Goal: Task Accomplishment & Management: Manage account settings

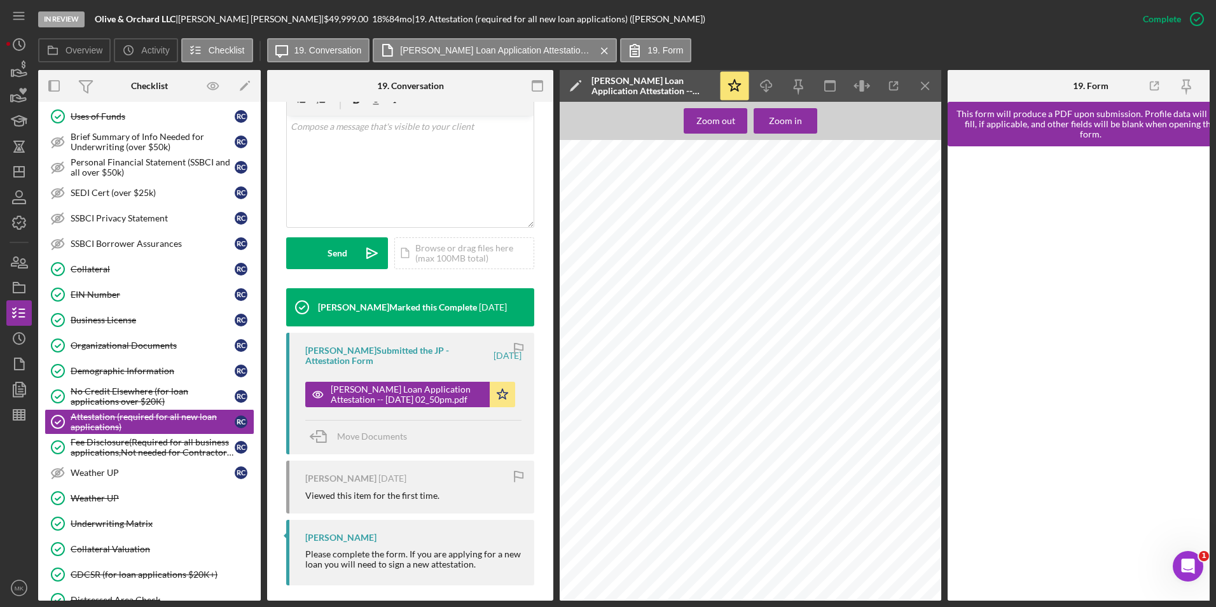
scroll to position [254, 0]
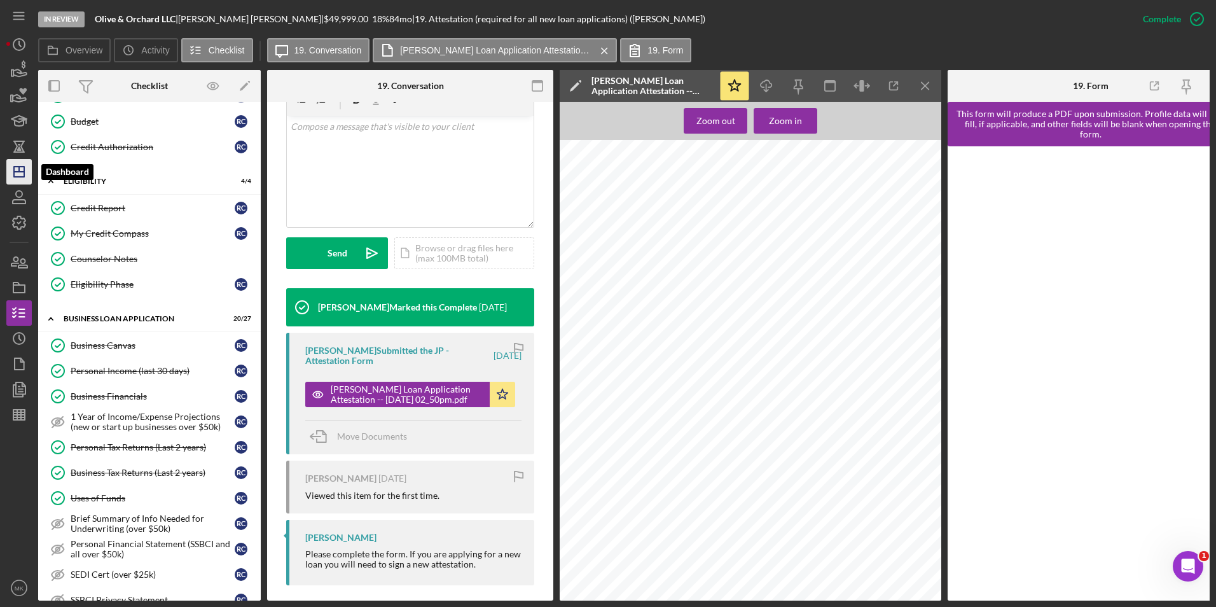
click at [21, 176] on icon "Icon/Dashboard" at bounding box center [19, 172] width 32 height 32
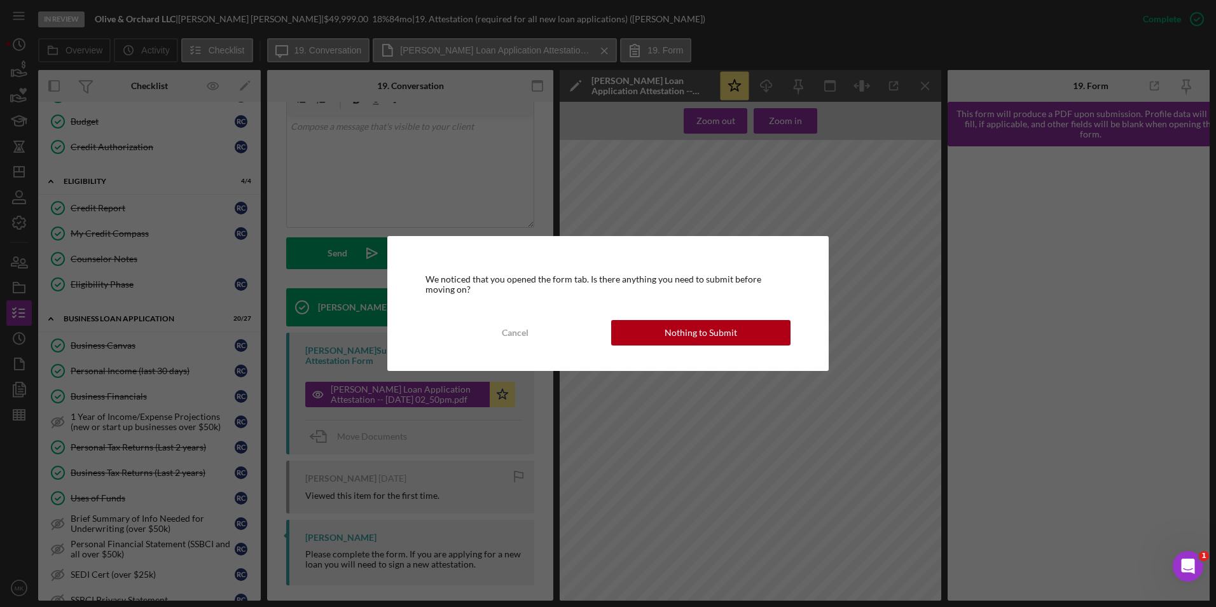
click at [697, 338] on div "Nothing to Submit" at bounding box center [701, 332] width 73 height 25
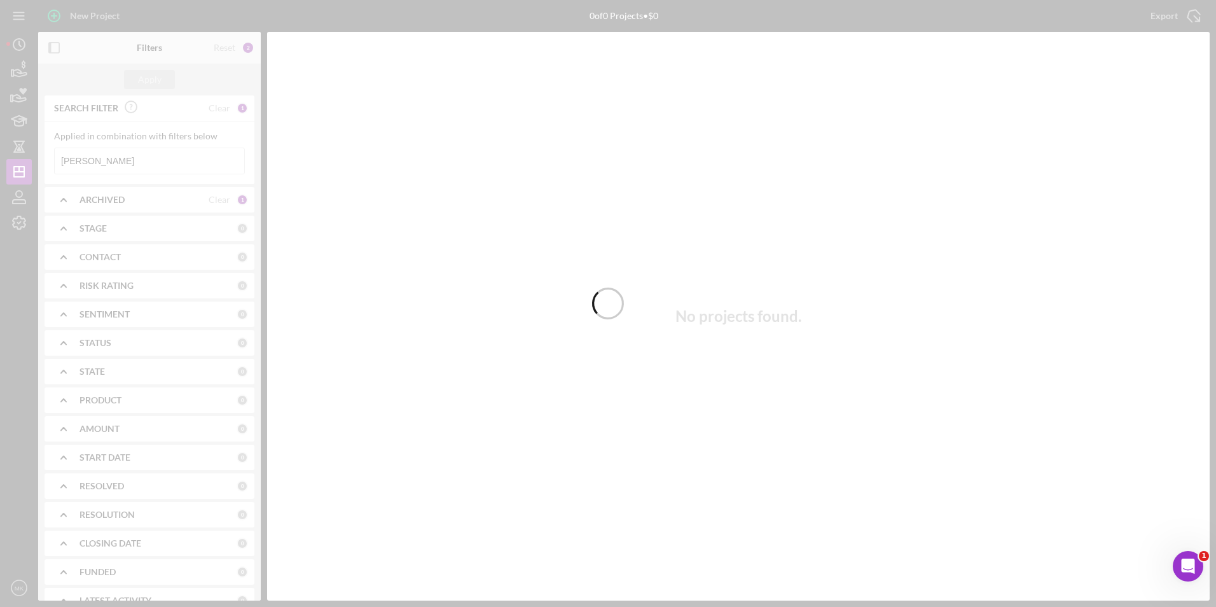
click at [108, 160] on div at bounding box center [608, 303] width 1216 height 607
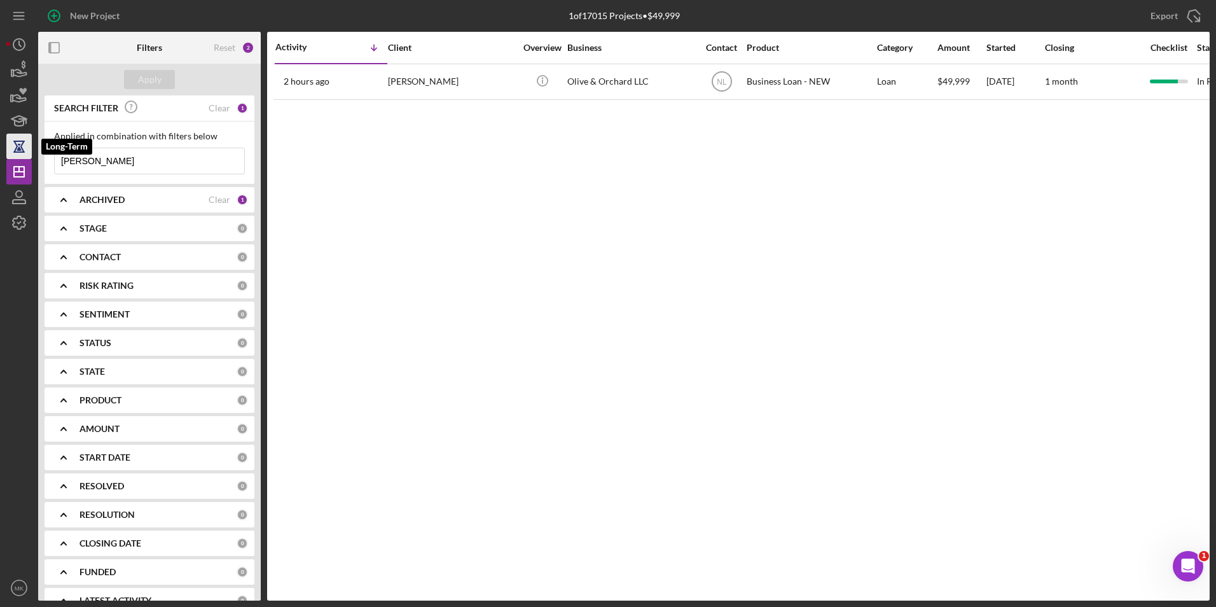
drag, startPoint x: 100, startPoint y: 161, endPoint x: 14, endPoint y: 157, distance: 86.0
click at [14, 157] on div "New Project 1 of 17015 Projects • $49,999 [PERSON_NAME] Export Icon/Export Filt…" at bounding box center [608, 300] width 1204 height 601
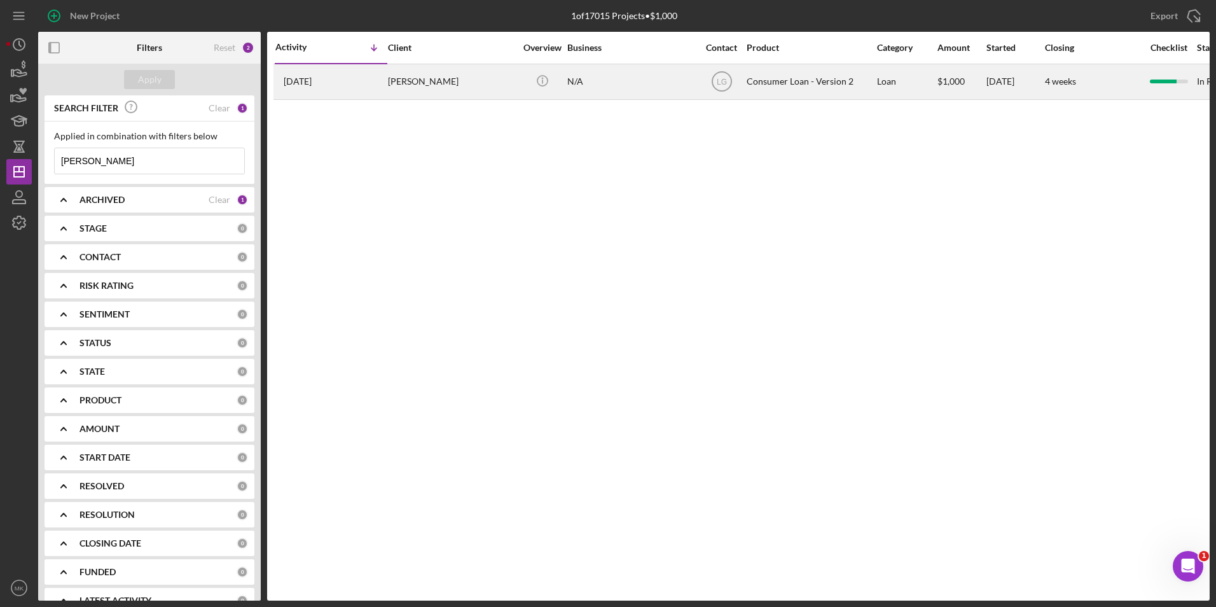
type input "[PERSON_NAME]"
click at [423, 77] on div "[PERSON_NAME]" at bounding box center [451, 82] width 127 height 34
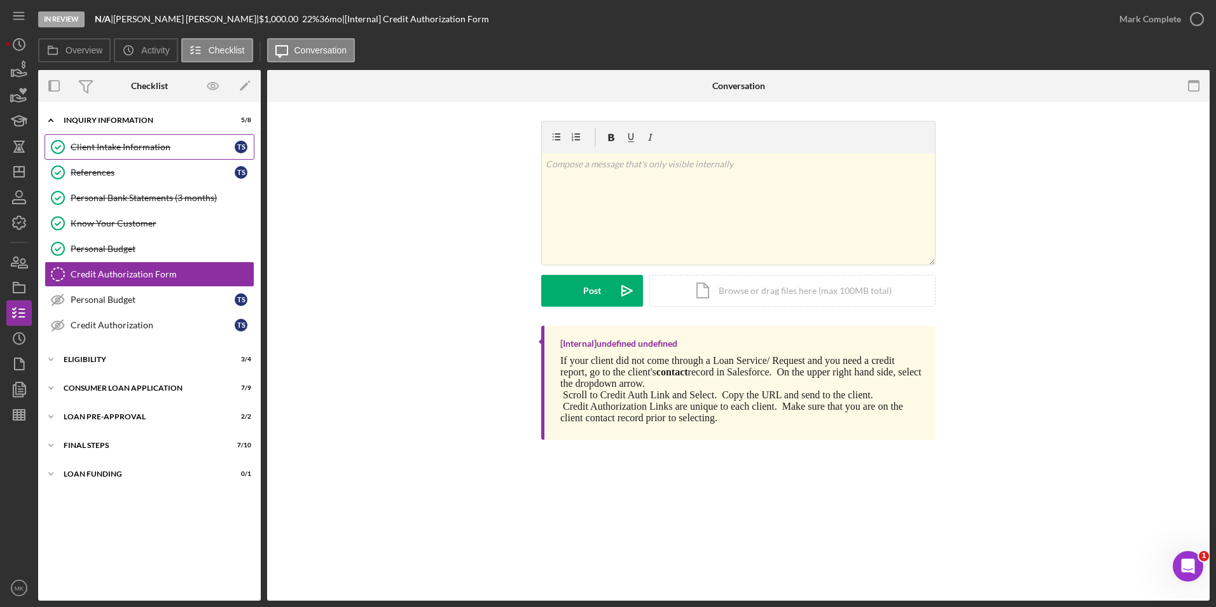
click at [120, 150] on div "Client Intake Information" at bounding box center [153, 147] width 164 height 10
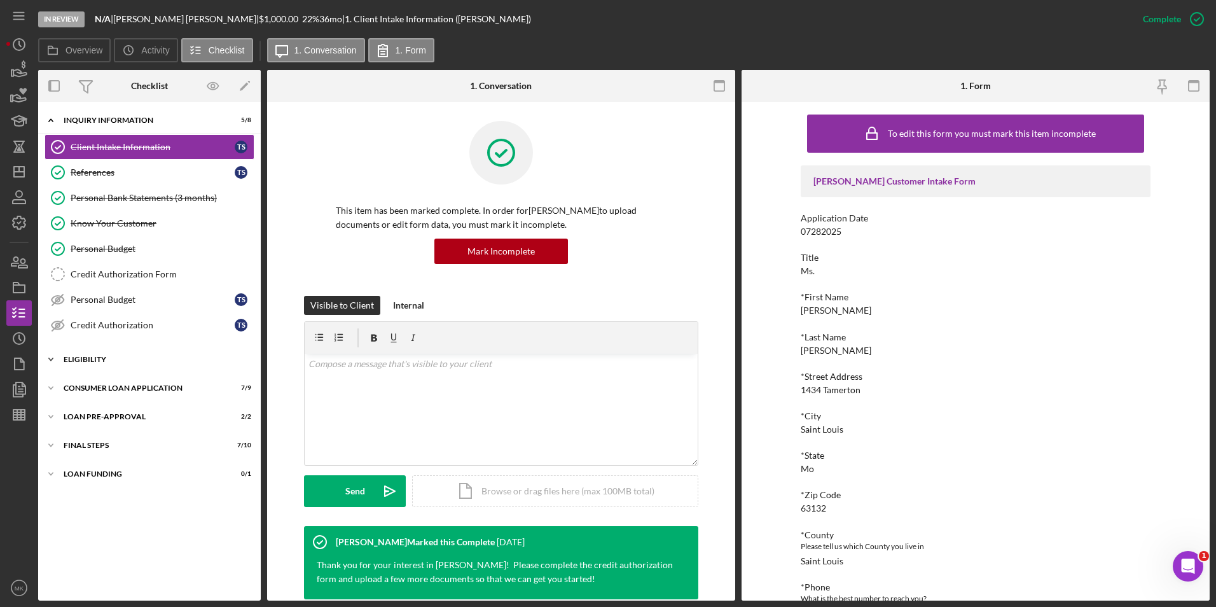
click at [105, 362] on div "Eligibility" at bounding box center [154, 360] width 181 height 8
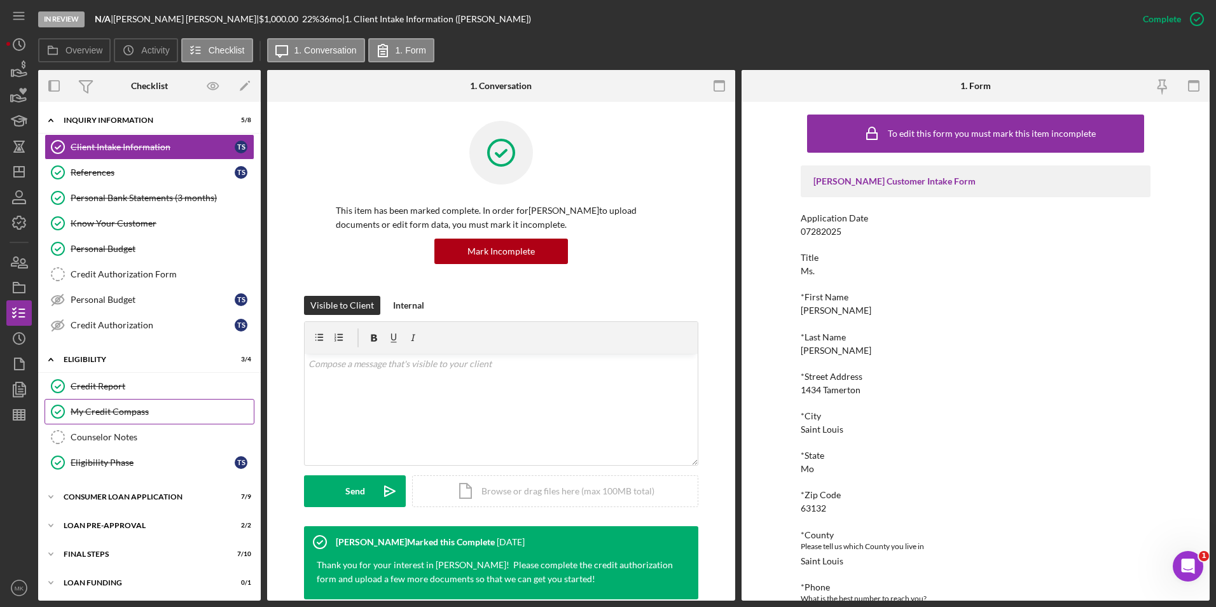
scroll to position [2, 0]
click at [108, 497] on div "Consumer Loan Application" at bounding box center [154, 495] width 181 height 8
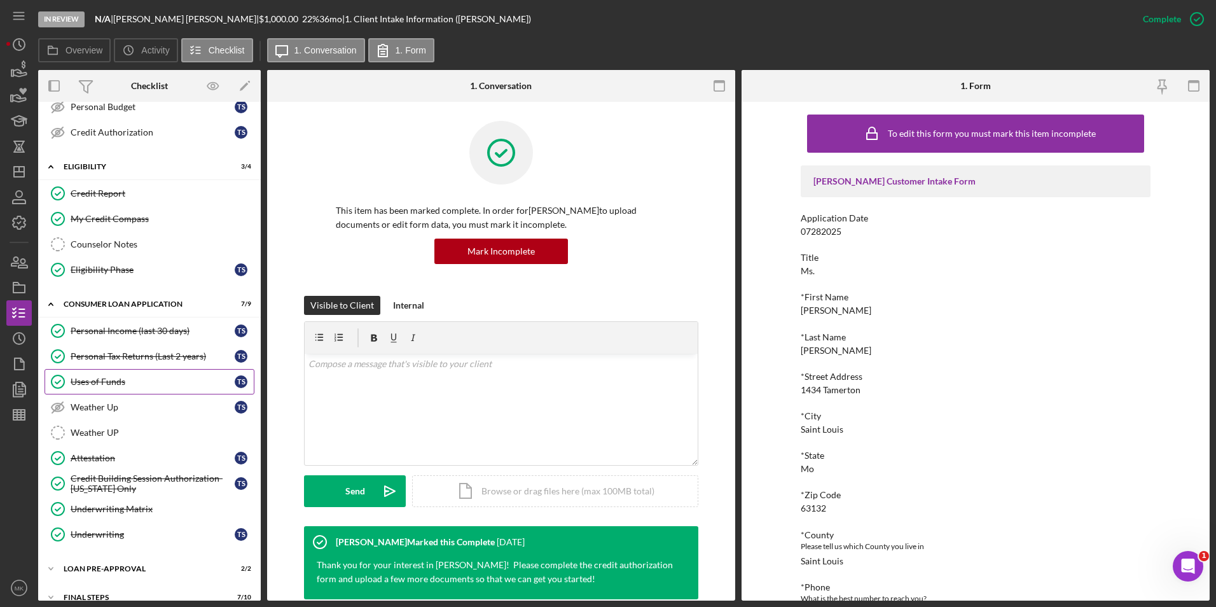
scroll to position [238, 0]
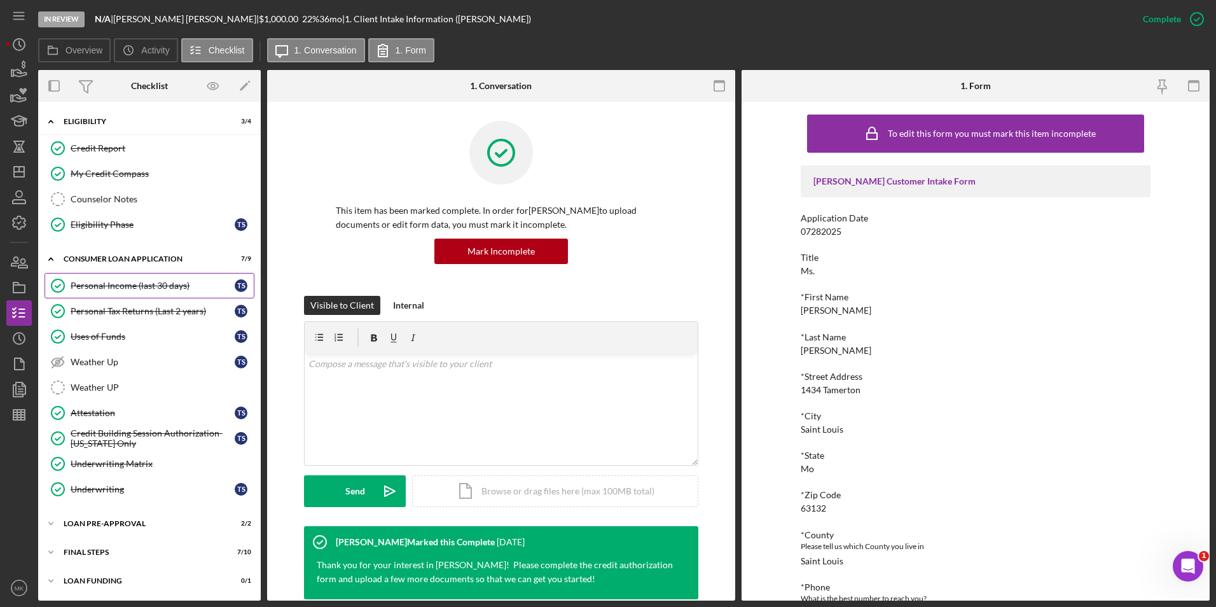
click at [109, 285] on div "Personal Income (last 30 days)" at bounding box center [153, 286] width 164 height 10
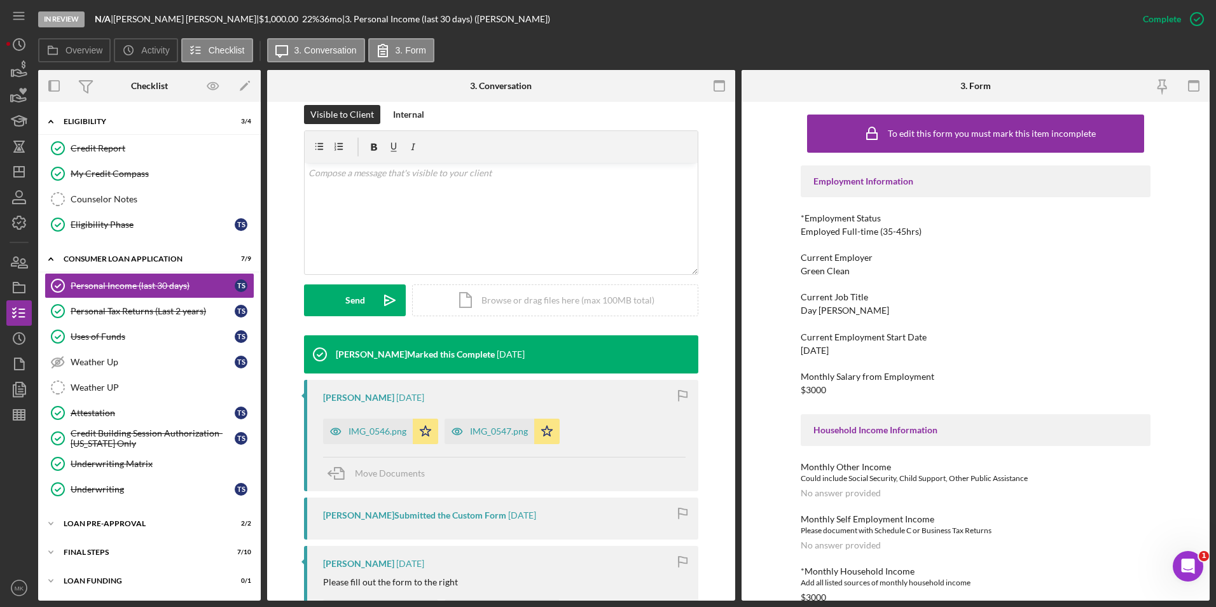
scroll to position [254, 0]
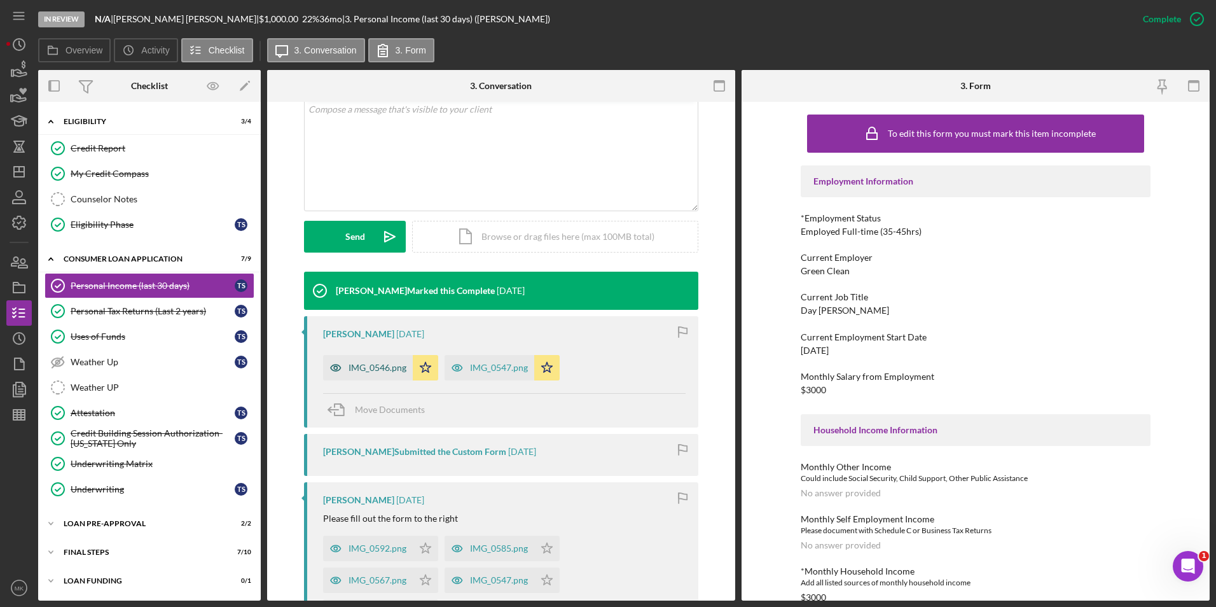
click at [380, 375] on div "IMG_0546.png" at bounding box center [368, 367] width 90 height 25
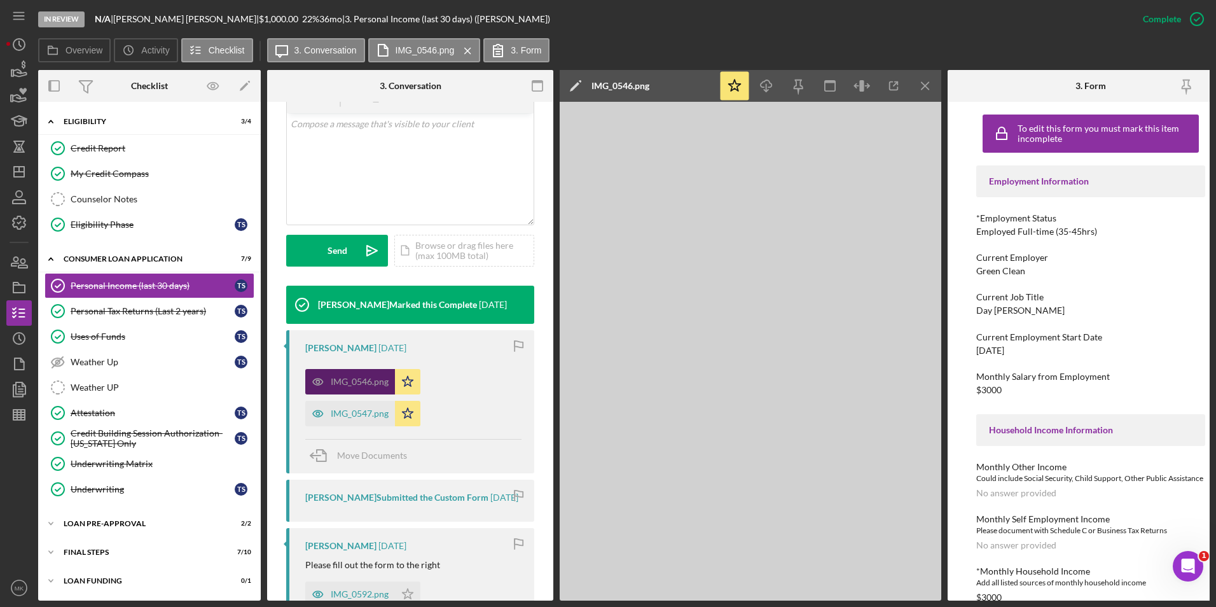
scroll to position [269, 0]
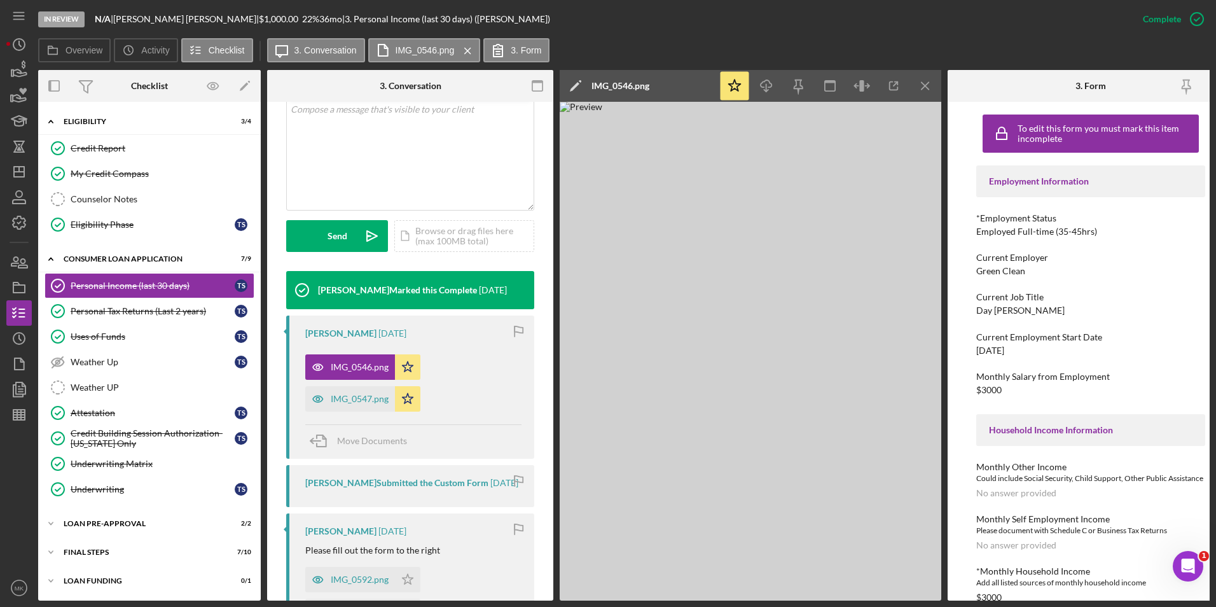
click at [877, 230] on img at bounding box center [751, 351] width 382 height 499
click at [778, 359] on img at bounding box center [751, 351] width 382 height 499
click at [148, 313] on div "Personal Tax Returns (Last 2 years)" at bounding box center [153, 311] width 164 height 10
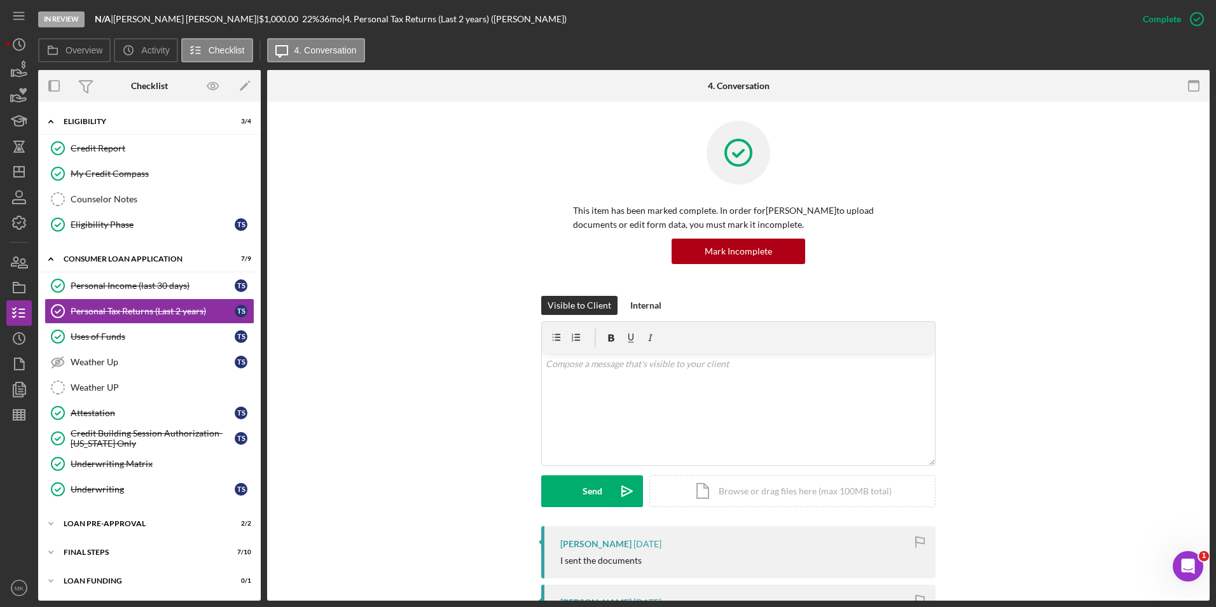
scroll to position [191, 0]
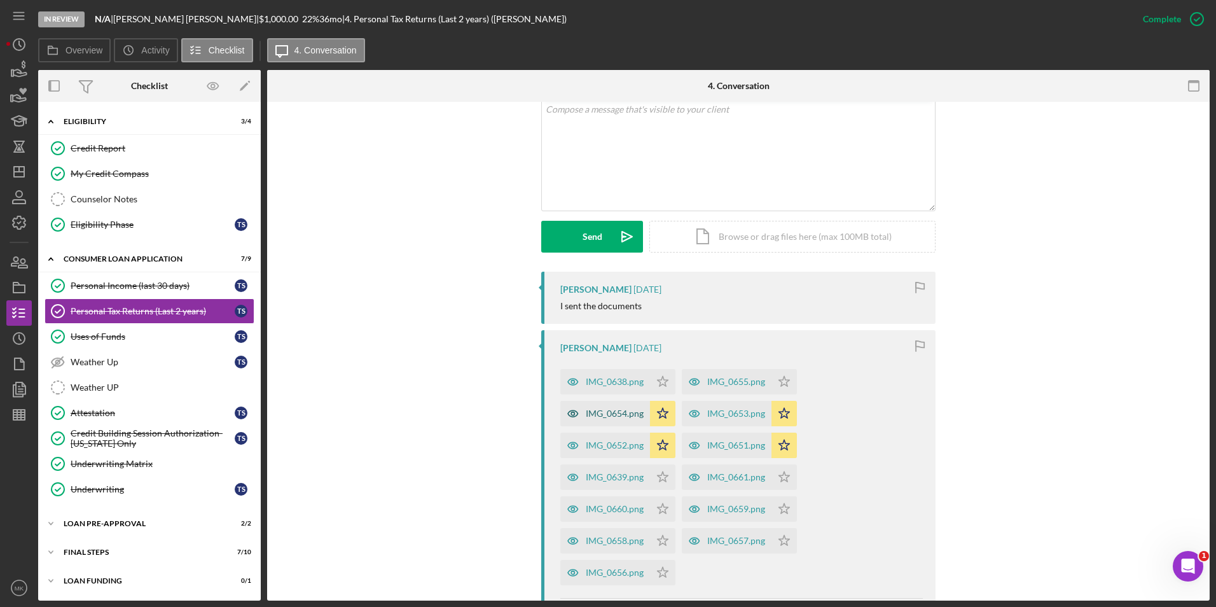
scroll to position [318, 0]
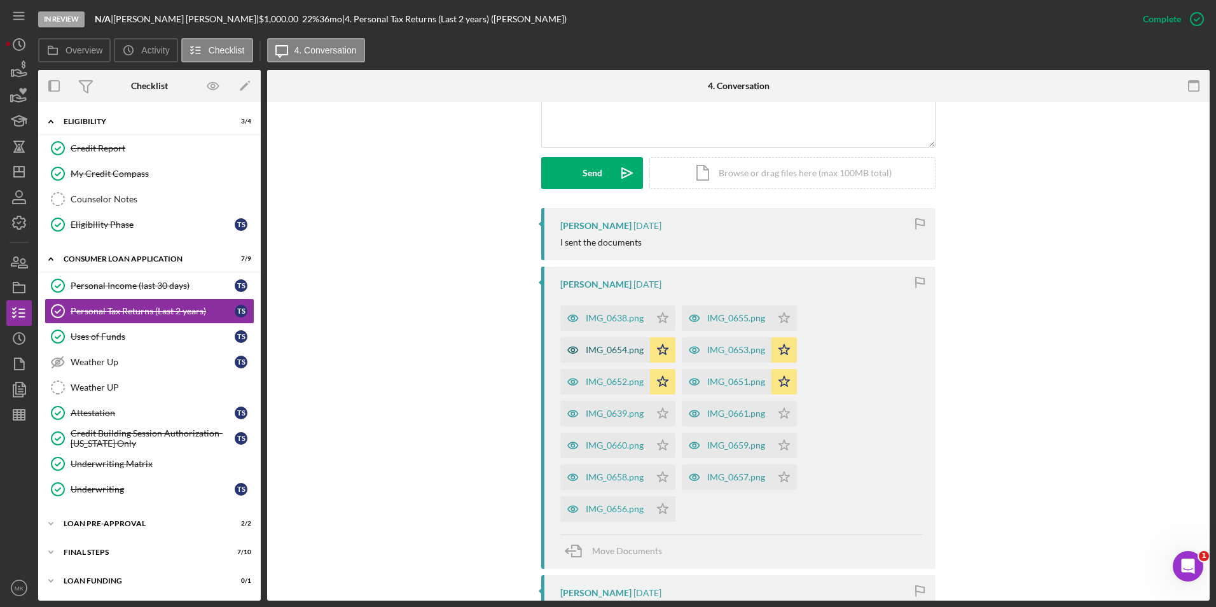
click at [609, 349] on div "IMG_0654.png" at bounding box center [615, 350] width 58 height 10
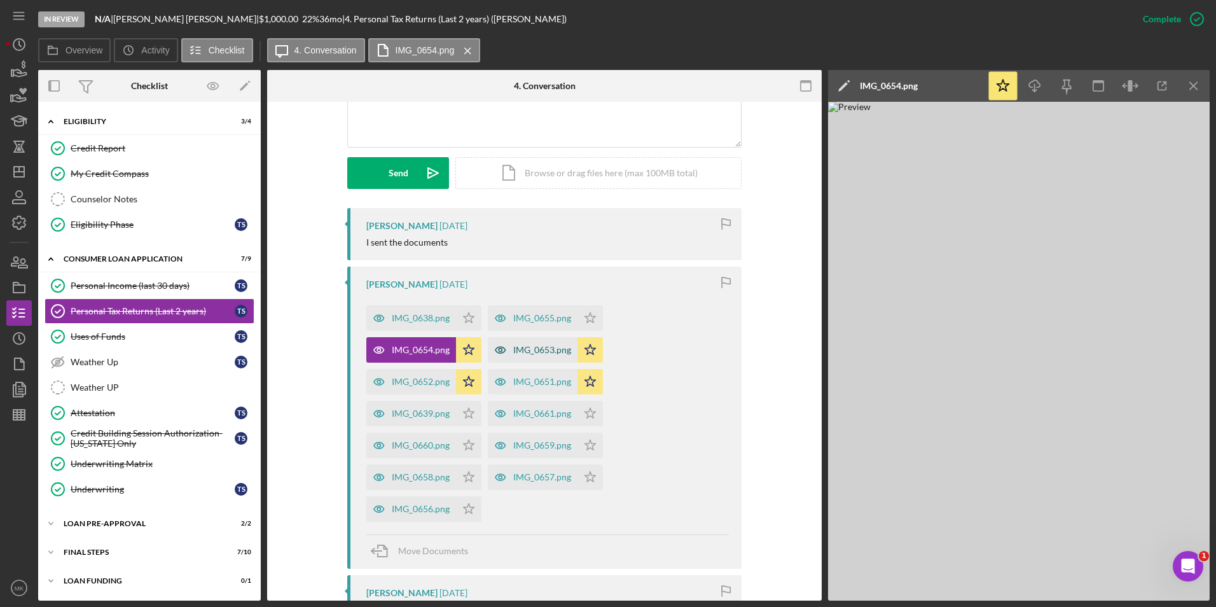
click at [528, 349] on div "IMG_0653.png" at bounding box center [542, 350] width 58 height 10
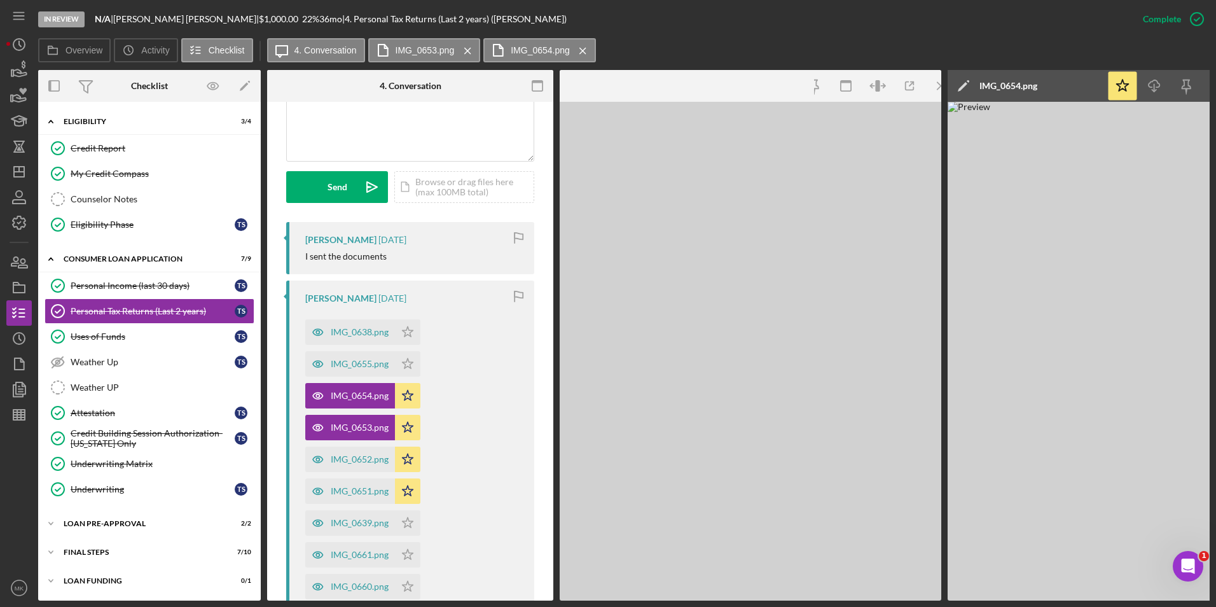
scroll to position [332, 0]
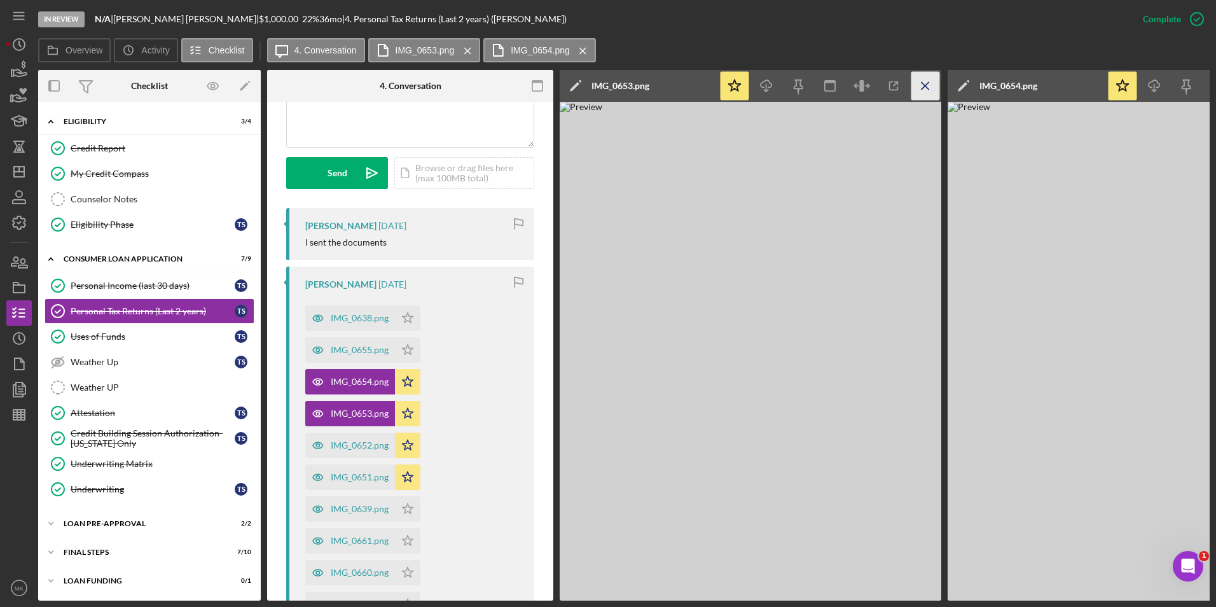
click at [922, 83] on line "button" at bounding box center [925, 85] width 7 height 7
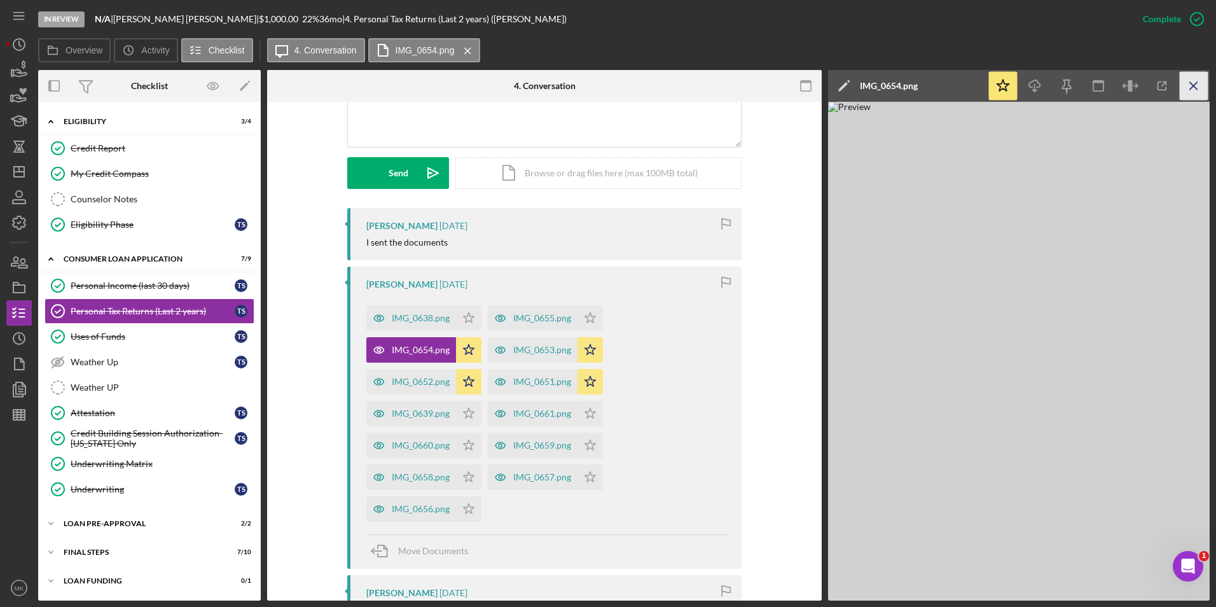
click at [1196, 85] on icon "Icon/Menu Close" at bounding box center [1194, 86] width 29 height 29
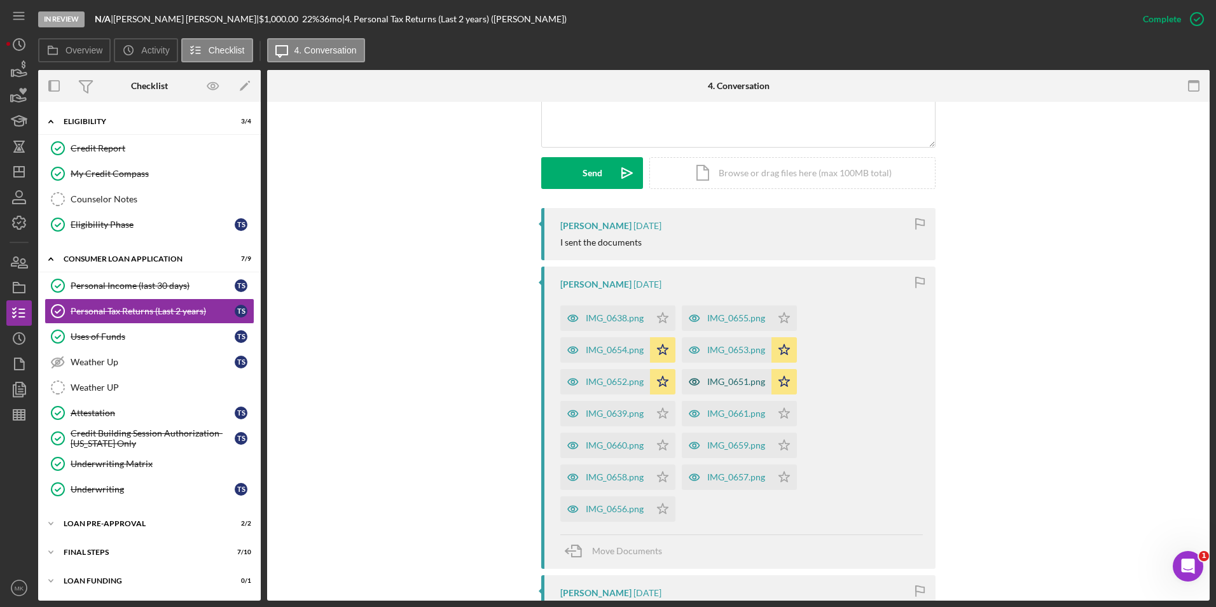
click at [721, 386] on div "IMG_0651.png" at bounding box center [736, 382] width 58 height 10
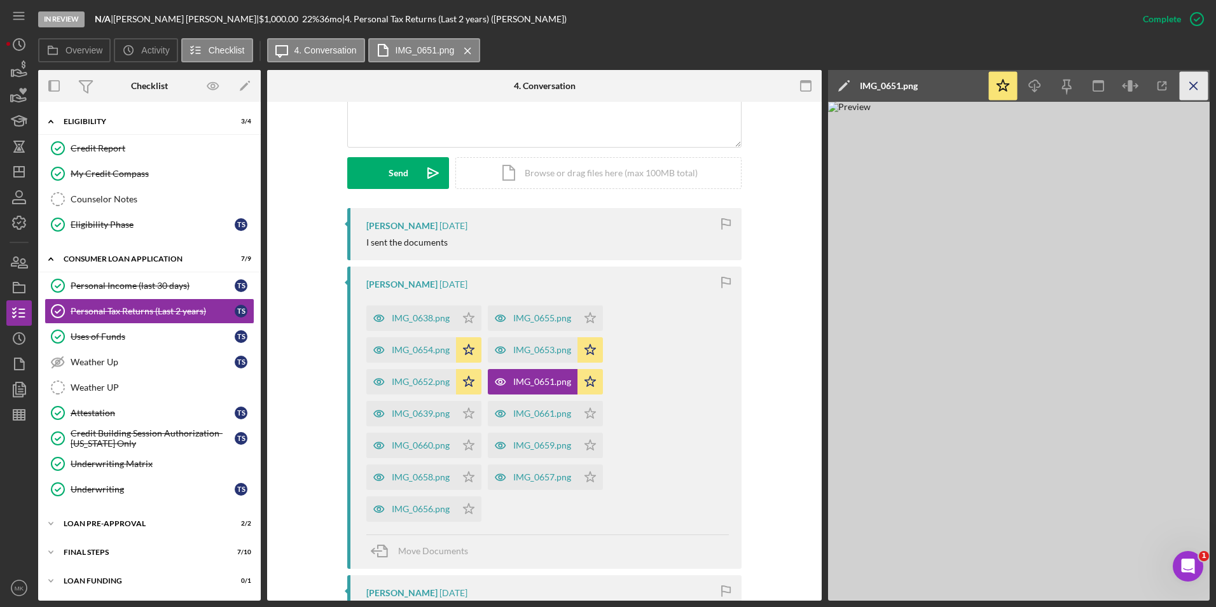
click at [1190, 87] on icon "Icon/Menu Close" at bounding box center [1194, 86] width 29 height 29
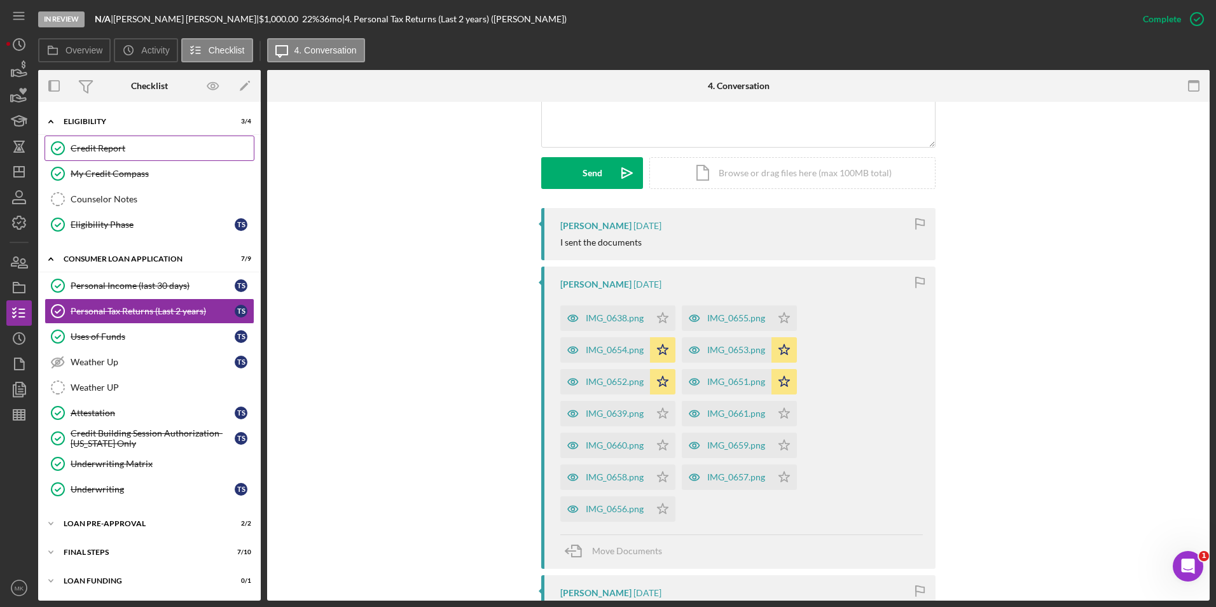
scroll to position [0, 0]
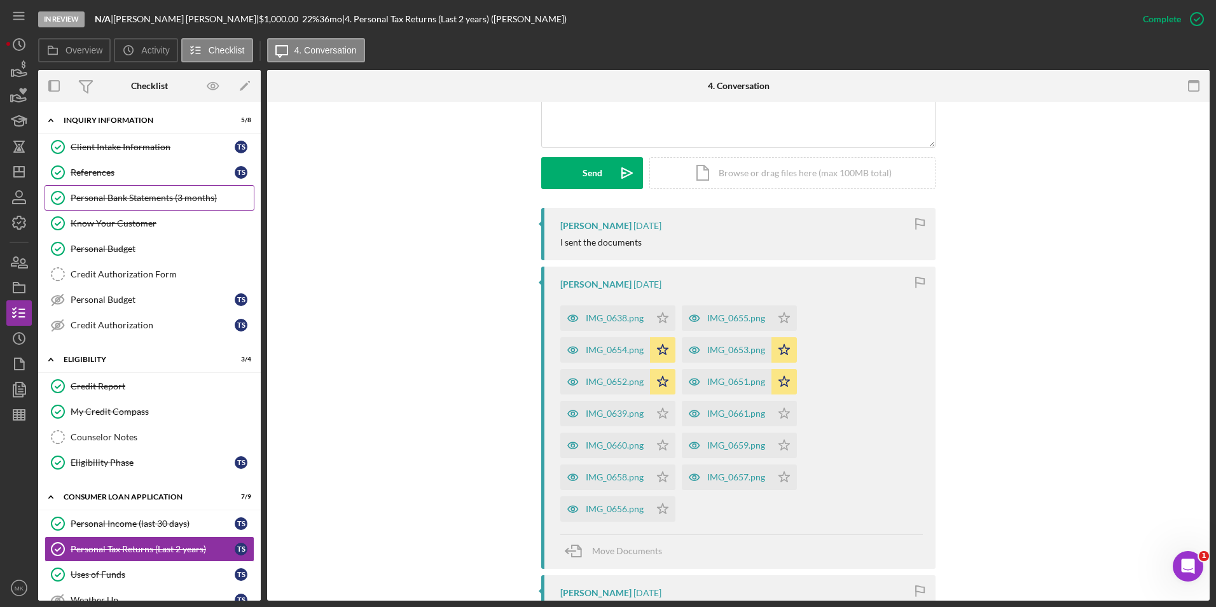
click at [157, 200] on div "Personal Bank Statements (3 months)" at bounding box center [162, 198] width 183 height 10
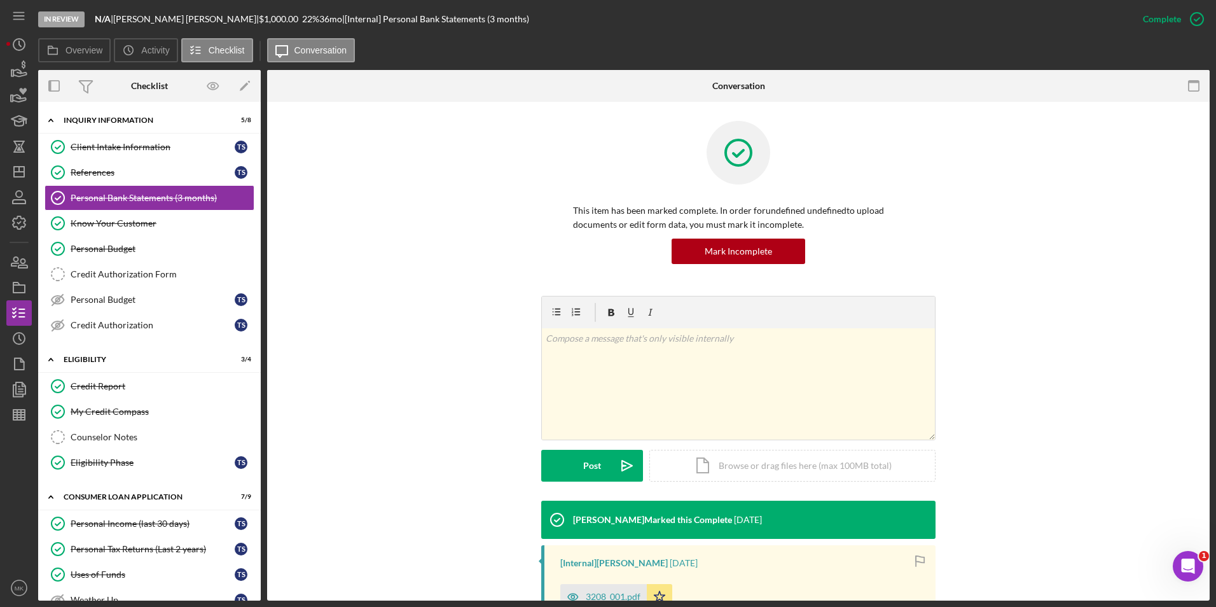
scroll to position [127, 0]
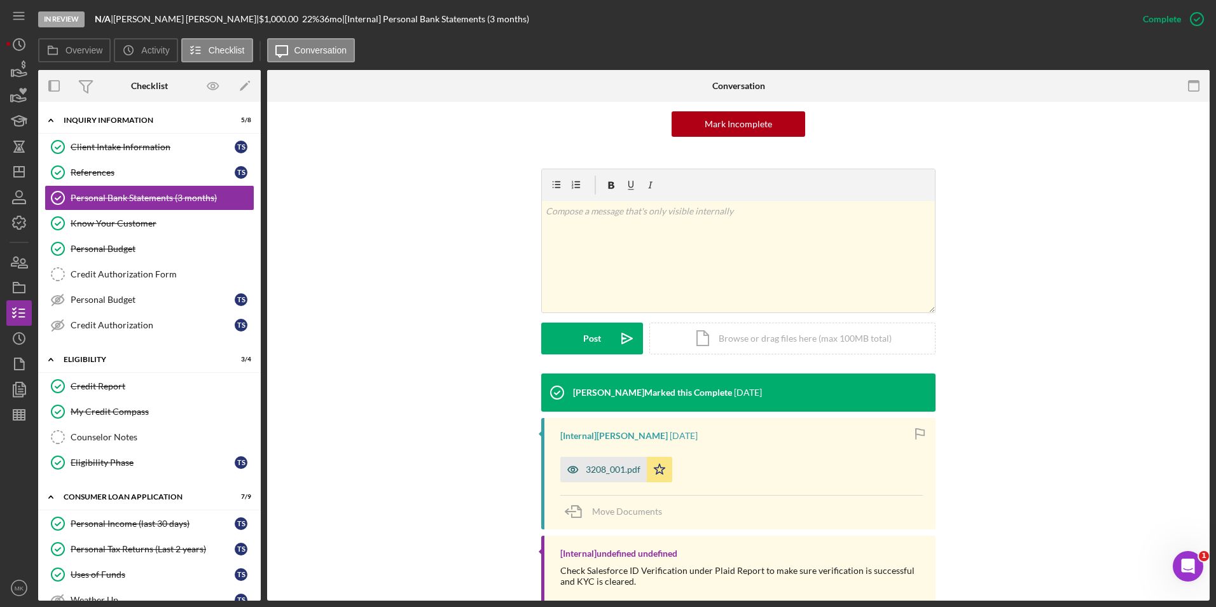
click at [616, 471] on div "3208_001.pdf" at bounding box center [613, 469] width 55 height 10
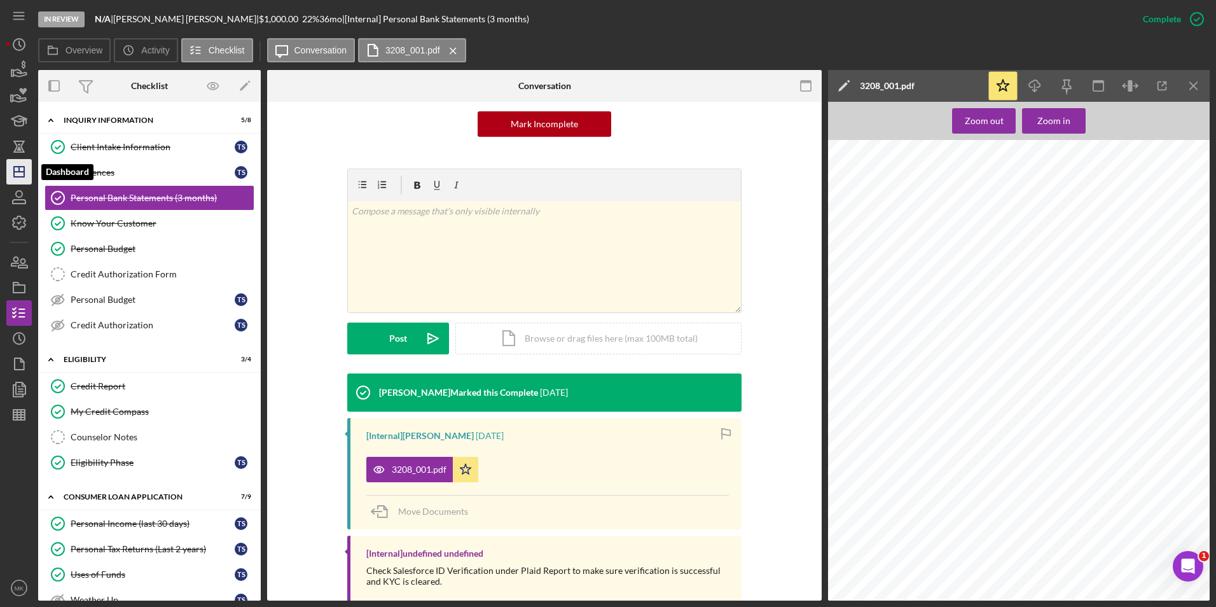
click at [22, 172] on line "button" at bounding box center [19, 172] width 10 height 0
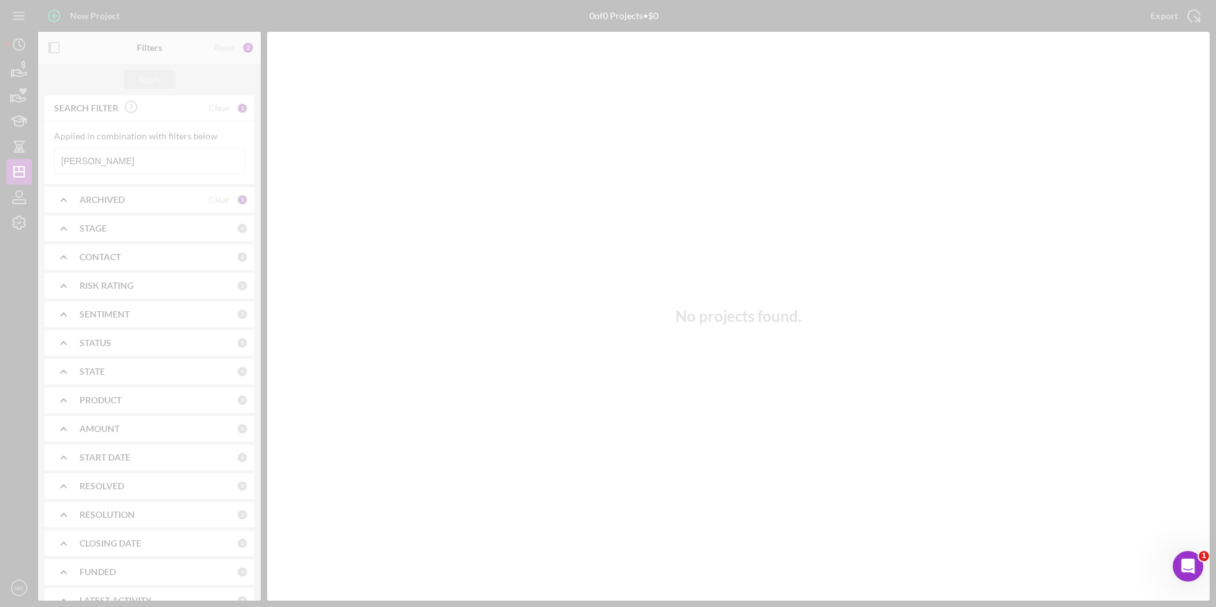
click at [109, 162] on div at bounding box center [608, 303] width 1216 height 607
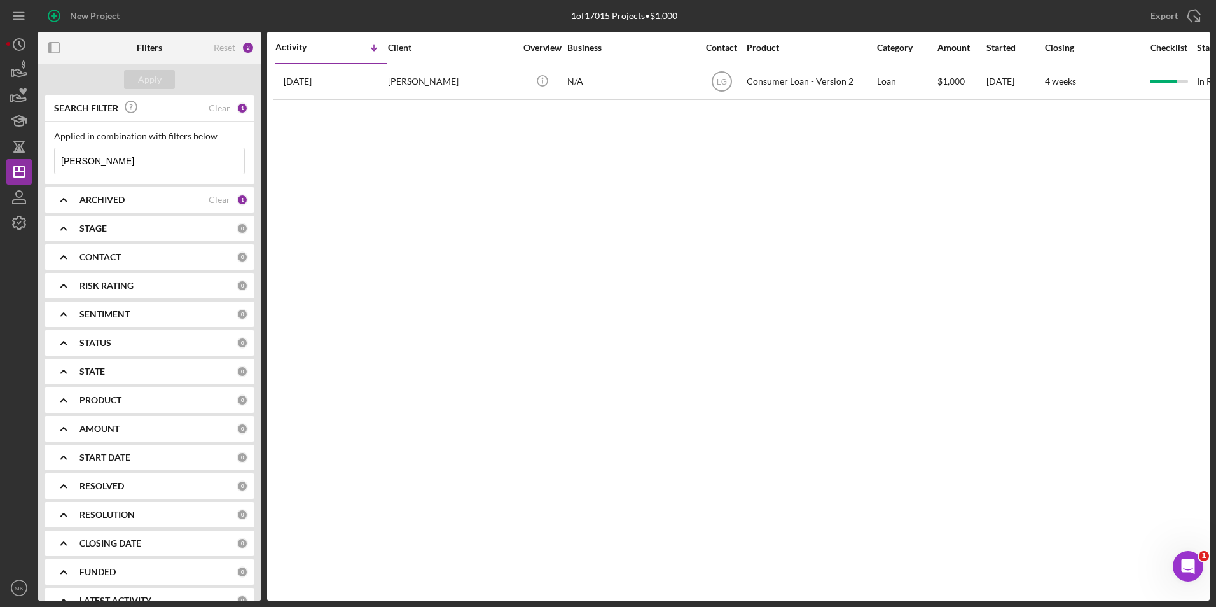
click at [130, 158] on input "[PERSON_NAME]" at bounding box center [150, 160] width 190 height 25
drag, startPoint x: 130, startPoint y: 158, endPoint x: 15, endPoint y: 161, distance: 115.8
click at [15, 161] on div "New Project 1 of 17015 Projects • $1,000 [PERSON_NAME] Export Icon/Export Filte…" at bounding box center [608, 300] width 1204 height 601
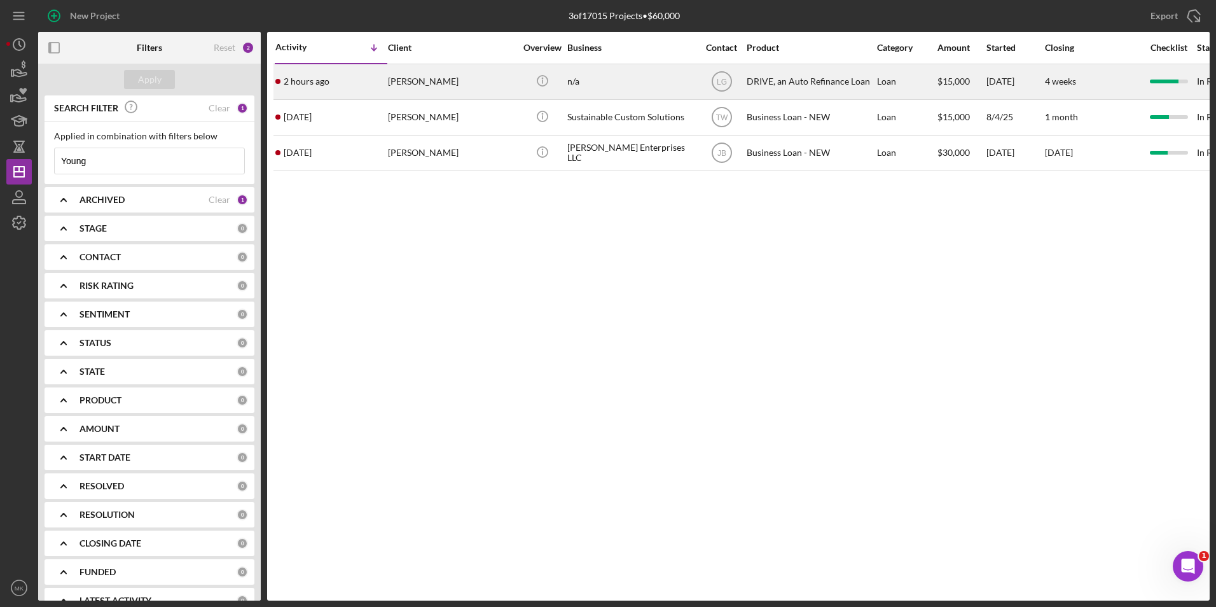
type input "Young"
click at [594, 84] on div "n/a" at bounding box center [630, 82] width 127 height 34
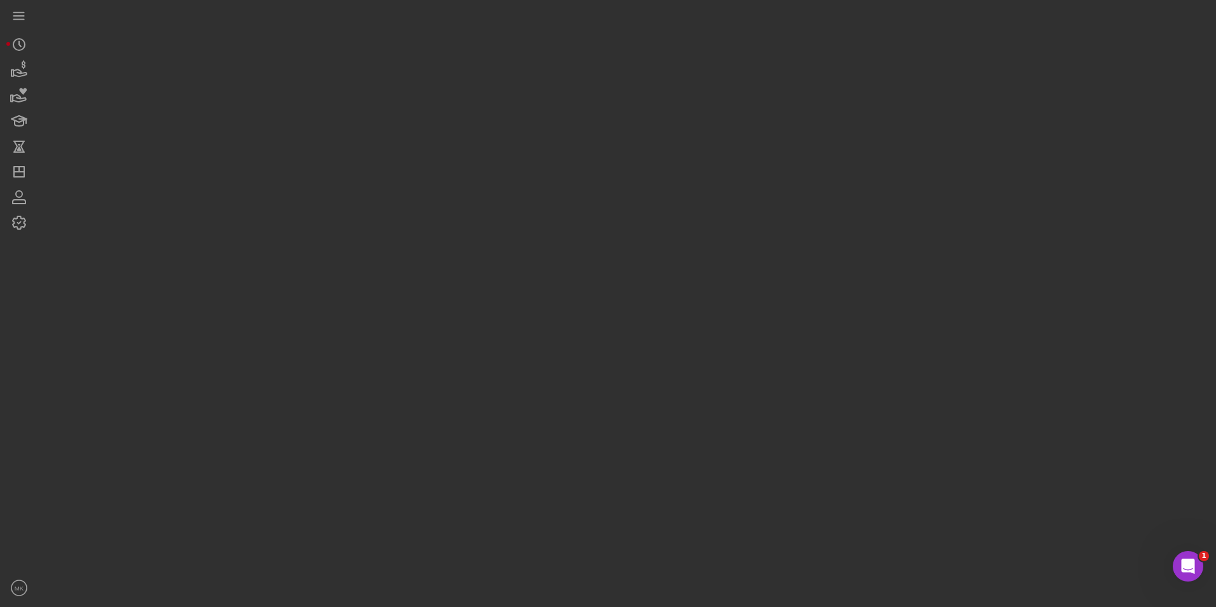
click at [594, 84] on div at bounding box center [624, 300] width 1172 height 601
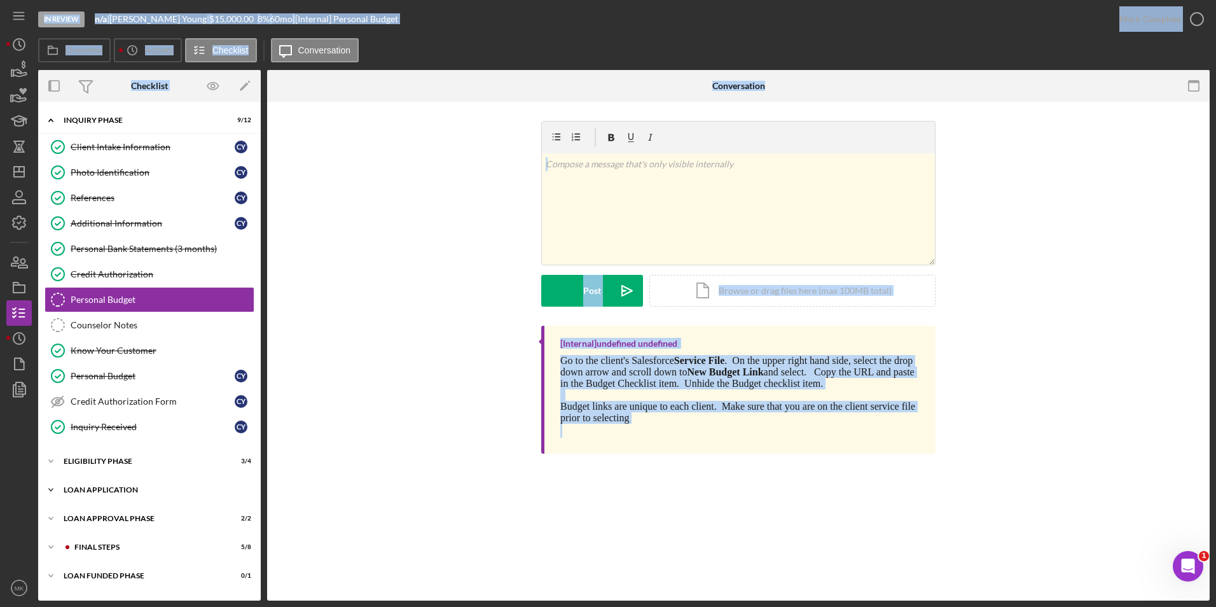
click at [104, 493] on div "Loan Application" at bounding box center [154, 490] width 181 height 8
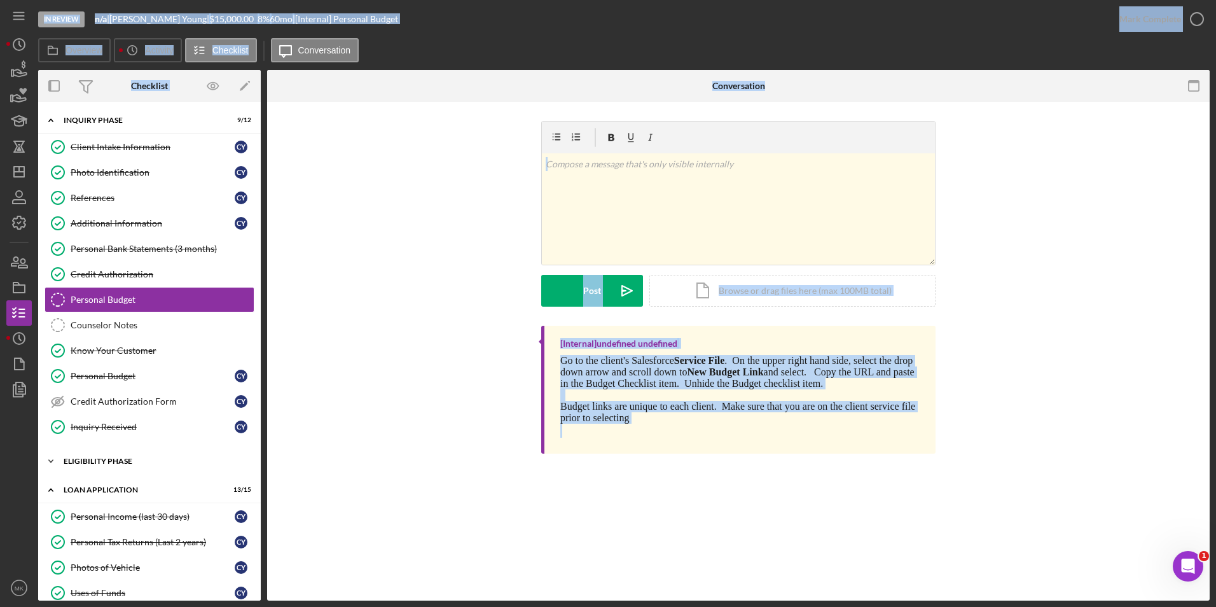
scroll to position [191, 0]
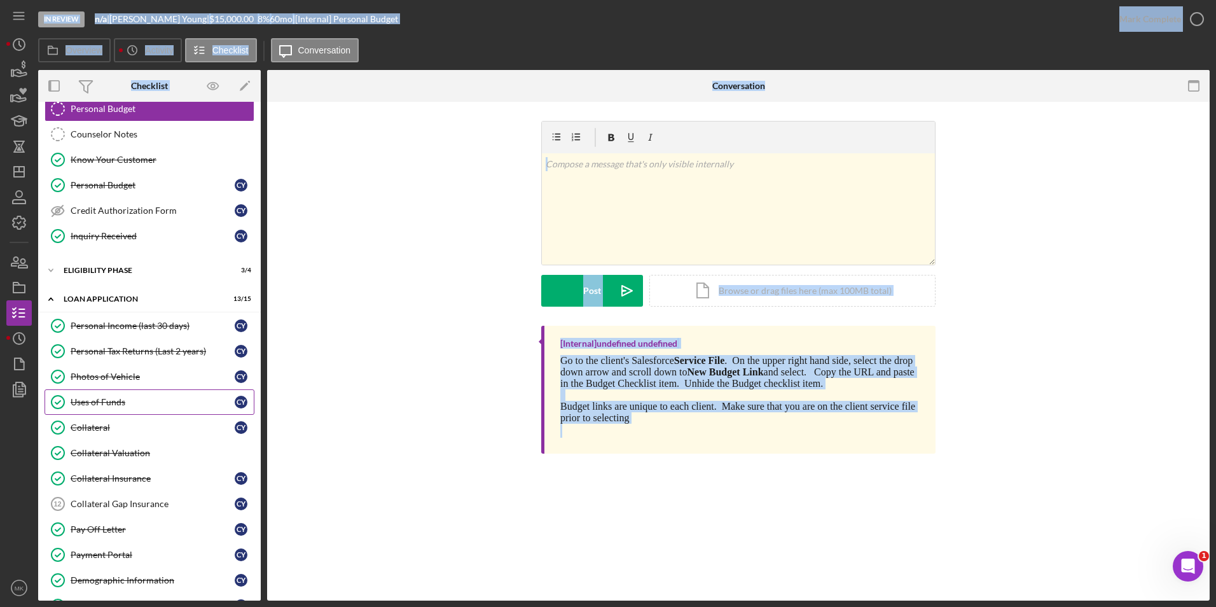
click at [139, 396] on link "Uses of Funds Uses of Funds C Y" at bounding box center [150, 401] width 210 height 25
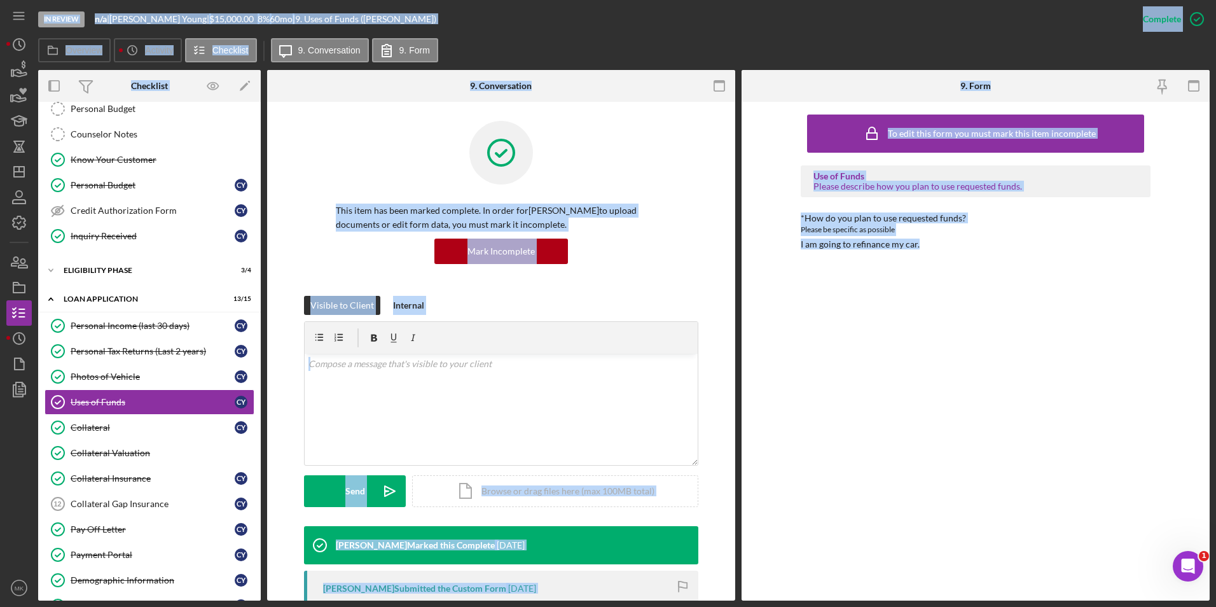
click at [831, 393] on div "To edit this form you must mark this item incomplete Use of Funds Please descri…" at bounding box center [976, 351] width 350 height 486
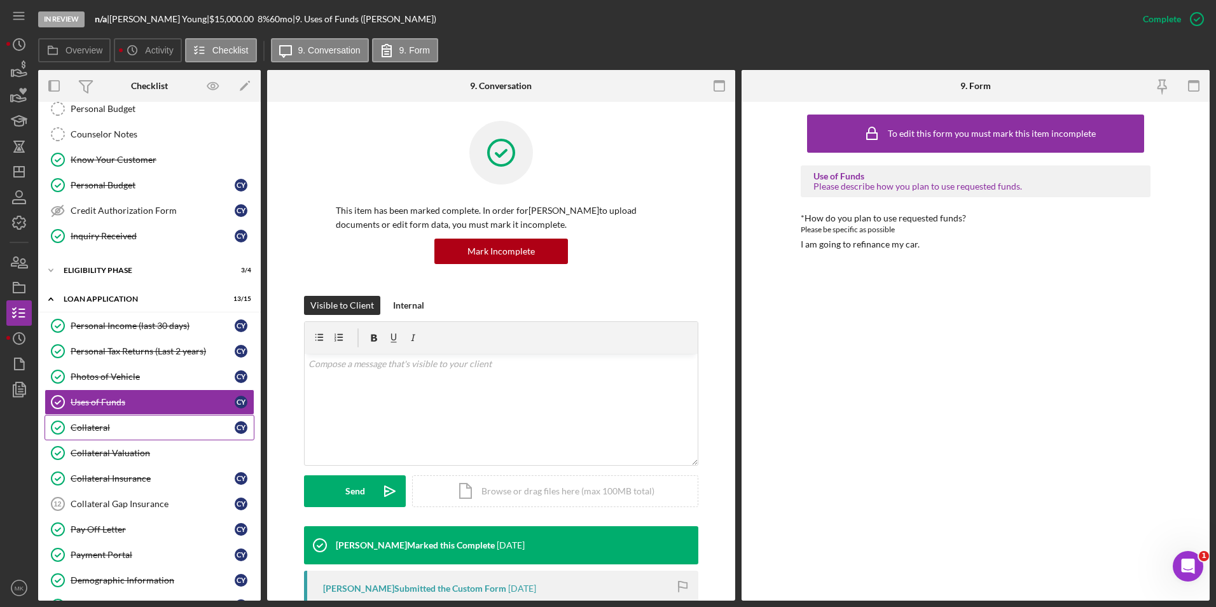
click at [105, 435] on link "Collateral Collateral C Y" at bounding box center [150, 427] width 210 height 25
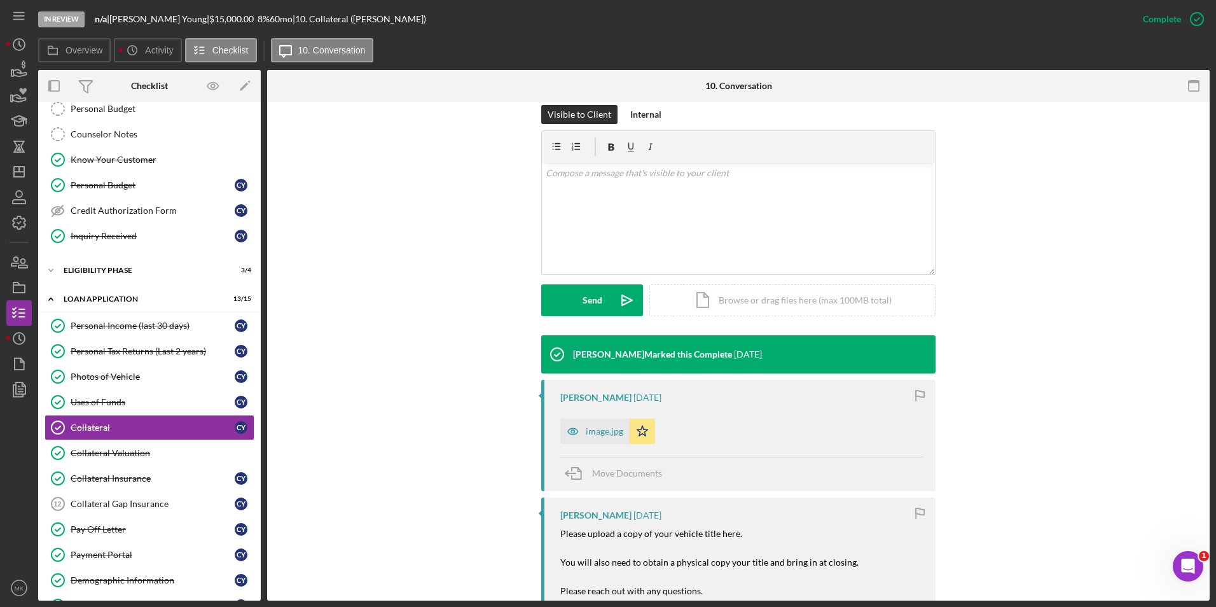
scroll to position [318, 0]
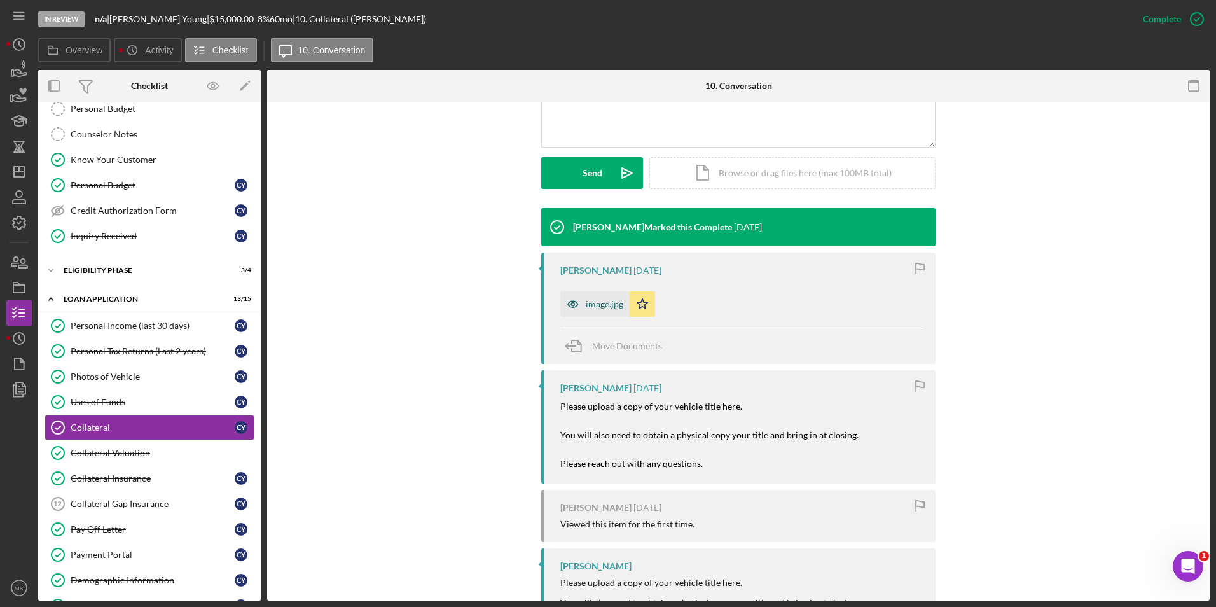
click at [608, 305] on div "image.jpg" at bounding box center [605, 304] width 38 height 10
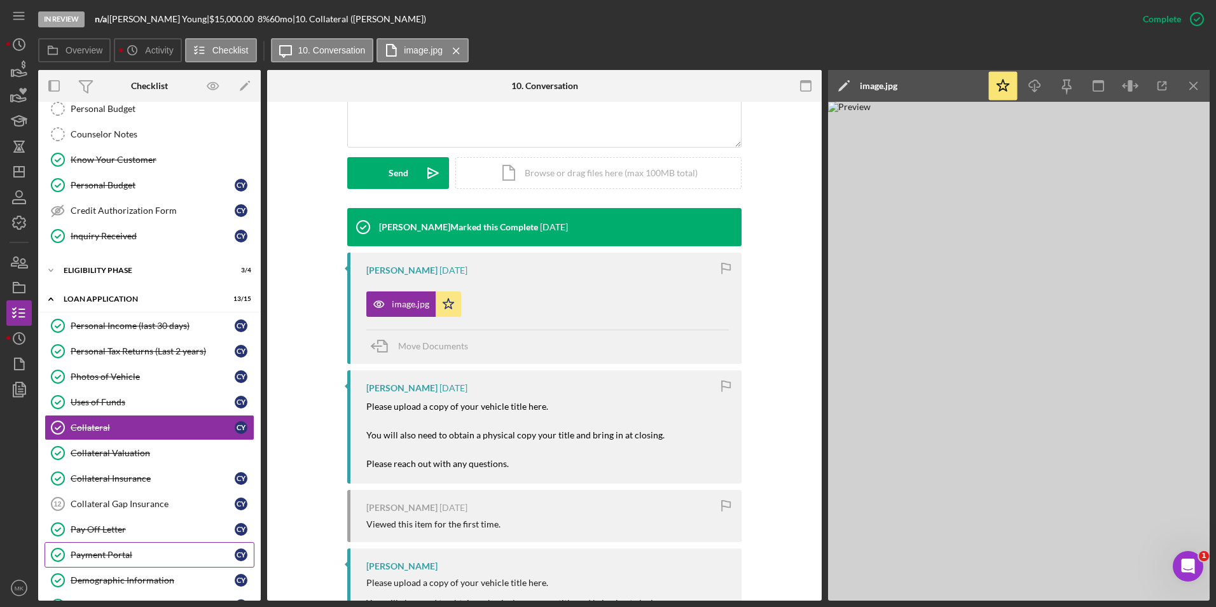
scroll to position [384, 0]
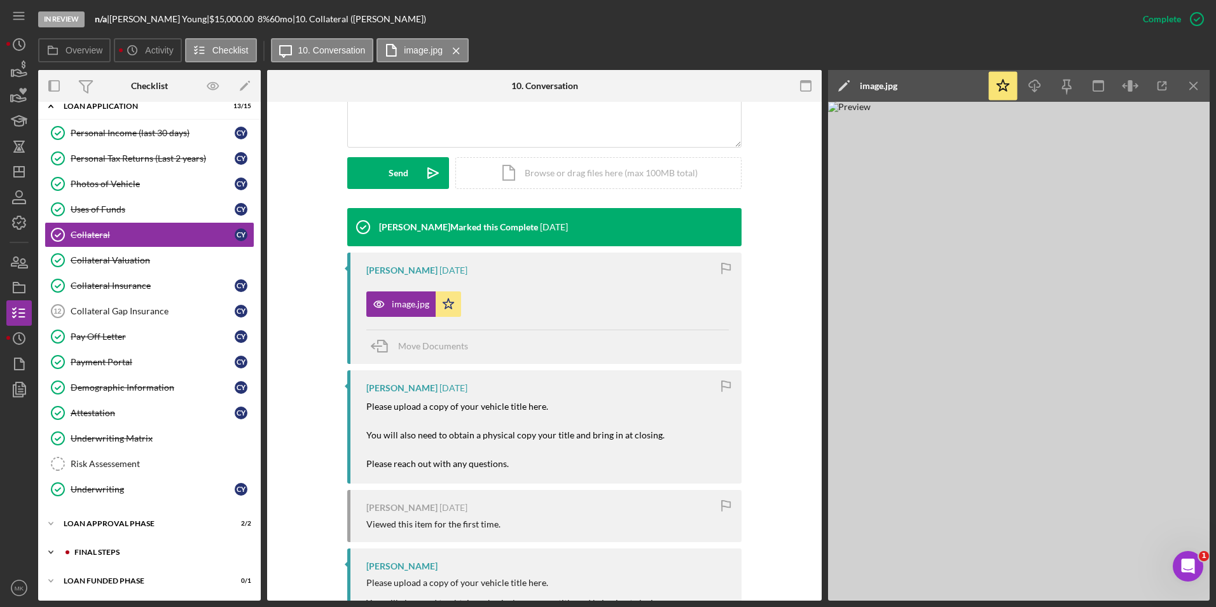
click at [112, 555] on div "FINAL STEPS" at bounding box center [159, 552] width 170 height 8
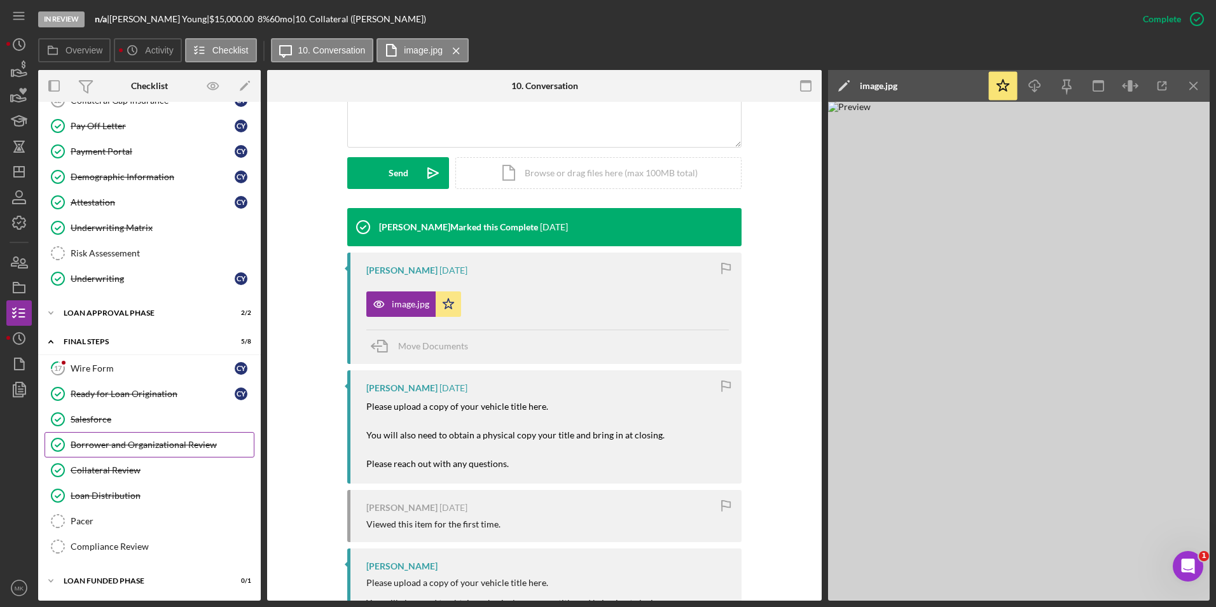
click at [127, 449] on div "Borrower and Organizational Review" at bounding box center [162, 445] width 183 height 10
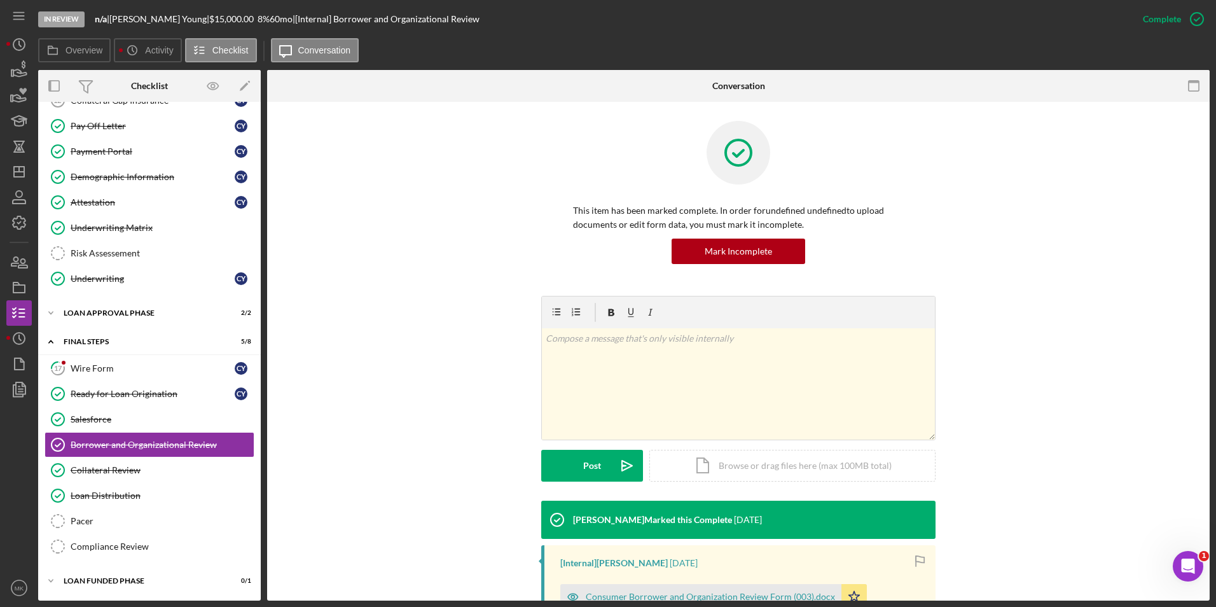
scroll to position [314, 0]
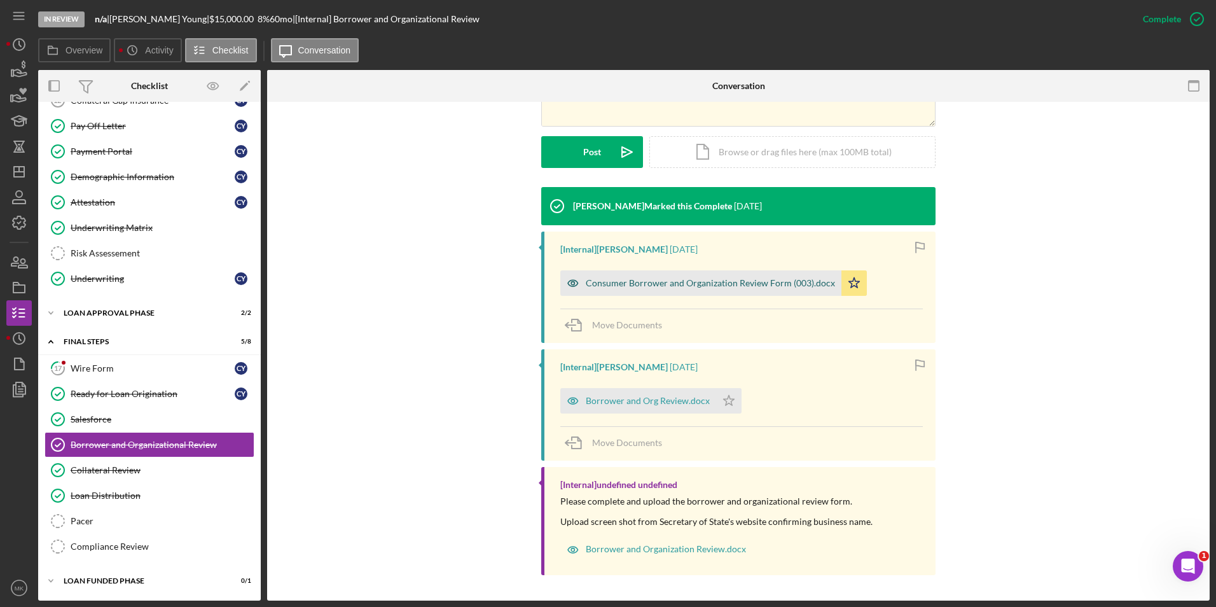
click at [669, 282] on div "Consumer Borrower and Organization Review Form (003).docx" at bounding box center [710, 283] width 249 height 10
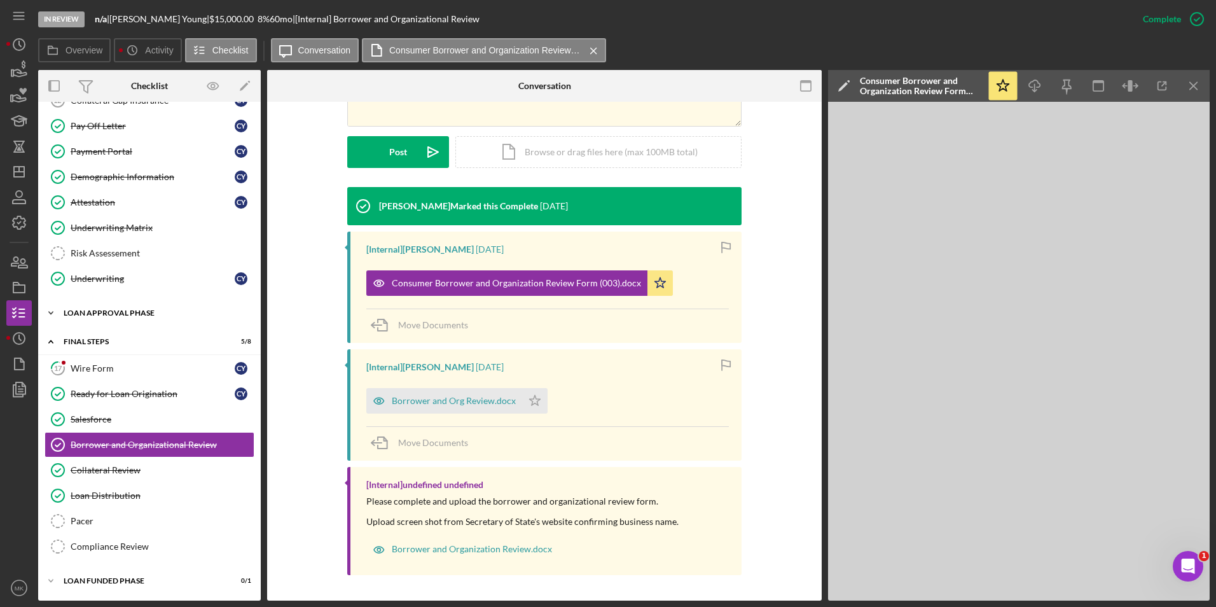
click at [109, 313] on div "Loan Approval Phase" at bounding box center [154, 313] width 181 height 8
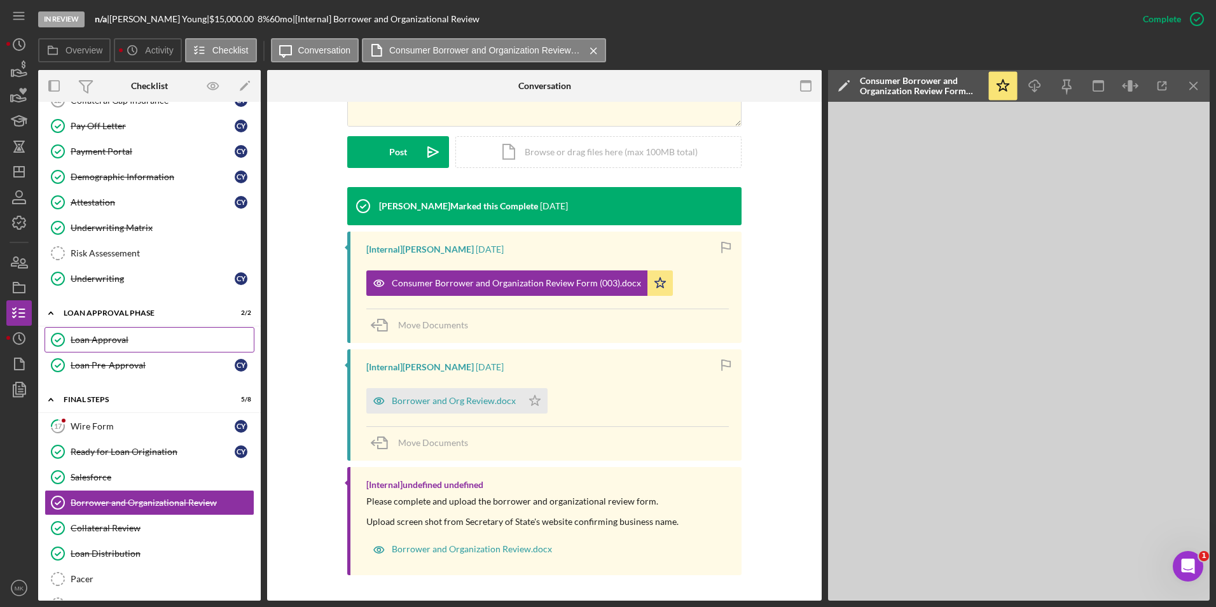
click at [113, 342] on div "Loan Approval" at bounding box center [162, 340] width 183 height 10
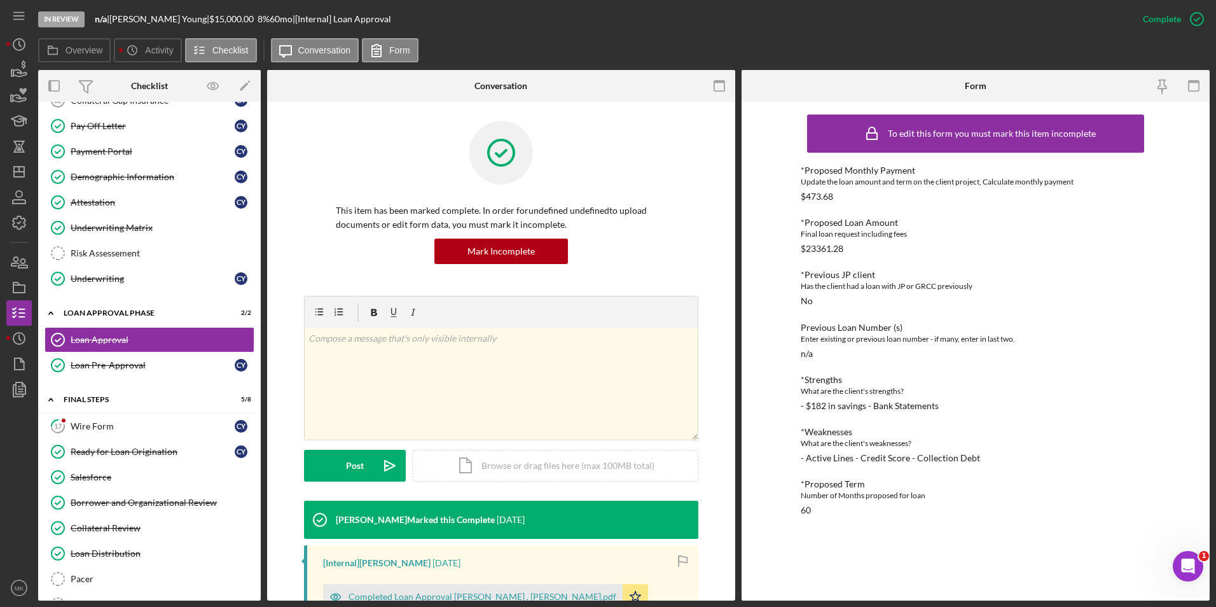
scroll to position [254, 0]
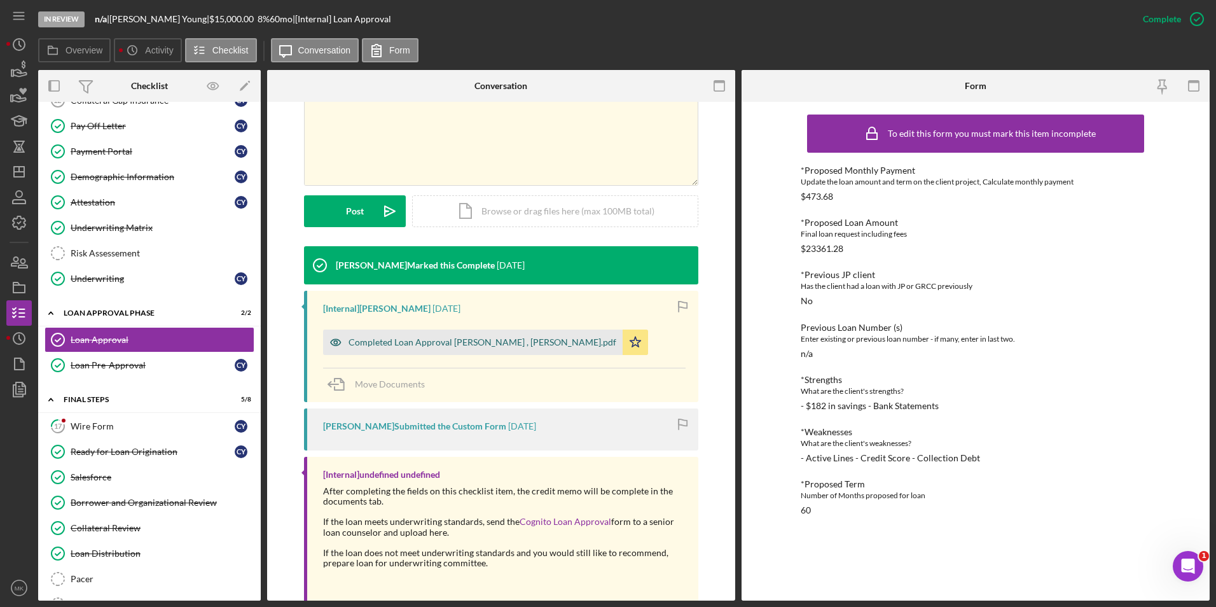
click at [460, 340] on div "Completed Loan Approval [PERSON_NAME] , [PERSON_NAME].pdf" at bounding box center [483, 342] width 268 height 10
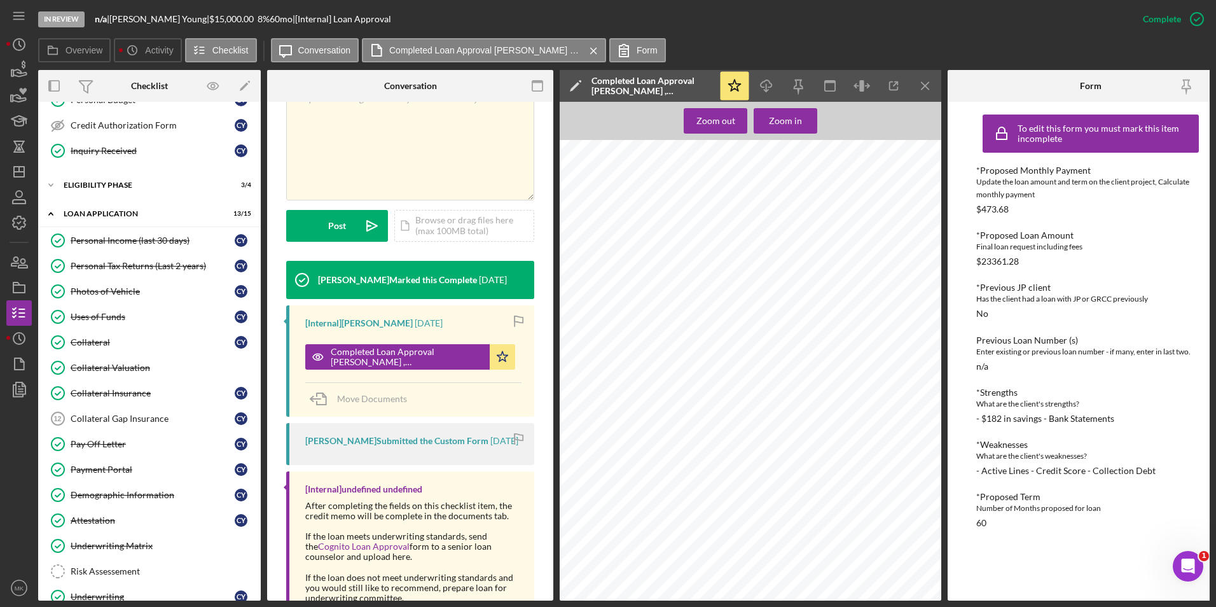
scroll to position [0, 0]
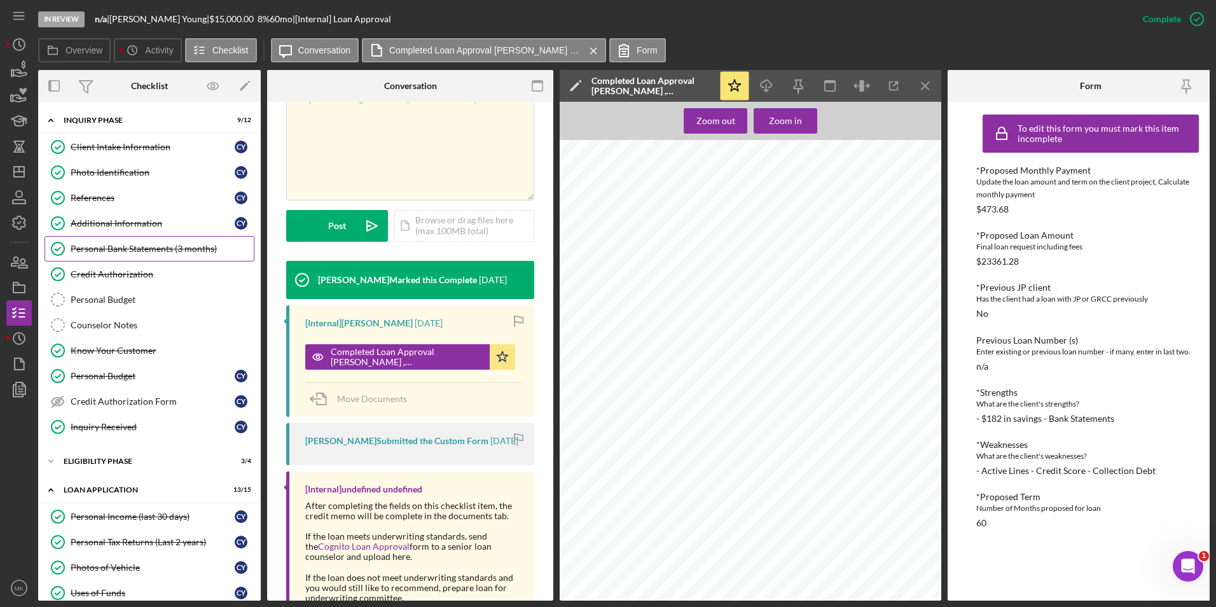
click at [121, 247] on div "Personal Bank Statements (3 months)" at bounding box center [162, 249] width 183 height 10
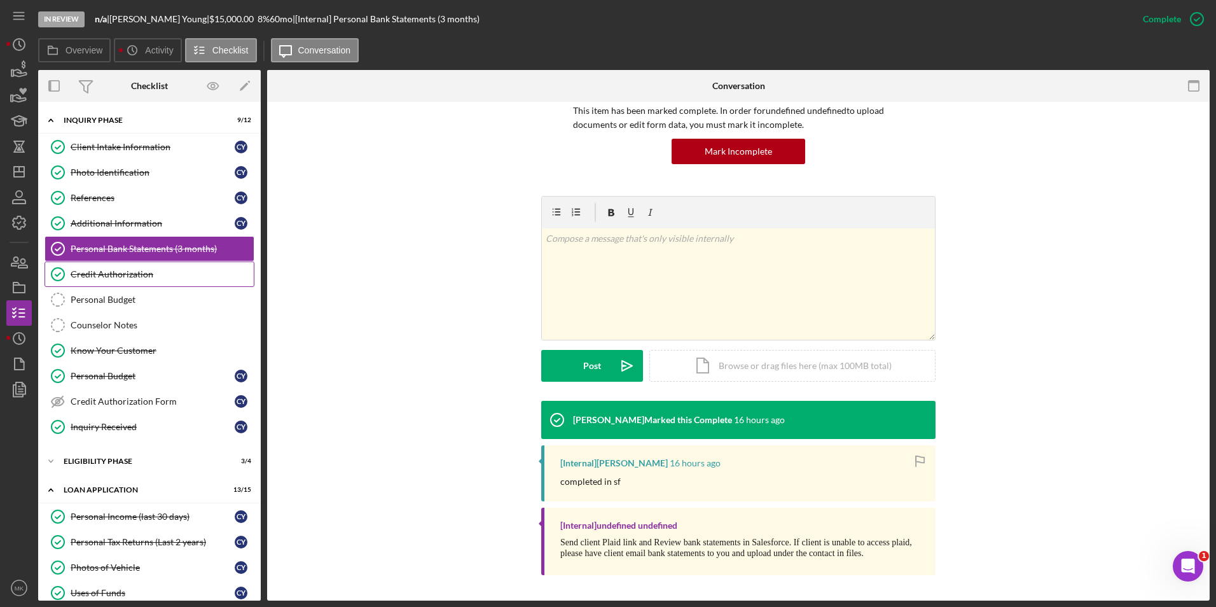
scroll to position [254, 0]
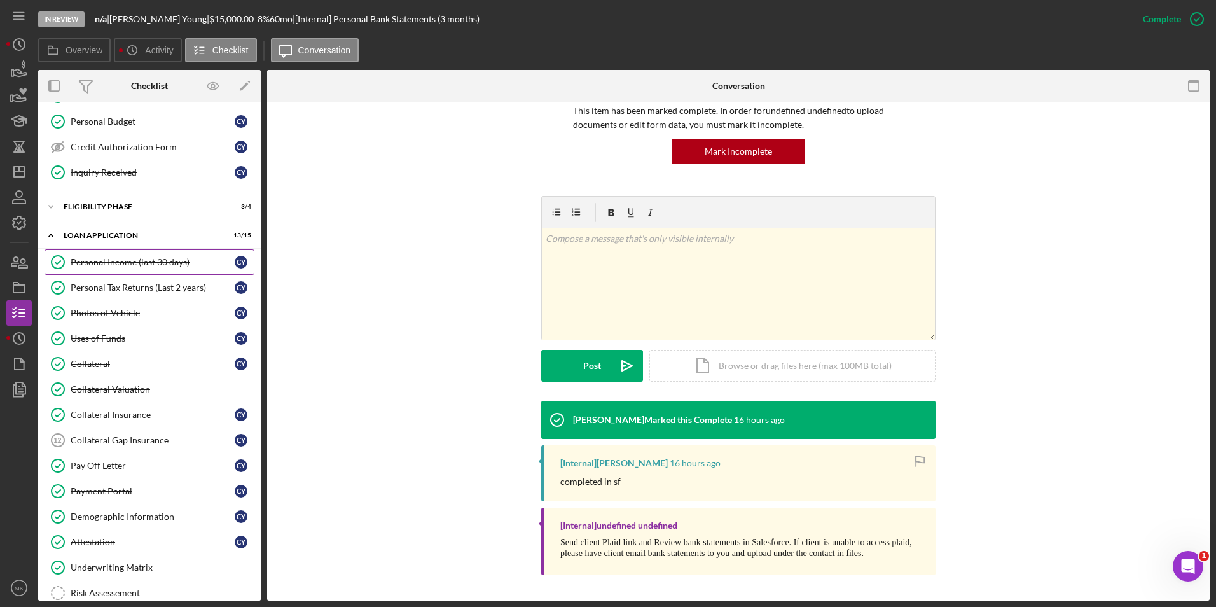
click at [139, 263] on div "Personal Income (last 30 days)" at bounding box center [153, 262] width 164 height 10
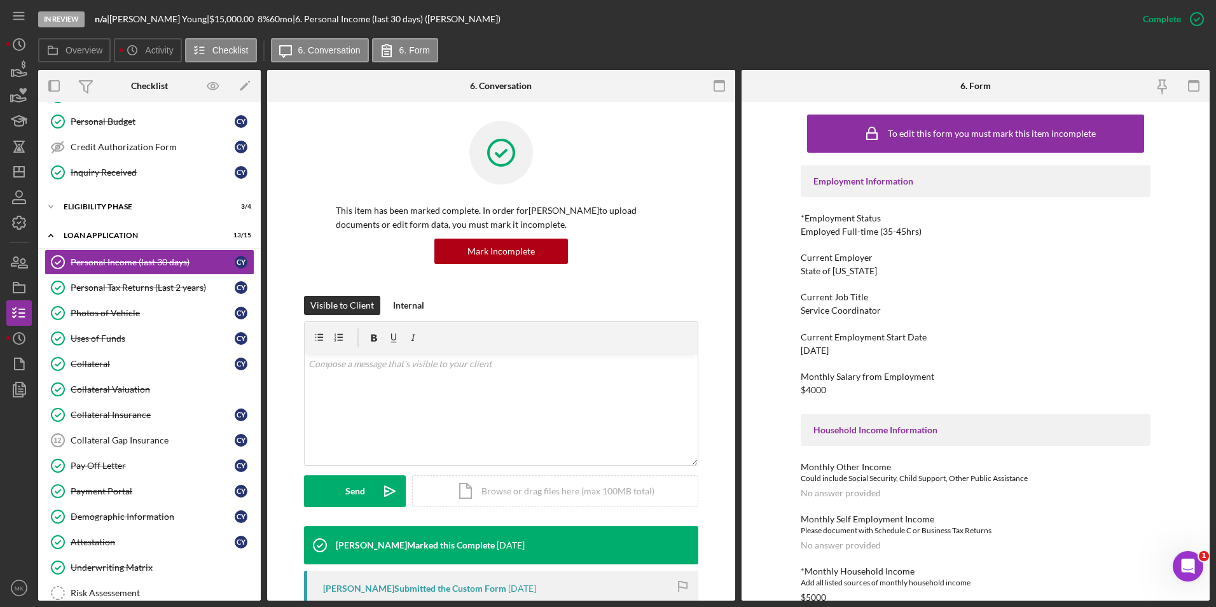
scroll to position [318, 0]
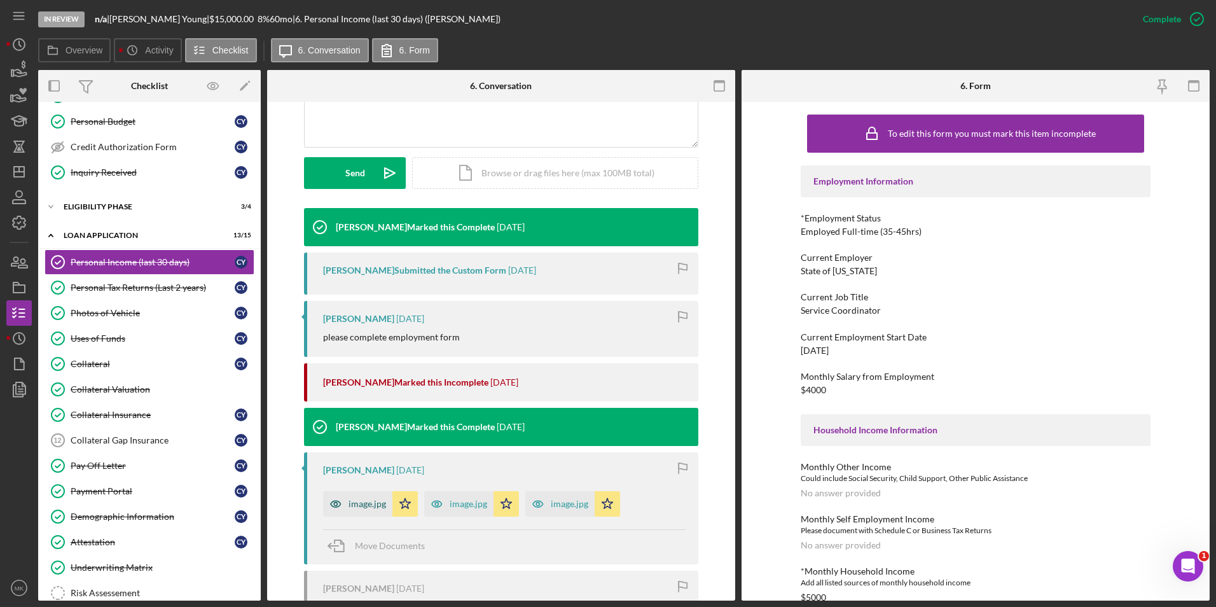
click at [362, 506] on div "image.jpg" at bounding box center [368, 504] width 38 height 10
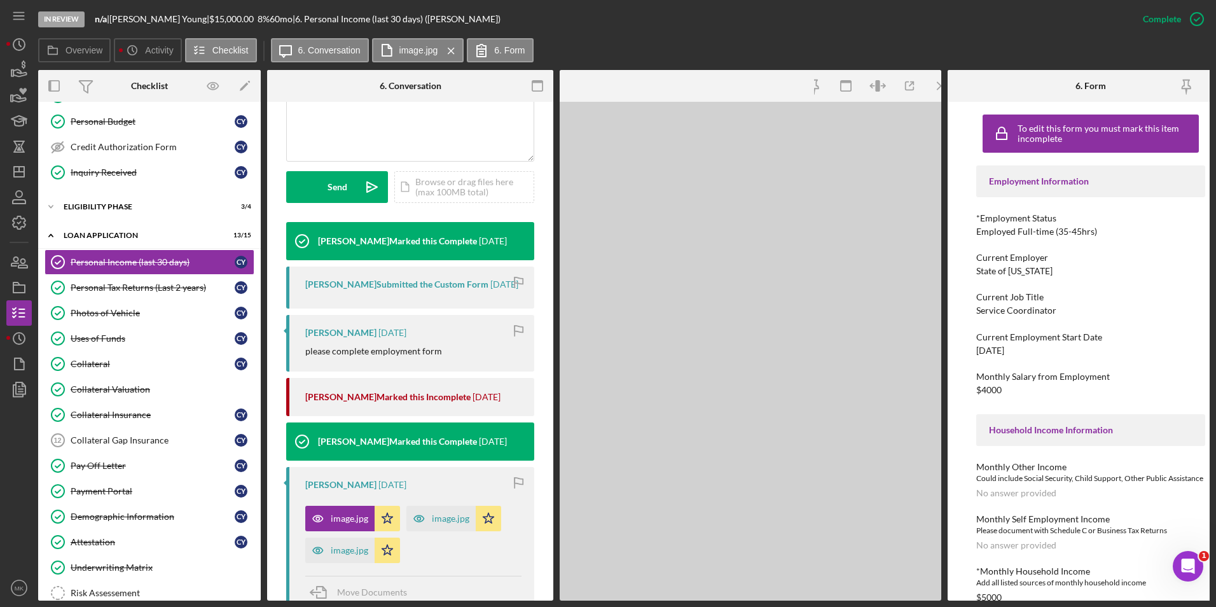
scroll to position [332, 0]
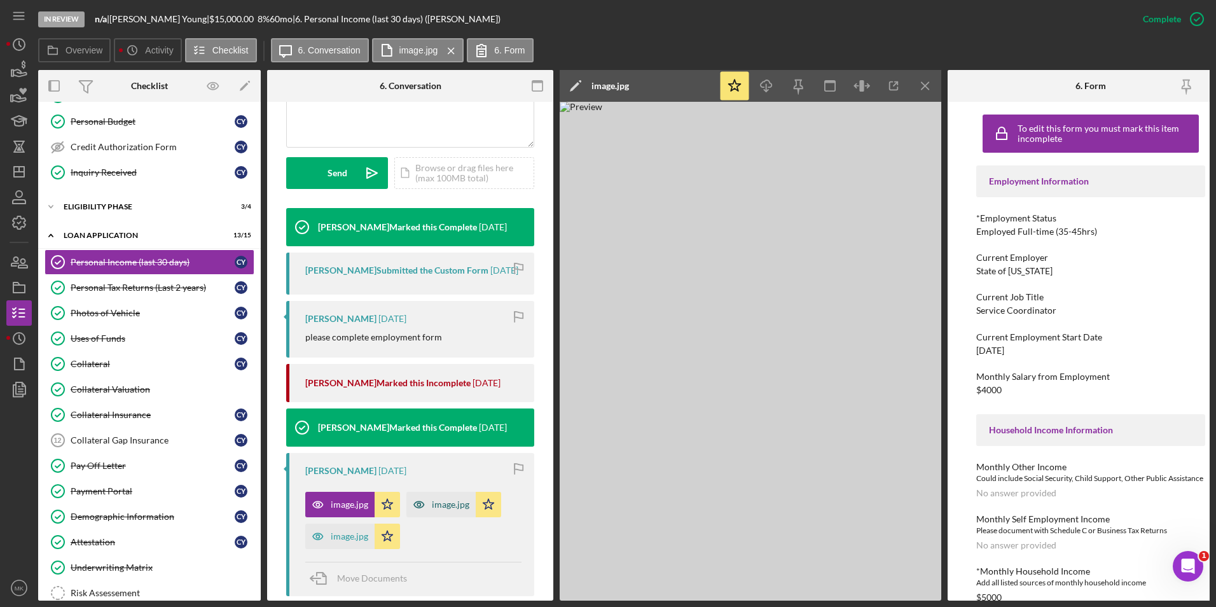
click at [428, 517] on icon "button" at bounding box center [419, 504] width 25 height 25
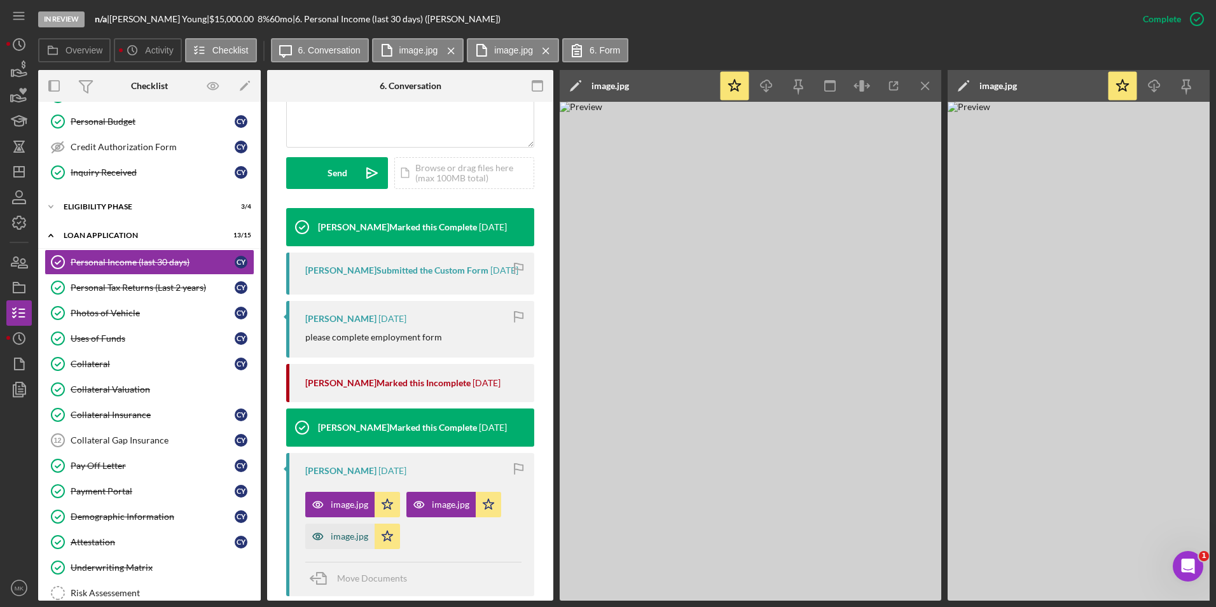
click at [337, 541] on div "image.jpg" at bounding box center [350, 536] width 38 height 10
click at [146, 288] on div "Personal Tax Returns (Last 2 years)" at bounding box center [153, 287] width 164 height 10
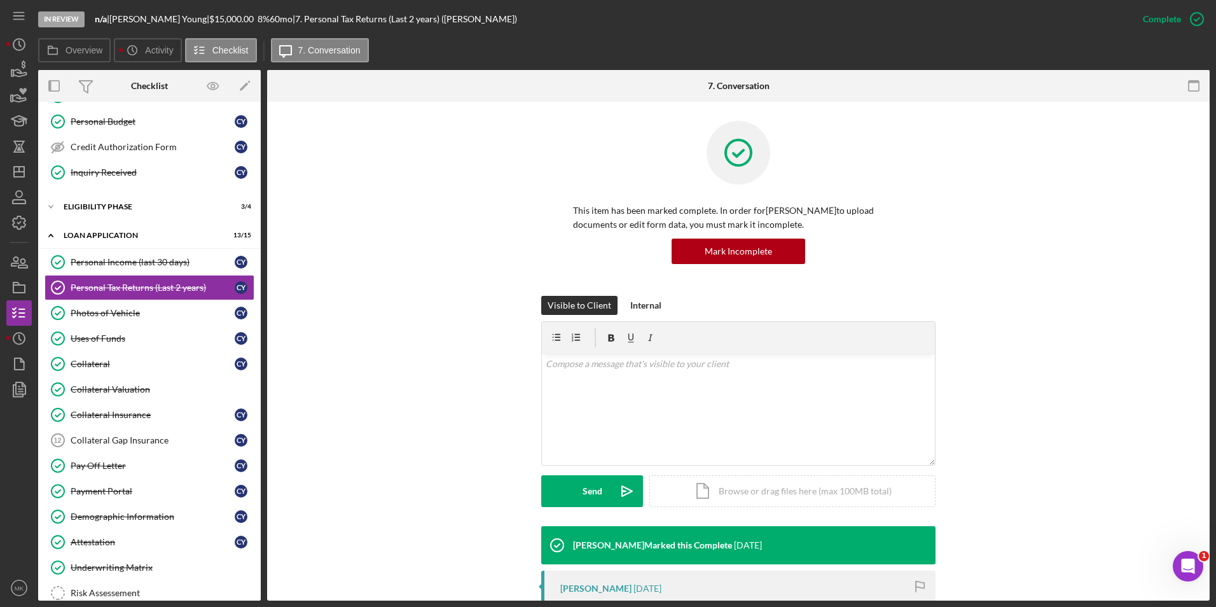
scroll to position [377, 0]
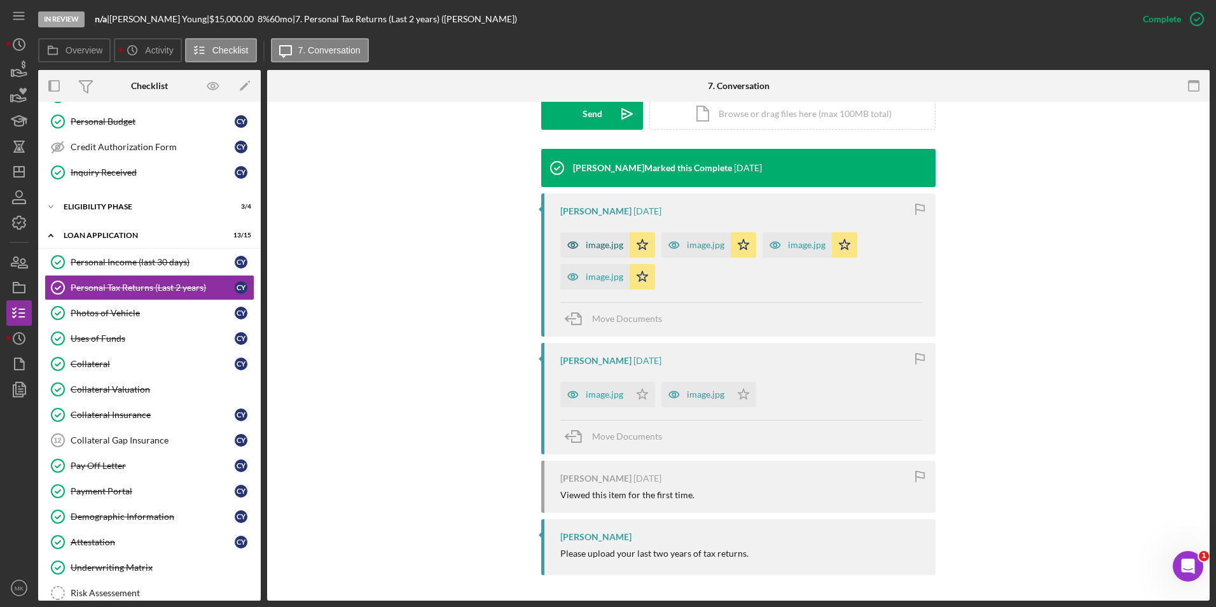
click at [589, 250] on div "image.jpg" at bounding box center [594, 244] width 69 height 25
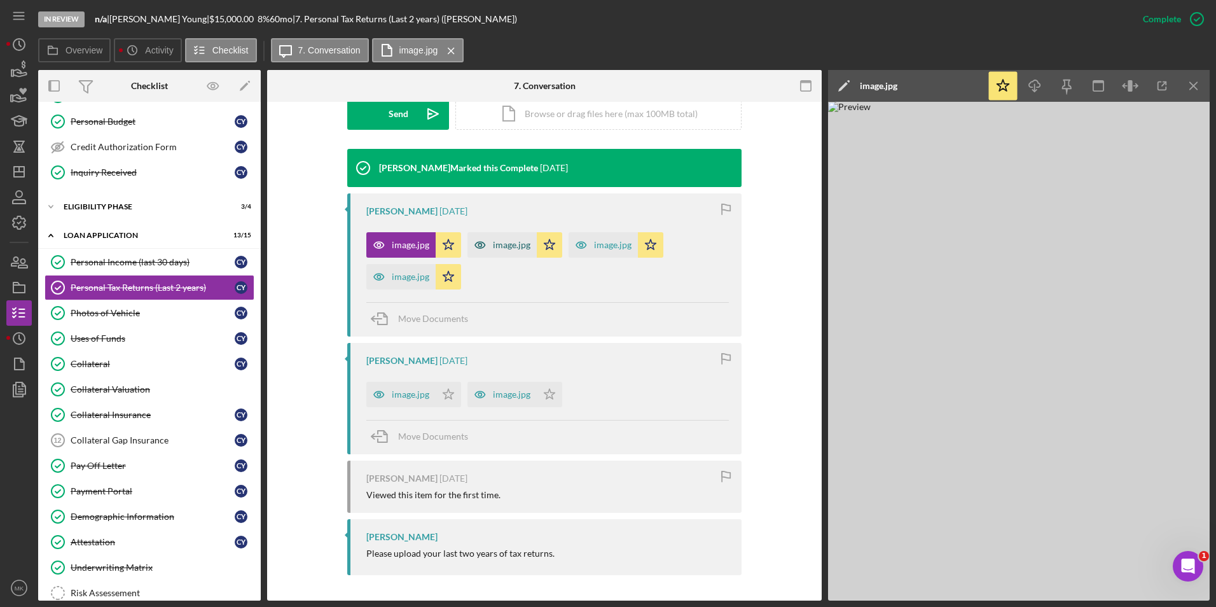
click at [504, 246] on div "image.jpg" at bounding box center [512, 245] width 38 height 10
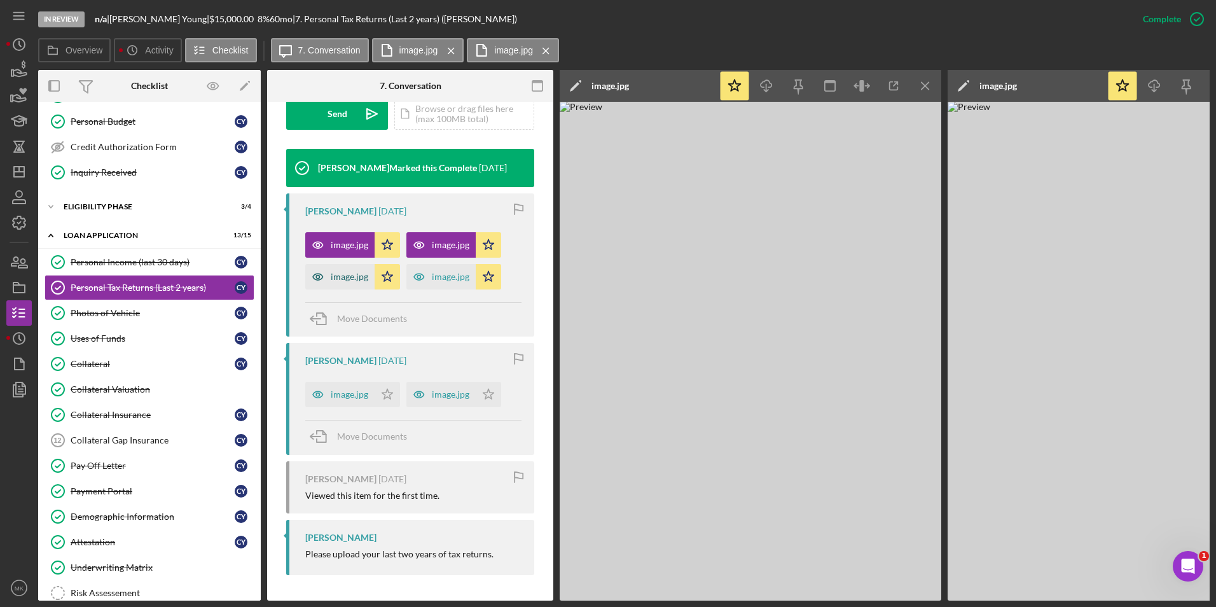
click at [354, 286] on div "image.jpg" at bounding box center [339, 276] width 69 height 25
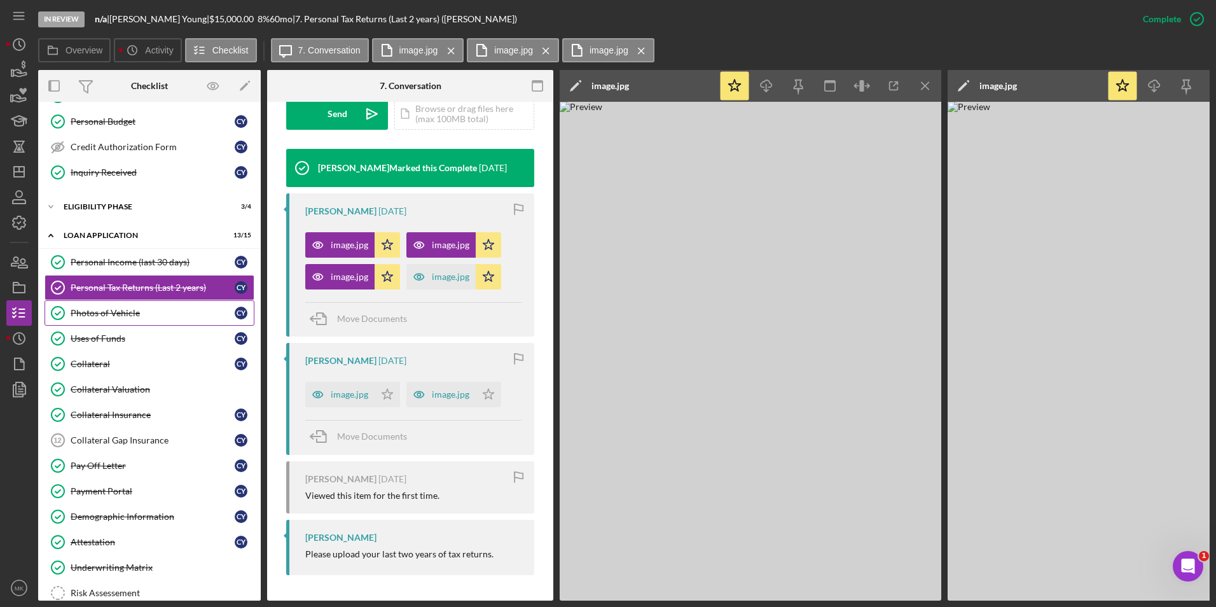
click at [149, 316] on div "Photos of Vehicle" at bounding box center [153, 313] width 164 height 10
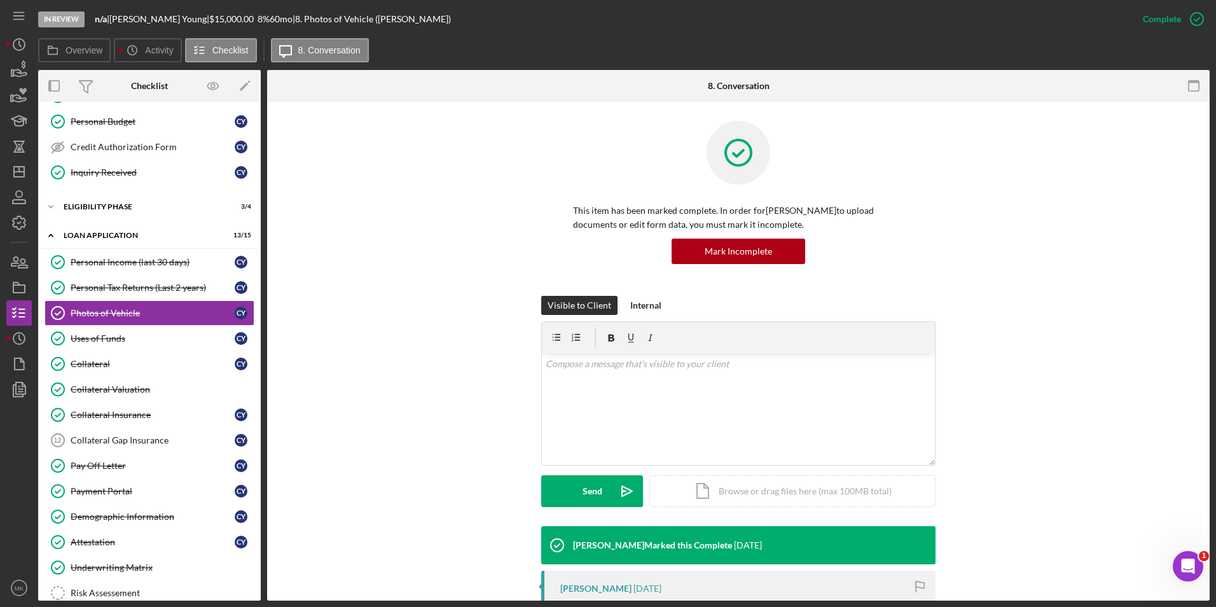
scroll to position [322, 0]
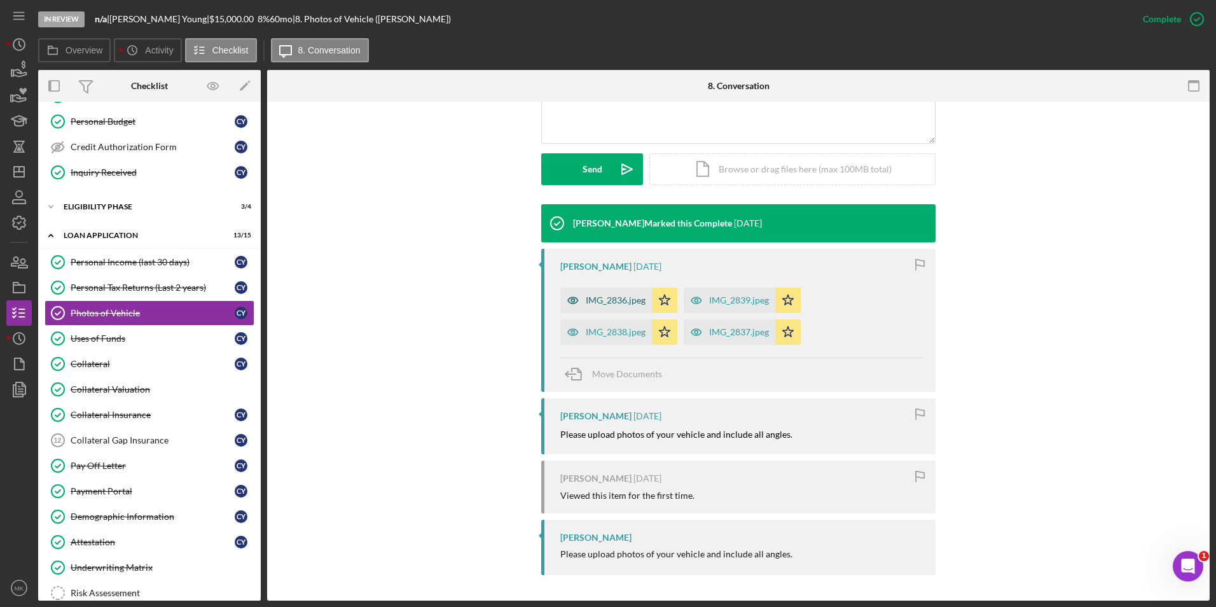
click at [593, 305] on div "IMG_2836.jpeg" at bounding box center [606, 300] width 92 height 25
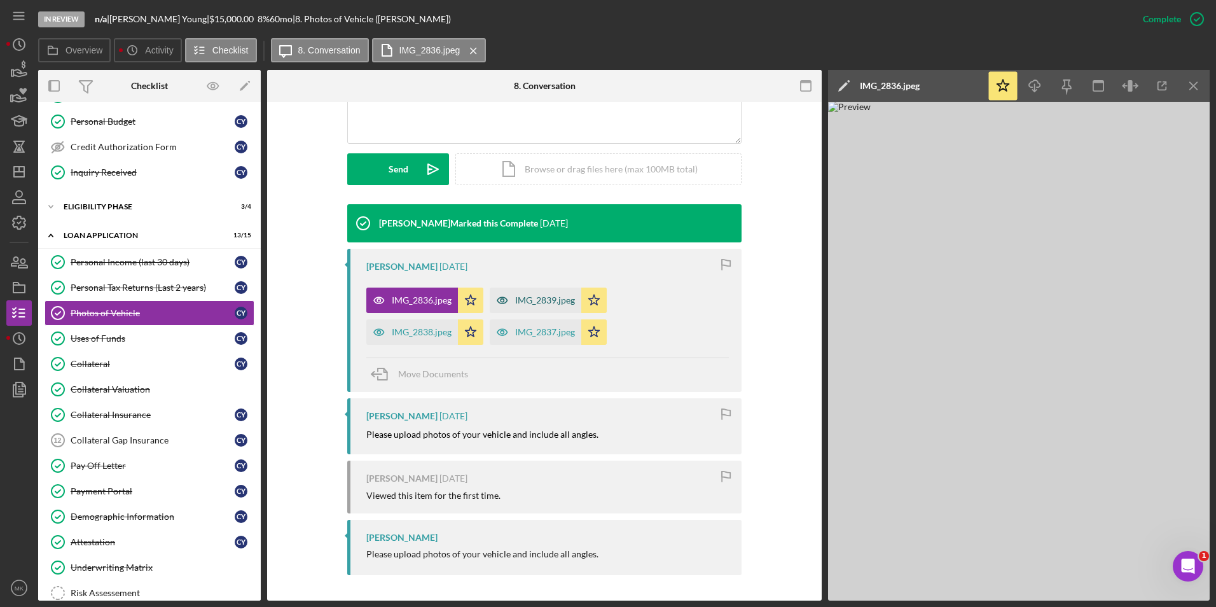
click at [551, 302] on div "IMG_2839.jpeg" at bounding box center [545, 300] width 60 height 10
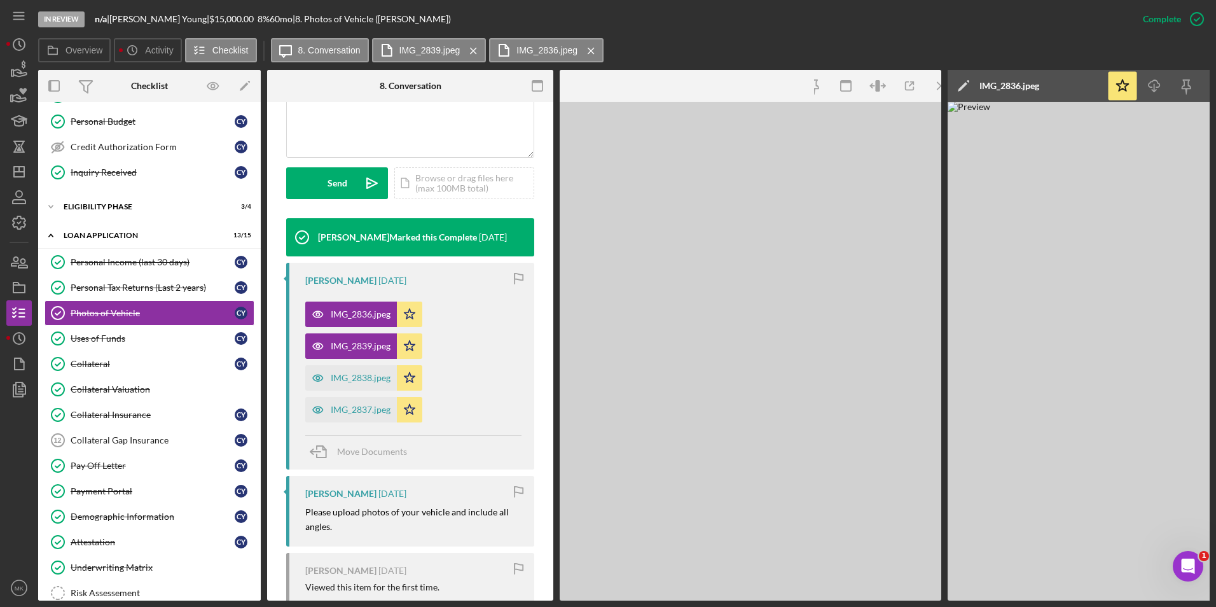
scroll to position [336, 0]
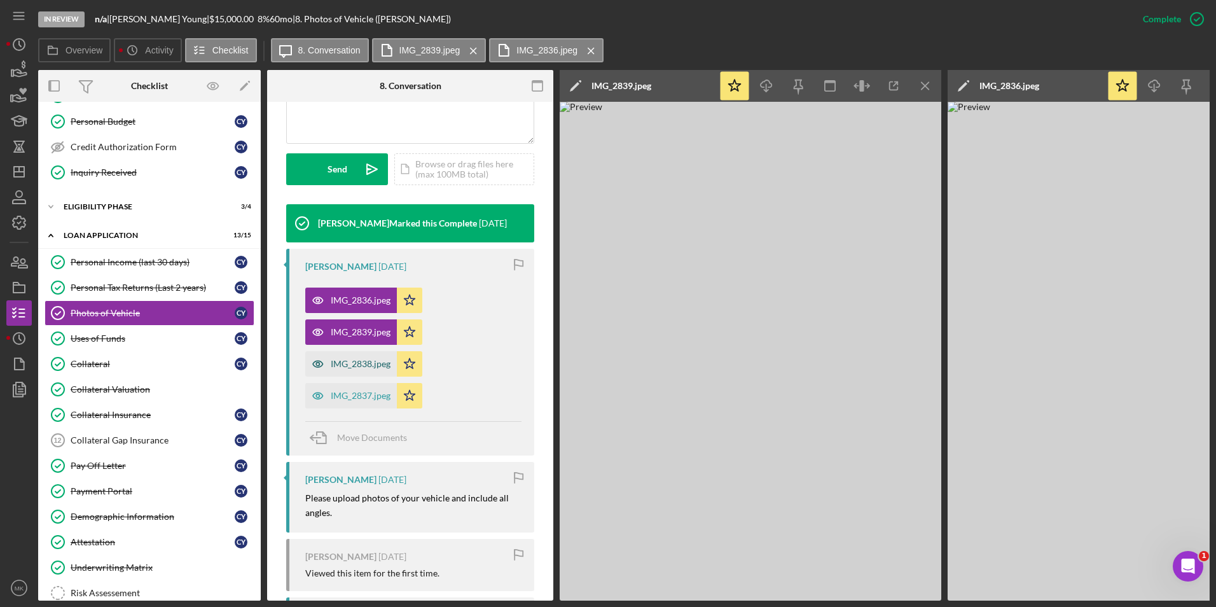
click at [361, 371] on div "IMG_2838.jpeg" at bounding box center [351, 363] width 92 height 25
click at [352, 395] on div "IMG_2837.jpeg" at bounding box center [361, 396] width 60 height 10
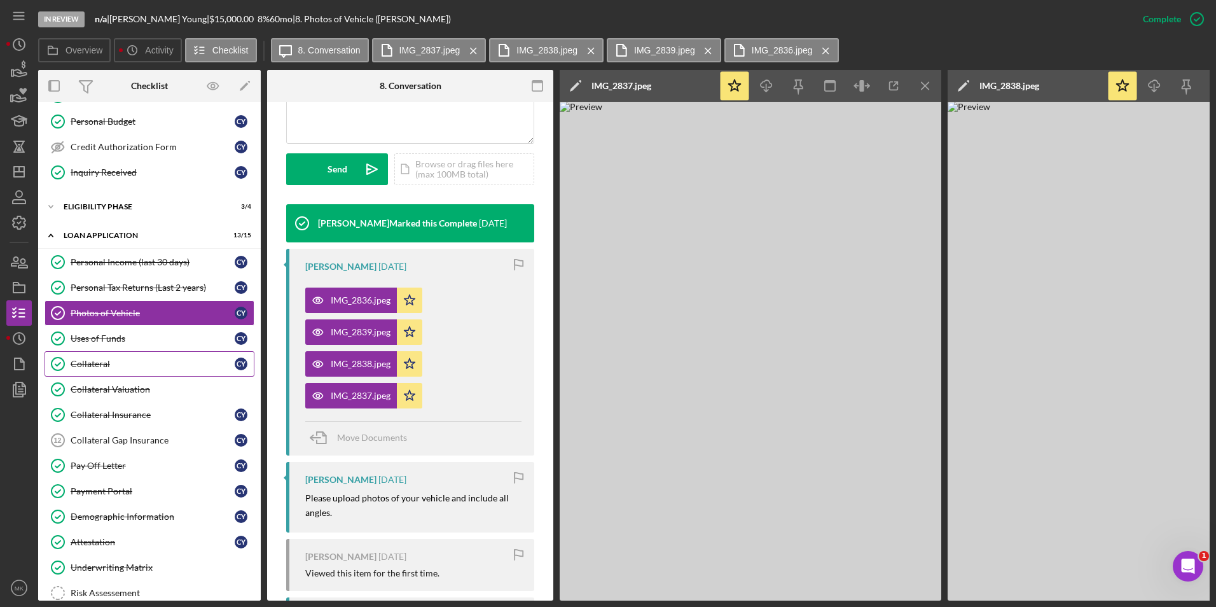
click at [102, 368] on div "Collateral" at bounding box center [153, 364] width 164 height 10
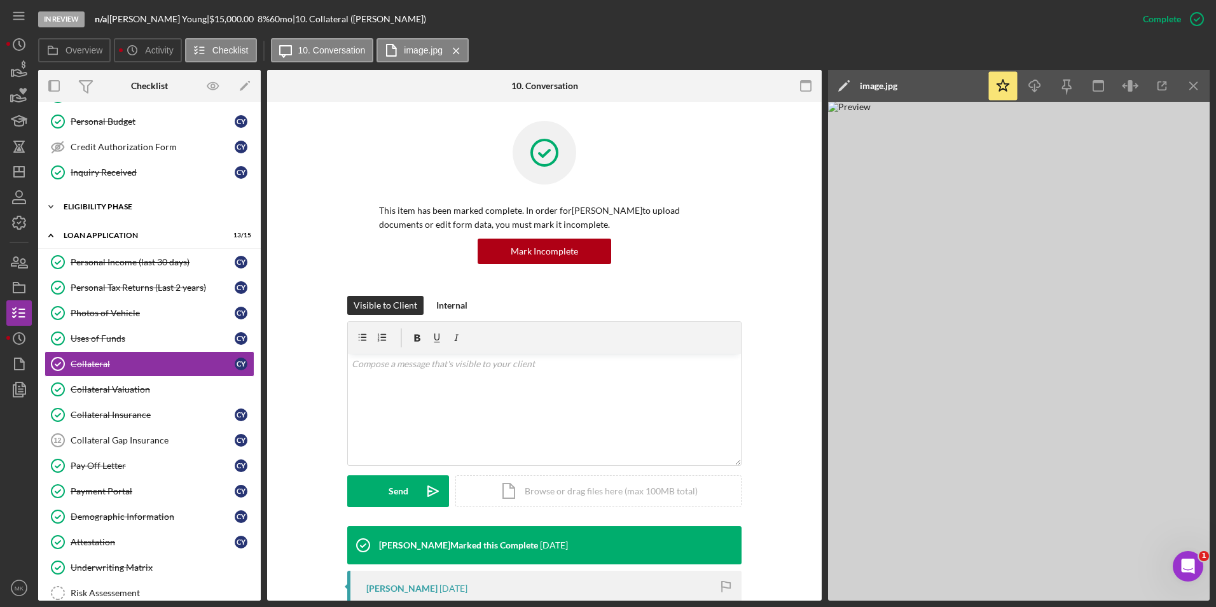
click at [117, 206] on div "Eligibility Phase" at bounding box center [154, 207] width 181 height 8
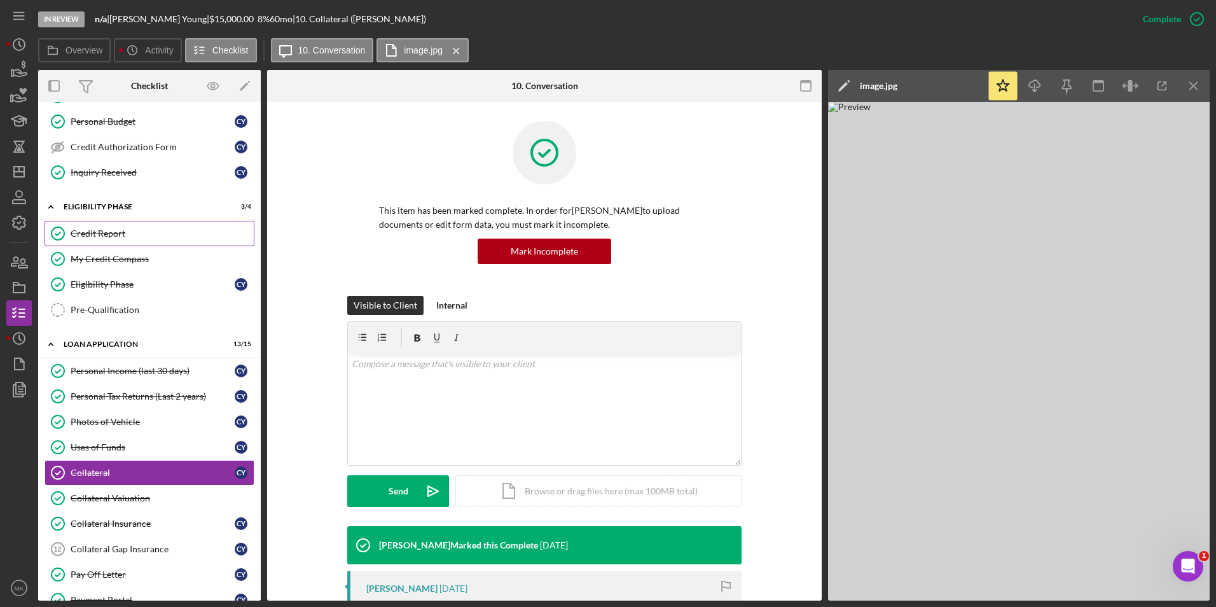
click at [109, 230] on div "Credit Report" at bounding box center [162, 233] width 183 height 10
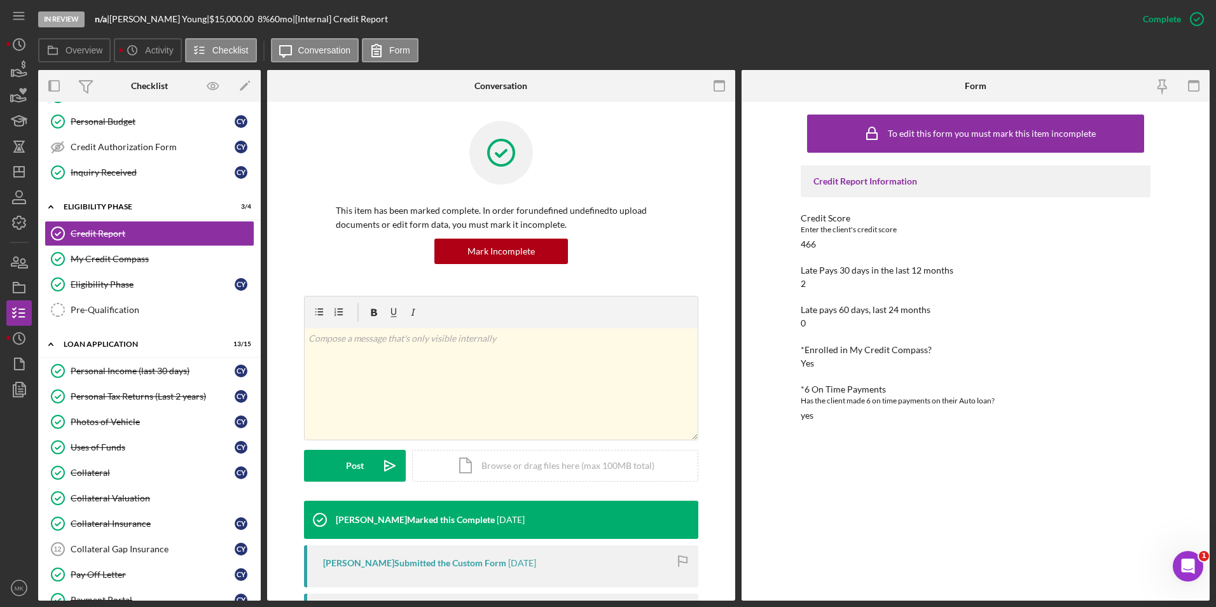
scroll to position [254, 0]
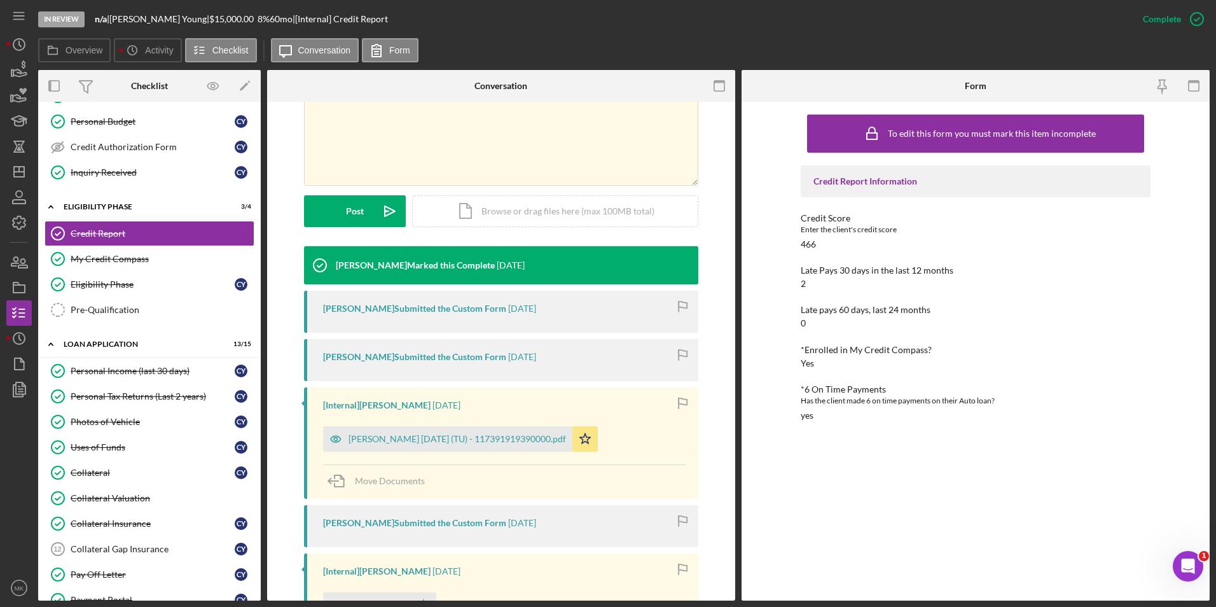
click at [476, 436] on div "[PERSON_NAME] [DATE] (TU) - 117391919390000.pdf" at bounding box center [458, 439] width 218 height 10
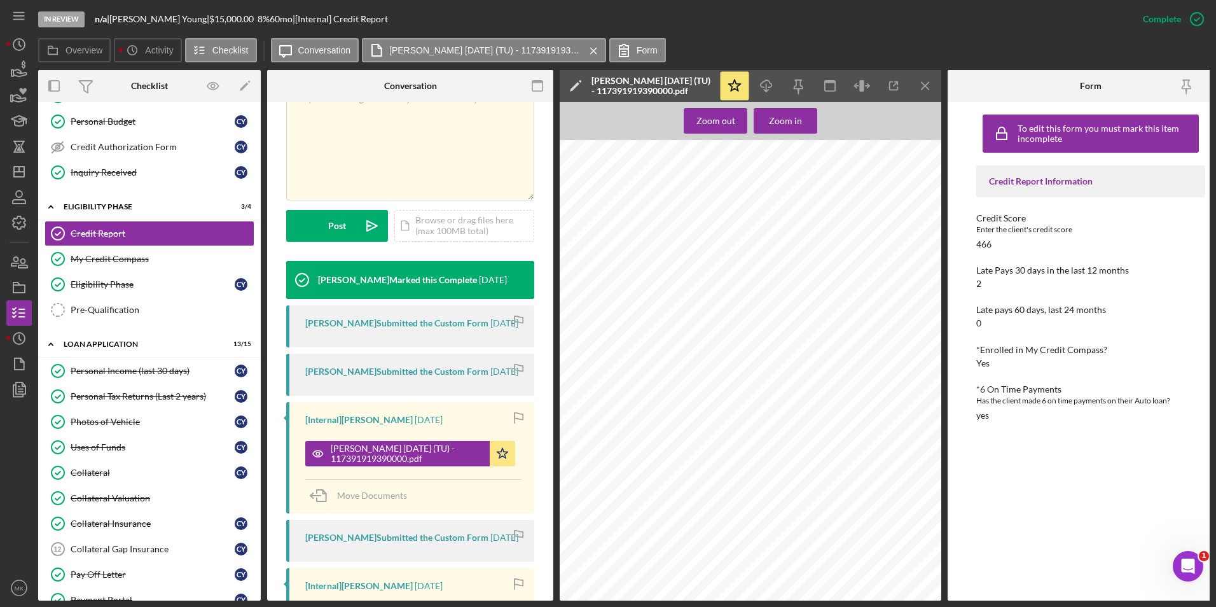
scroll to position [891, 0]
click at [101, 260] on div "My Credit Compass" at bounding box center [162, 259] width 183 height 10
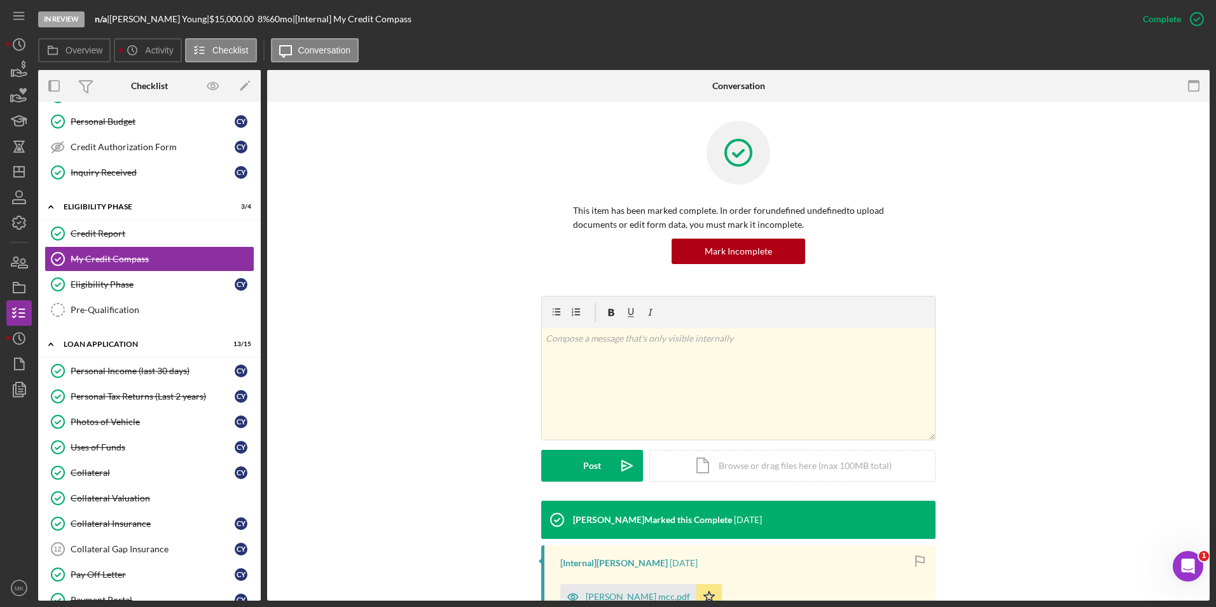
scroll to position [184, 0]
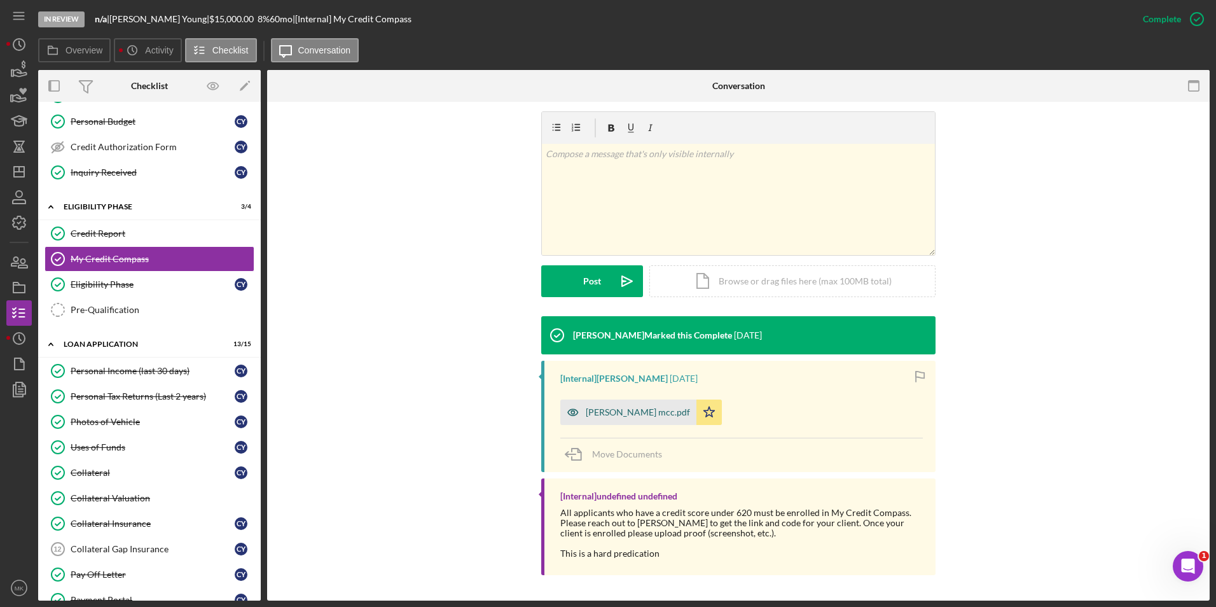
click at [620, 405] on div "[PERSON_NAME] mcc.pdf" at bounding box center [628, 412] width 136 height 25
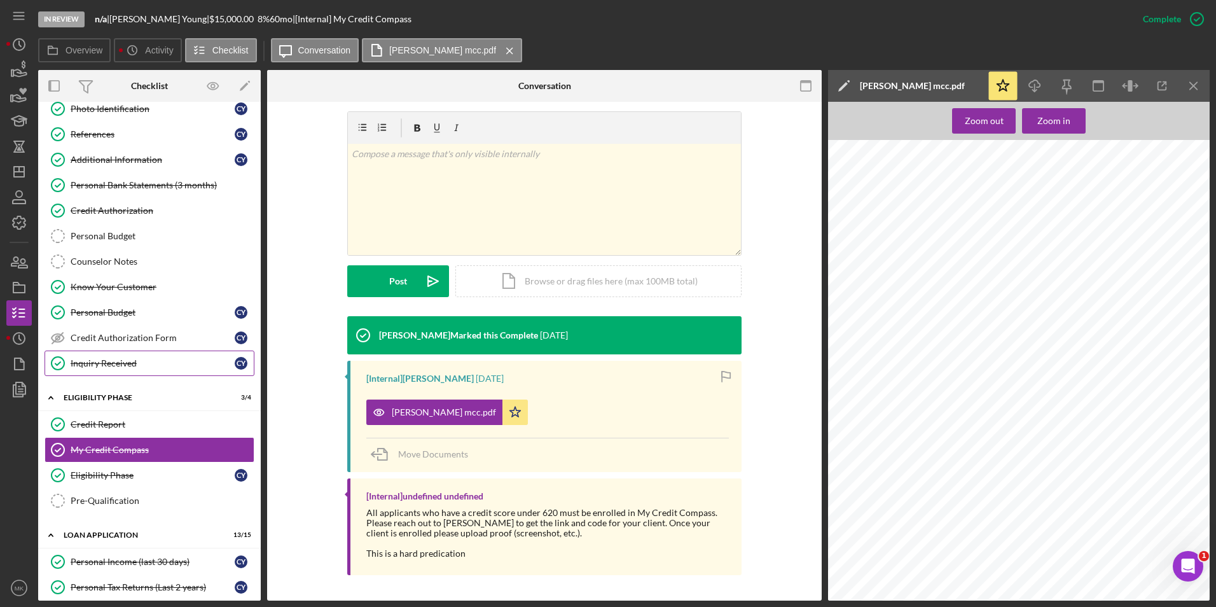
scroll to position [0, 0]
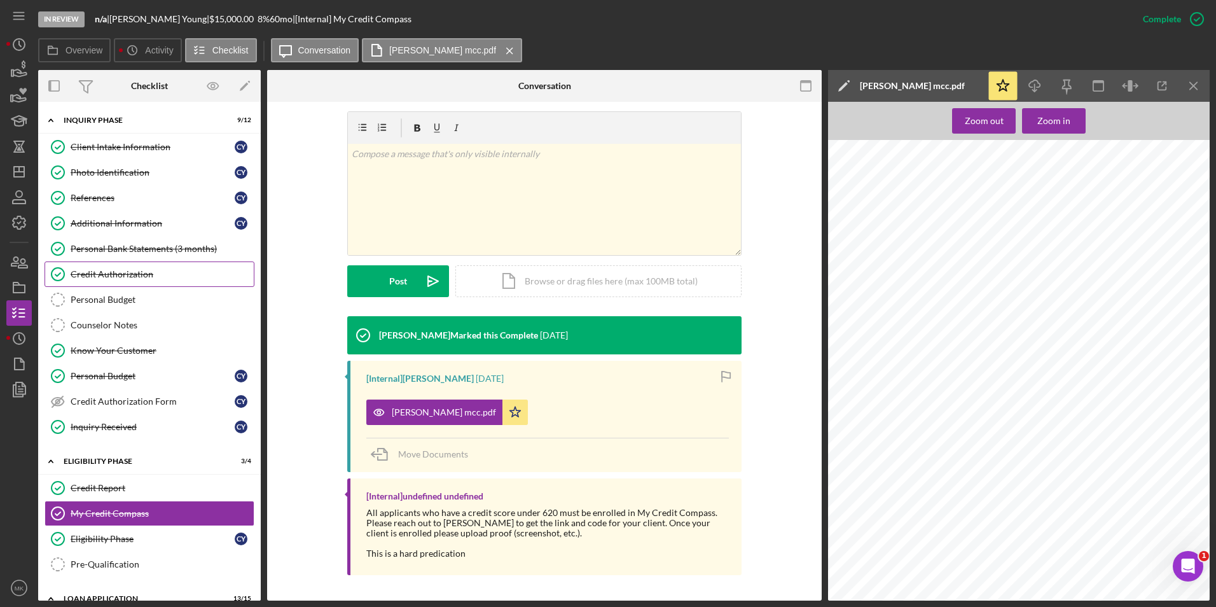
click at [119, 272] on div "Credit Authorization" at bounding box center [162, 274] width 183 height 10
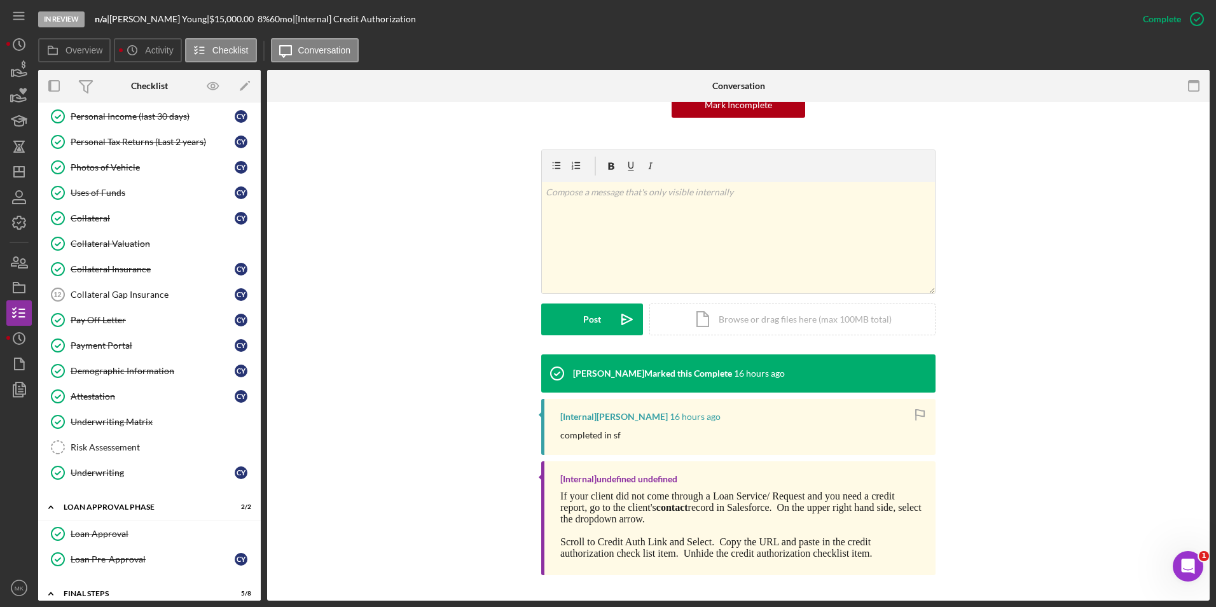
scroll to position [573, 0]
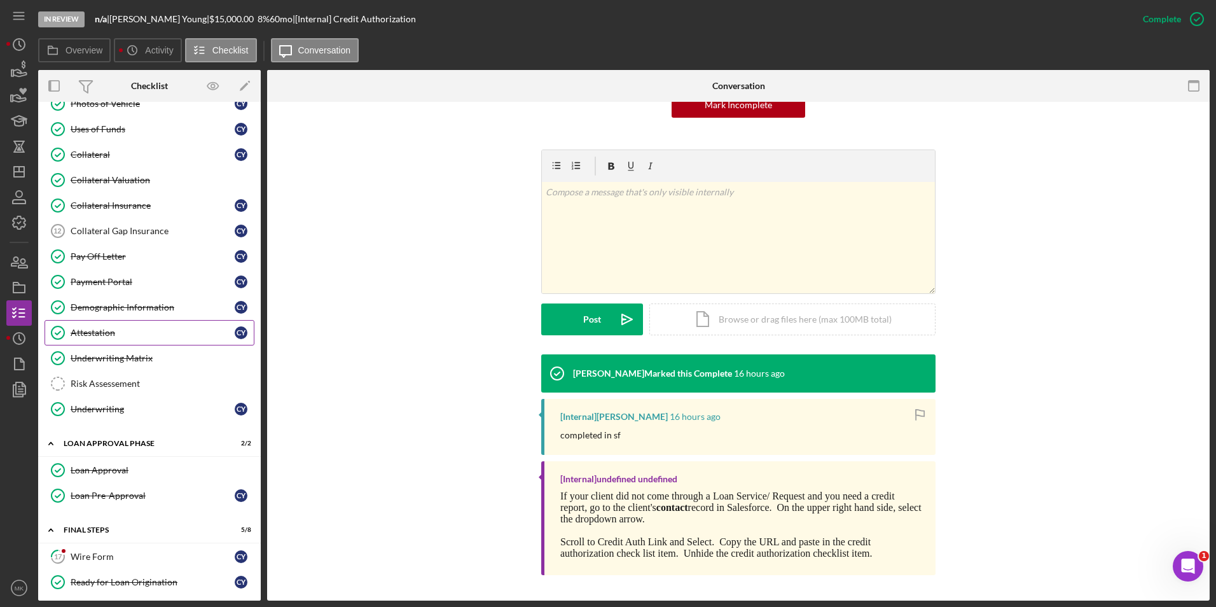
click at [118, 333] on div "Attestation" at bounding box center [153, 333] width 164 height 10
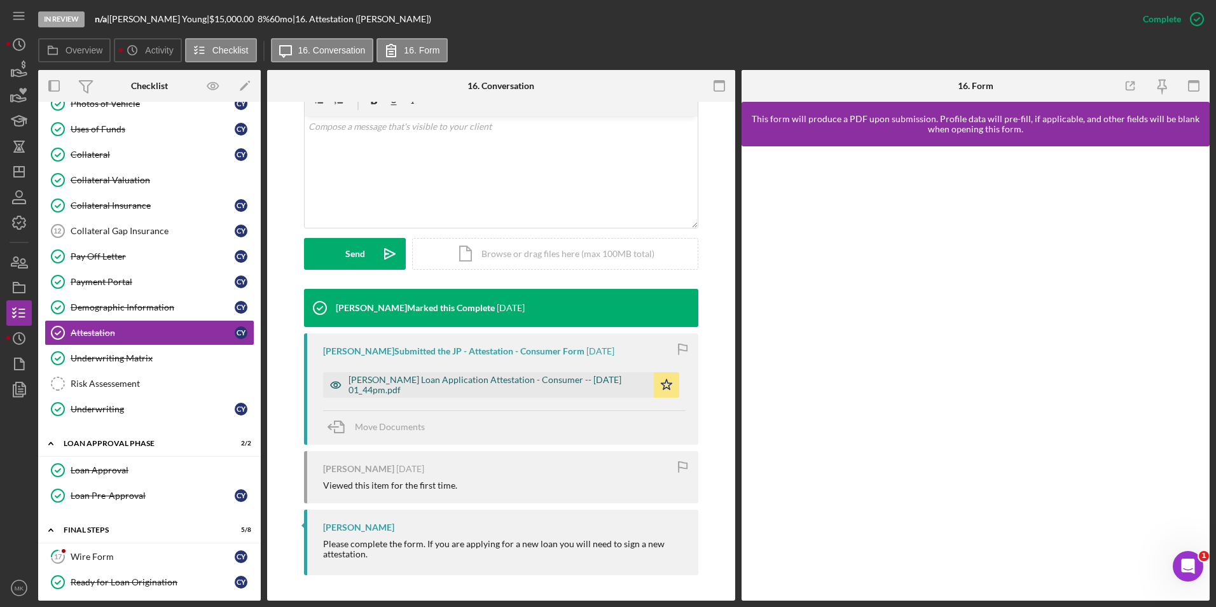
click at [425, 391] on div "[PERSON_NAME] Loan Application Attestation - Consumer -- [DATE] 01_44pm.pdf" at bounding box center [498, 385] width 299 height 20
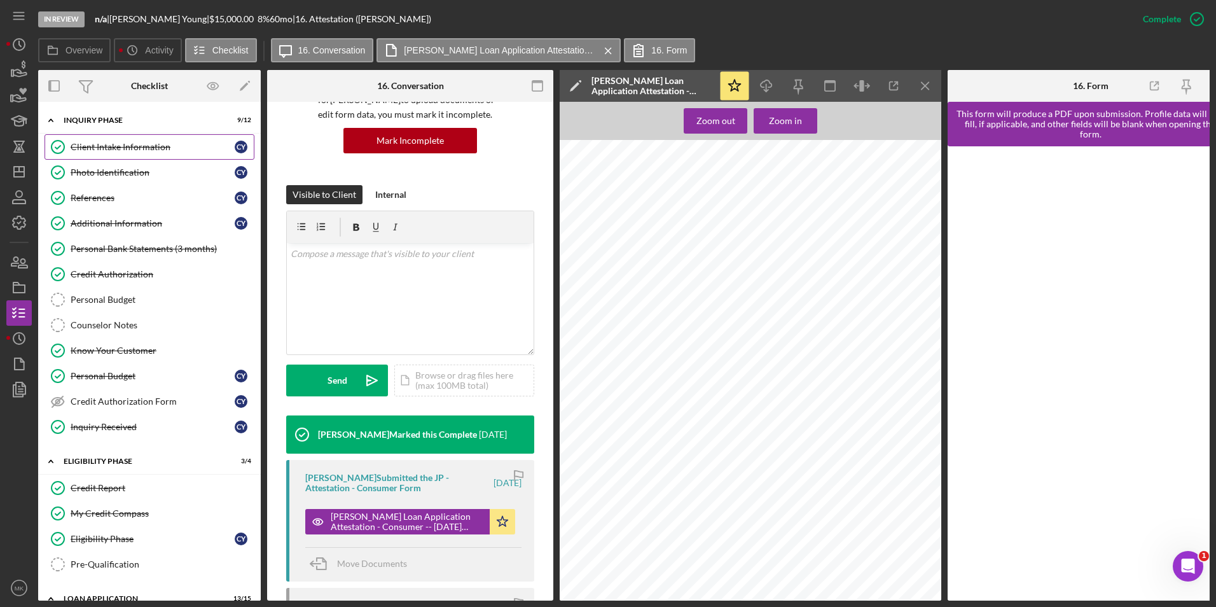
click at [130, 147] on div "Client Intake Information" at bounding box center [153, 147] width 164 height 10
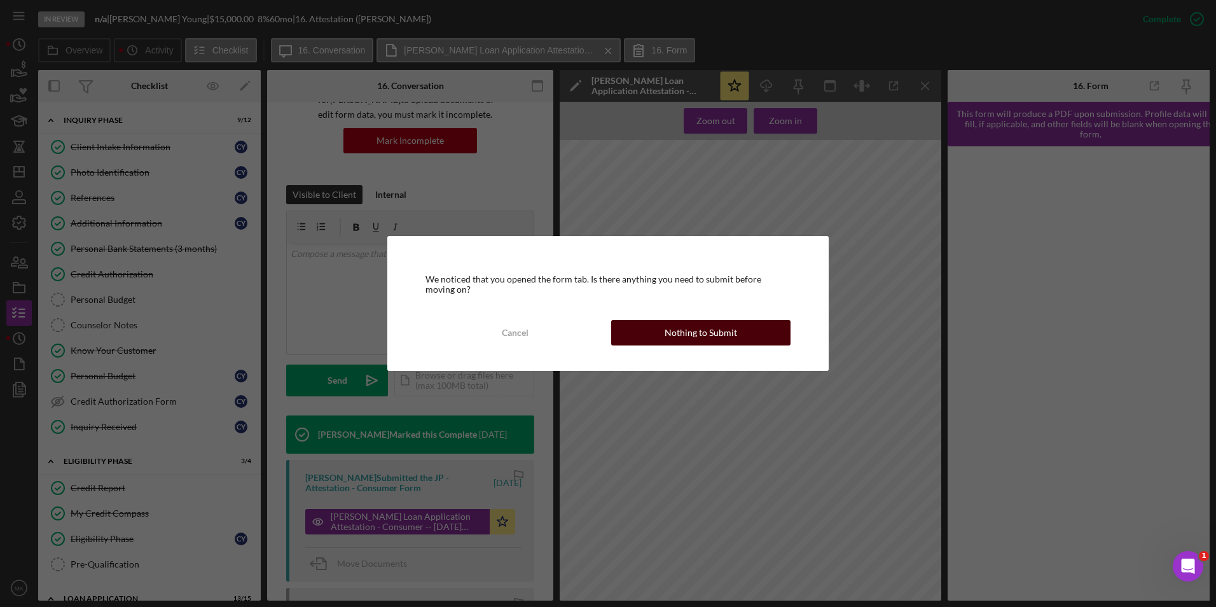
click at [718, 337] on div "Nothing to Submit" at bounding box center [701, 332] width 73 height 25
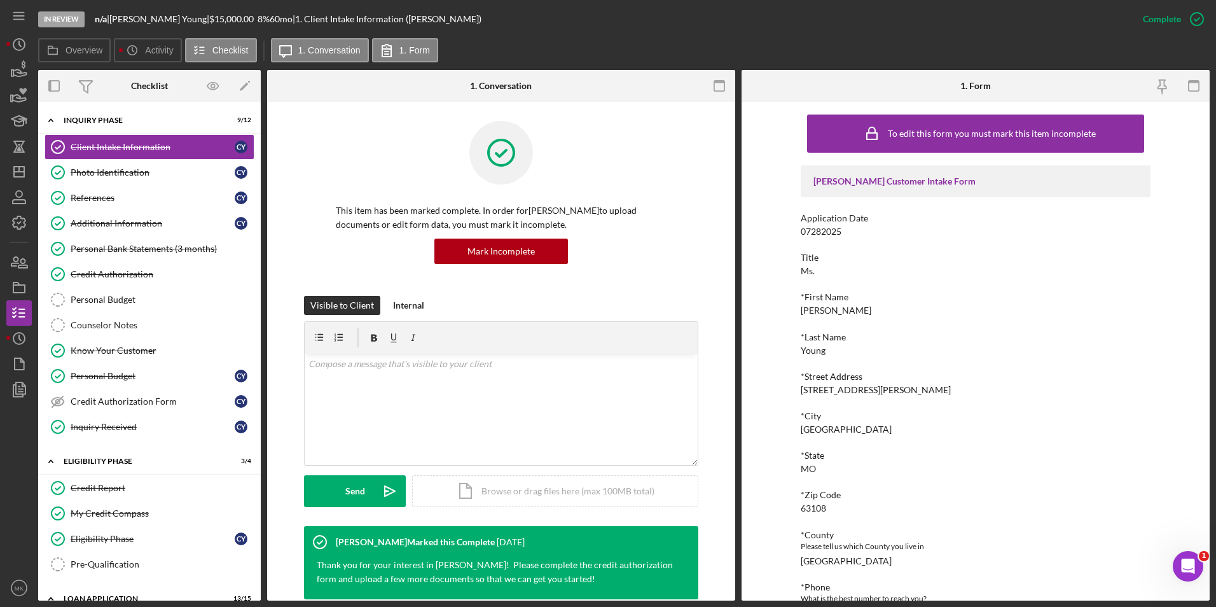
scroll to position [64, 0]
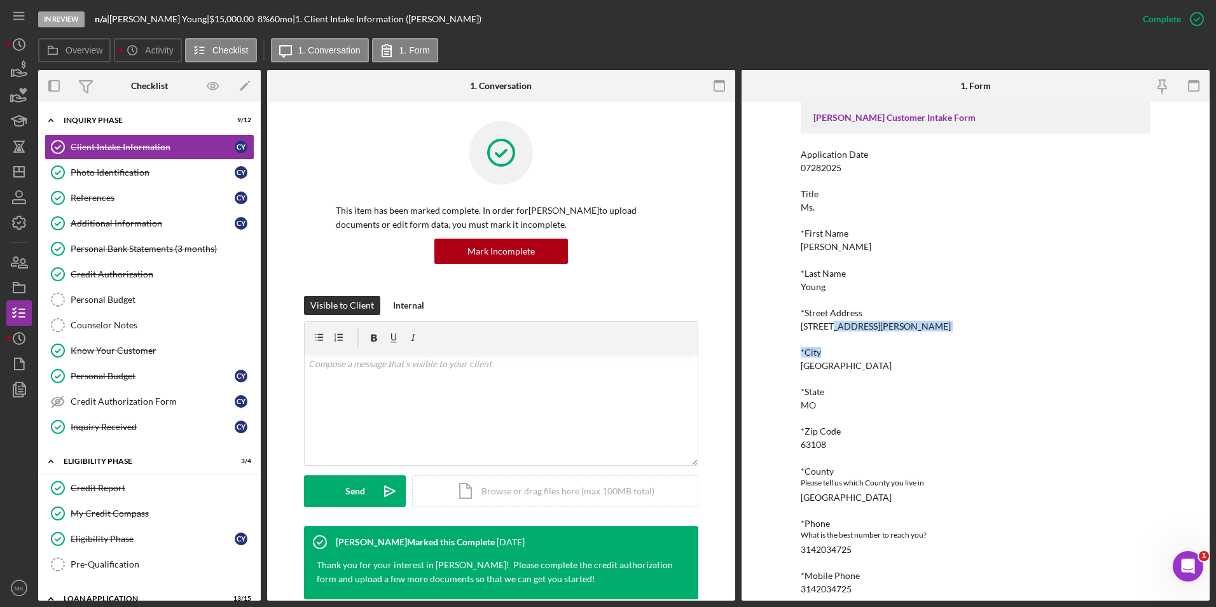
drag, startPoint x: 903, startPoint y: 332, endPoint x: 831, endPoint y: 326, distance: 72.2
click at [831, 326] on div "[PERSON_NAME] Customer Intake Form Application Date 07282025 Title Ms. *First N…" at bounding box center [976, 485] width 350 height 767
drag, startPoint x: 831, startPoint y: 326, endPoint x: 841, endPoint y: 335, distance: 14.0
click at [839, 339] on div "[PERSON_NAME] Customer Intake Form Application Date 07282025 Title Ms. *First N…" at bounding box center [976, 485] width 350 height 767
drag, startPoint x: 871, startPoint y: 325, endPoint x: 823, endPoint y: 326, distance: 47.7
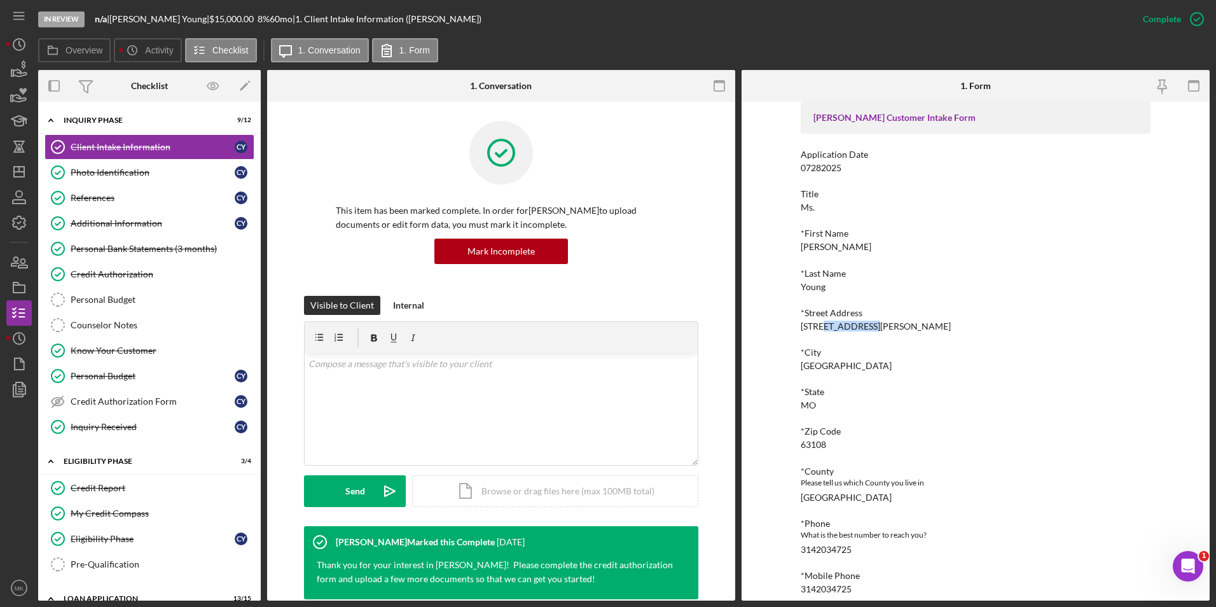
click at [823, 326] on div "*Street Address [STREET_ADDRESS][PERSON_NAME]" at bounding box center [976, 320] width 350 height 24
copy div "[PERSON_NAME] blvd"
click at [1011, 361] on div "*City [GEOGRAPHIC_DATA]" at bounding box center [976, 359] width 350 height 24
drag, startPoint x: 1120, startPoint y: 438, endPoint x: 1113, endPoint y: 434, distance: 7.4
click at [1119, 438] on div "*Zip Code 63108" at bounding box center [976, 438] width 350 height 24
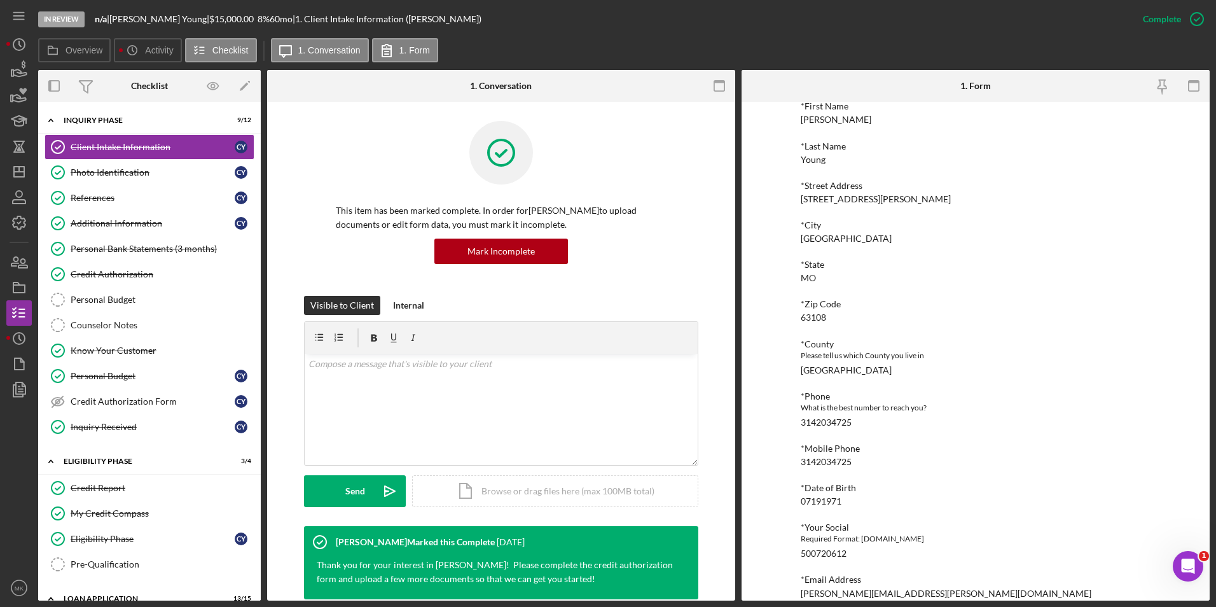
scroll to position [254, 0]
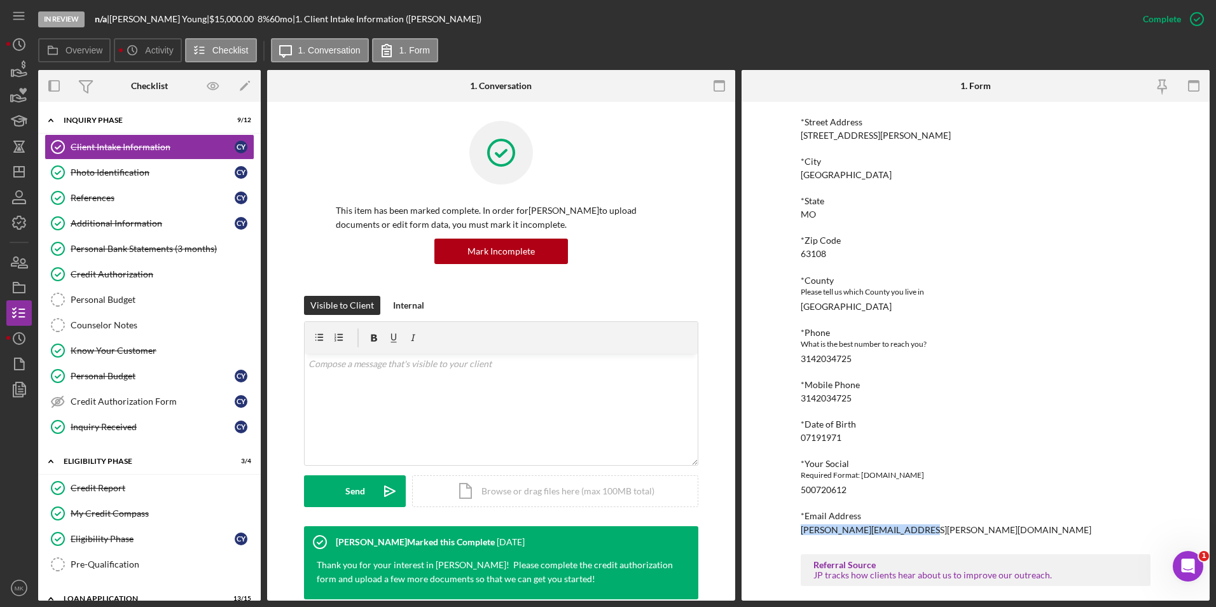
drag, startPoint x: 931, startPoint y: 534, endPoint x: 799, endPoint y: 532, distance: 131.7
click at [801, 532] on div "*Email Address [PERSON_NAME][EMAIL_ADDRESS][PERSON_NAME][DOMAIN_NAME]" at bounding box center [976, 523] width 350 height 24
copy div "[PERSON_NAME][EMAIL_ADDRESS][PERSON_NAME][DOMAIN_NAME]"
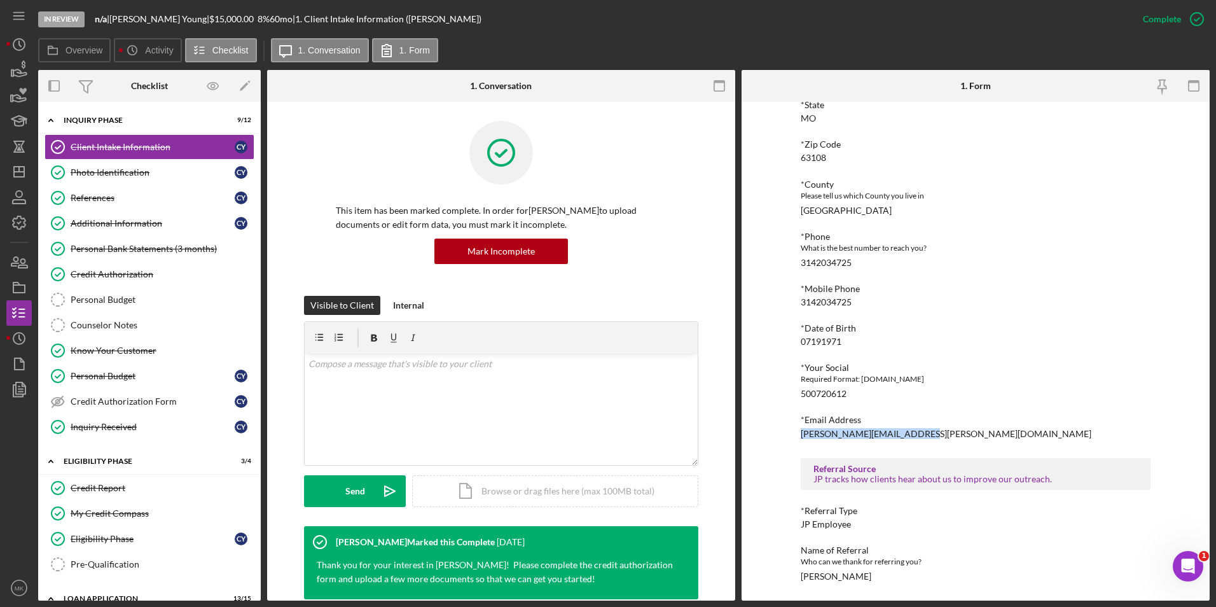
click at [873, 583] on div "To edit this form you must mark this item incomplete [PERSON_NAME] Customer Int…" at bounding box center [976, 176] width 350 height 837
drag, startPoint x: 872, startPoint y: 577, endPoint x: 798, endPoint y: 574, distance: 73.8
click at [798, 574] on div "To edit this form you must mark this item incomplete [PERSON_NAME] Customer Int…" at bounding box center [976, 351] width 468 height 499
copy div "[PERSON_NAME]"
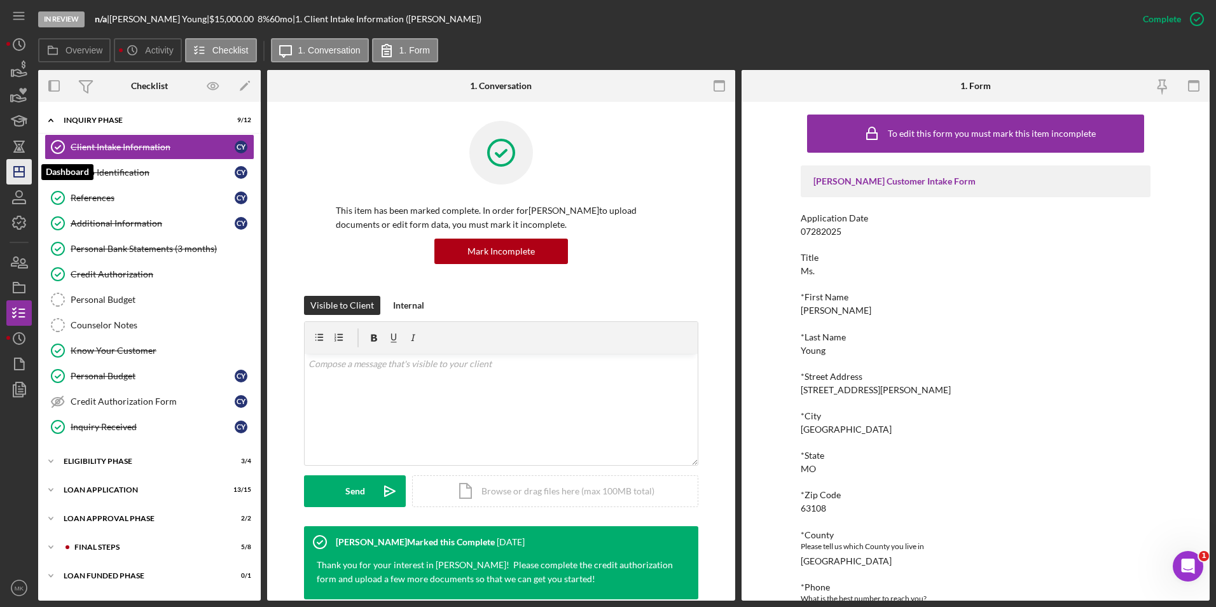
click at [27, 174] on icon "Icon/Dashboard" at bounding box center [19, 172] width 32 height 32
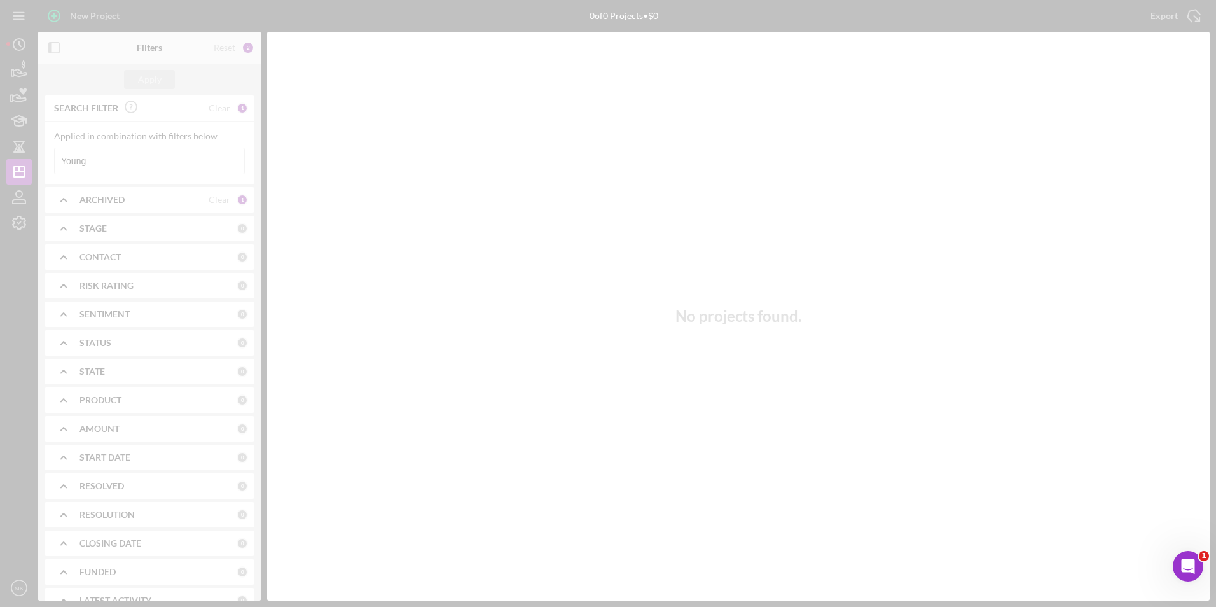
click at [191, 165] on div at bounding box center [608, 303] width 1216 height 607
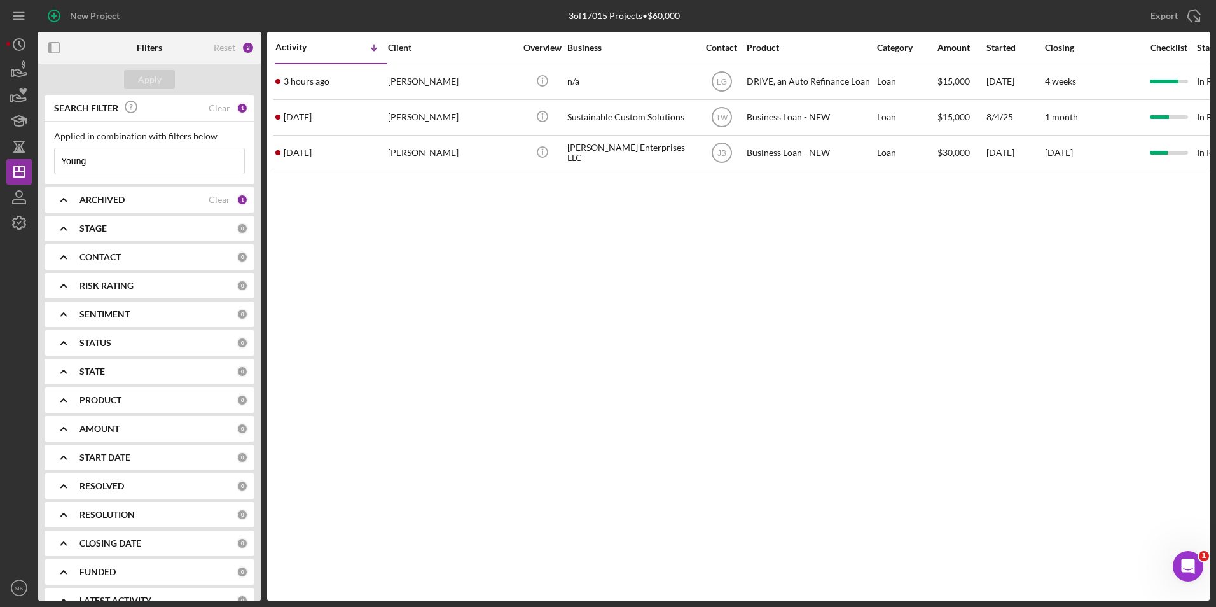
click at [183, 160] on input "Young" at bounding box center [150, 160] width 190 height 25
drag, startPoint x: 170, startPoint y: 164, endPoint x: 0, endPoint y: 168, distance: 169.9
click at [0, 168] on html "New Project 3 of 17015 Projects • $60,000 Young Export Icon/Export Filters Rese…" at bounding box center [608, 303] width 1216 height 607
paste input "[PERSON_NAME]"
type input "[PERSON_NAME]"
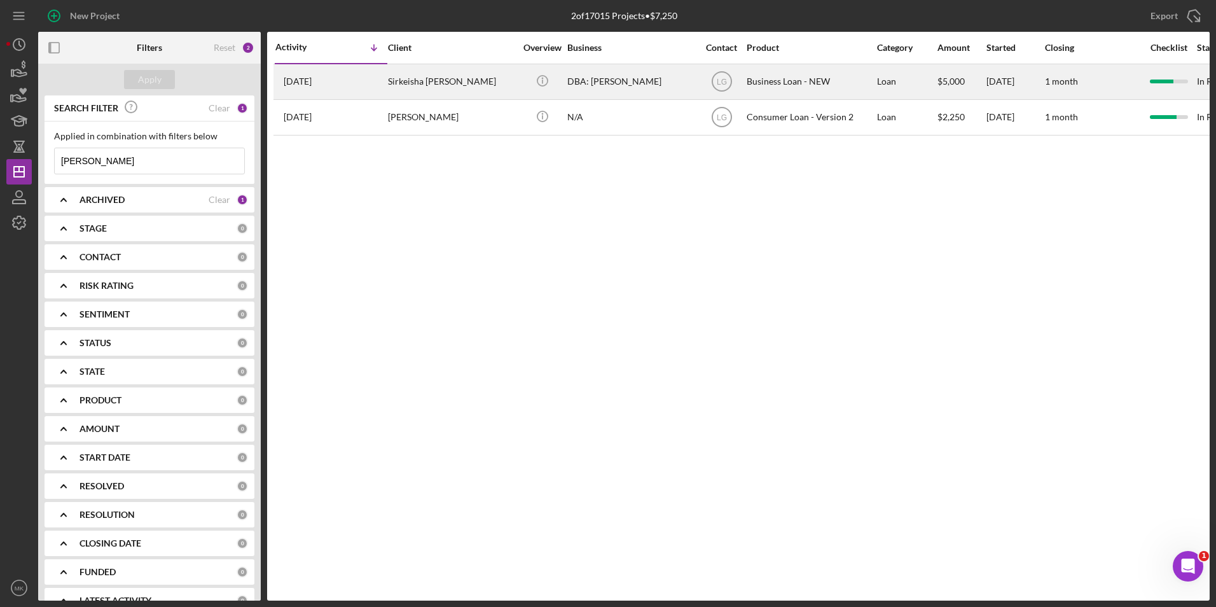
click at [607, 85] on div "DBA: [PERSON_NAME]" at bounding box center [630, 82] width 127 height 34
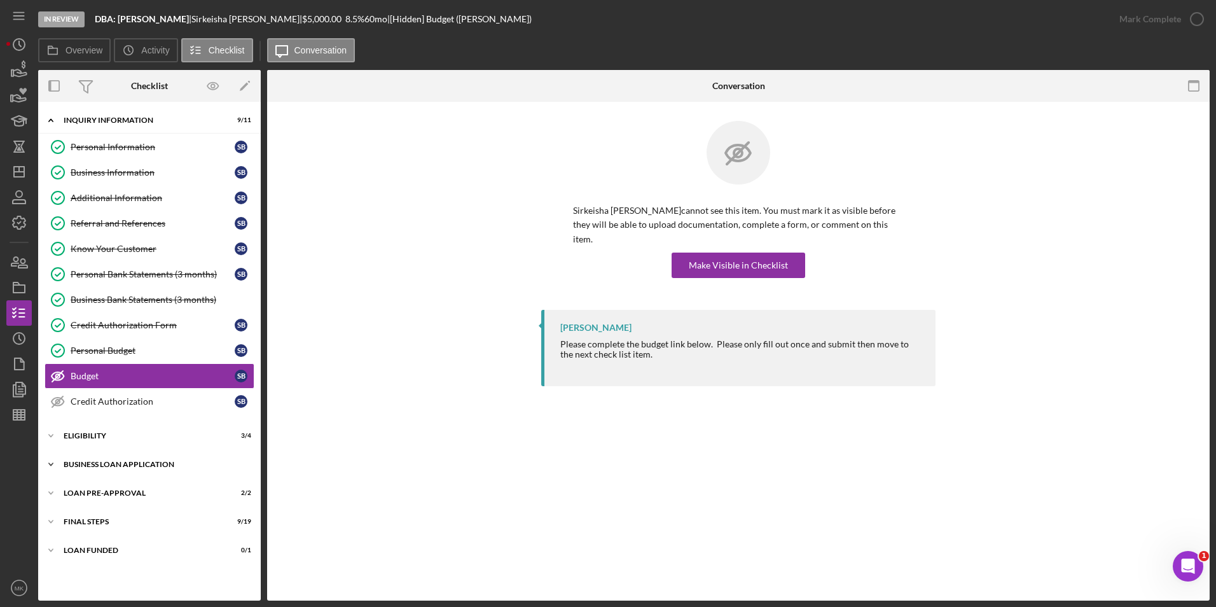
click at [88, 463] on div "BUSINESS LOAN APPLICATION" at bounding box center [154, 465] width 181 height 8
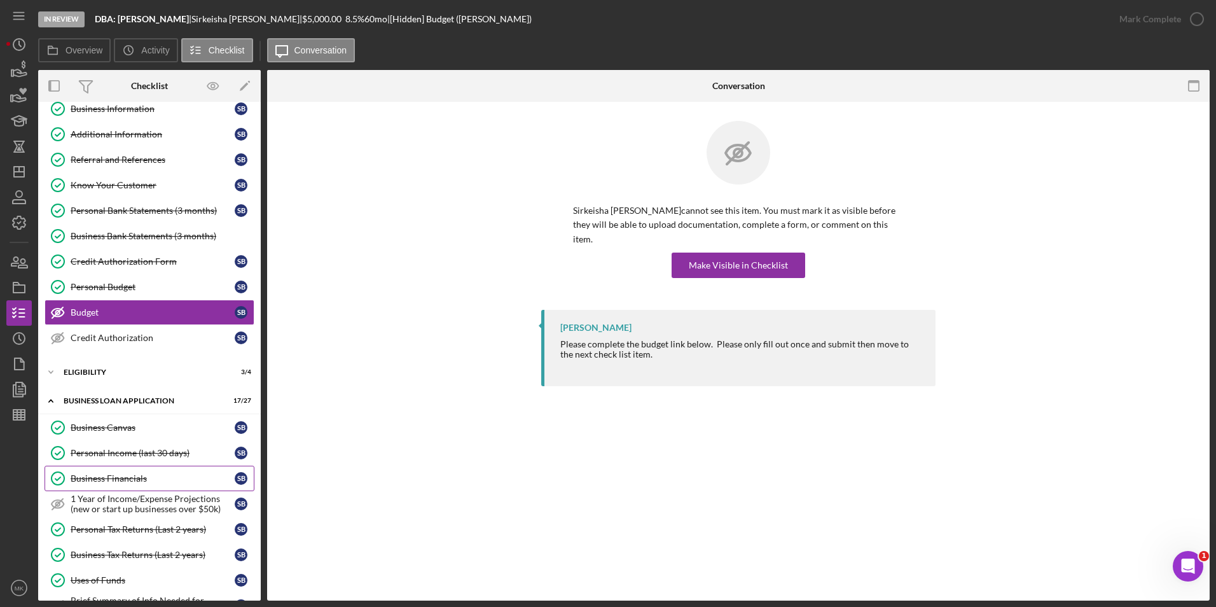
scroll to position [127, 0]
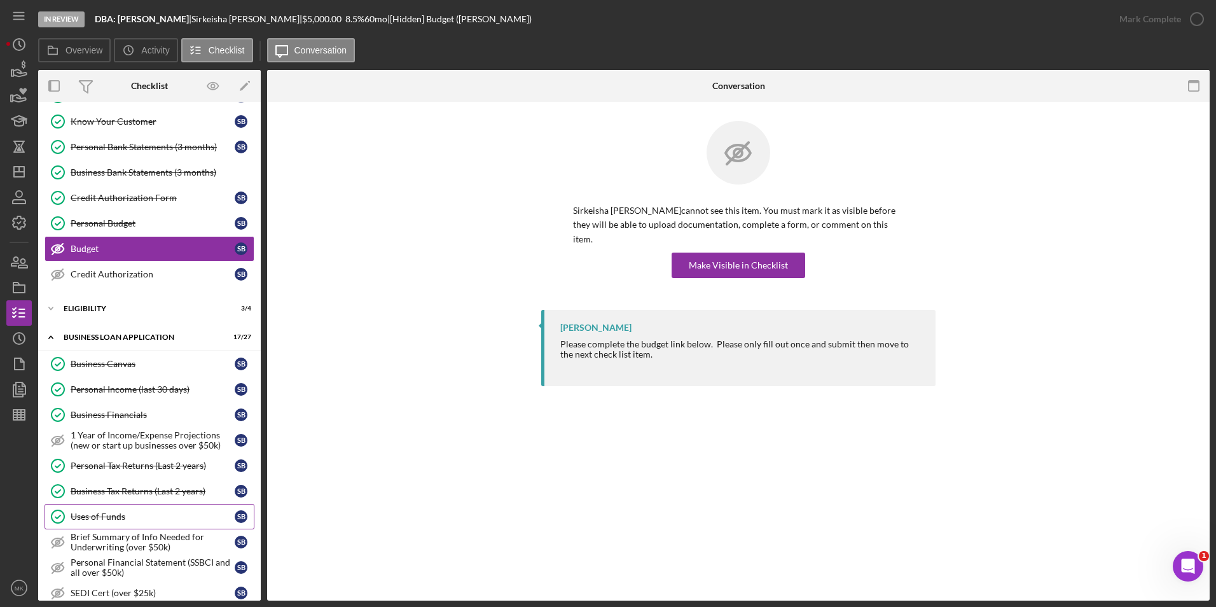
click at [105, 517] on div "Uses of Funds" at bounding box center [153, 516] width 164 height 10
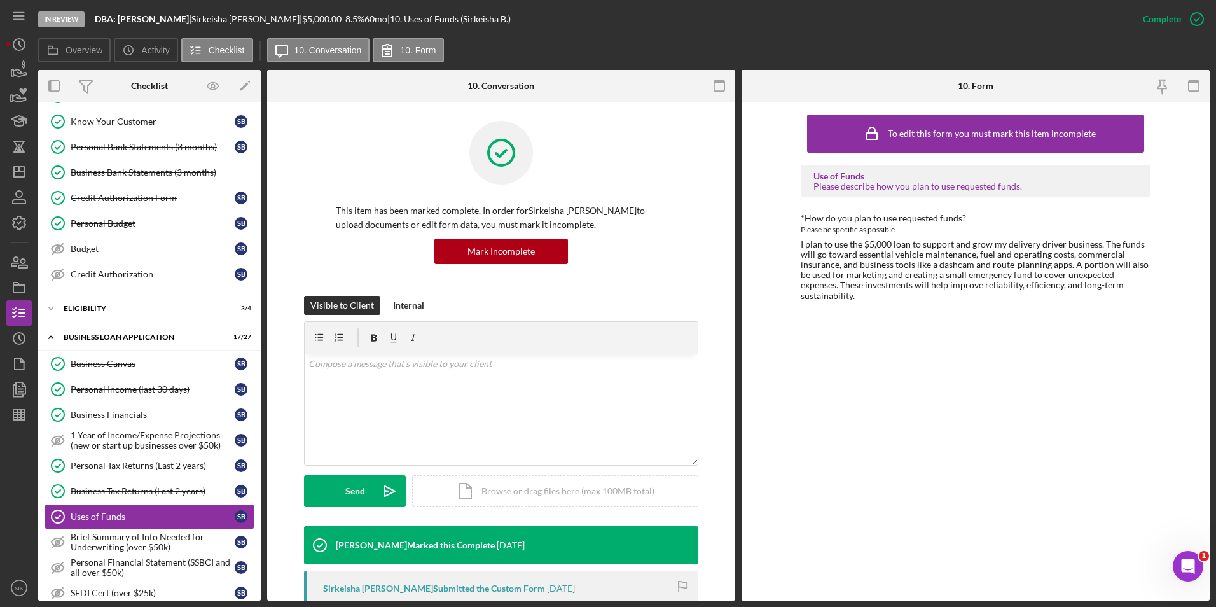
click at [899, 366] on div "To edit this form you must mark this item incomplete Use of Funds Please descri…" at bounding box center [976, 351] width 350 height 486
drag, startPoint x: 867, startPoint y: 263, endPoint x: 924, endPoint y: 270, distance: 57.0
click at [924, 270] on div "I plan to use the $5,000 loan to support and grow my delivery driver business. …" at bounding box center [976, 270] width 350 height 62
drag, startPoint x: 924, startPoint y: 270, endPoint x: 912, endPoint y: 299, distance: 31.7
click at [912, 299] on div "To edit this form you must mark this item incomplete Use of Funds Please descri…" at bounding box center [976, 351] width 350 height 486
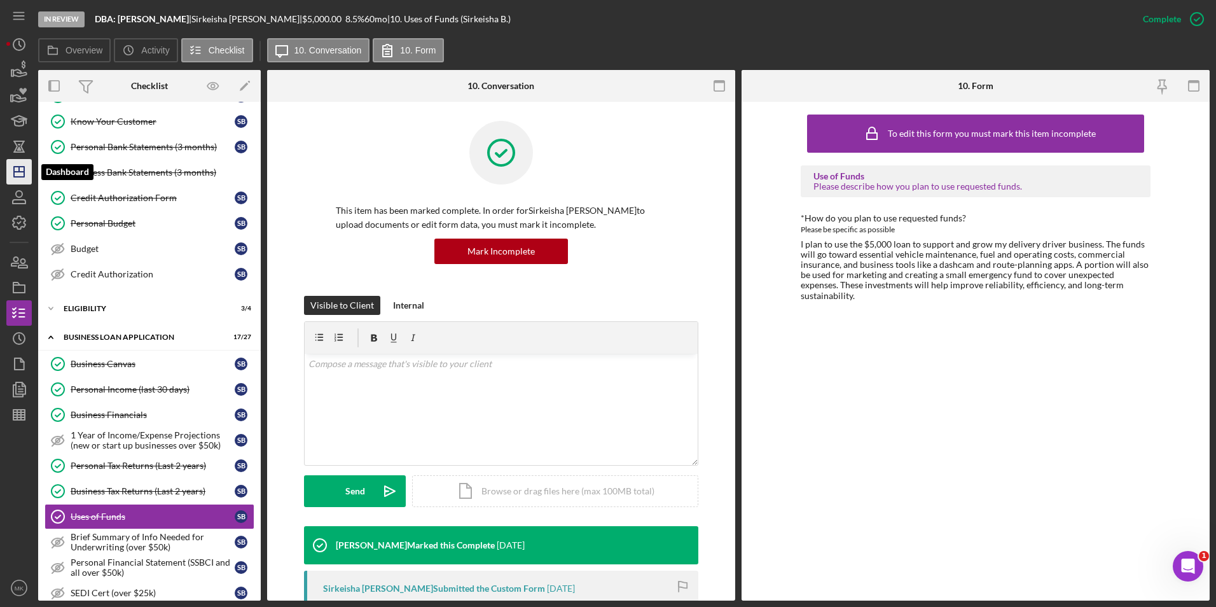
click at [19, 170] on line "button" at bounding box center [19, 169] width 0 height 5
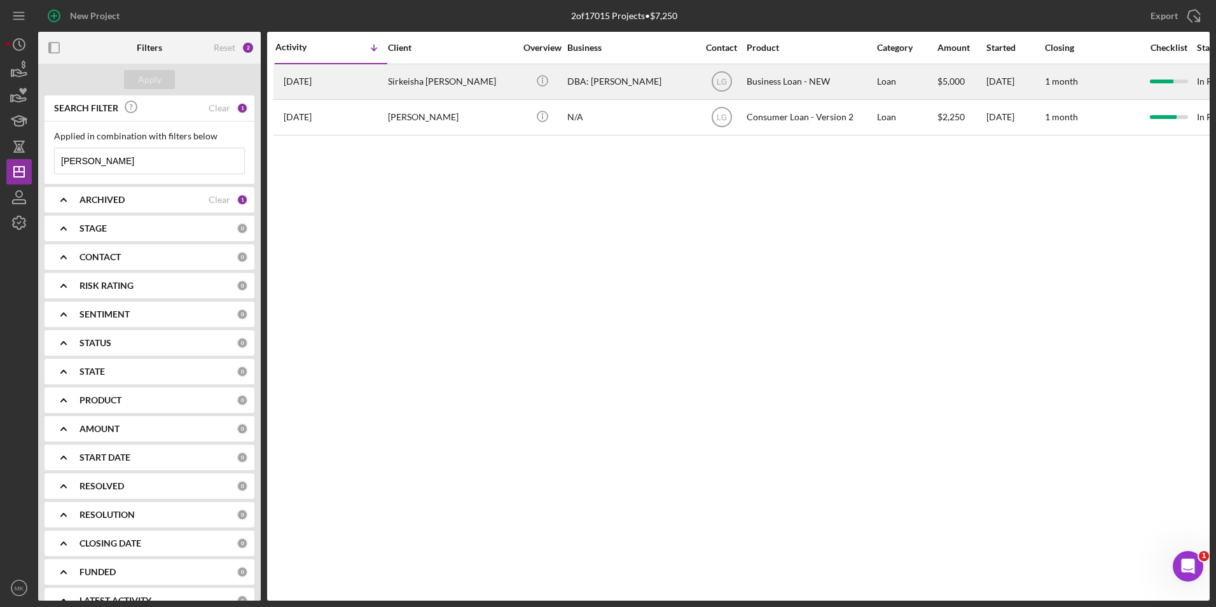
click at [625, 80] on div "DBA: [PERSON_NAME]" at bounding box center [630, 82] width 127 height 34
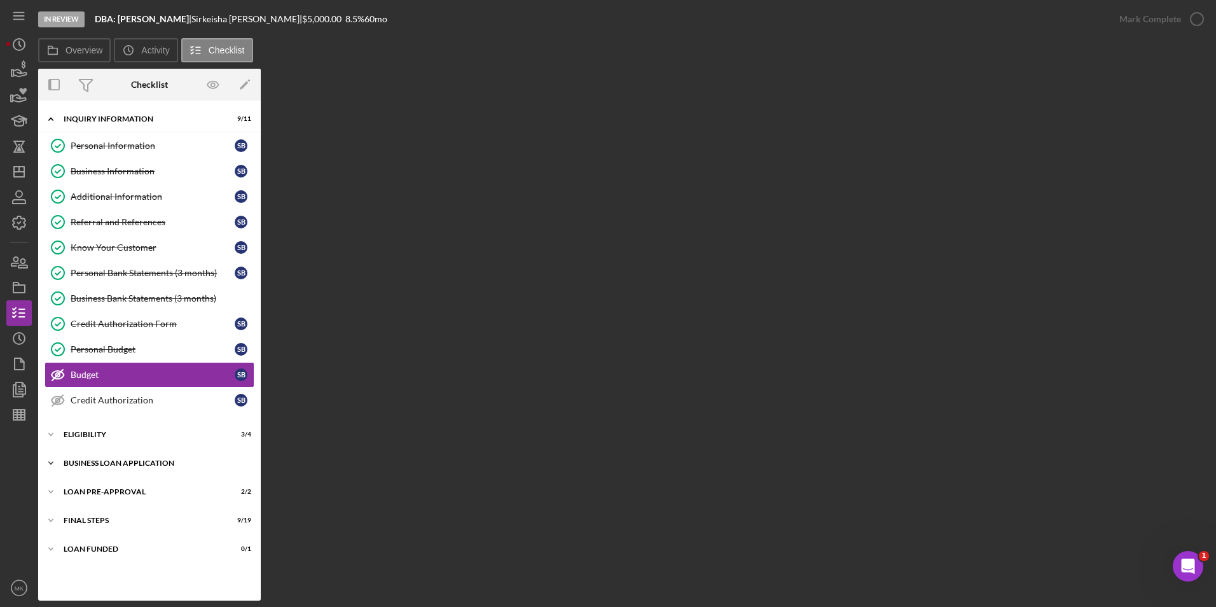
click at [107, 463] on div "BUSINESS LOAN APPLICATION" at bounding box center [154, 463] width 181 height 8
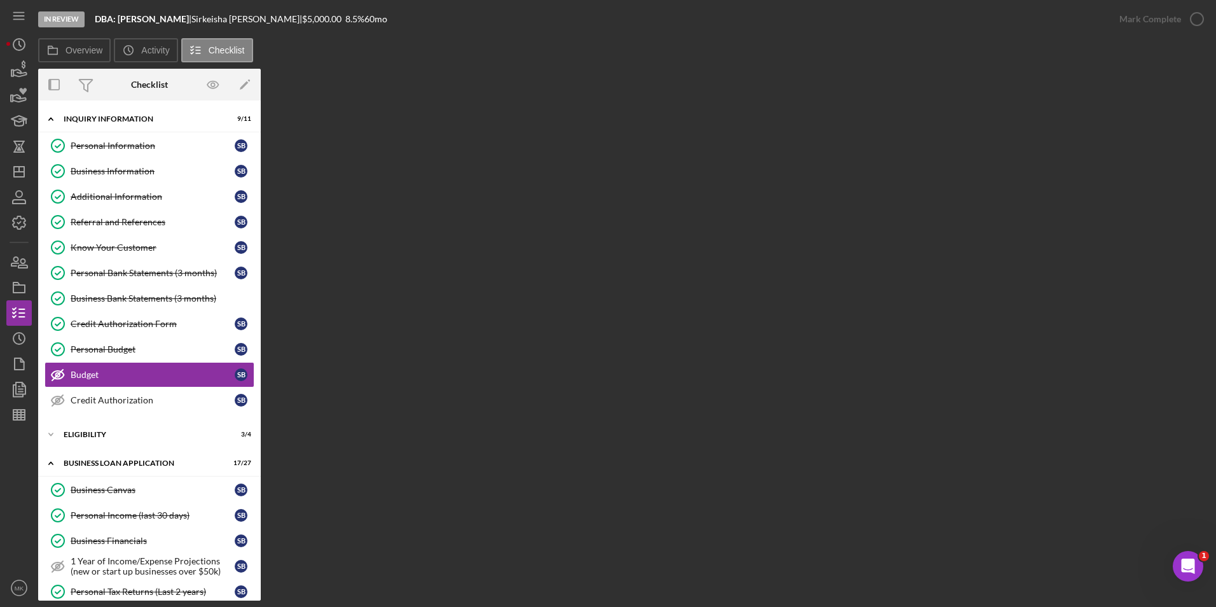
scroll to position [64, 0]
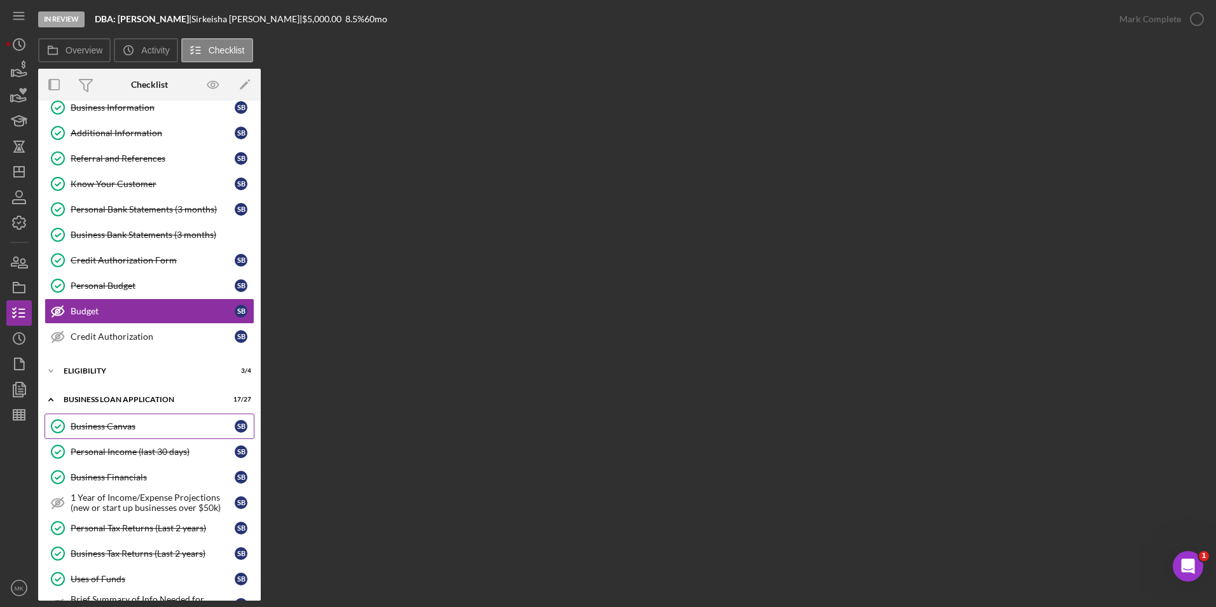
click at [123, 419] on link "Business Canvas Business Canvas S B" at bounding box center [150, 426] width 210 height 25
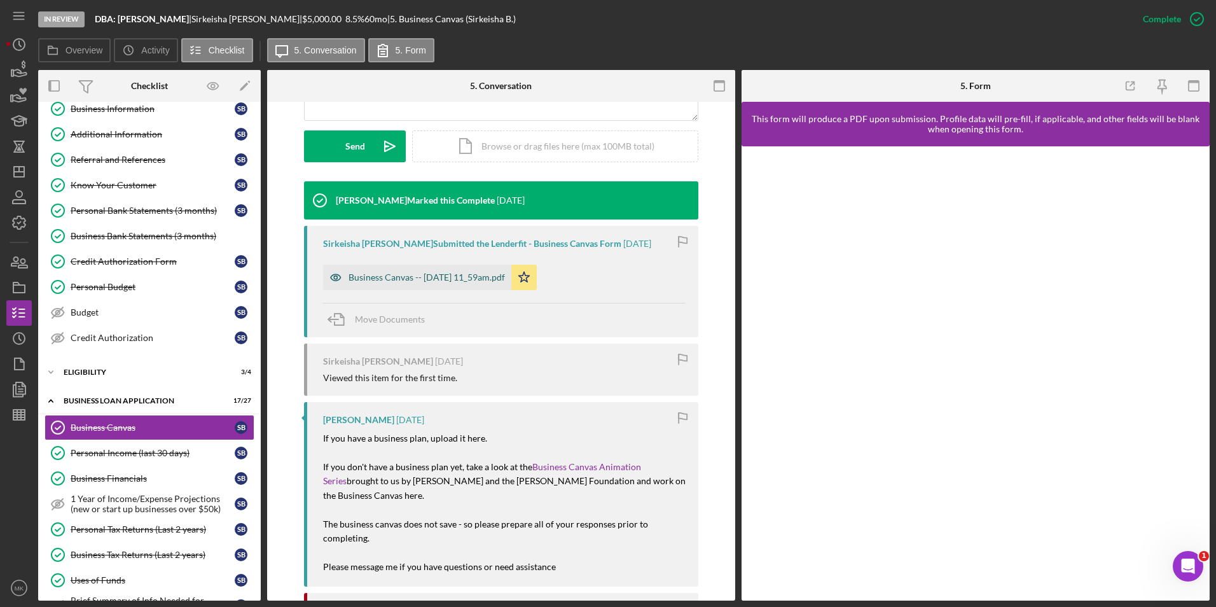
click at [459, 279] on div "Business Canvas -- [DATE] 11_59am.pdf" at bounding box center [427, 277] width 157 height 10
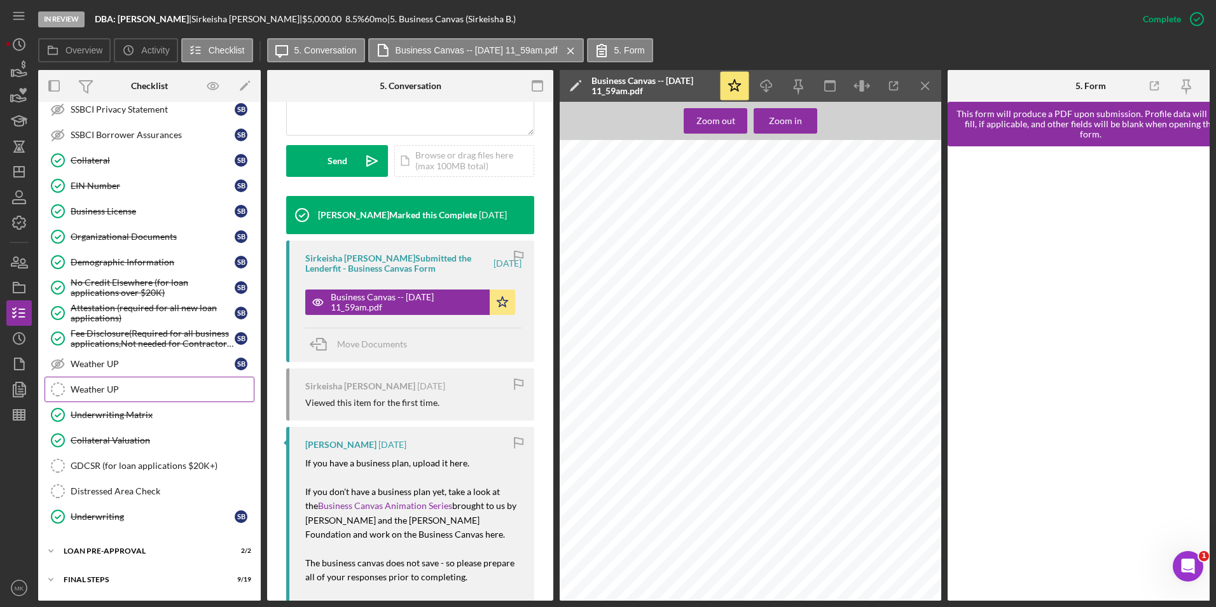
scroll to position [667, 0]
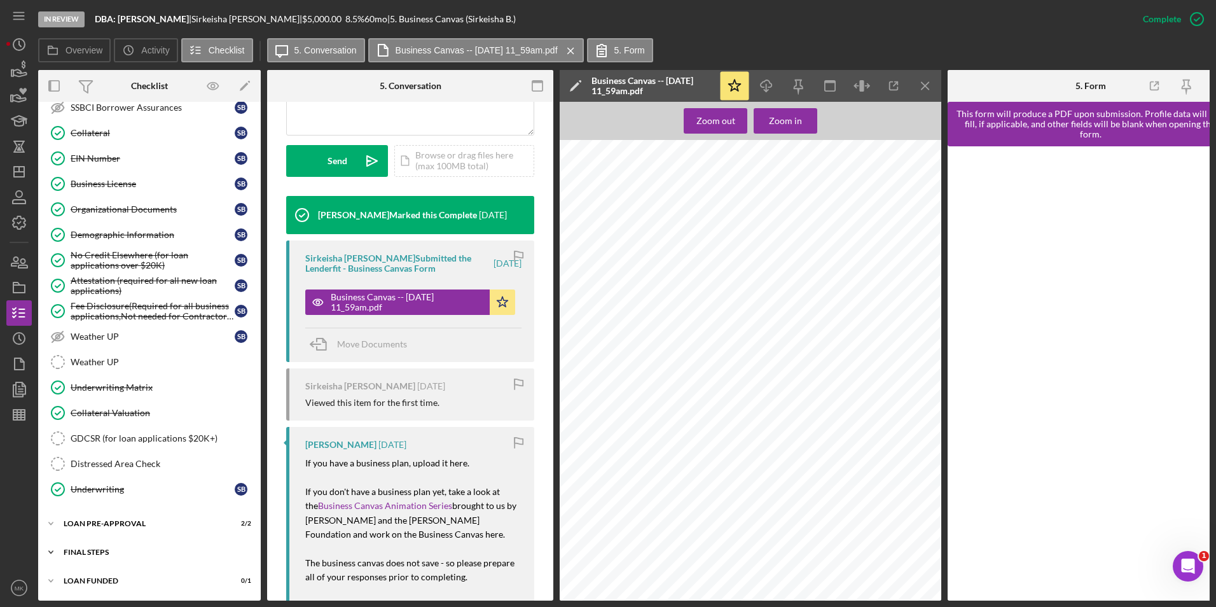
click at [111, 550] on div "FINAL STEPS" at bounding box center [154, 552] width 181 height 8
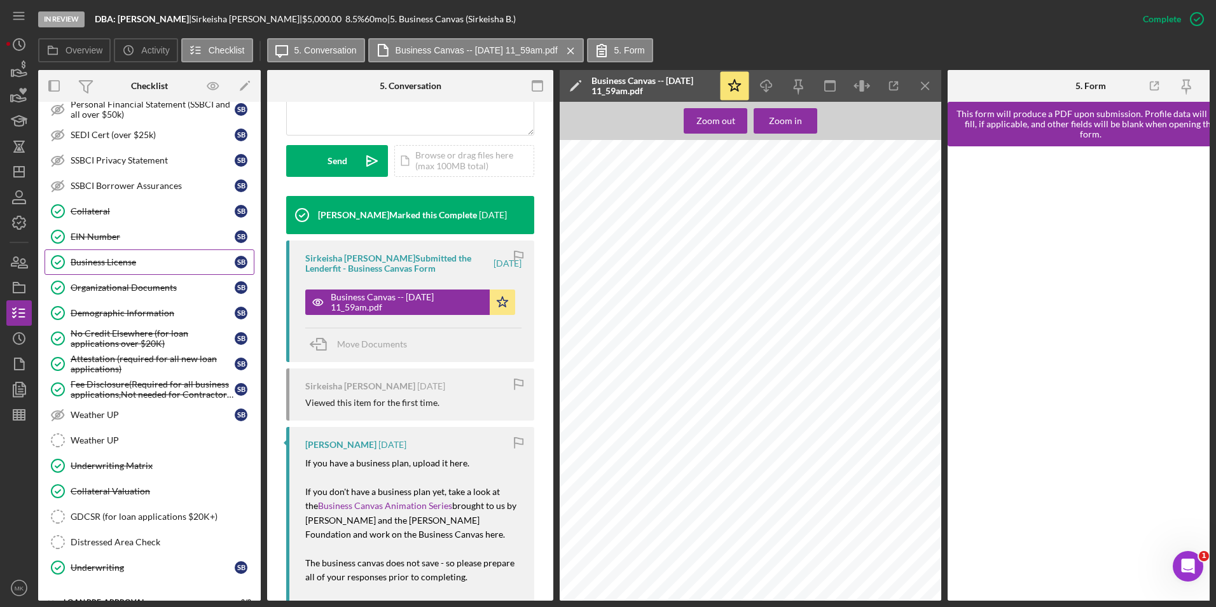
scroll to position [394, 0]
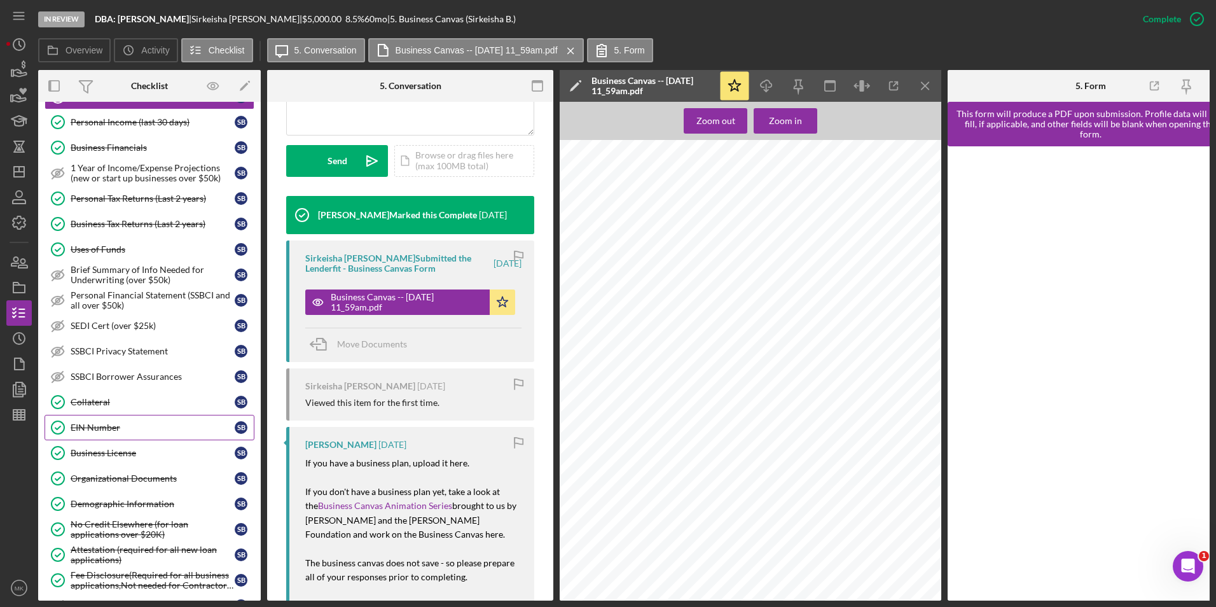
click at [102, 424] on div "EIN Number" at bounding box center [153, 427] width 164 height 10
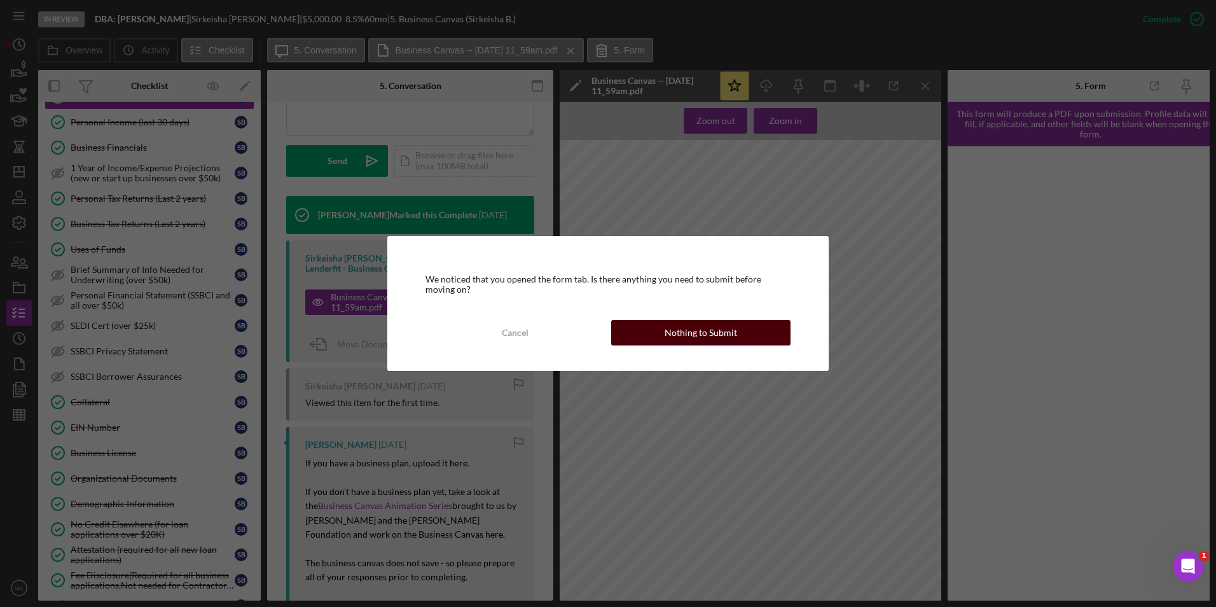
click at [660, 338] on button "Nothing to Submit" at bounding box center [700, 332] width 179 height 25
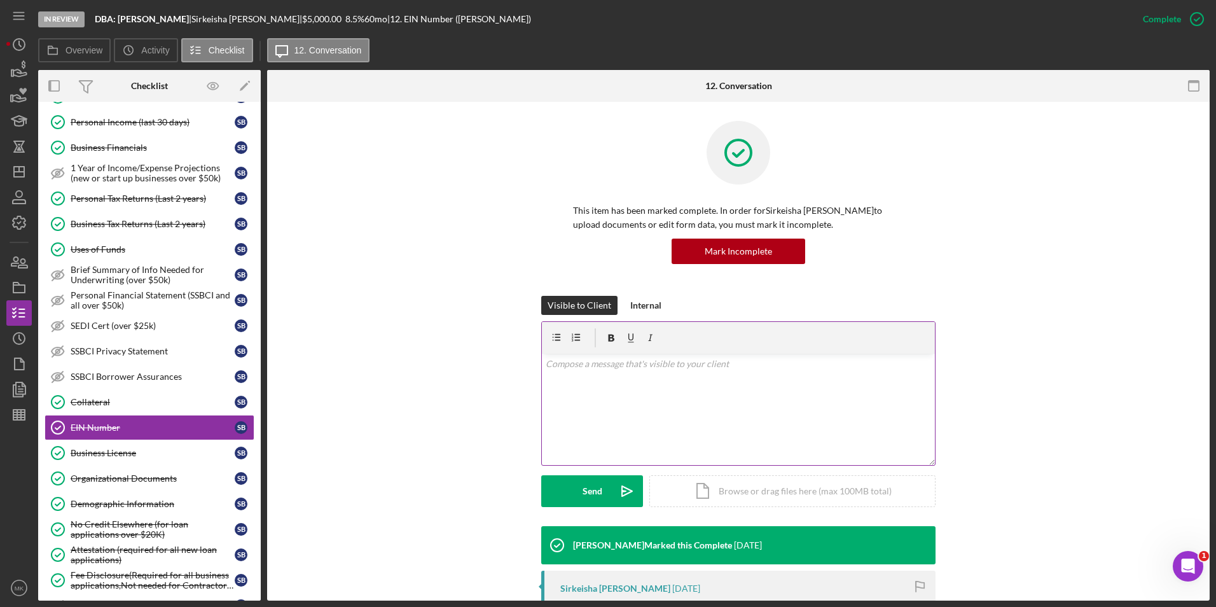
scroll to position [191, 0]
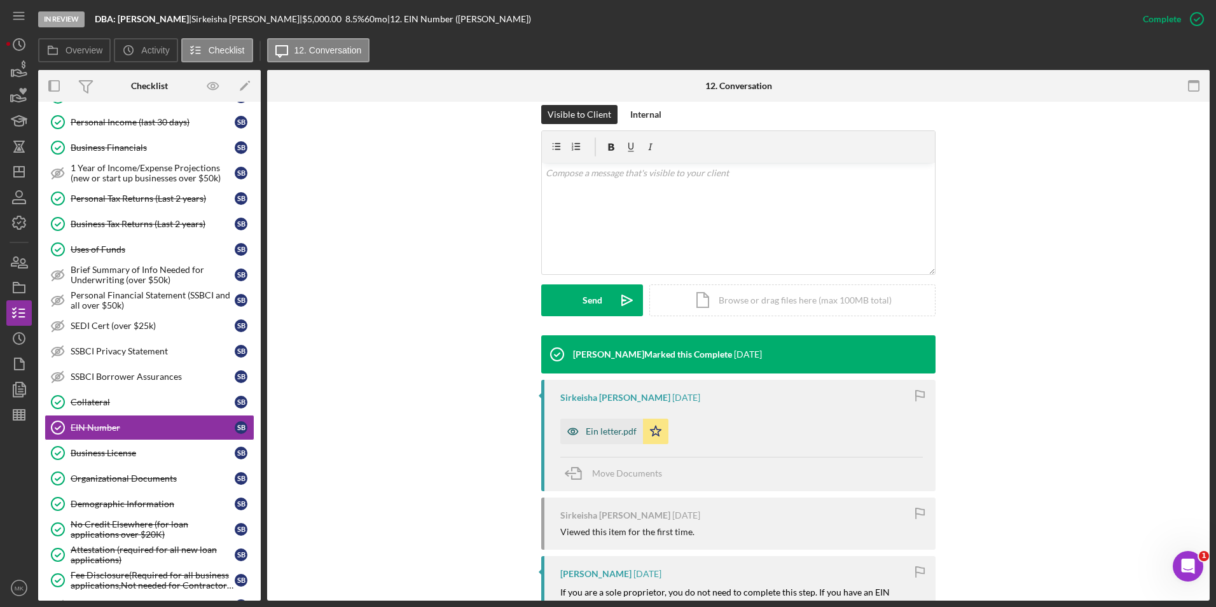
click at [587, 433] on div "Ein letter.pdf" at bounding box center [611, 431] width 51 height 10
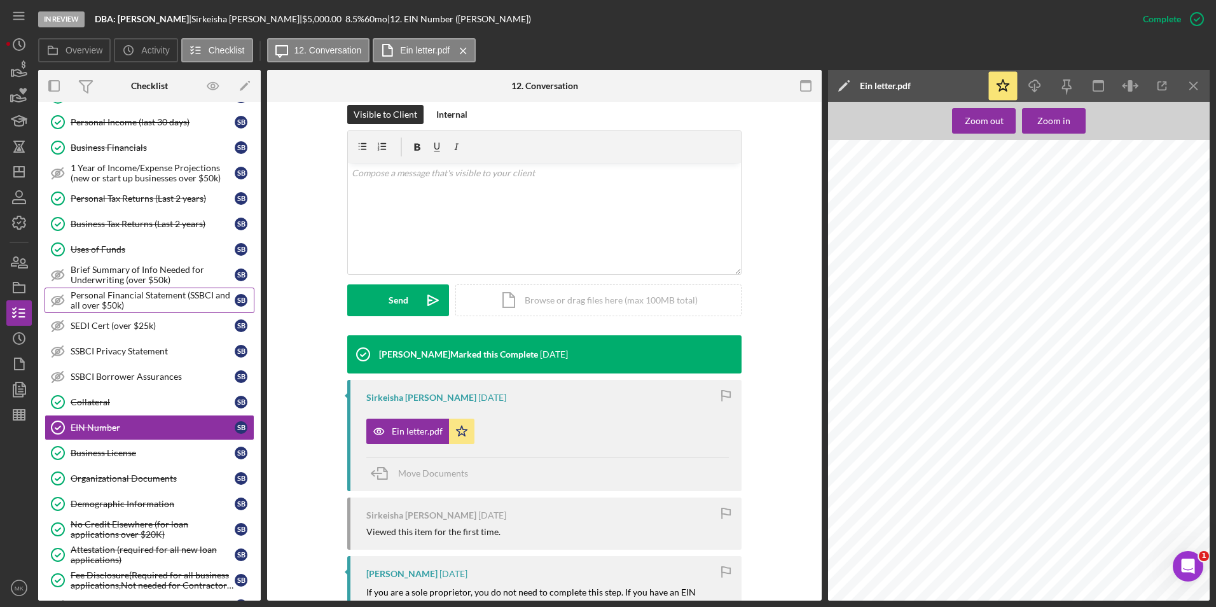
scroll to position [267, 0]
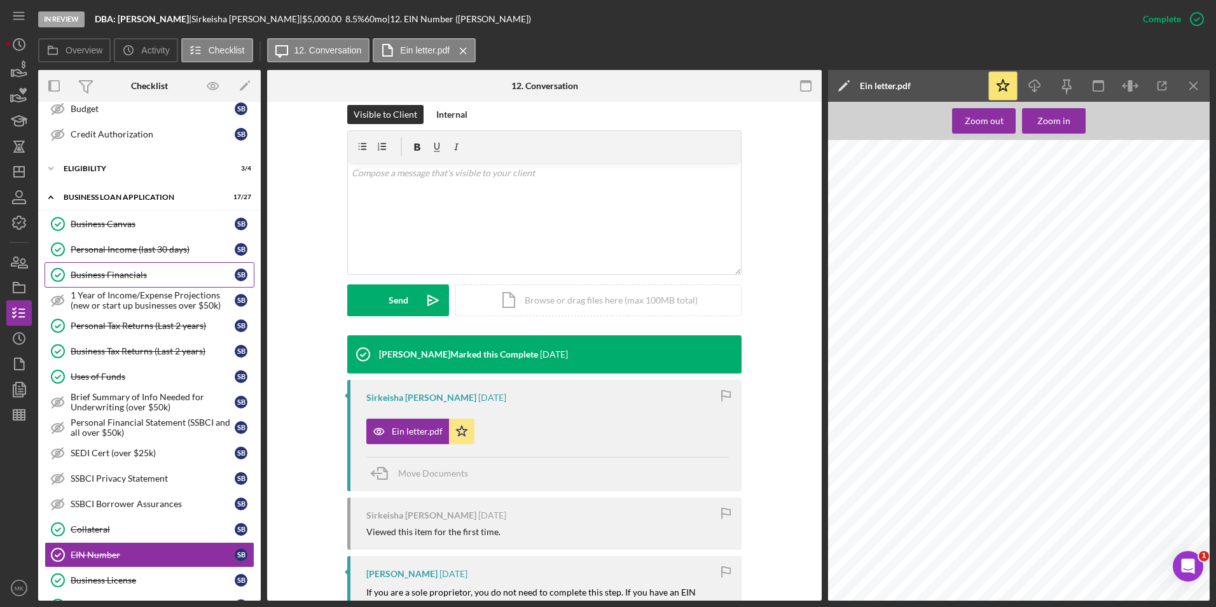
click at [128, 280] on div "Business Financials" at bounding box center [153, 275] width 164 height 10
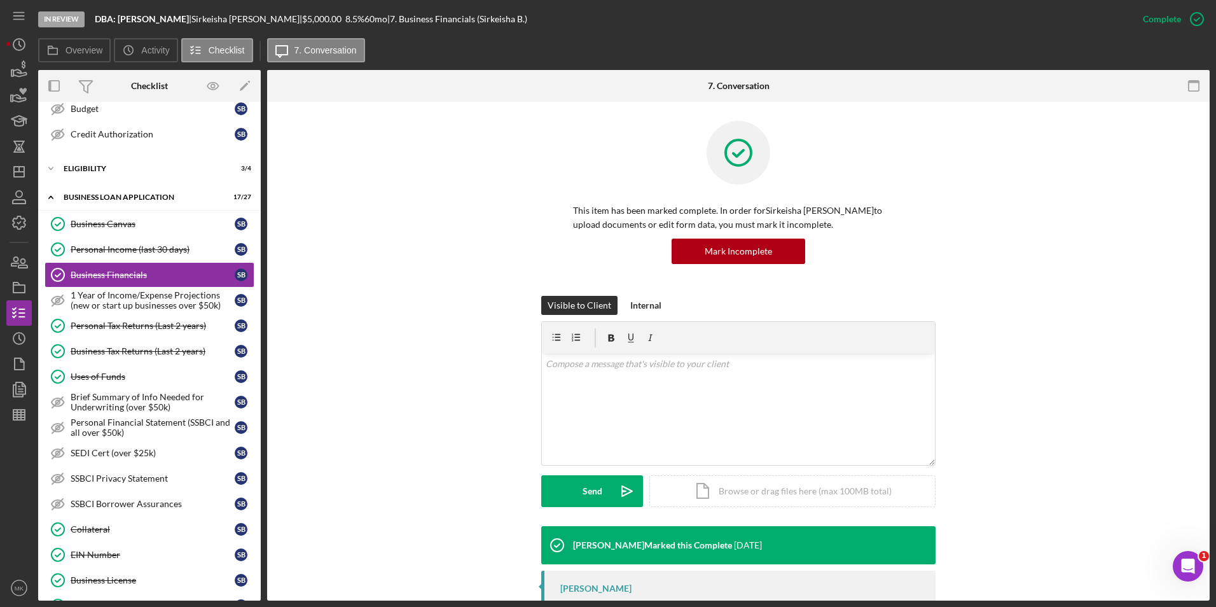
scroll to position [123, 0]
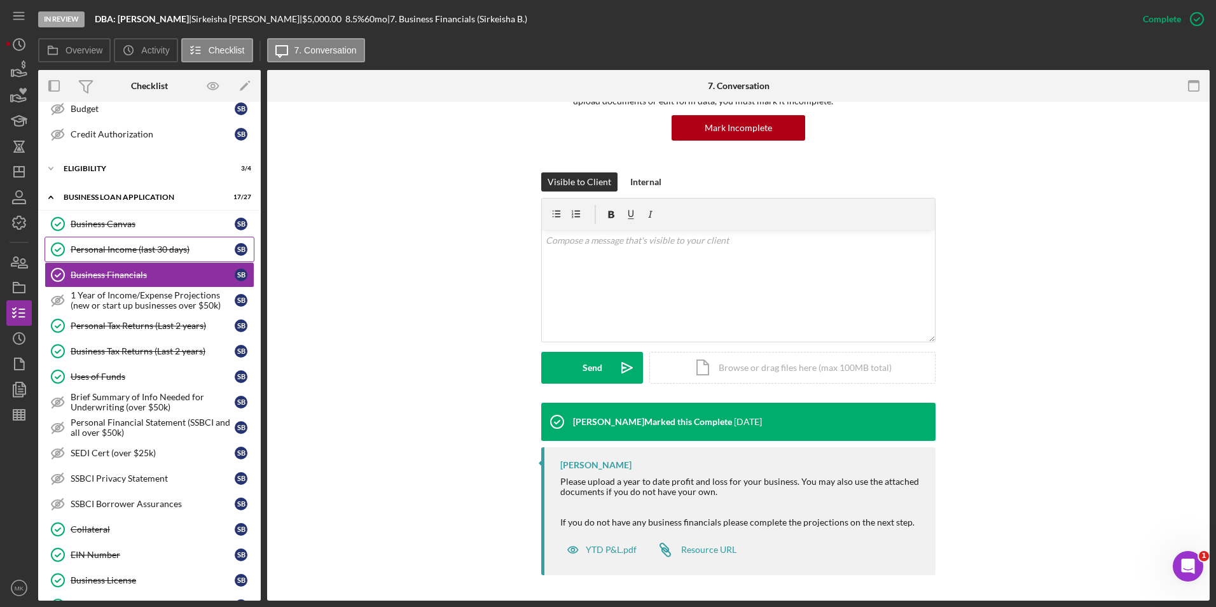
click at [118, 225] on div "Business Canvas" at bounding box center [153, 224] width 164 height 10
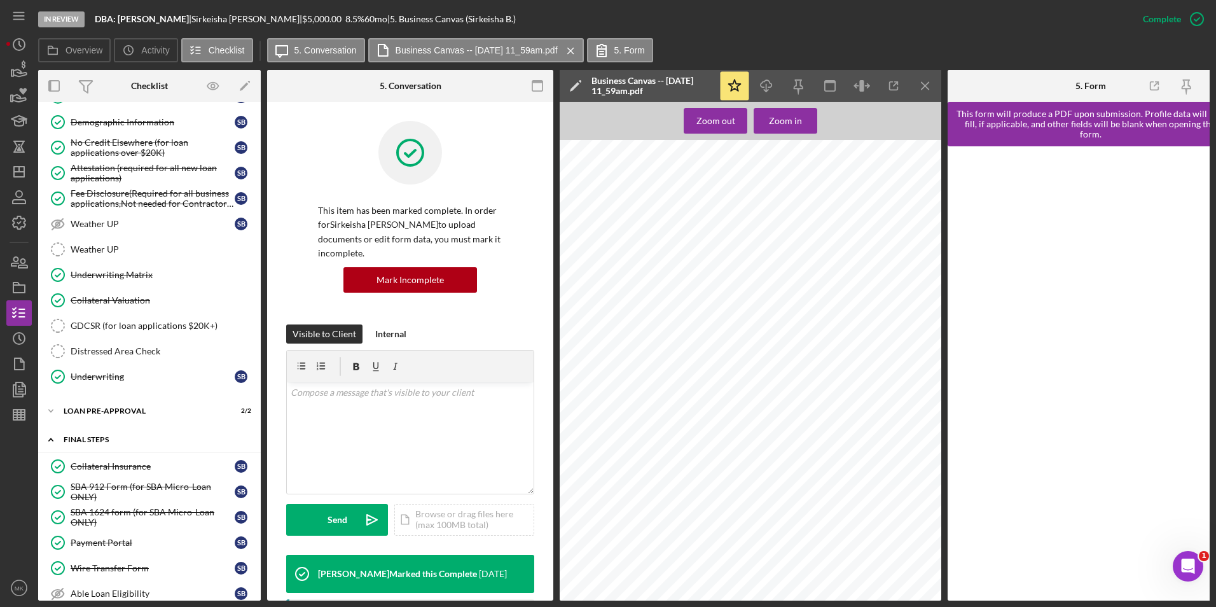
scroll to position [967, 0]
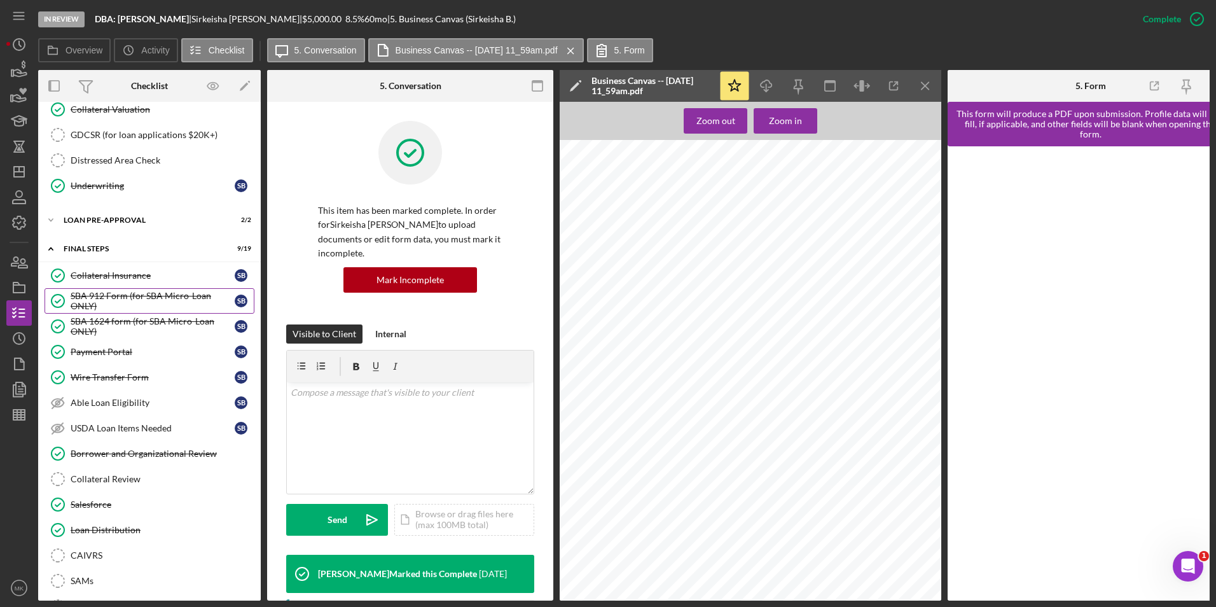
click at [133, 298] on div "SBA 912 Form (for SBA Micro-Loan ONLY)" at bounding box center [153, 301] width 164 height 20
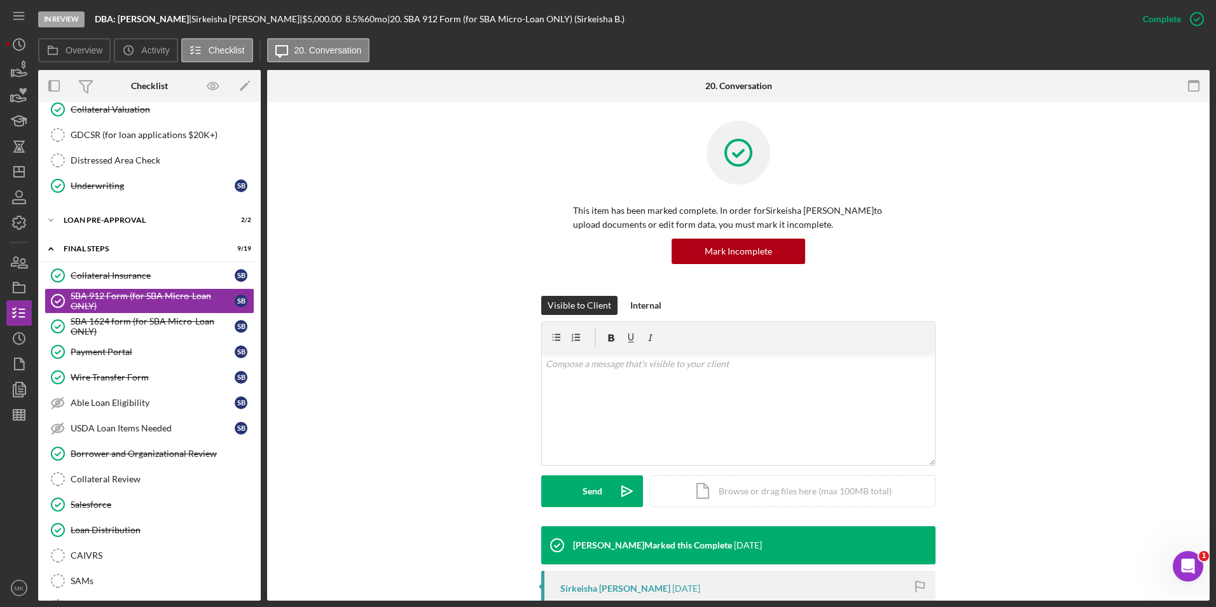
scroll to position [254, 0]
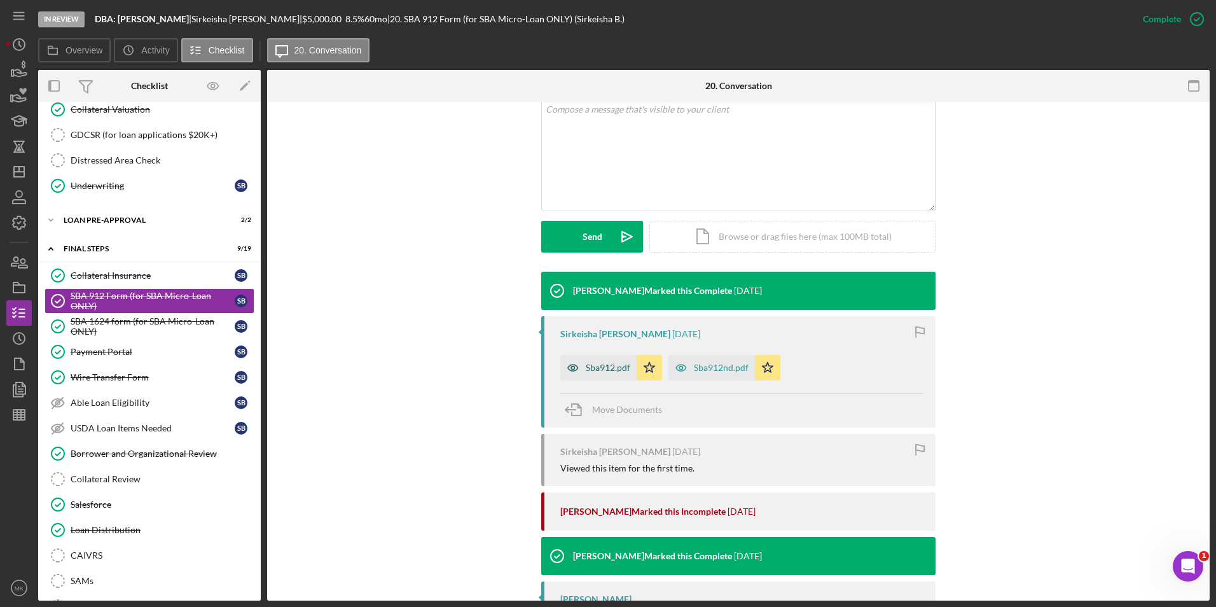
click at [604, 375] on div "Sba912.pdf" at bounding box center [598, 367] width 76 height 25
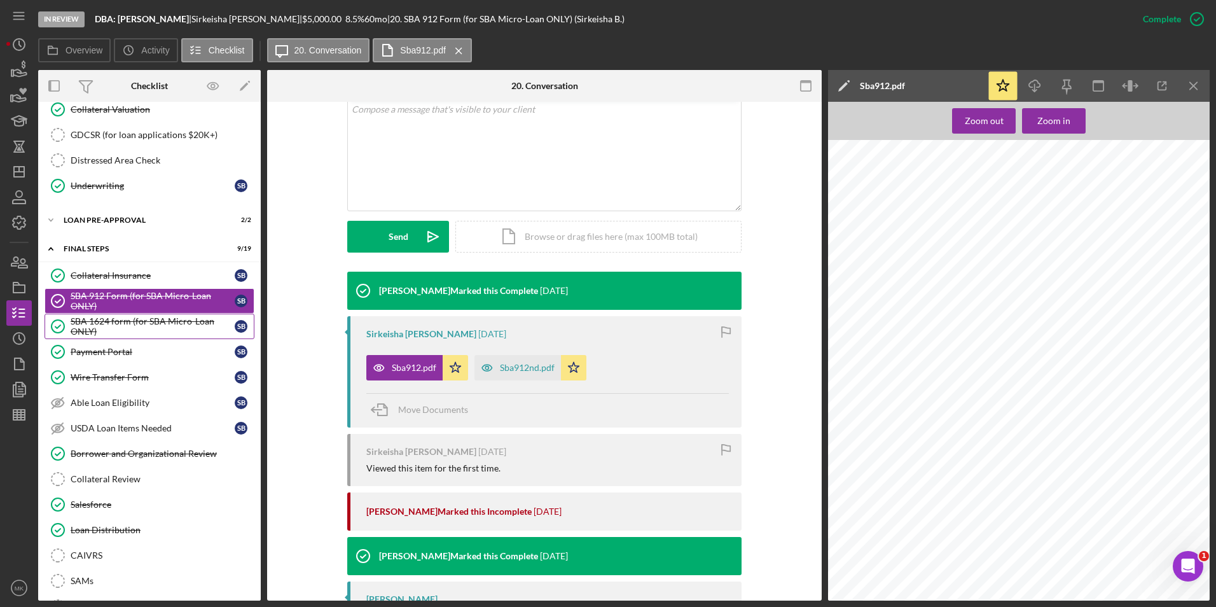
click at [189, 322] on div "SBA 1624 form (for SBA Micro-Loan ONLY)" at bounding box center [153, 326] width 164 height 20
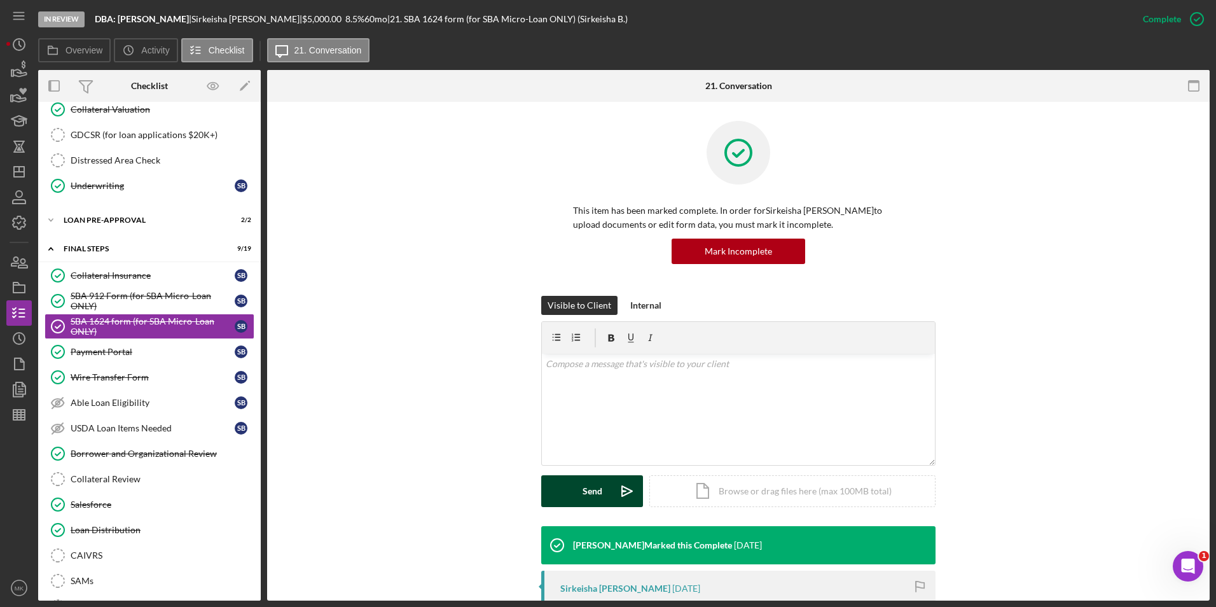
scroll to position [254, 0]
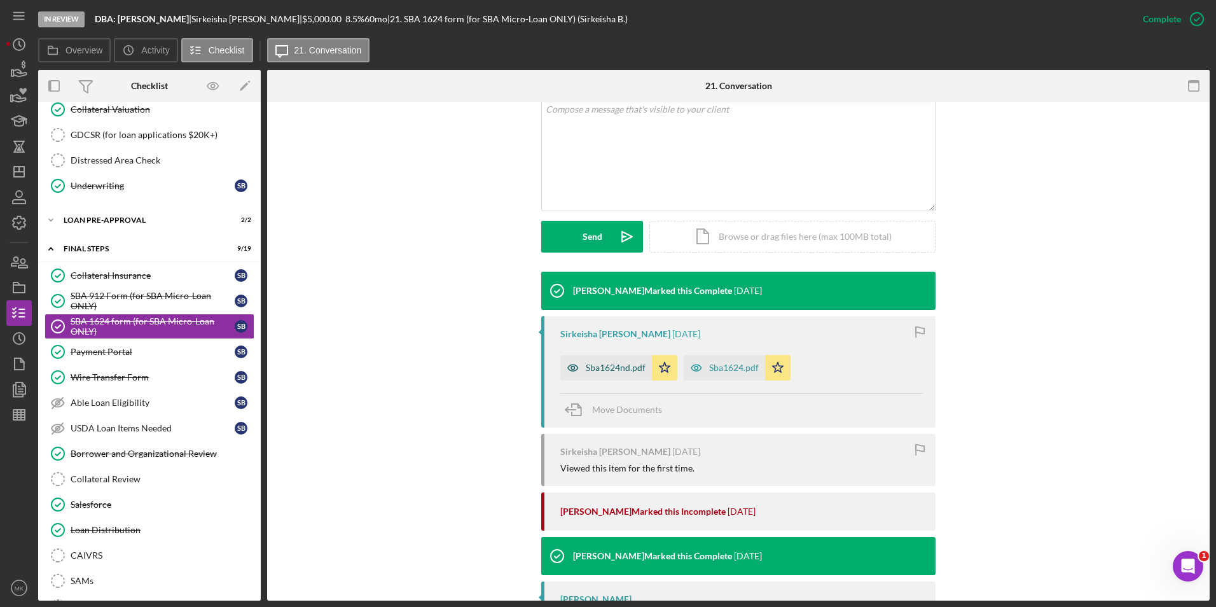
click at [620, 368] on div "Sba1624nd.pdf" at bounding box center [616, 368] width 60 height 10
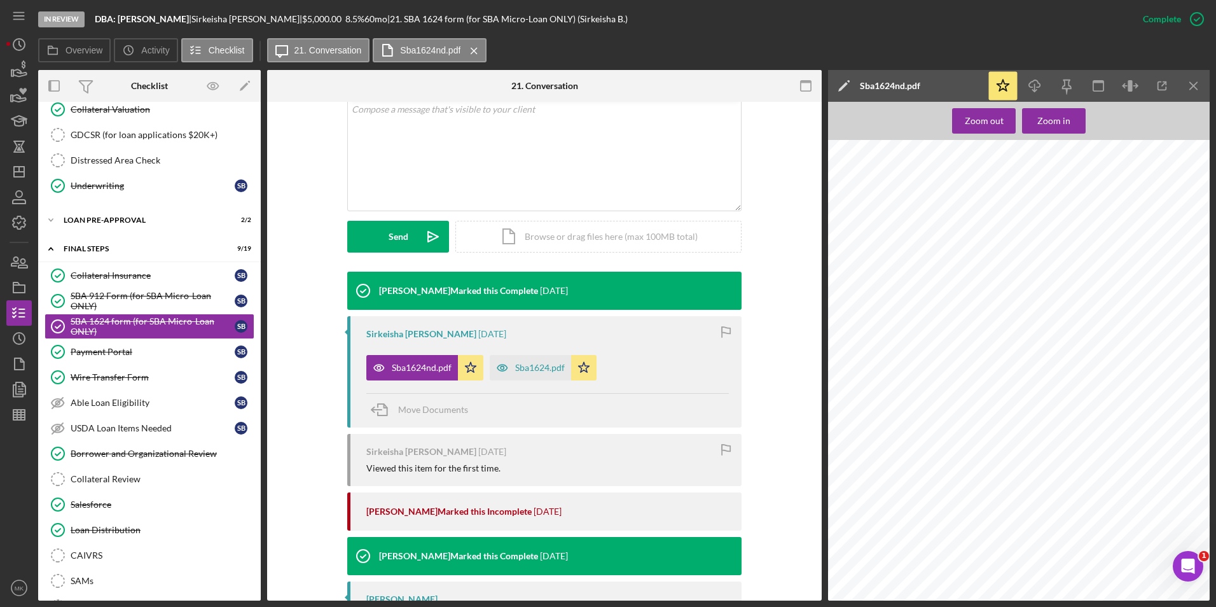
scroll to position [53, 0]
click at [541, 370] on div "Sba1624.pdf" at bounding box center [540, 368] width 50 height 10
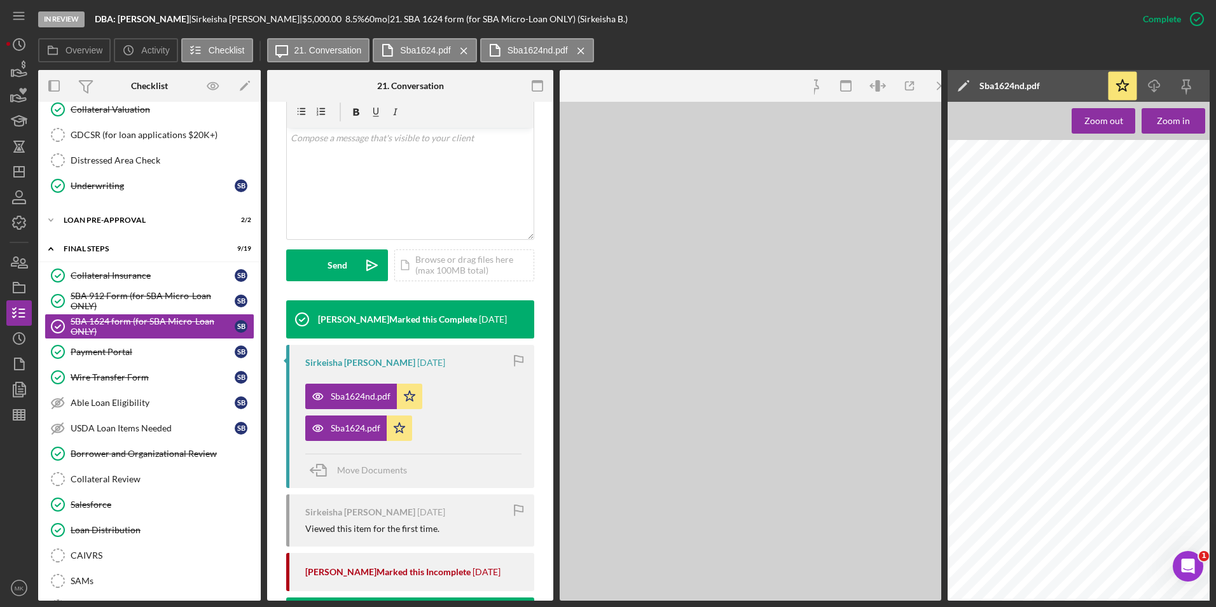
scroll to position [269, 0]
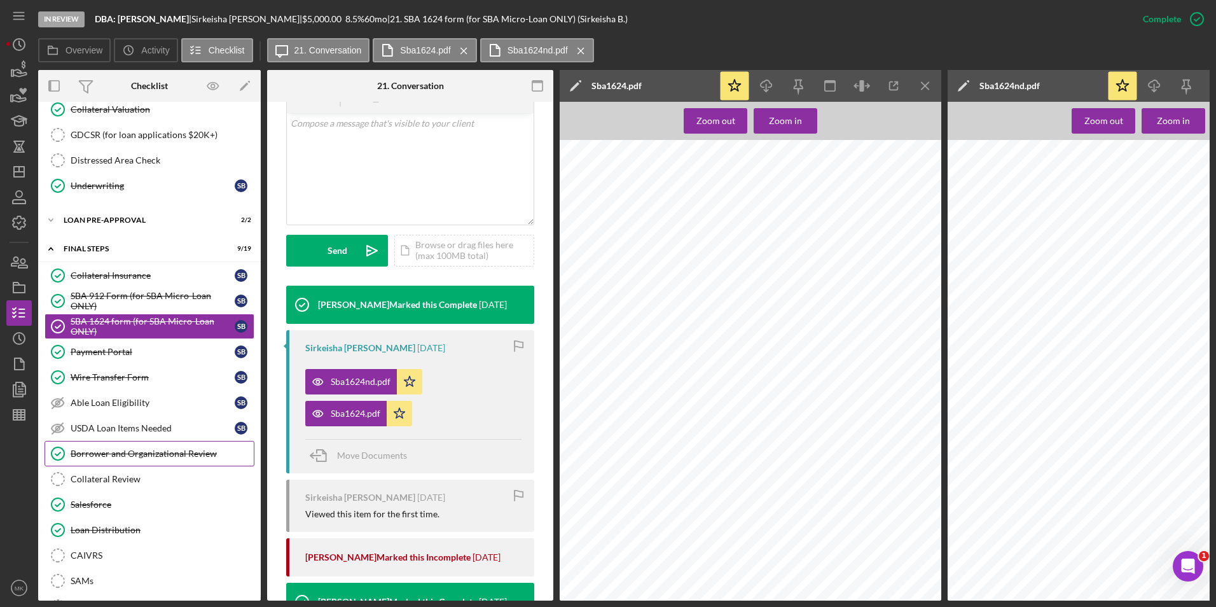
click at [101, 456] on div "Borrower and Organizational Review" at bounding box center [162, 454] width 183 height 10
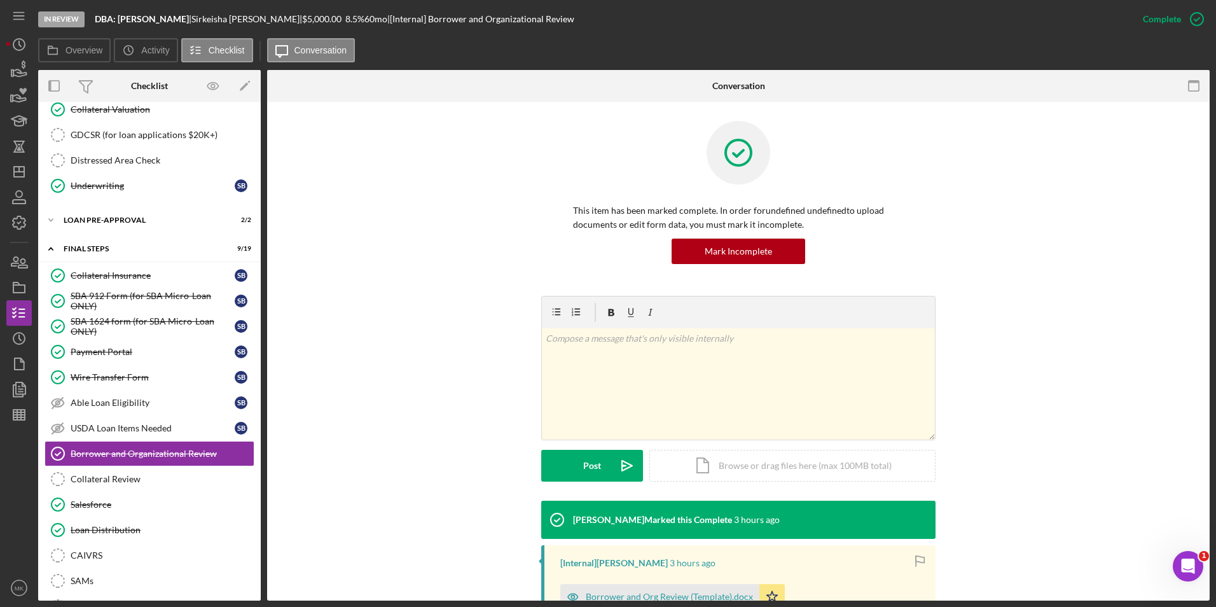
scroll to position [205, 0]
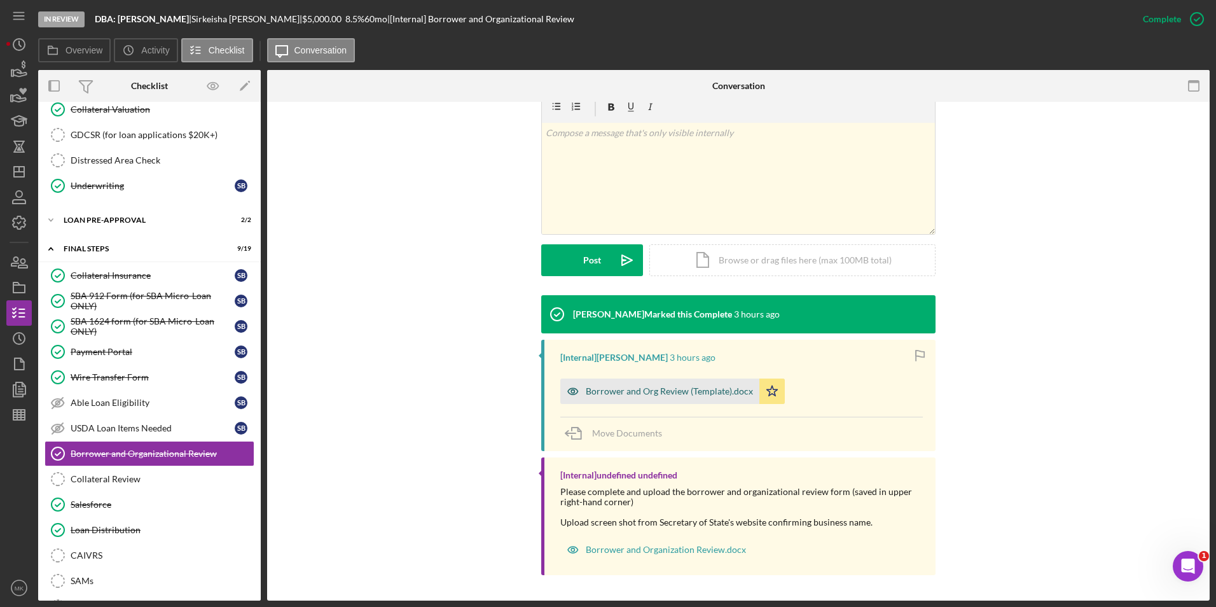
click at [630, 399] on div "Borrower and Org Review (Template).docx" at bounding box center [659, 391] width 199 height 25
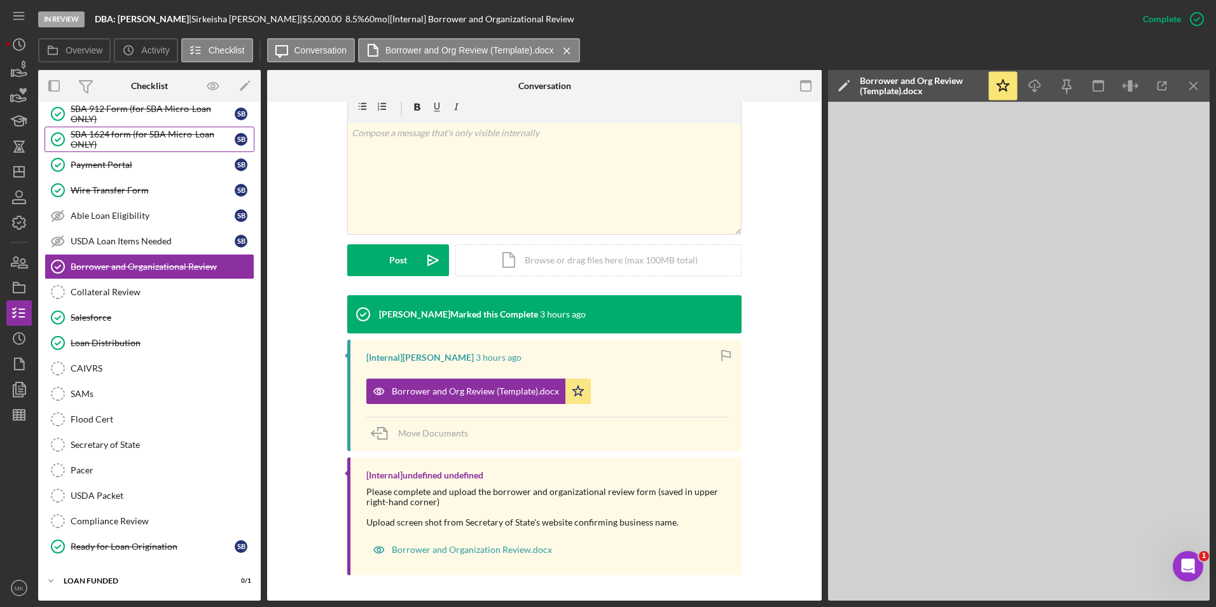
scroll to position [836, 0]
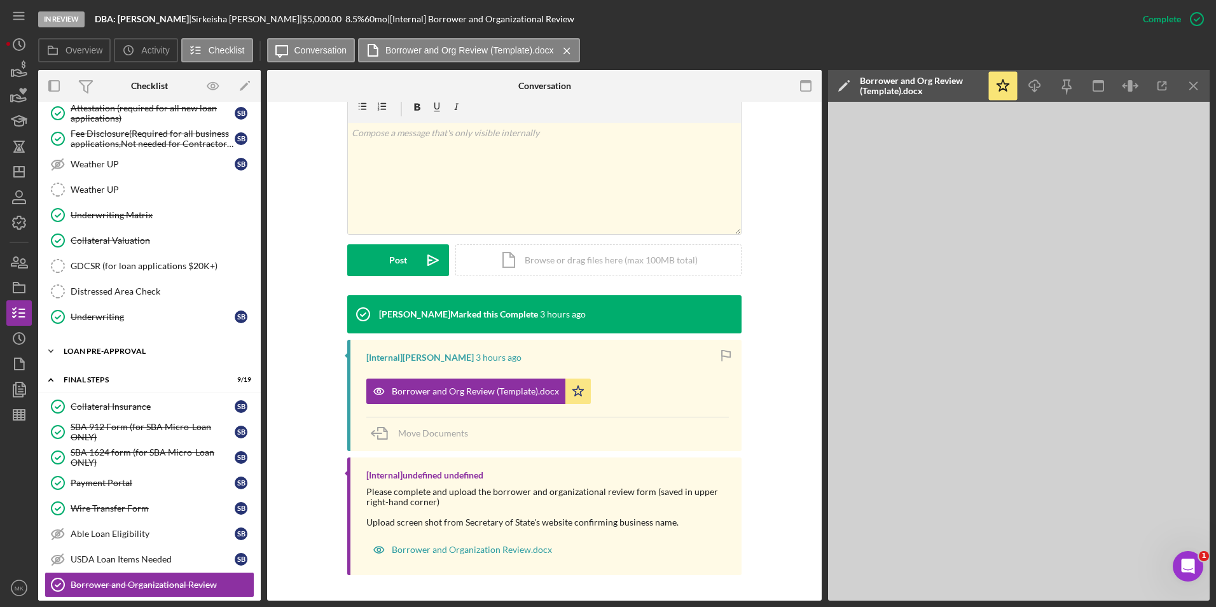
click at [94, 344] on div "Icon/Expander LOAN PRE-APPROVAL 2 / 2" at bounding box center [149, 350] width 223 height 25
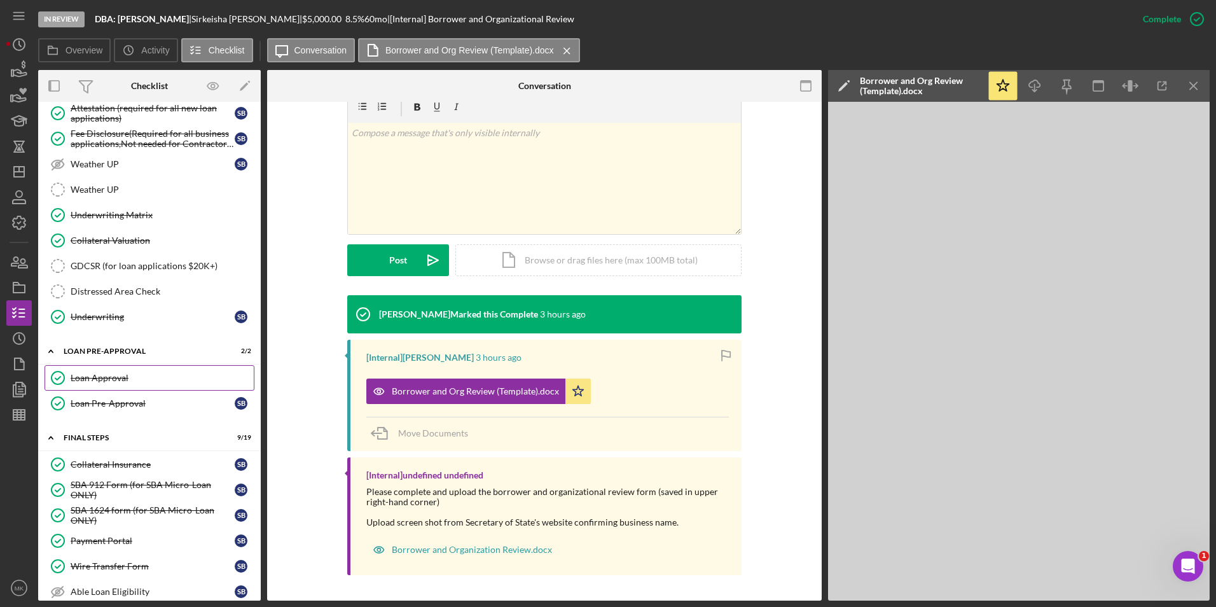
click at [98, 384] on link "Loan Approval Loan Approval" at bounding box center [150, 377] width 210 height 25
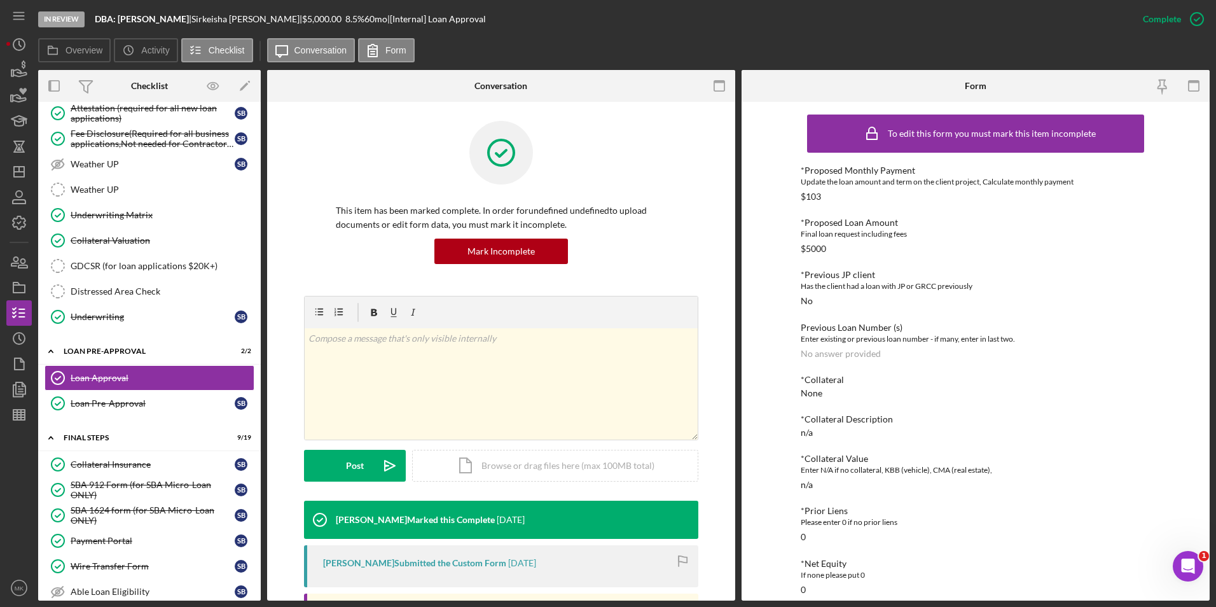
scroll to position [198, 0]
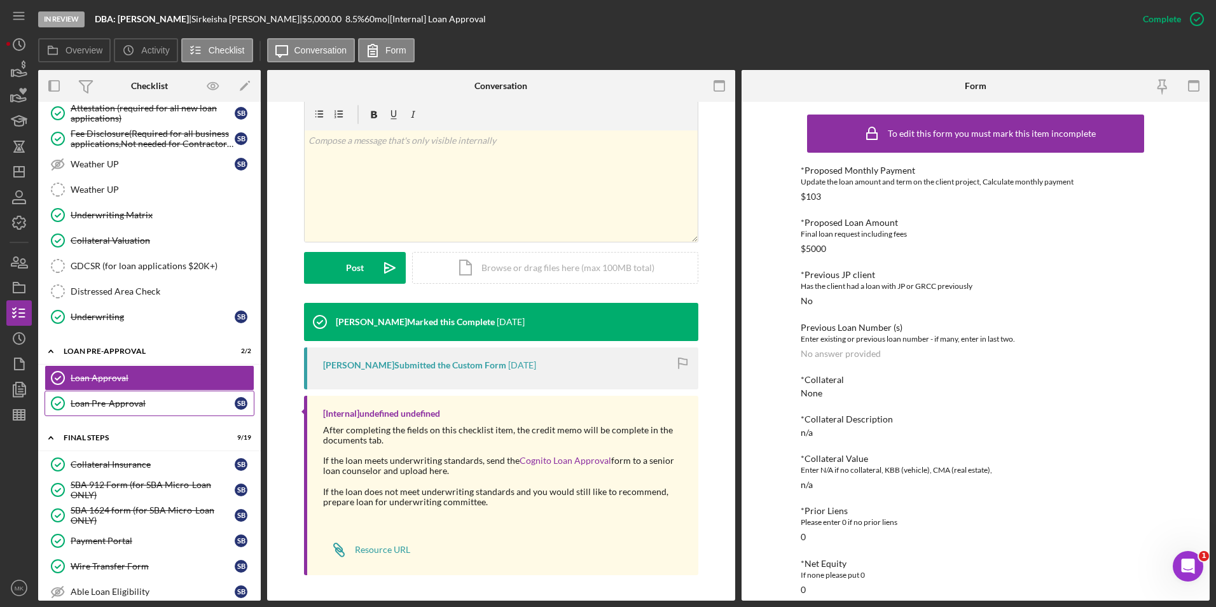
click at [107, 405] on div "Loan Pre-Approval" at bounding box center [153, 403] width 164 height 10
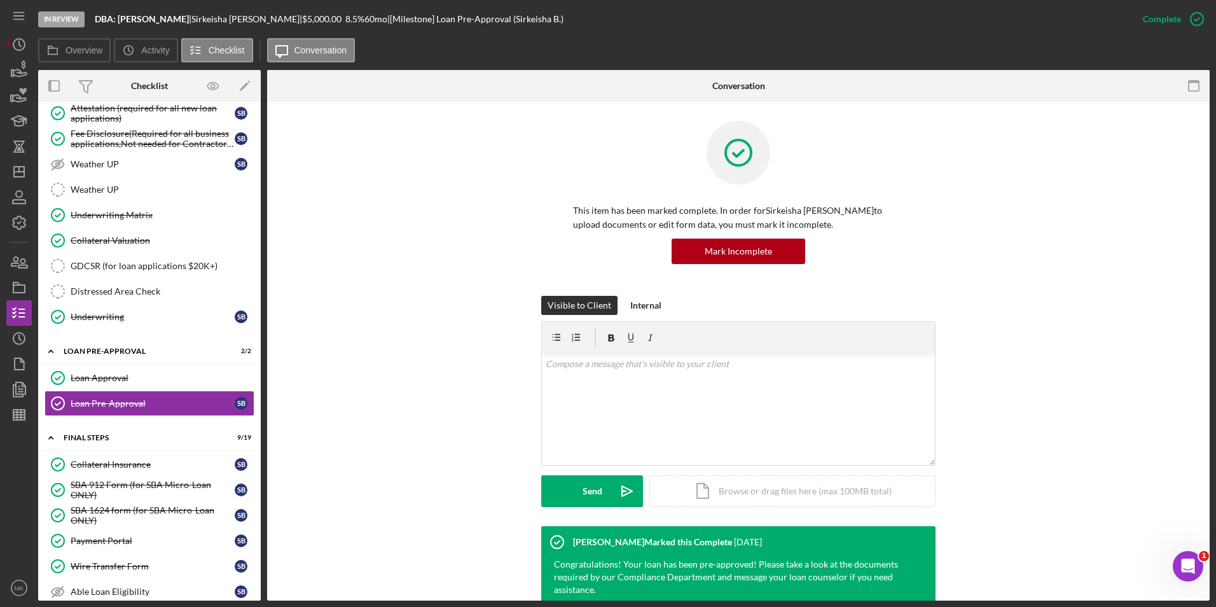
scroll to position [137, 0]
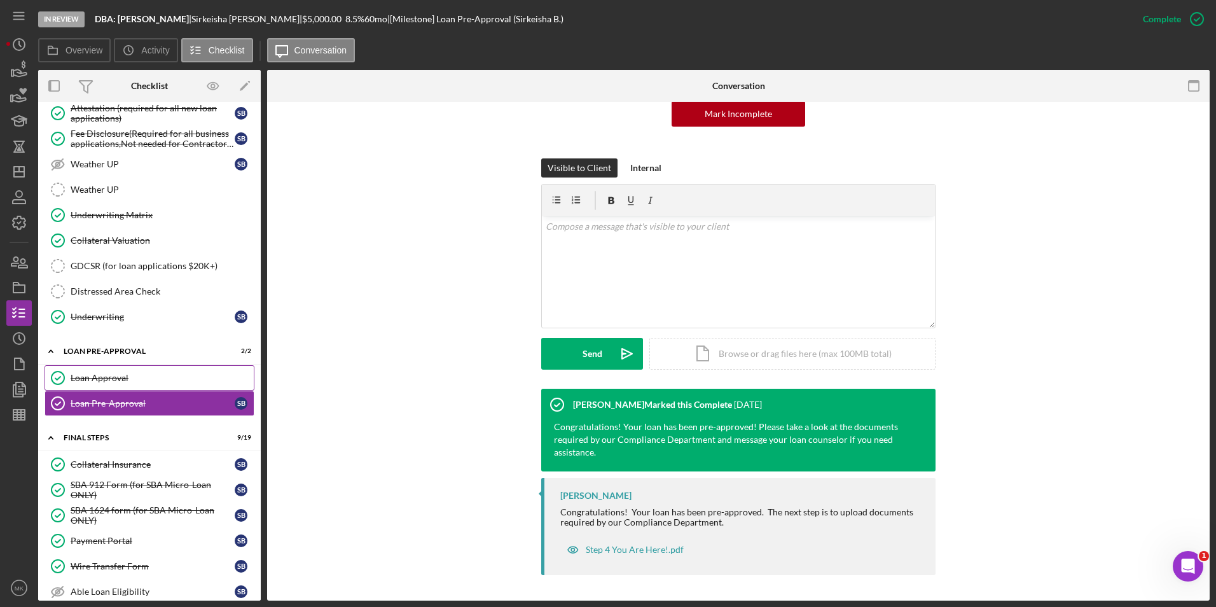
click at [135, 380] on div "Loan Approval" at bounding box center [162, 378] width 183 height 10
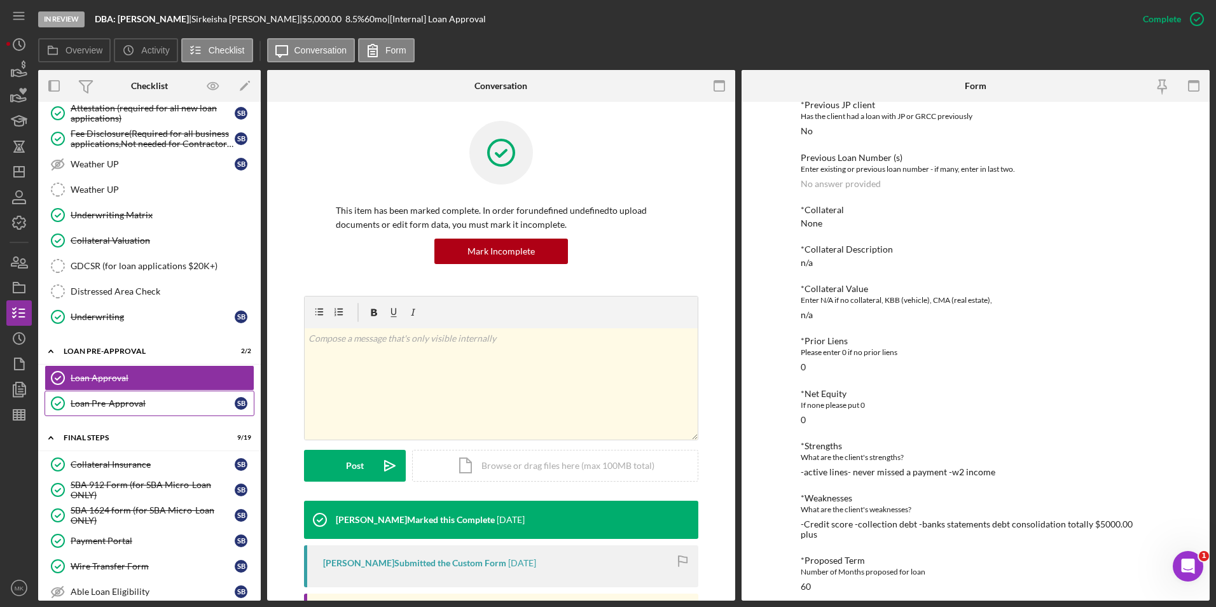
click at [99, 398] on div "Loan Pre-Approval" at bounding box center [153, 403] width 164 height 10
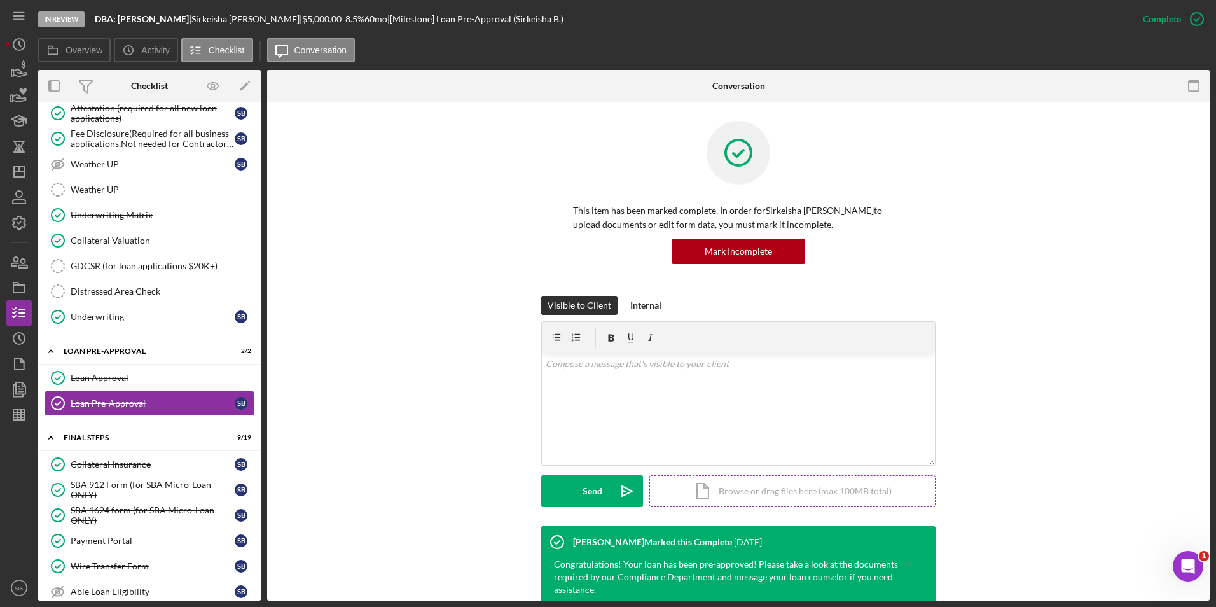
scroll to position [137, 0]
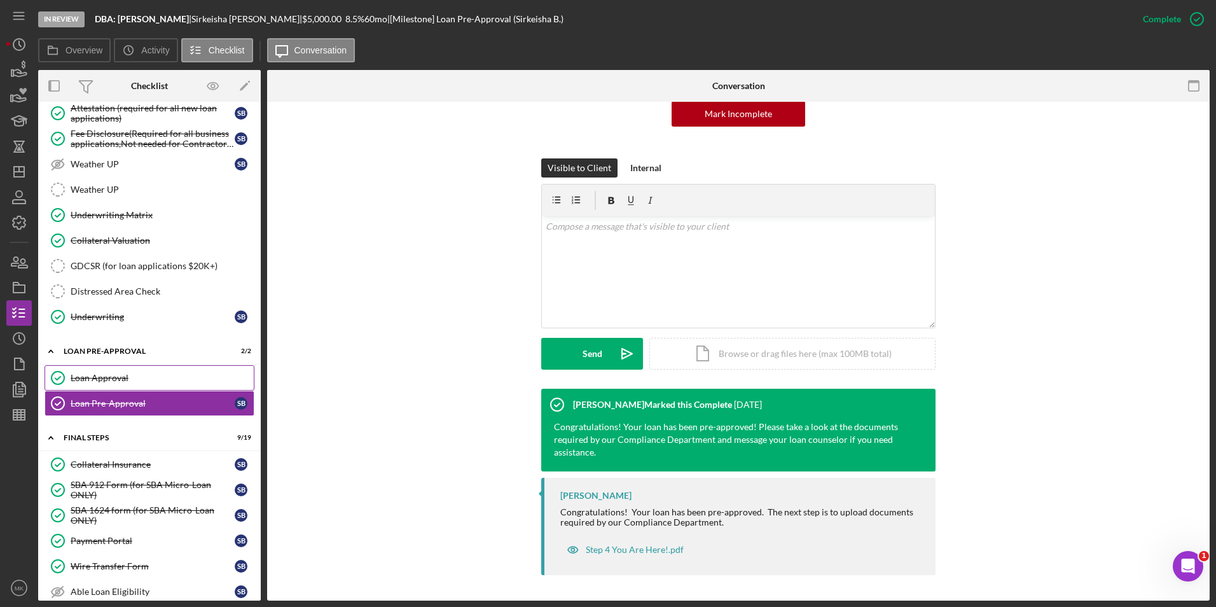
click at [115, 383] on div "Loan Approval" at bounding box center [162, 378] width 183 height 10
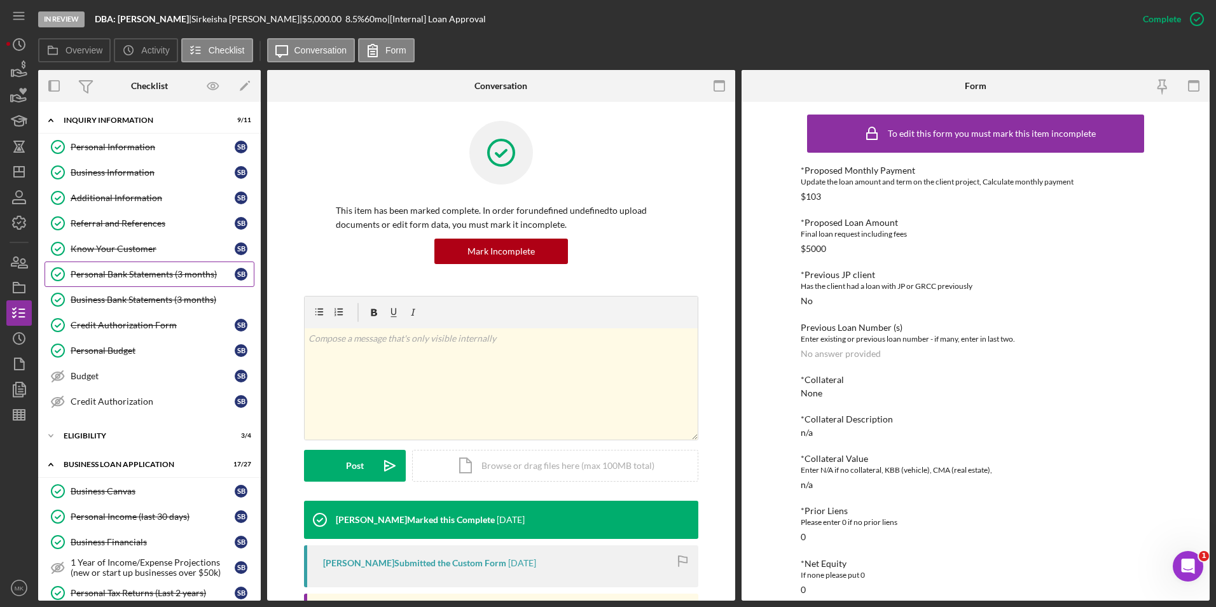
click at [129, 267] on link "Personal Bank Statements (3 months) Personal Bank Statements (3 months) S B" at bounding box center [150, 273] width 210 height 25
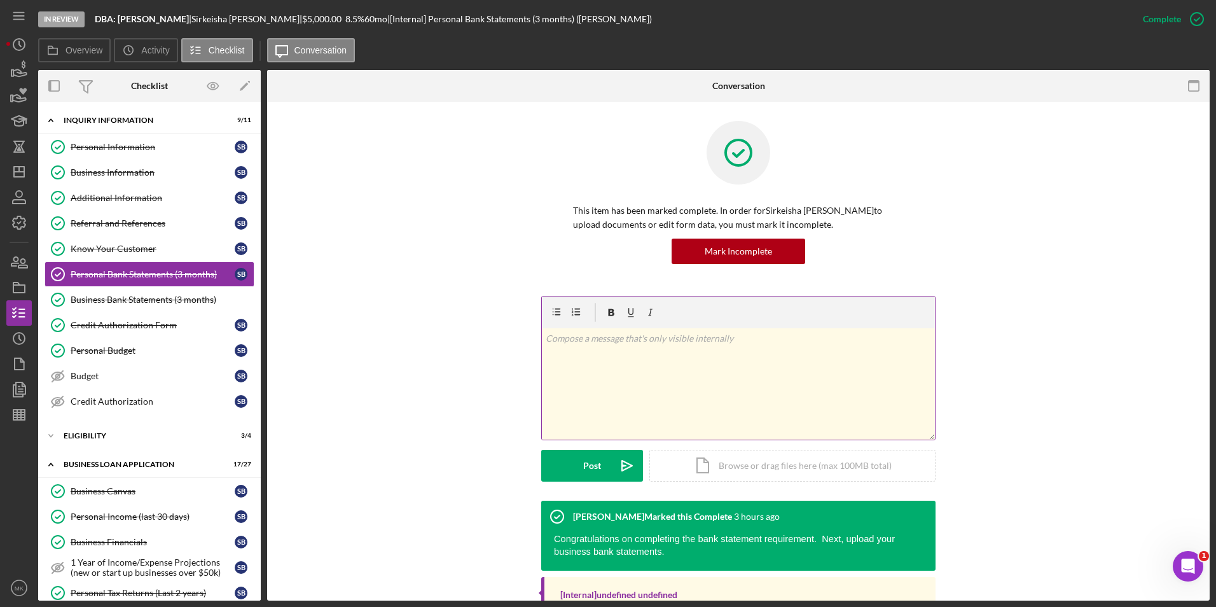
scroll to position [70, 0]
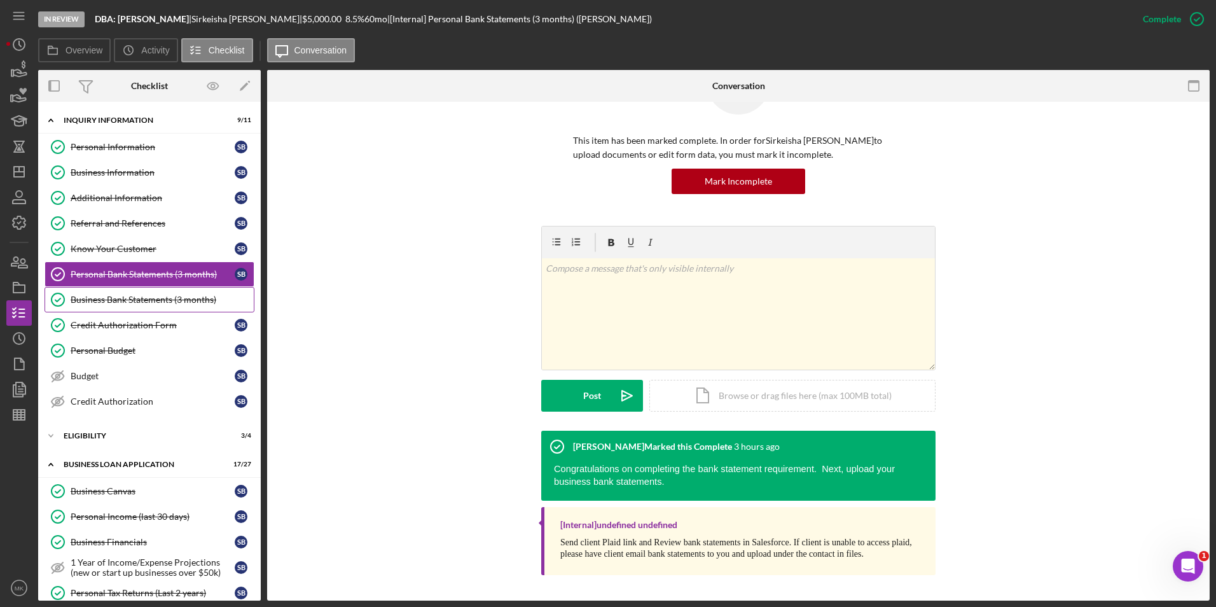
click at [145, 300] on div "Business Bank Statements (3 months)" at bounding box center [162, 300] width 183 height 10
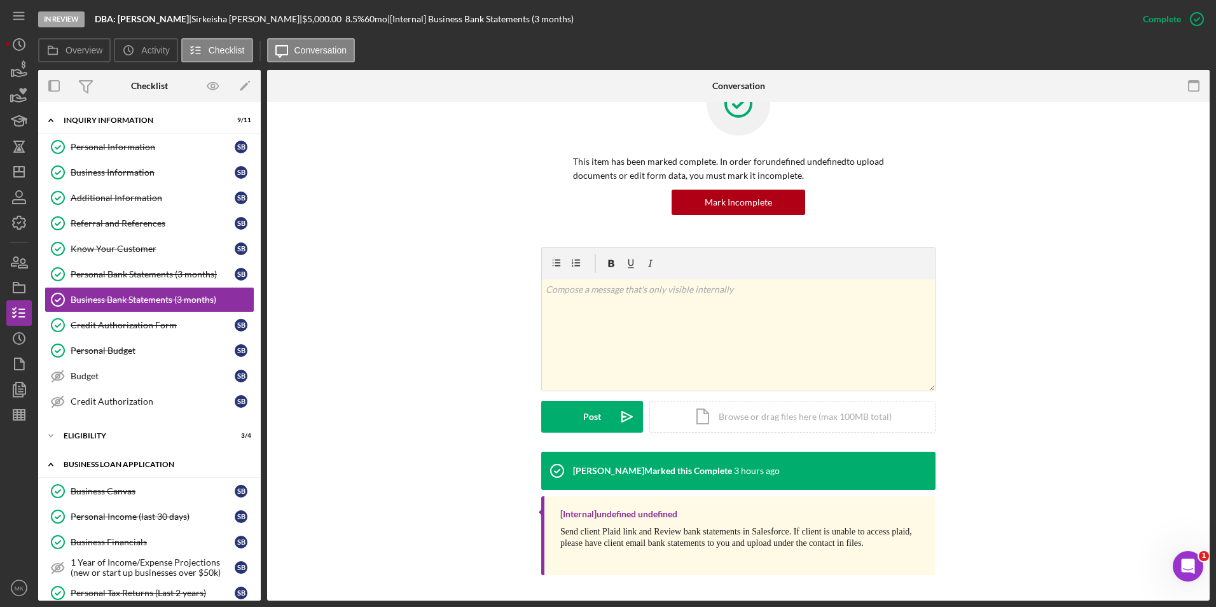
scroll to position [64, 0]
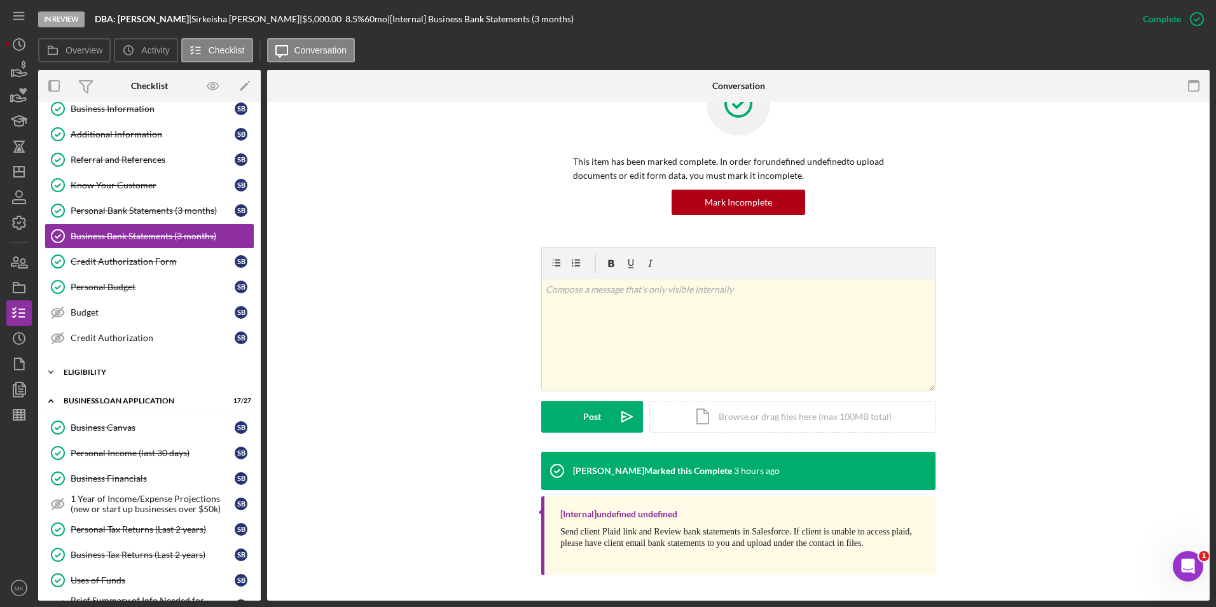
click at [114, 374] on div "ELIGIBILITY" at bounding box center [154, 372] width 181 height 8
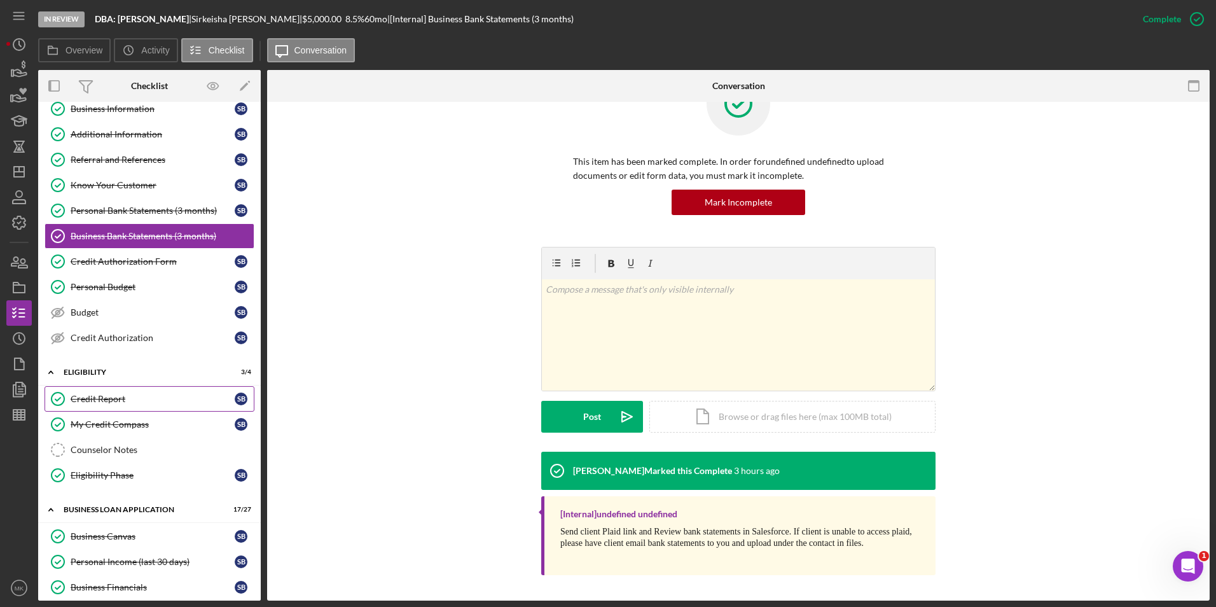
click at [115, 402] on div "Credit Report" at bounding box center [153, 399] width 164 height 10
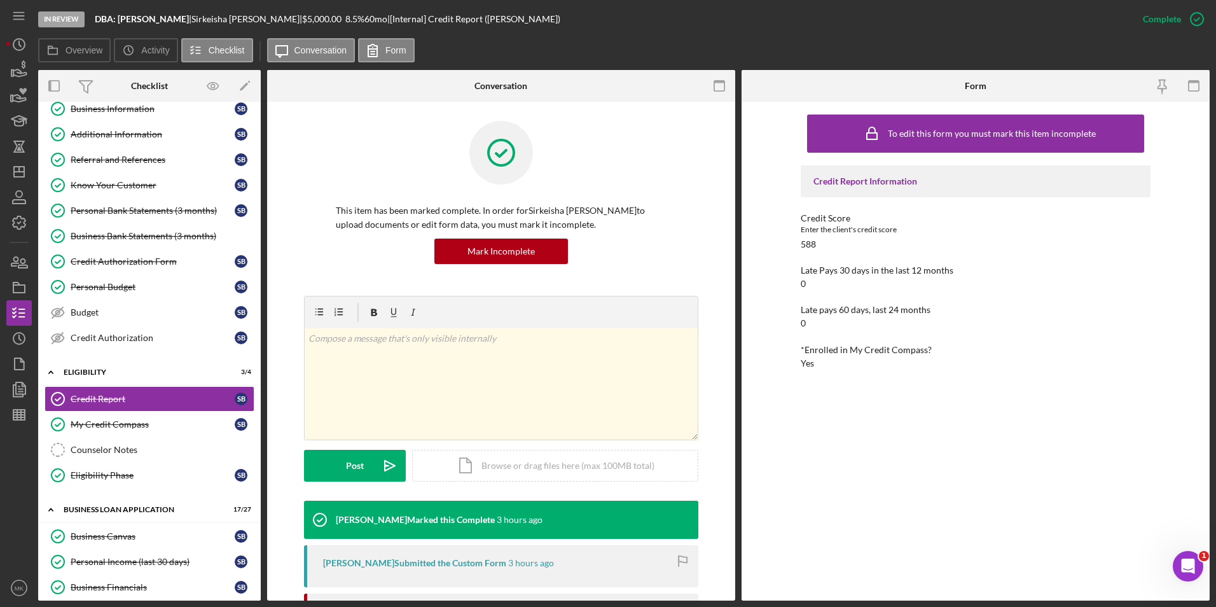
scroll to position [318, 0]
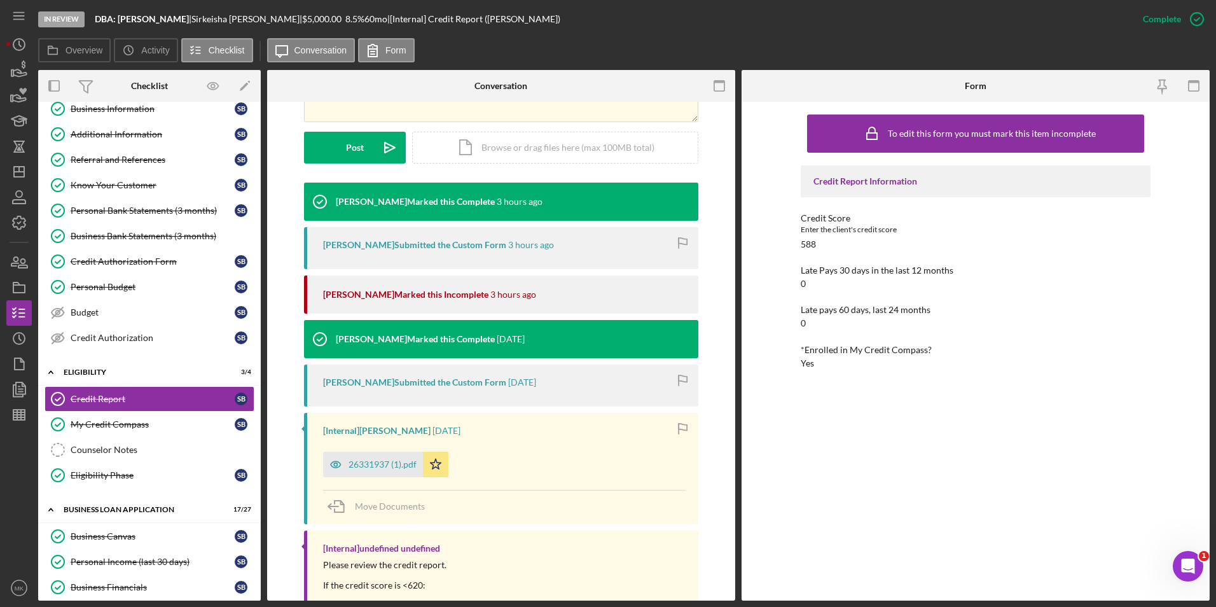
click at [384, 472] on div "26331937 (1).pdf" at bounding box center [373, 464] width 100 height 25
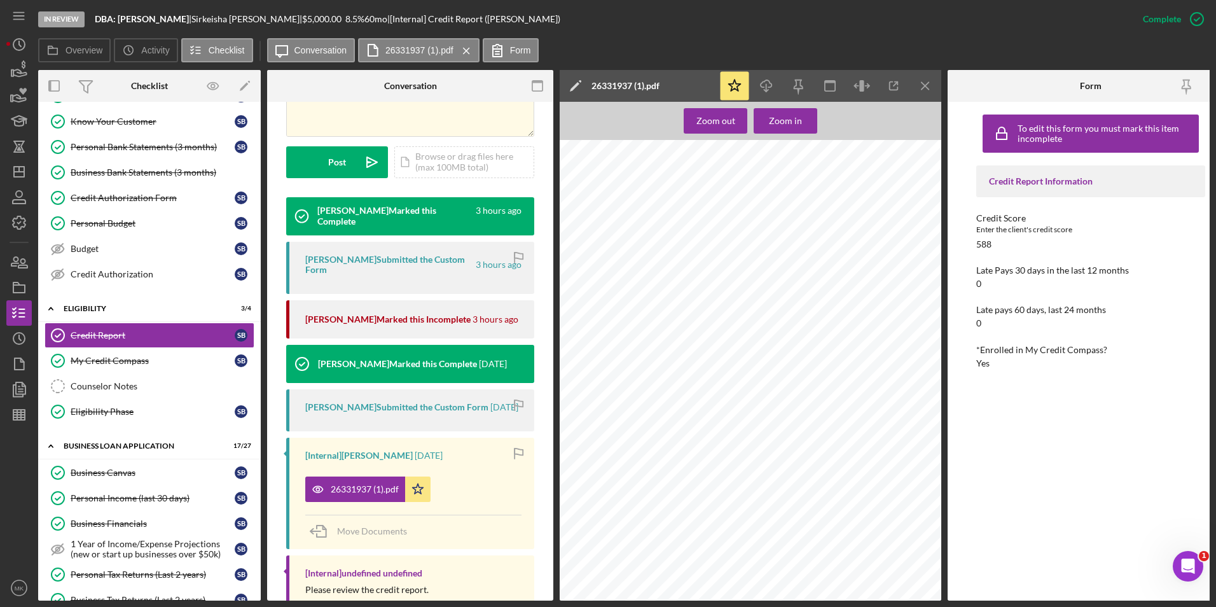
scroll to position [254, 0]
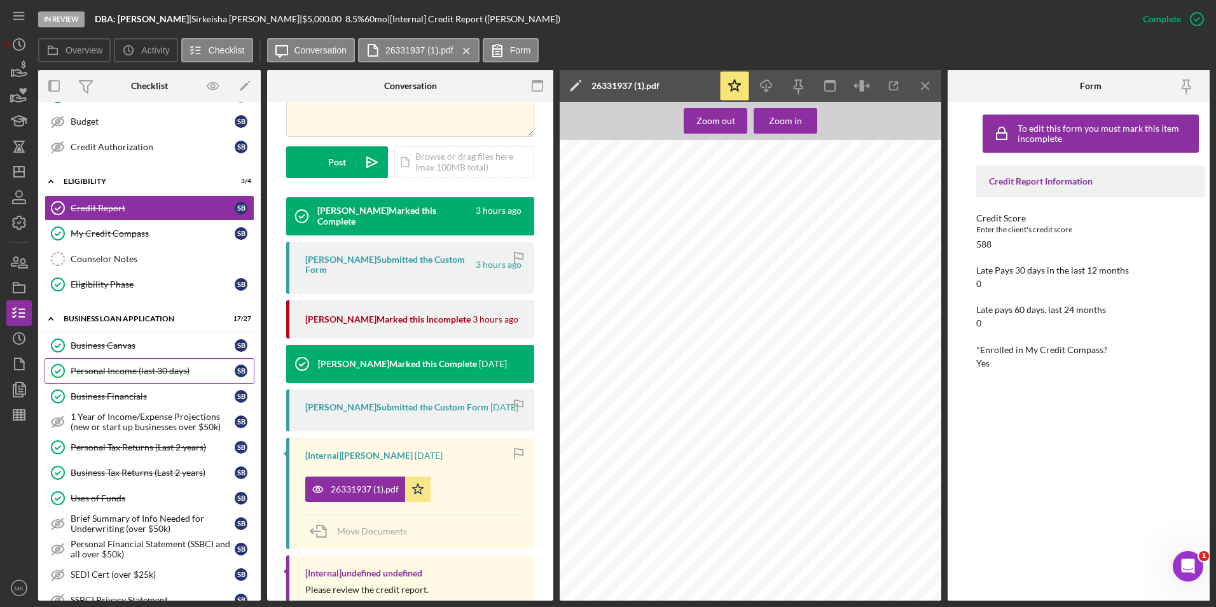
drag, startPoint x: 106, startPoint y: 377, endPoint x: 314, endPoint y: 340, distance: 211.3
click at [106, 377] on link "Personal Income (last 30 days) Personal Income (last 30 days) S B" at bounding box center [150, 370] width 210 height 25
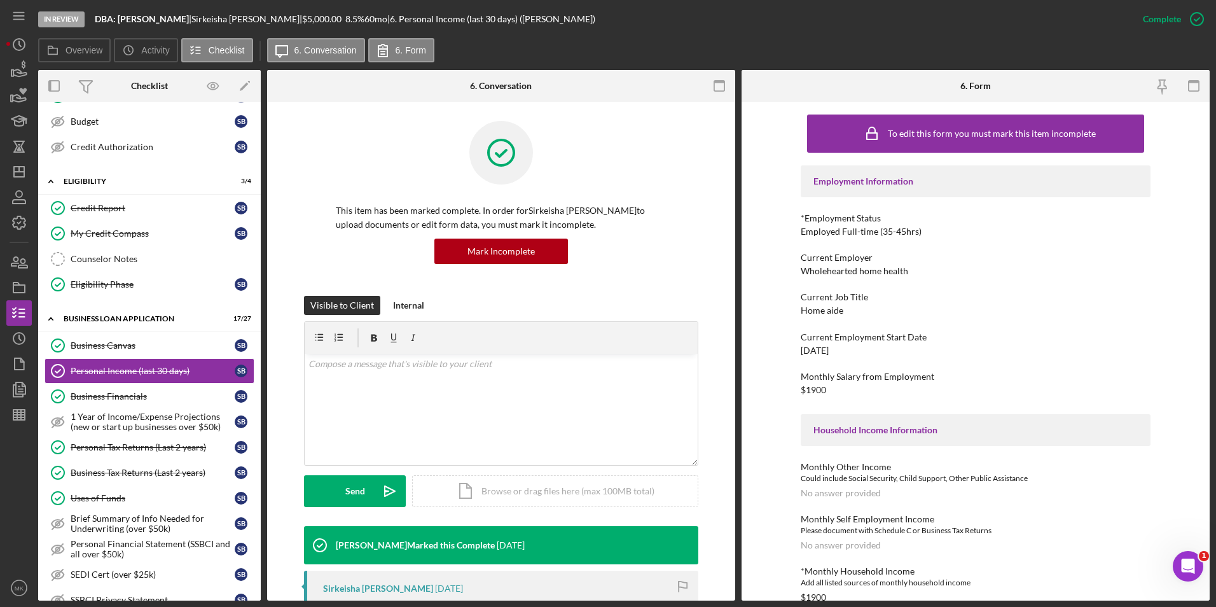
scroll to position [254, 0]
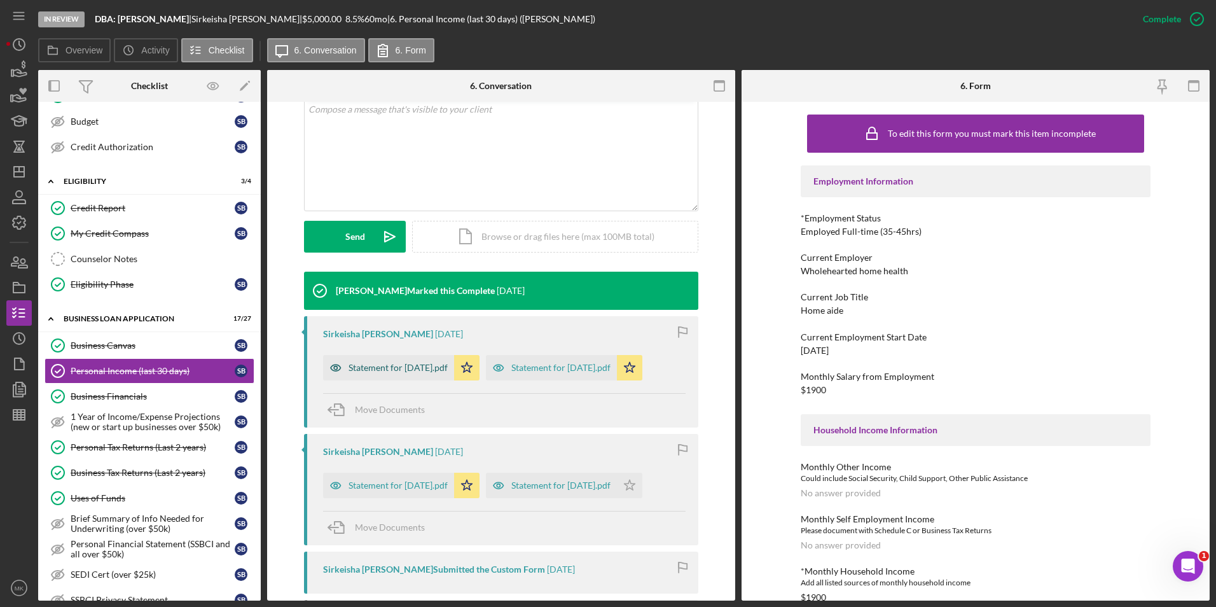
click at [396, 371] on div "Statement for [DATE].pdf" at bounding box center [398, 368] width 99 height 10
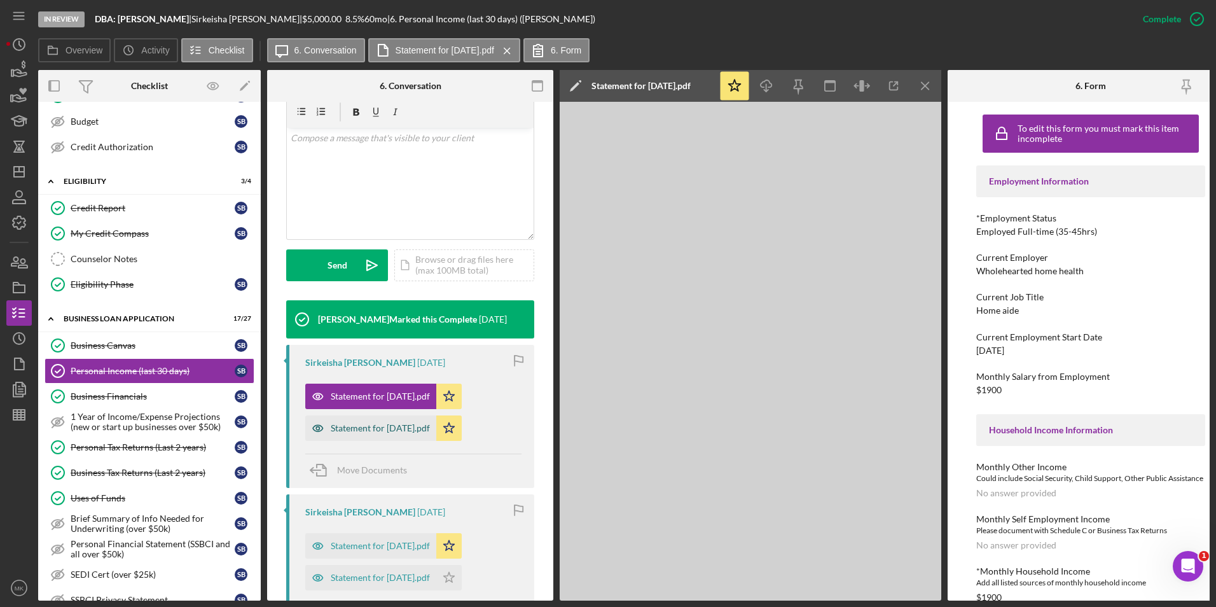
scroll to position [269, 0]
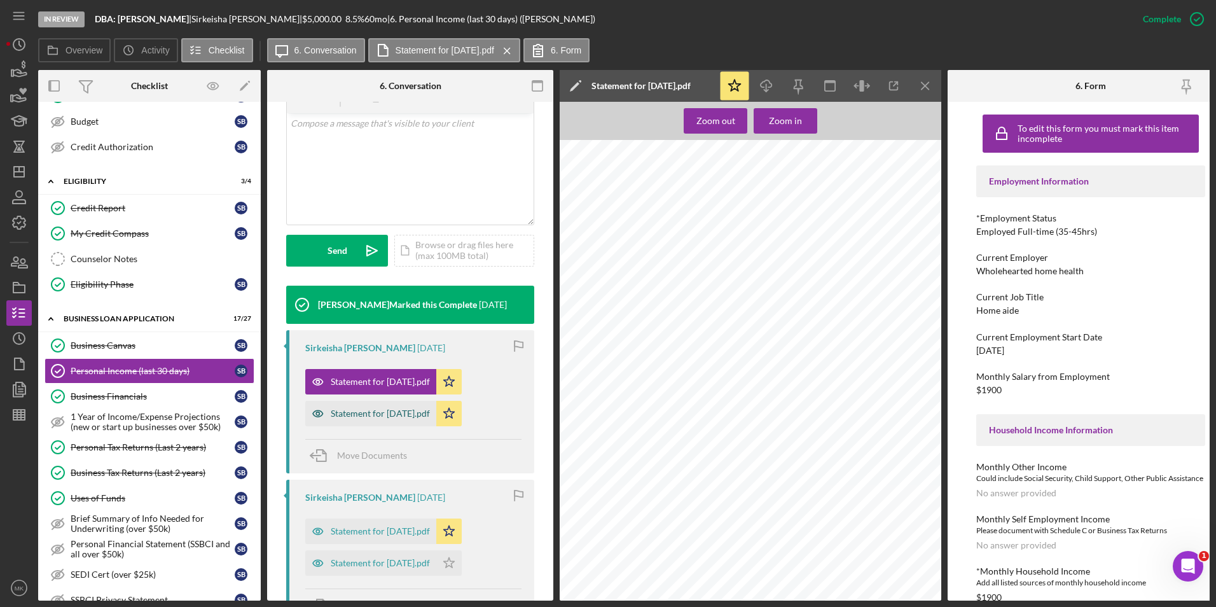
click at [377, 408] on div "Statement for [DATE].pdf" at bounding box center [380, 413] width 99 height 10
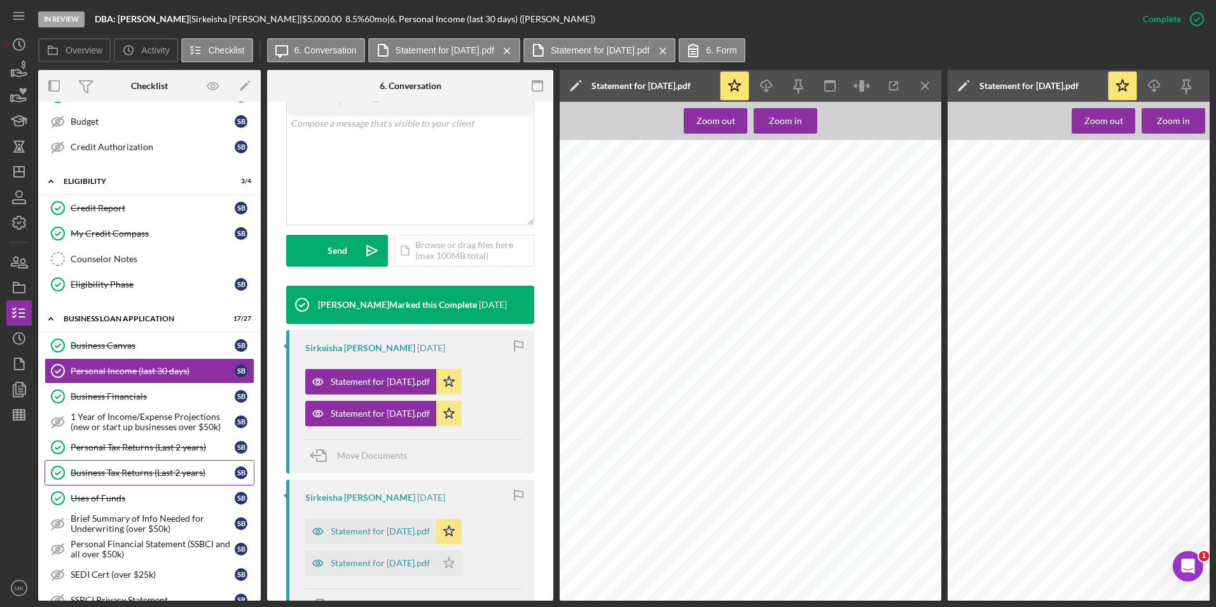
drag, startPoint x: 153, startPoint y: 468, endPoint x: 155, endPoint y: 460, distance: 8.5
click at [153, 468] on div "Business Tax Returns (Last 2 years)" at bounding box center [153, 473] width 164 height 10
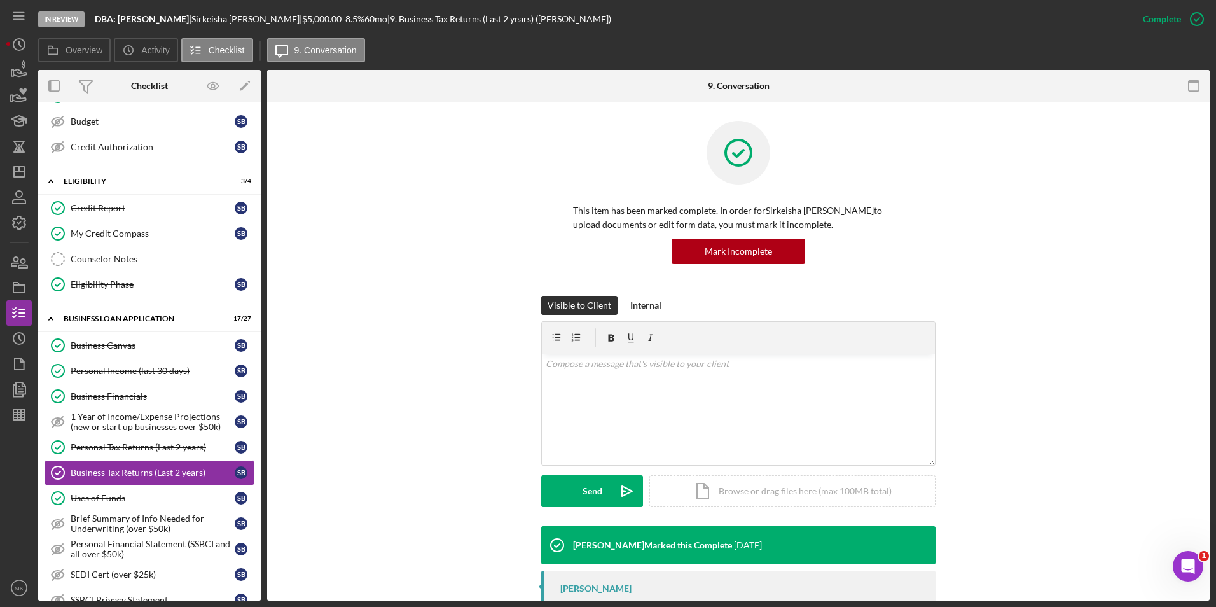
scroll to position [71, 0]
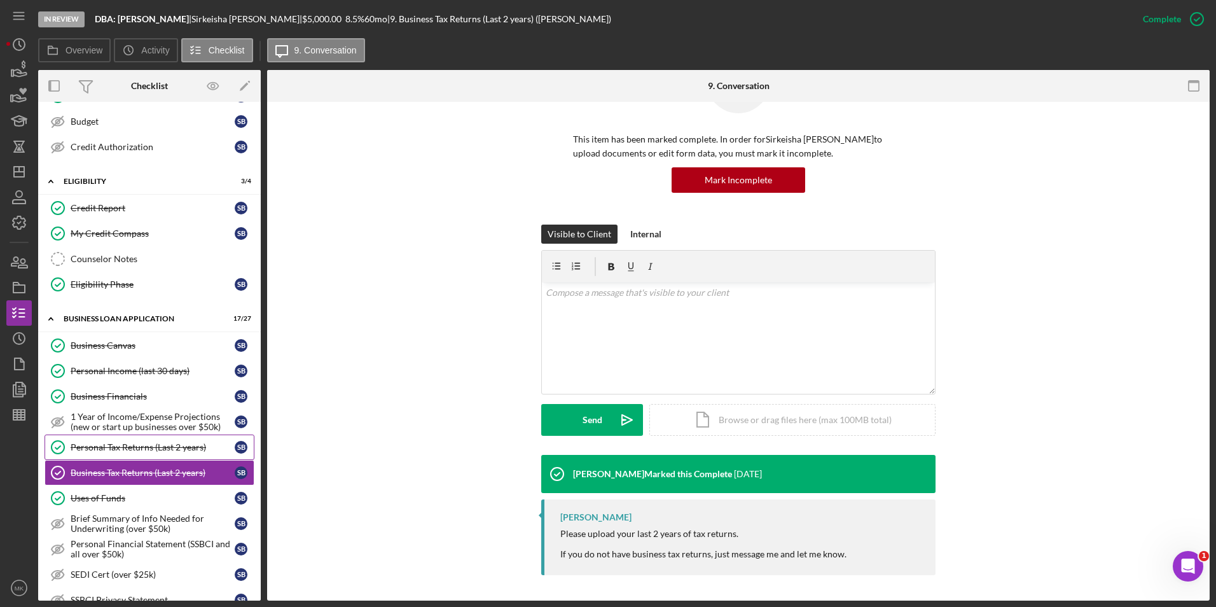
click at [144, 447] on div "Personal Tax Returns (Last 2 years)" at bounding box center [153, 447] width 164 height 10
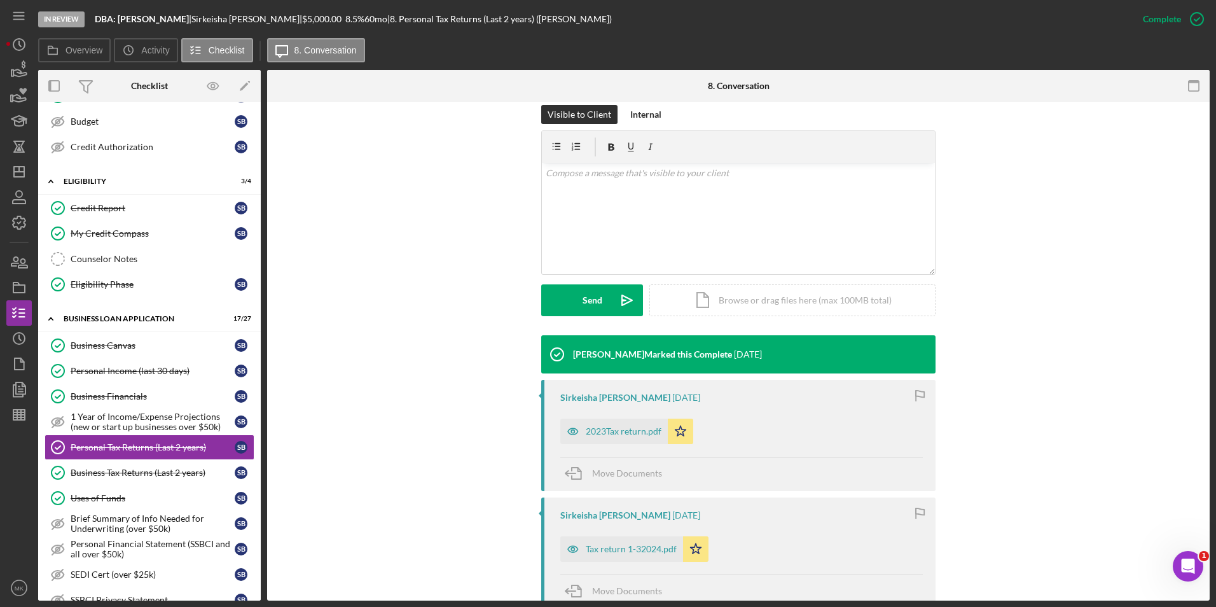
scroll to position [318, 0]
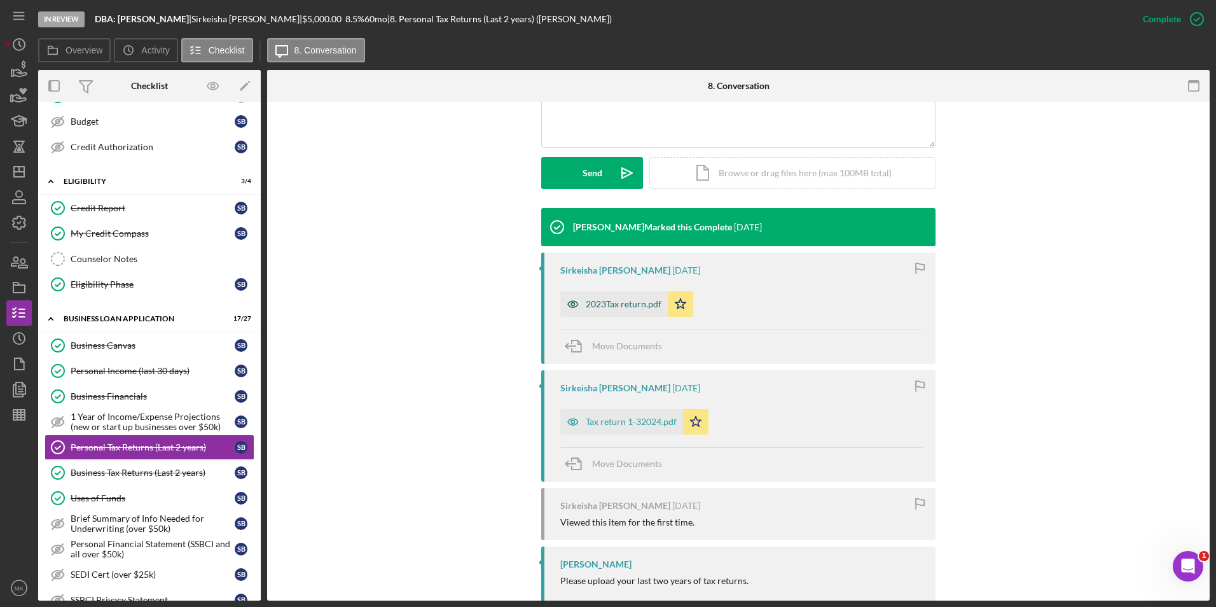
click at [604, 309] on div "2023Tax return.pdf" at bounding box center [624, 304] width 76 height 10
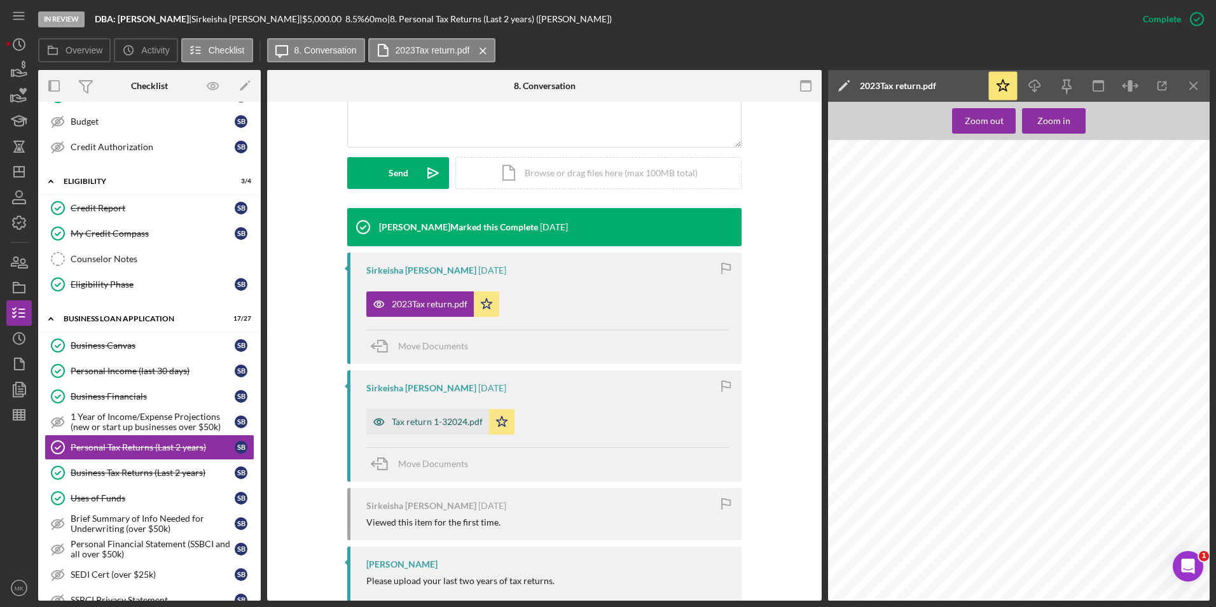
click at [433, 428] on div "Tax return 1-32024.pdf" at bounding box center [427, 421] width 123 height 25
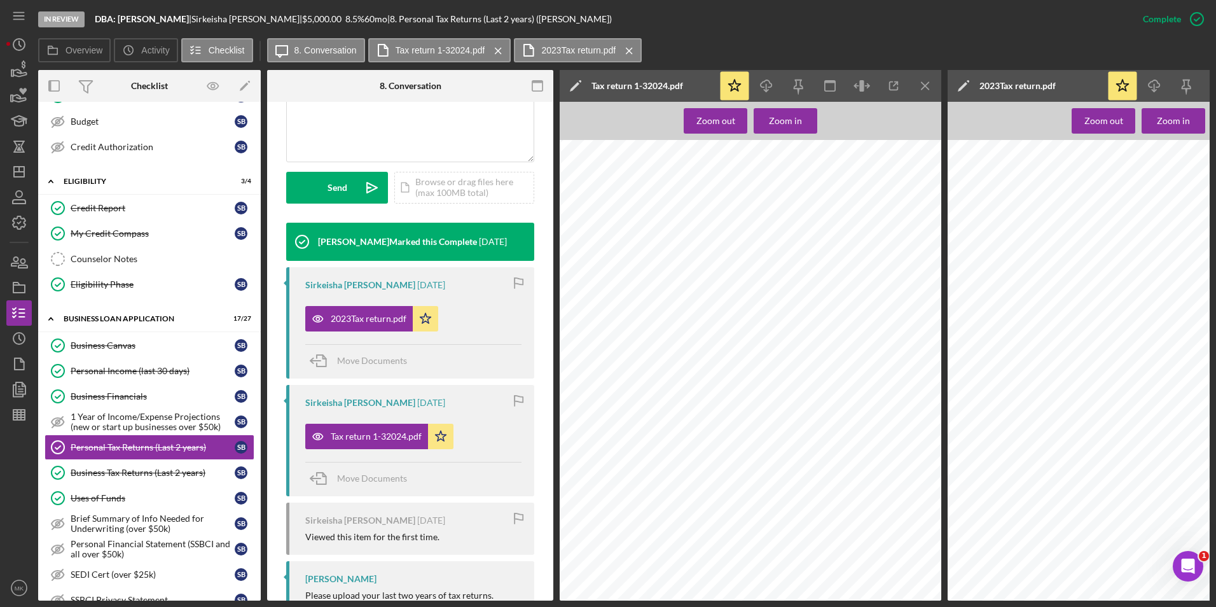
scroll to position [1082, 0]
click at [926, 87] on line "button" at bounding box center [925, 85] width 7 height 7
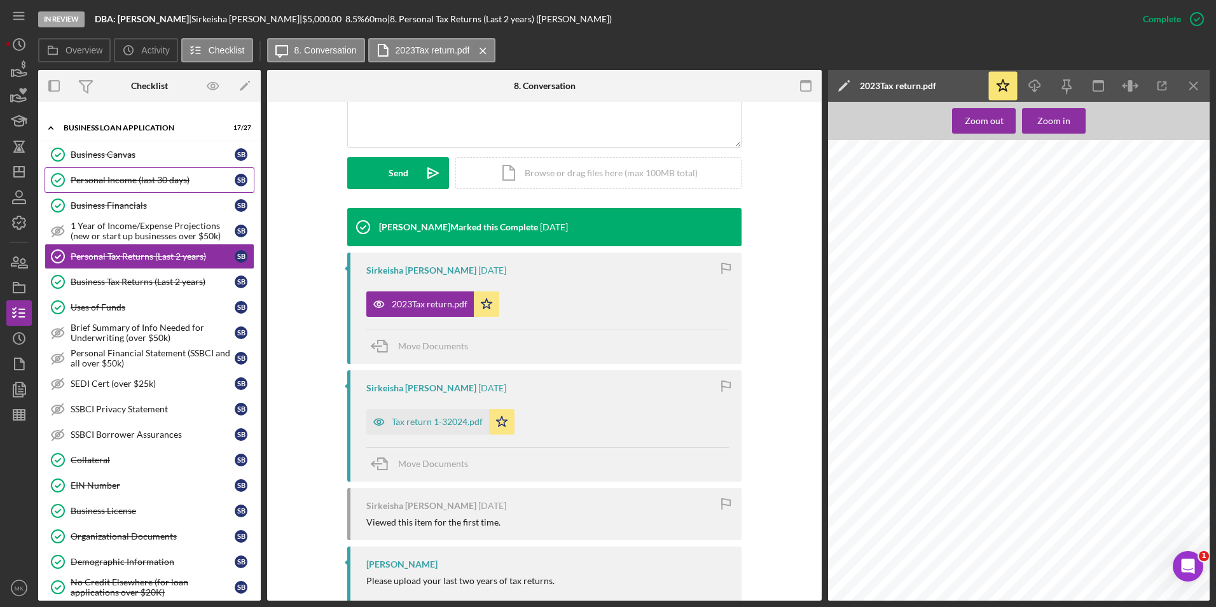
scroll to position [509, 0]
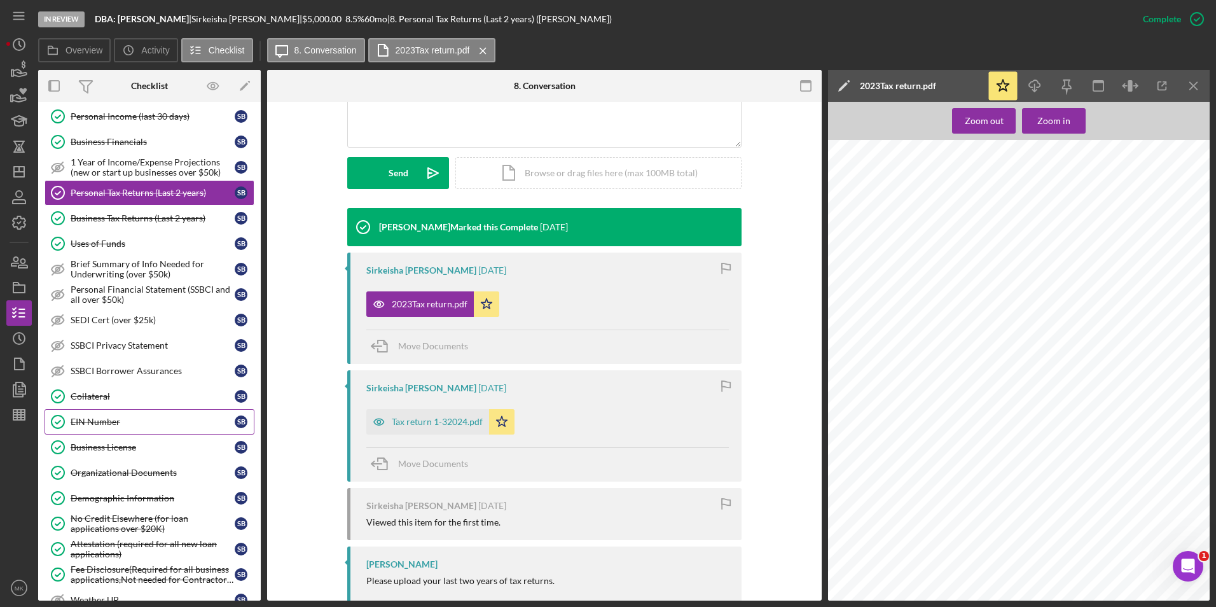
click at [102, 424] on div "EIN Number" at bounding box center [153, 422] width 164 height 10
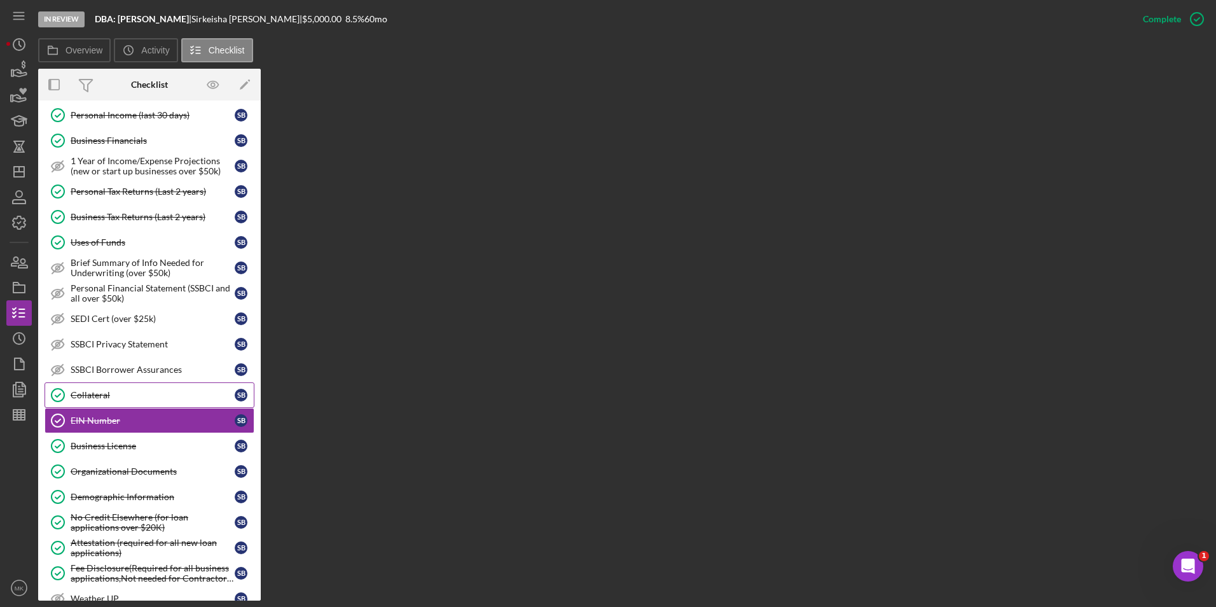
click at [102, 394] on div "Collateral" at bounding box center [153, 395] width 164 height 10
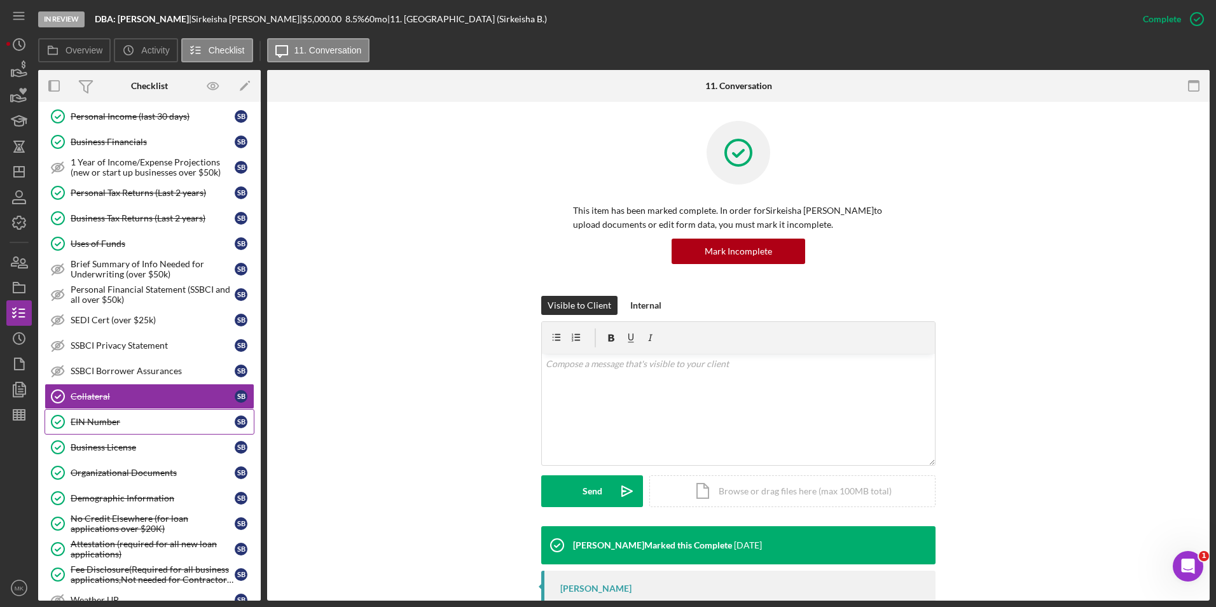
click at [101, 423] on div "EIN Number" at bounding box center [153, 422] width 164 height 10
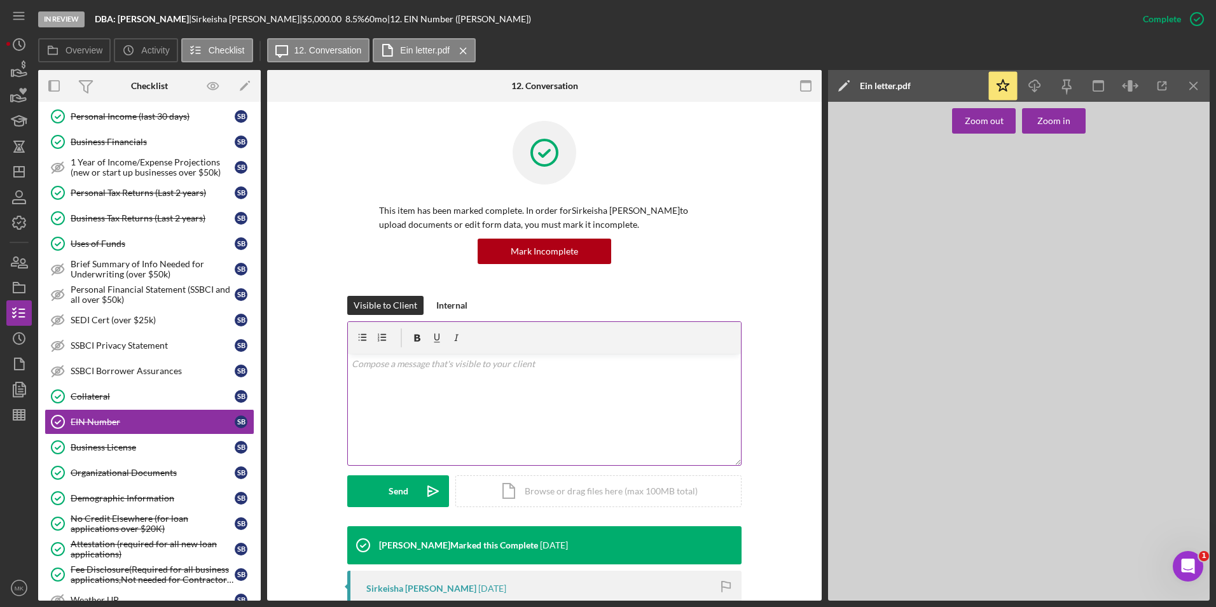
scroll to position [254, 0]
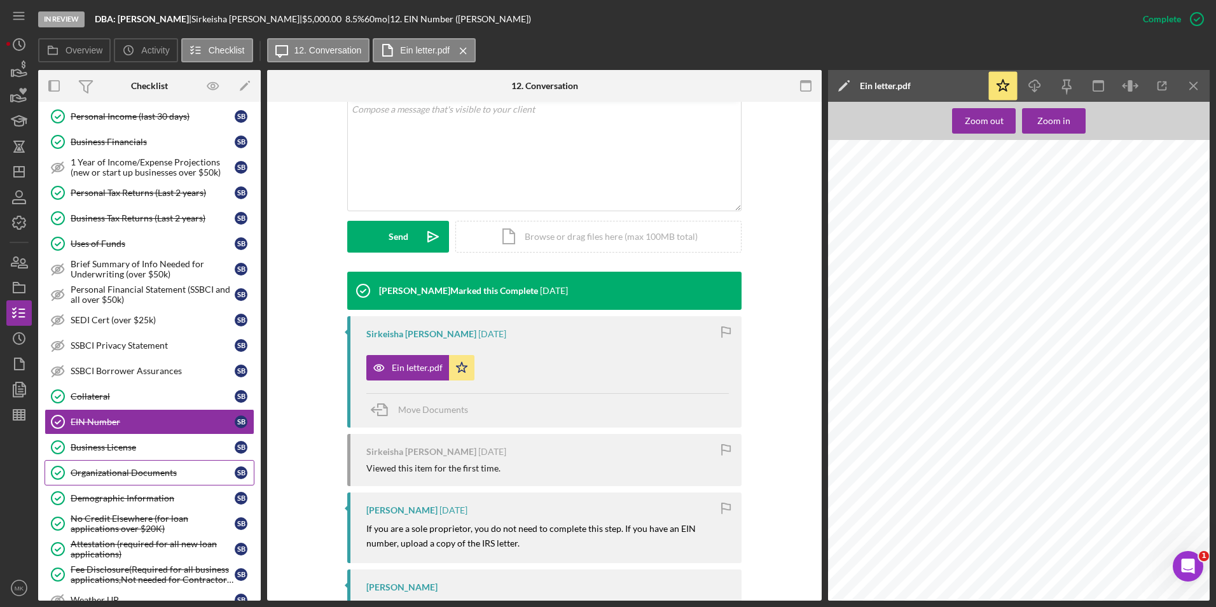
click at [141, 470] on div "Organizational Documents" at bounding box center [153, 473] width 164 height 10
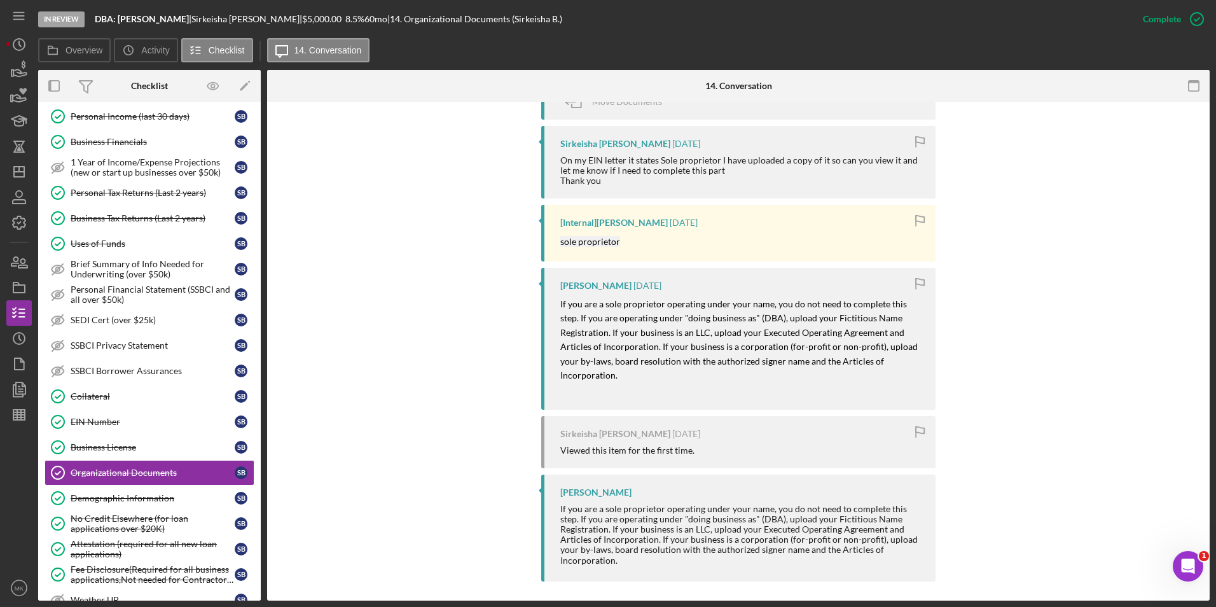
scroll to position [579, 0]
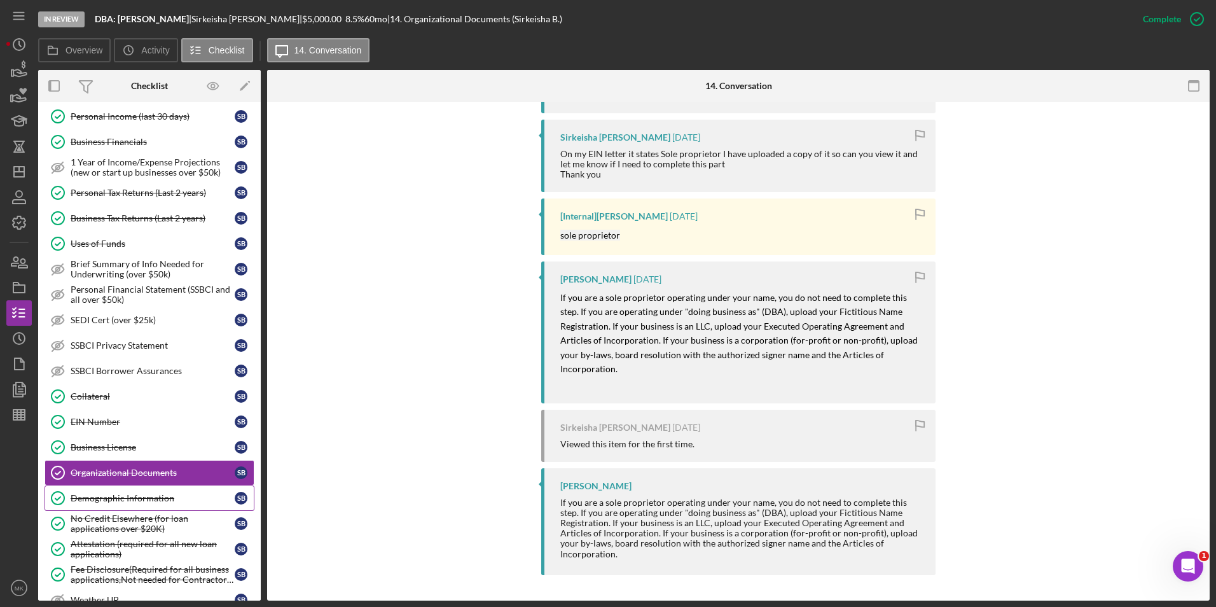
click at [99, 492] on link "Demographic Information Demographic Information S B" at bounding box center [150, 497] width 210 height 25
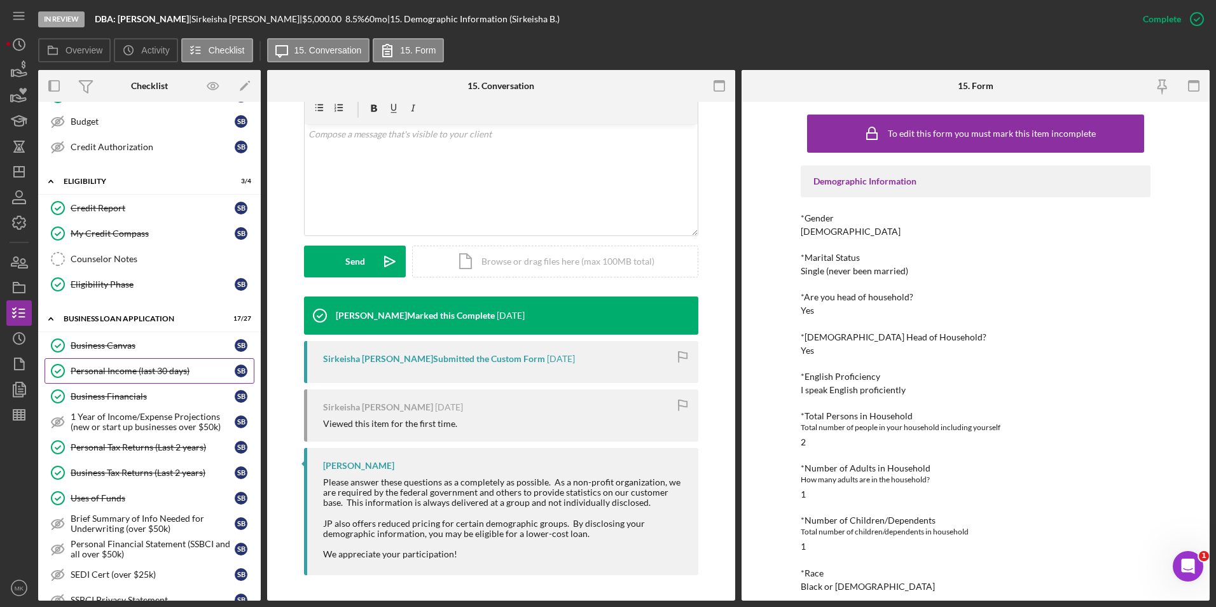
scroll to position [318, 0]
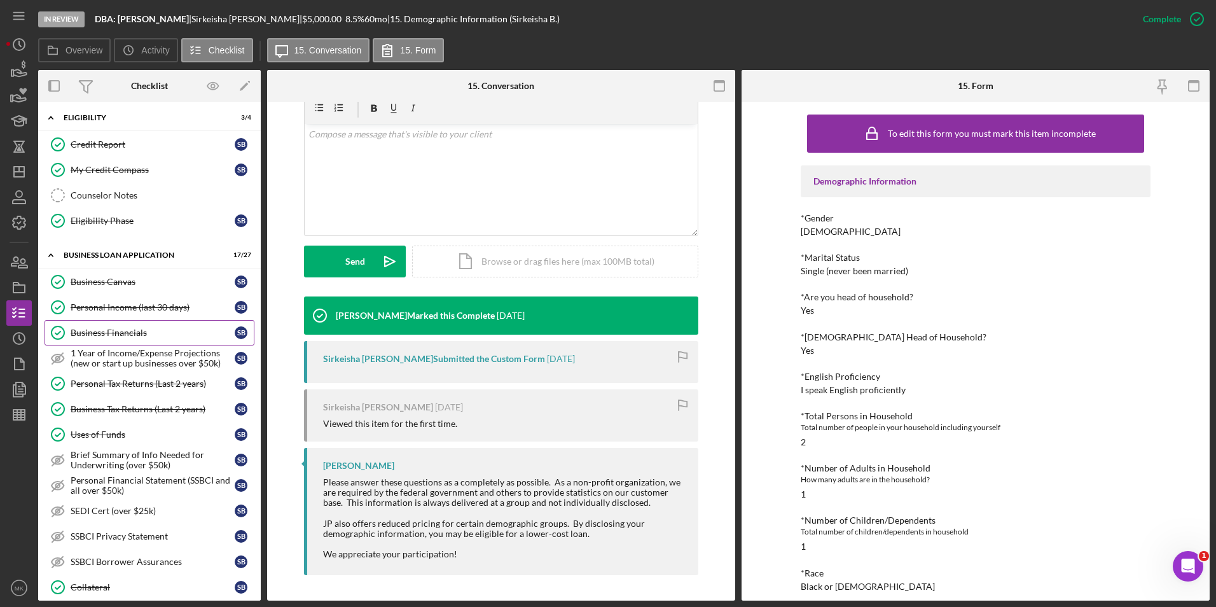
click at [132, 333] on div "Business Financials" at bounding box center [153, 333] width 164 height 10
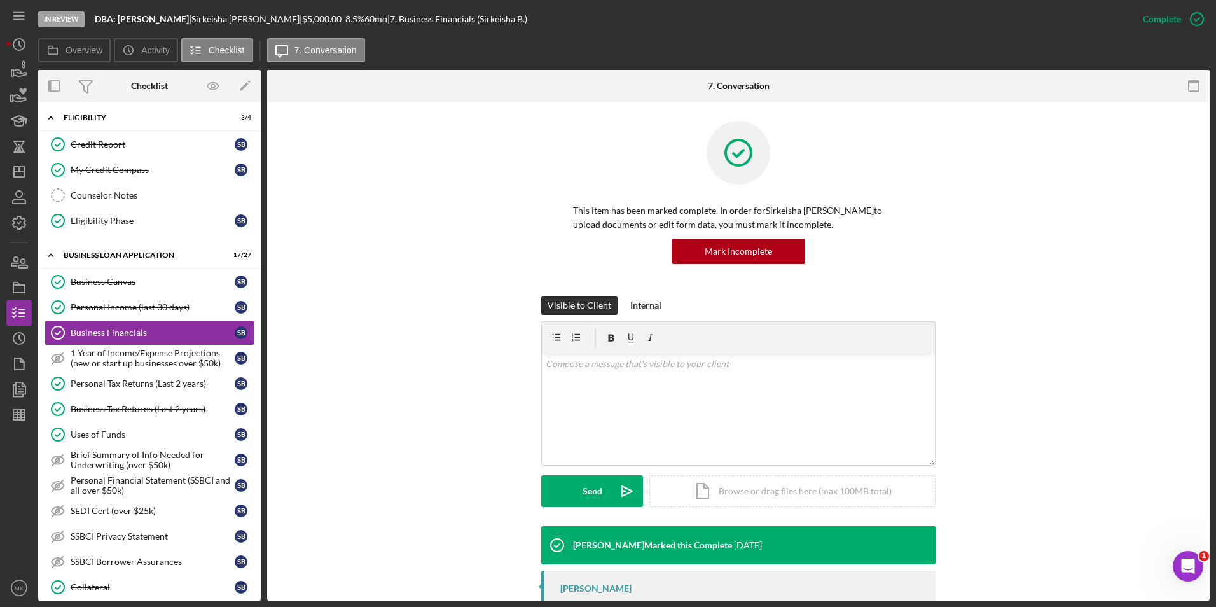
scroll to position [123, 0]
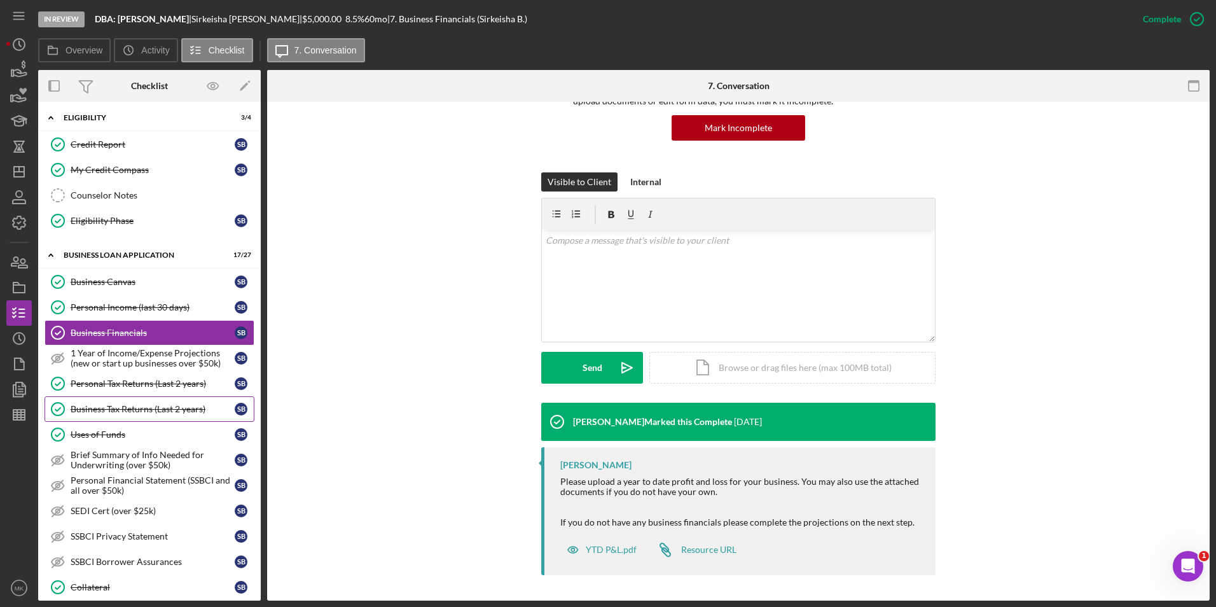
click at [137, 404] on div "Business Tax Returns (Last 2 years)" at bounding box center [153, 409] width 164 height 10
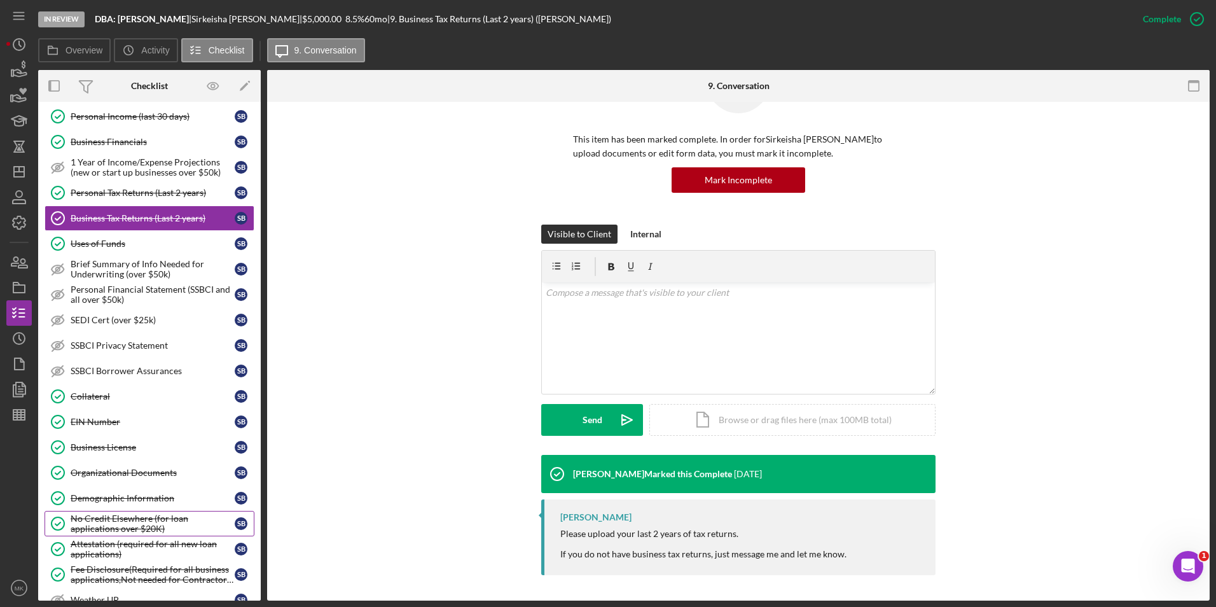
scroll to position [573, 0]
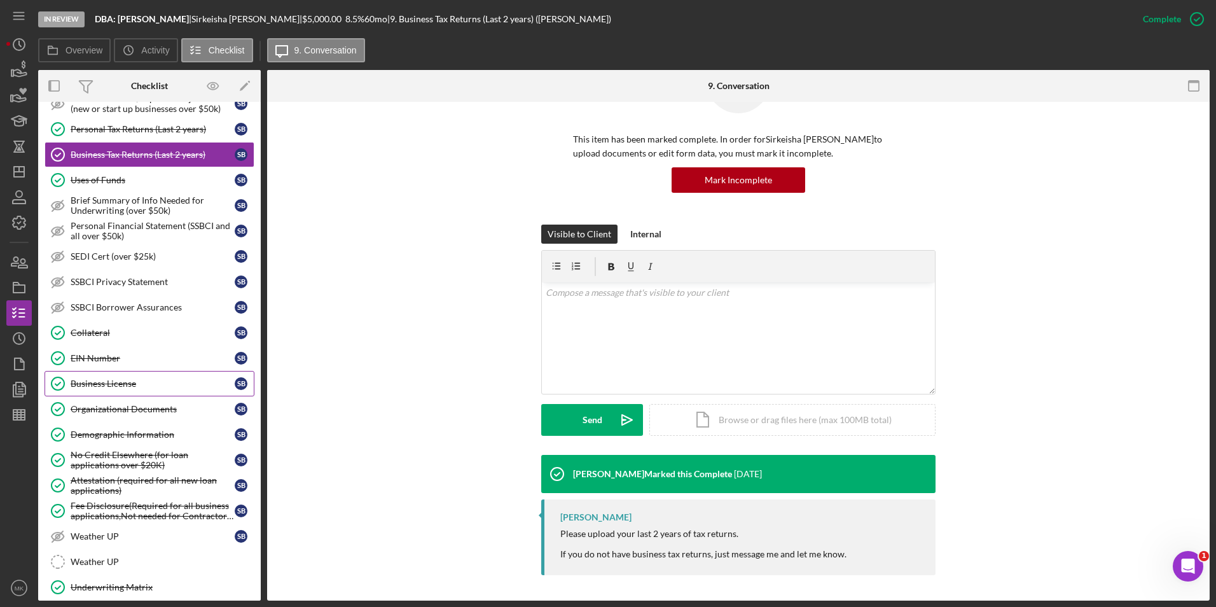
click at [146, 387] on div "Business License" at bounding box center [153, 384] width 164 height 10
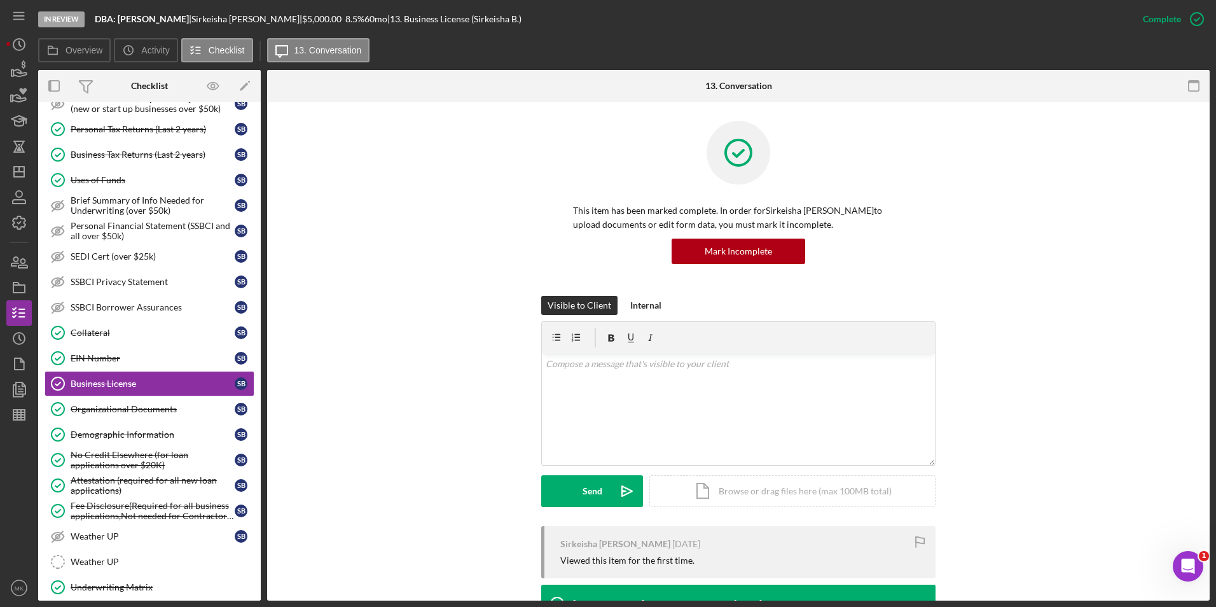
scroll to position [109, 0]
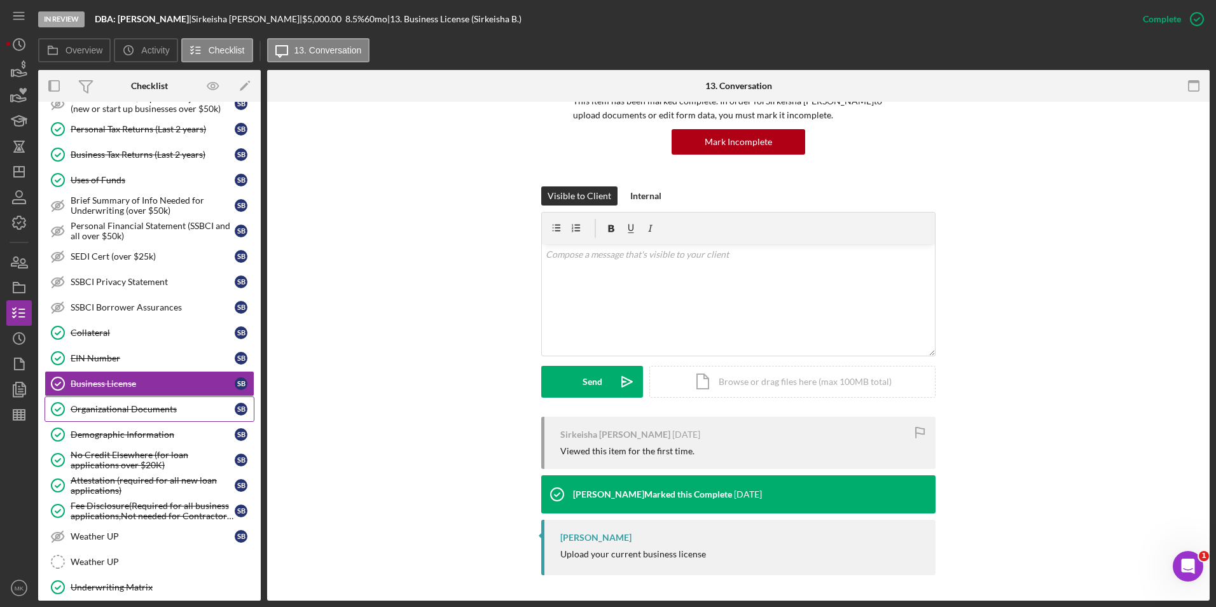
click at [157, 415] on link "Organizational Documents Organizational Documents S B" at bounding box center [150, 408] width 210 height 25
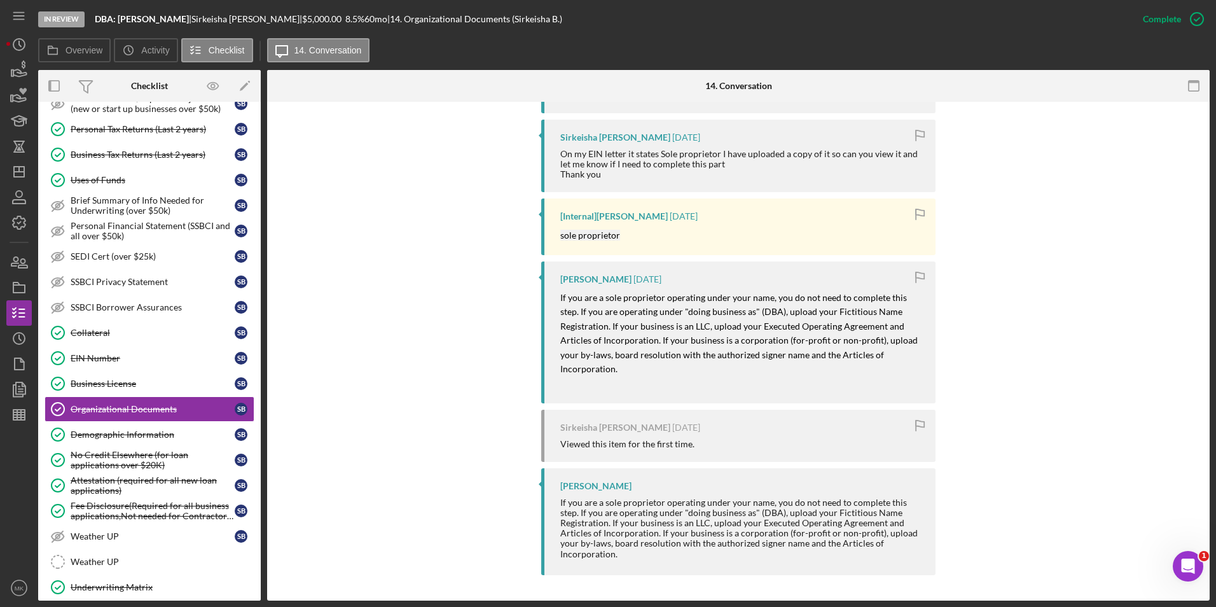
scroll to position [324, 0]
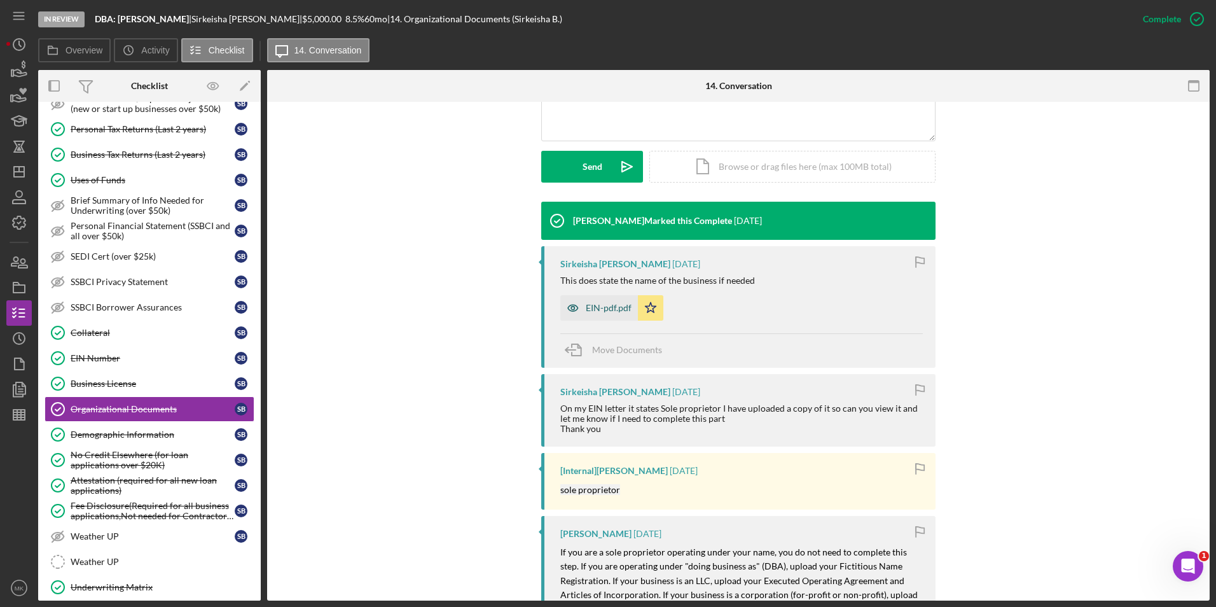
click at [592, 309] on div "EIN-pdf.pdf" at bounding box center [609, 308] width 46 height 10
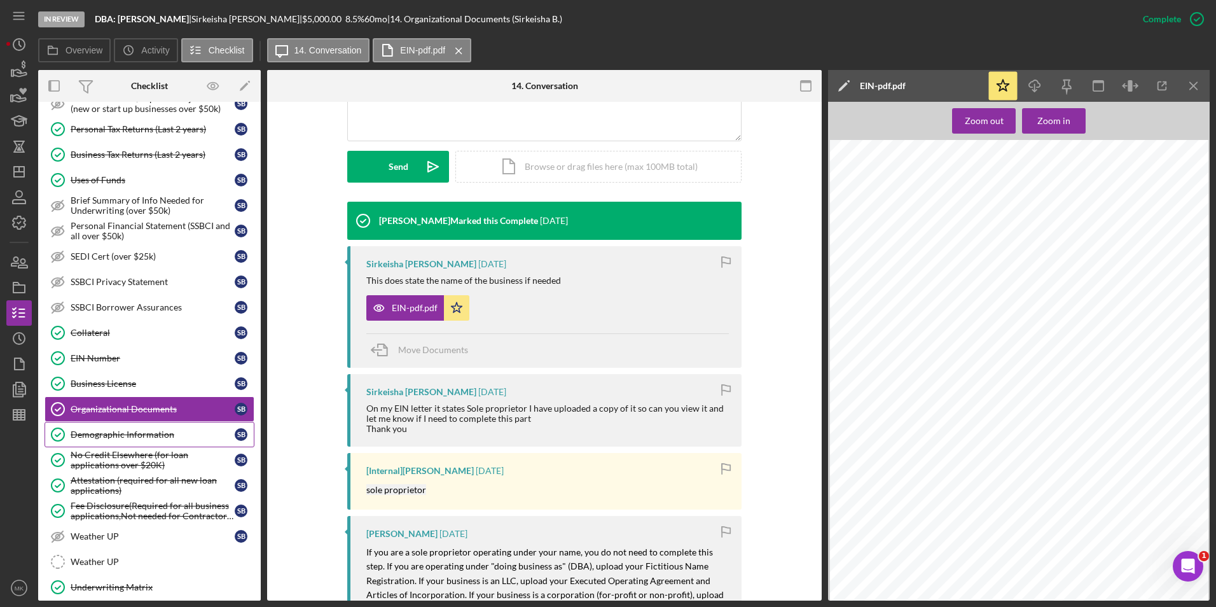
click at [145, 435] on div "Demographic Information" at bounding box center [153, 434] width 164 height 10
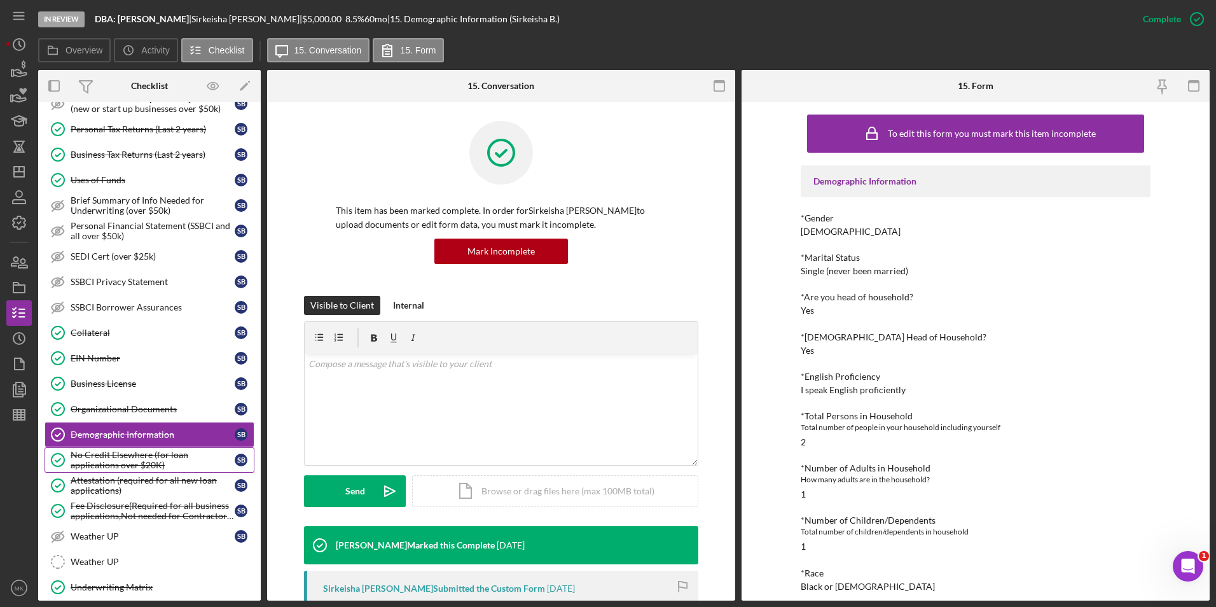
click at [140, 468] on div "No Credit Elsewhere (for loan applications over $20K)" at bounding box center [153, 460] width 164 height 20
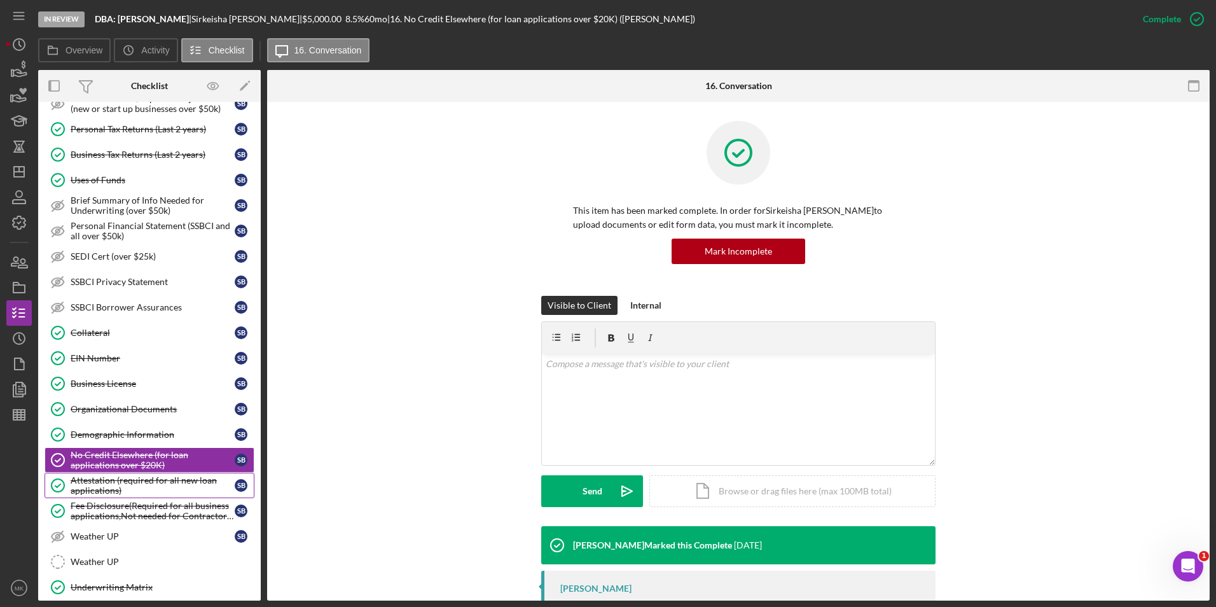
click at [167, 475] on div "Attestation (required for all new loan applications)" at bounding box center [153, 485] width 164 height 20
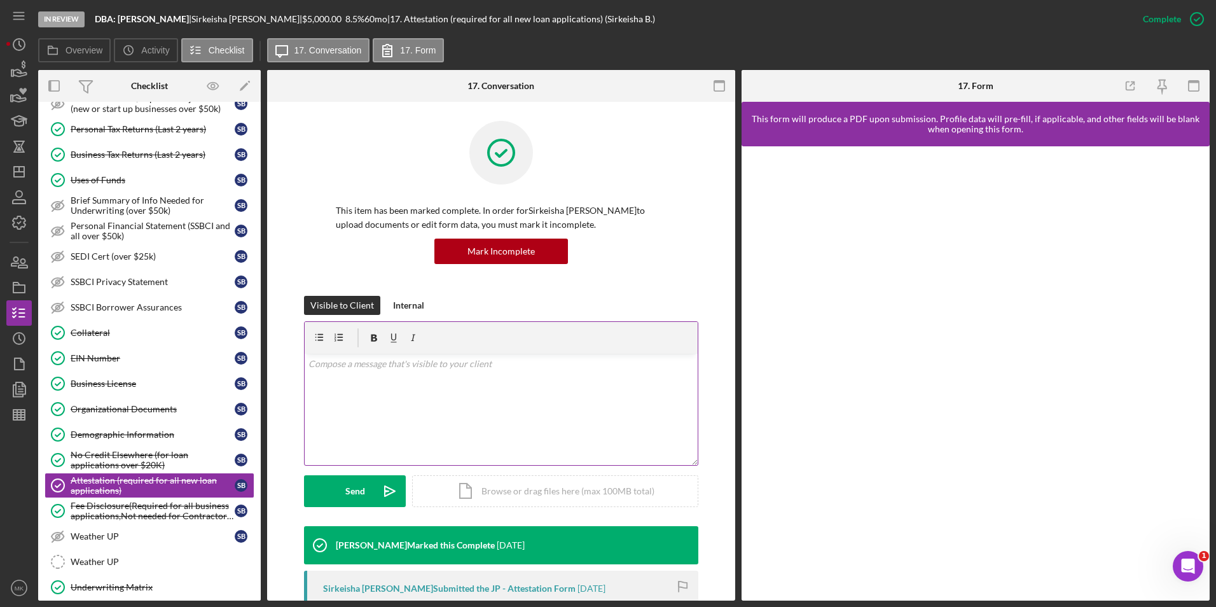
scroll to position [237, 0]
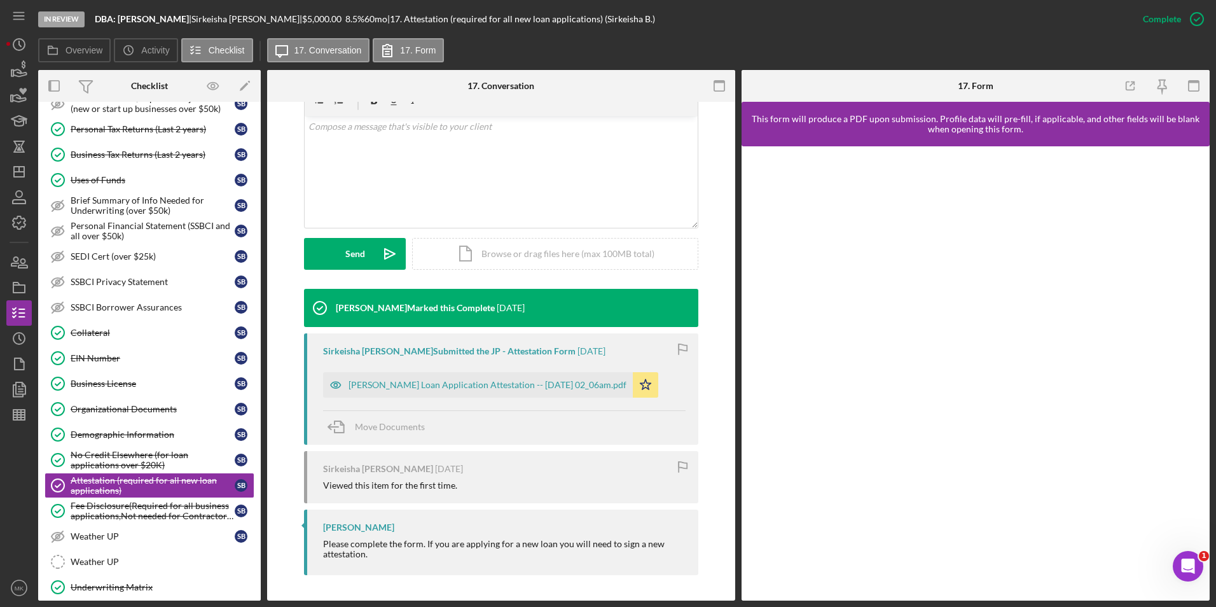
click at [446, 379] on div "[PERSON_NAME] Loan Application Attestation -- [DATE] 02_06am.pdf" at bounding box center [478, 384] width 310 height 25
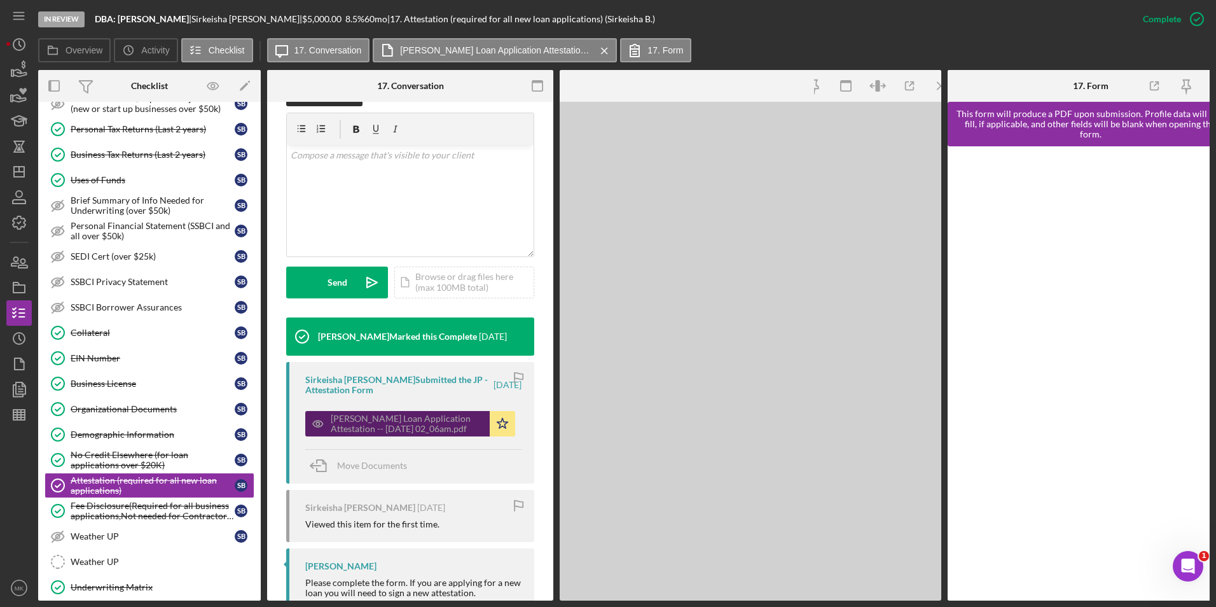
scroll to position [252, 0]
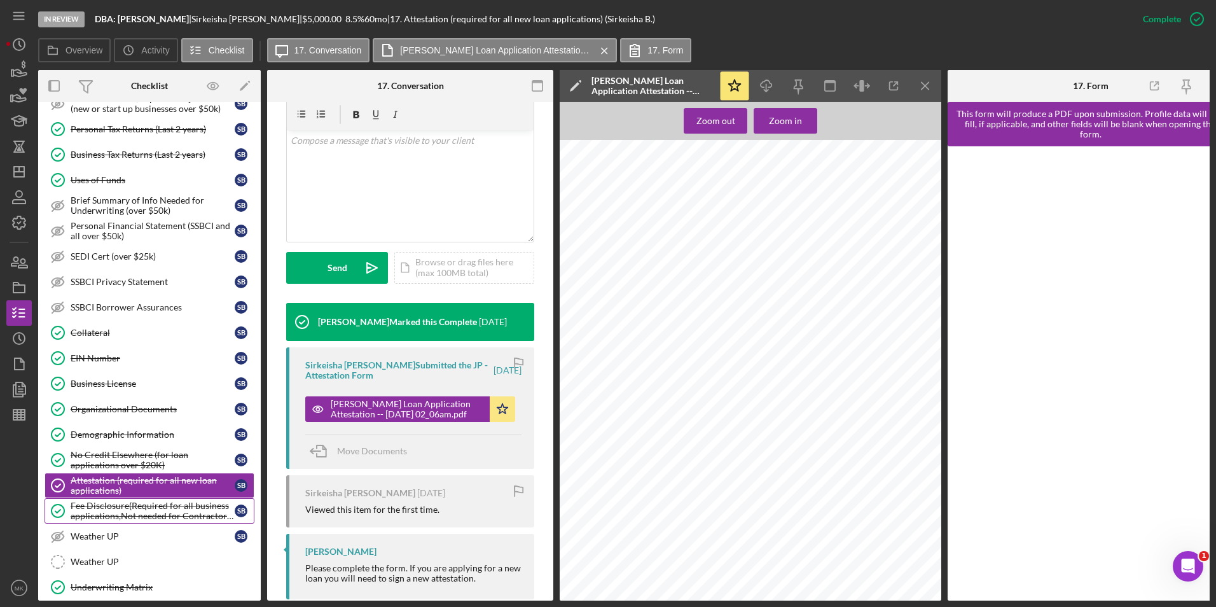
click at [120, 514] on div "Fee Disclosure(Required for all business applications,Not needed for Contractor…" at bounding box center [153, 511] width 164 height 20
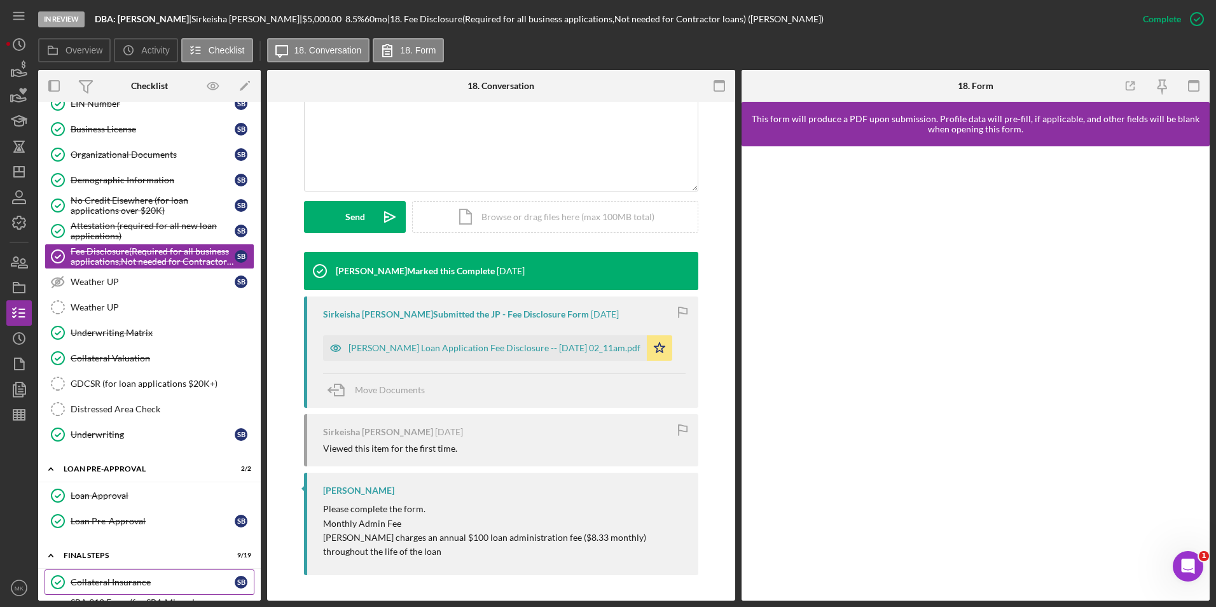
scroll to position [954, 0]
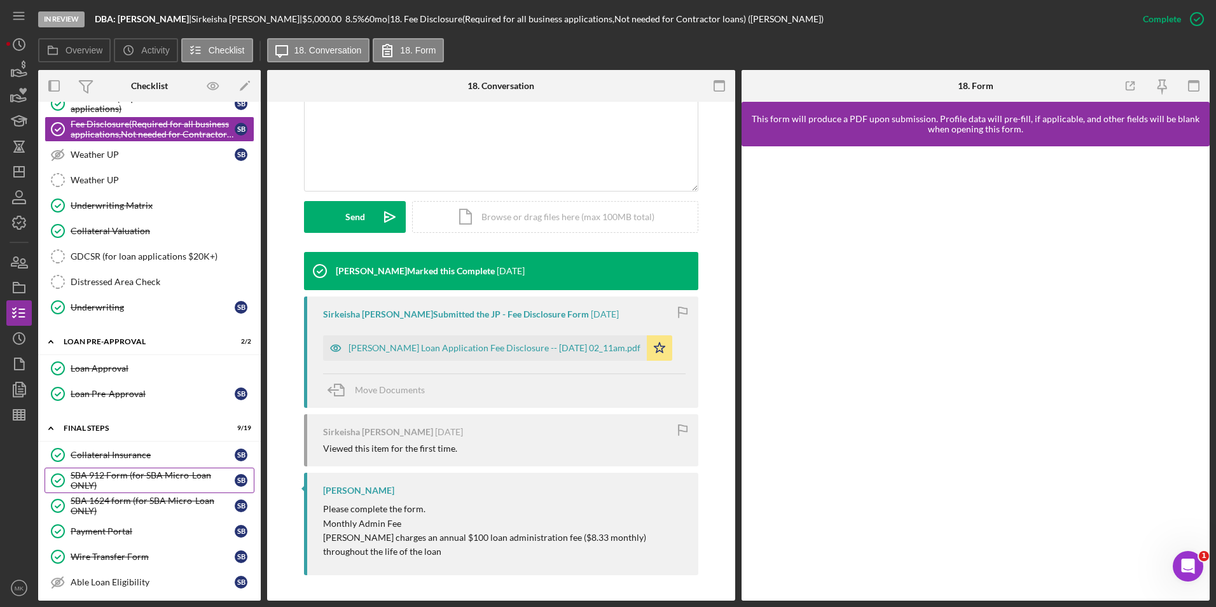
click at [146, 476] on div "SBA 912 Form (for SBA Micro-Loan ONLY)" at bounding box center [153, 480] width 164 height 20
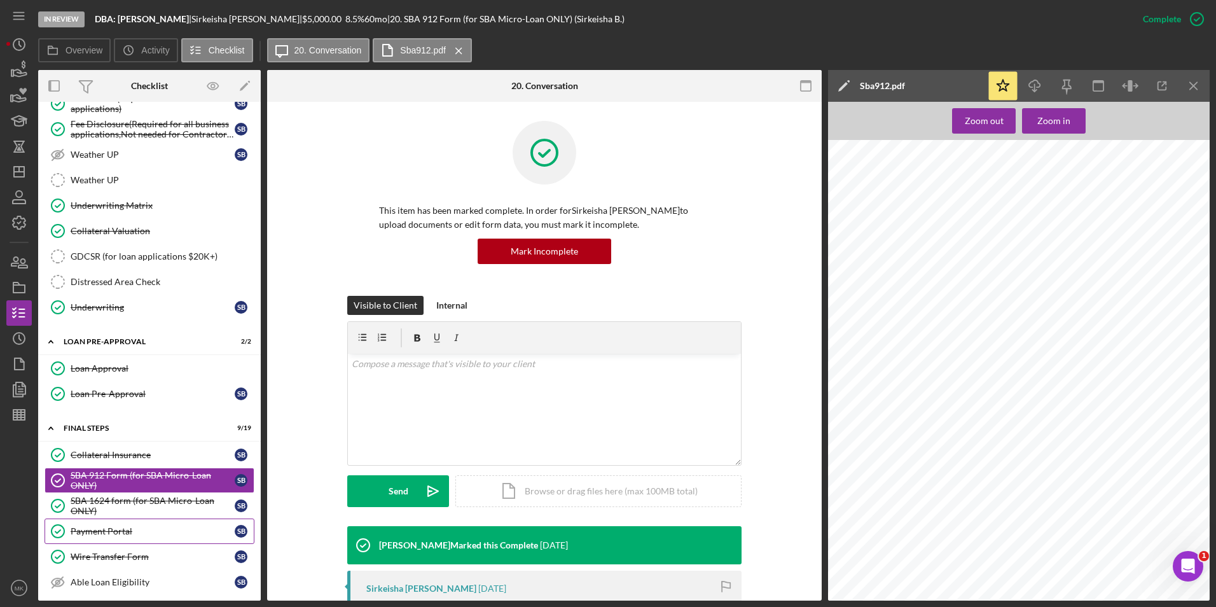
scroll to position [1145, 0]
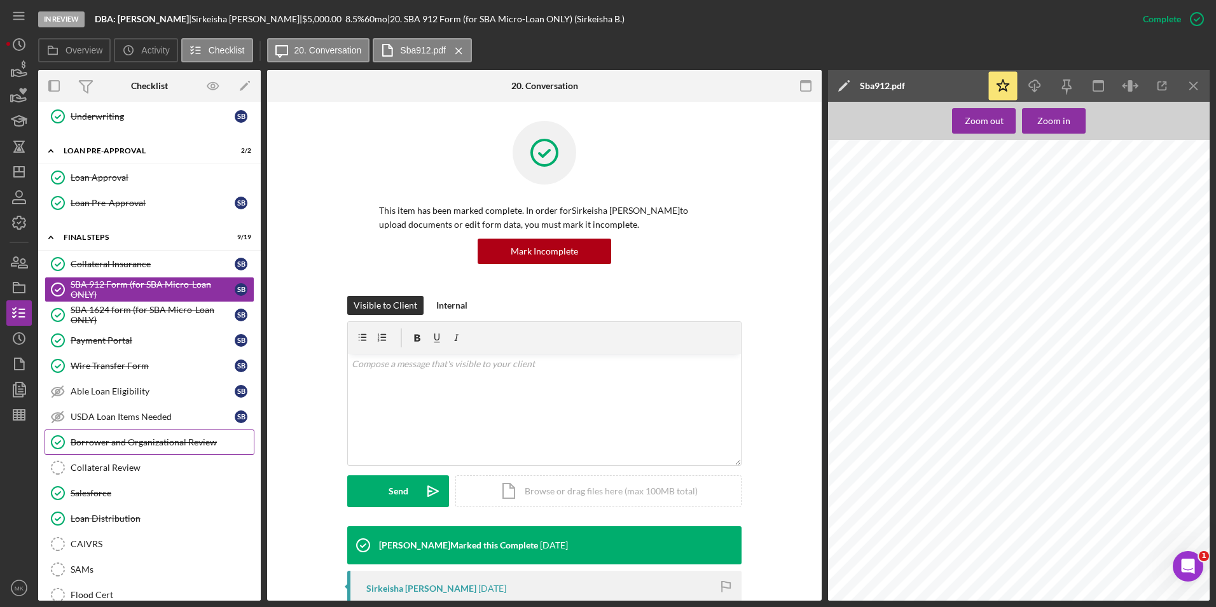
click at [134, 449] on link "Borrower and Organizational Review Borrower and Organizational Review" at bounding box center [150, 441] width 210 height 25
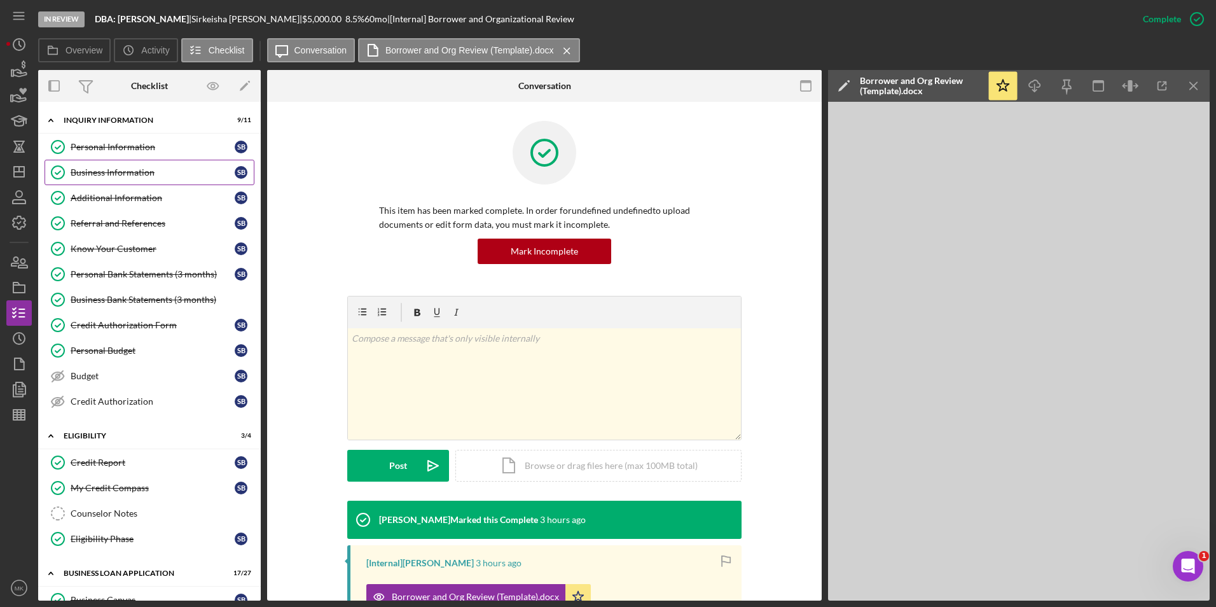
click at [105, 177] on div "Business Information" at bounding box center [153, 172] width 164 height 10
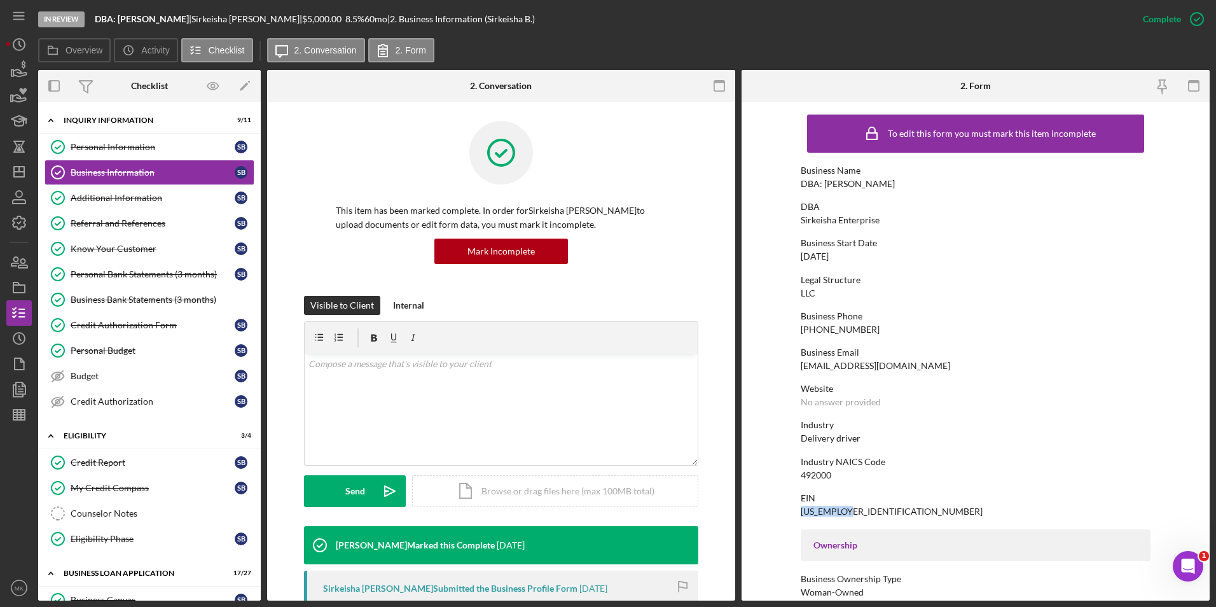
drag, startPoint x: 849, startPoint y: 513, endPoint x: 797, endPoint y: 513, distance: 52.8
click at [797, 513] on form "To edit this form you must mark this item incomplete Business Name DBA: [PERSON…" at bounding box center [976, 351] width 468 height 499
drag, startPoint x: 849, startPoint y: 438, endPoint x: 798, endPoint y: 438, distance: 50.3
click at [798, 438] on form "To edit this form you must mark this item incomplete Business Name DBA: [PERSON…" at bounding box center [976, 351] width 468 height 499
copy div "Delivery driver"
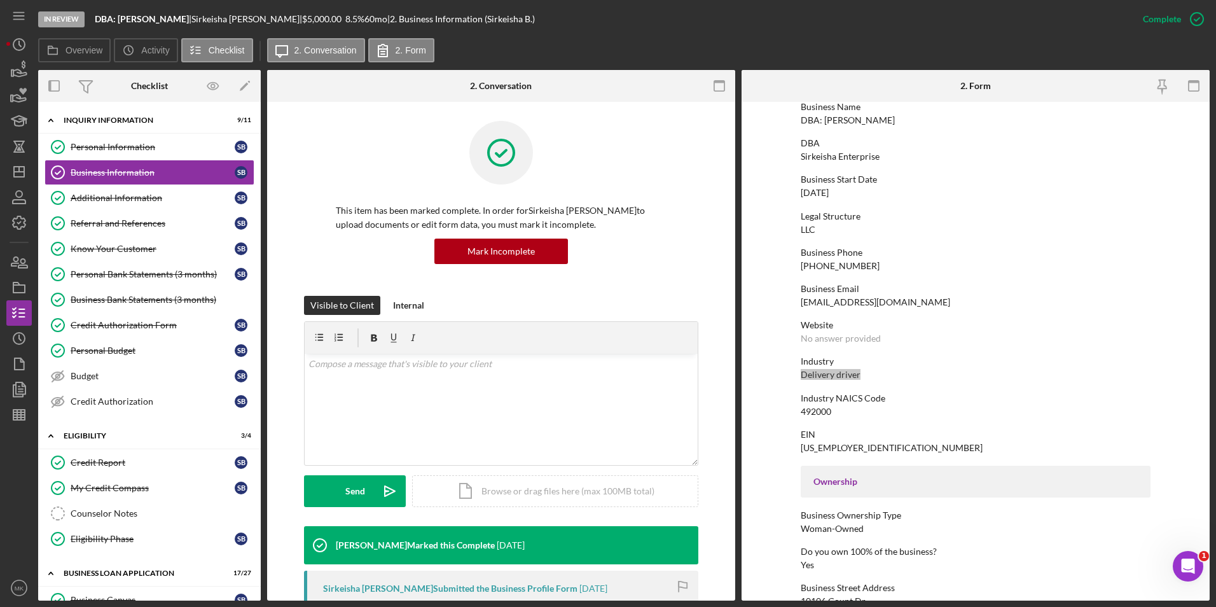
scroll to position [254, 0]
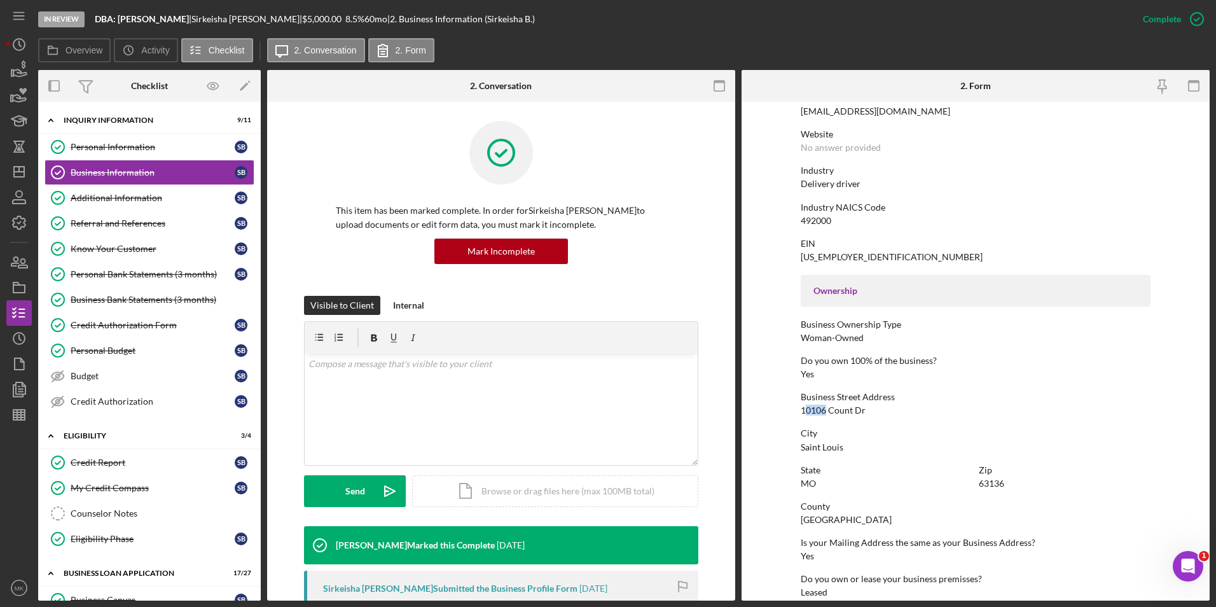
drag, startPoint x: 824, startPoint y: 410, endPoint x: 804, endPoint y: 411, distance: 20.4
click at [804, 411] on div "10106 Count Dr" at bounding box center [833, 410] width 65 height 10
copy div "0106"
click at [863, 418] on div "To edit this form you must mark this item incomplete Business Name DBA: [PERSON…" at bounding box center [976, 327] width 350 height 947
drag, startPoint x: 824, startPoint y: 409, endPoint x: 798, endPoint y: 405, distance: 25.7
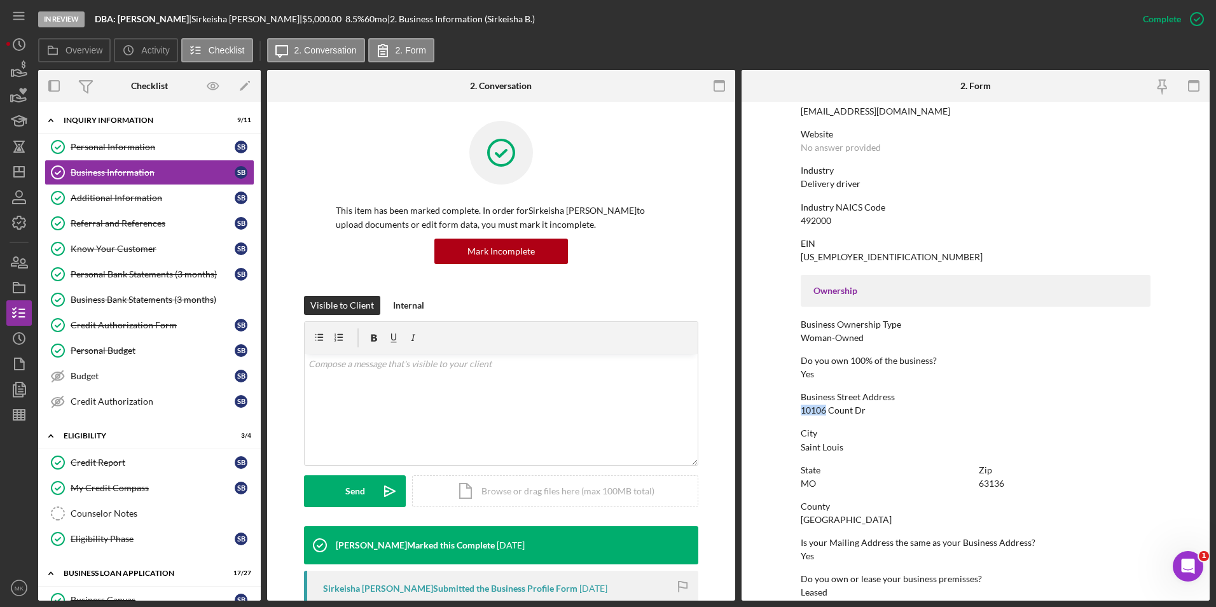
click at [798, 405] on form "To edit this form you must mark this item incomplete Business Name DBA: [PERSON…" at bounding box center [976, 351] width 468 height 499
copy div "10106"
click at [893, 403] on div "Business Street Address [STREET_ADDRESS]" at bounding box center [976, 404] width 350 height 24
drag, startPoint x: 865, startPoint y: 411, endPoint x: 828, endPoint y: 410, distance: 37.6
click at [828, 410] on div "Business Street Address [STREET_ADDRESS]" at bounding box center [976, 404] width 350 height 24
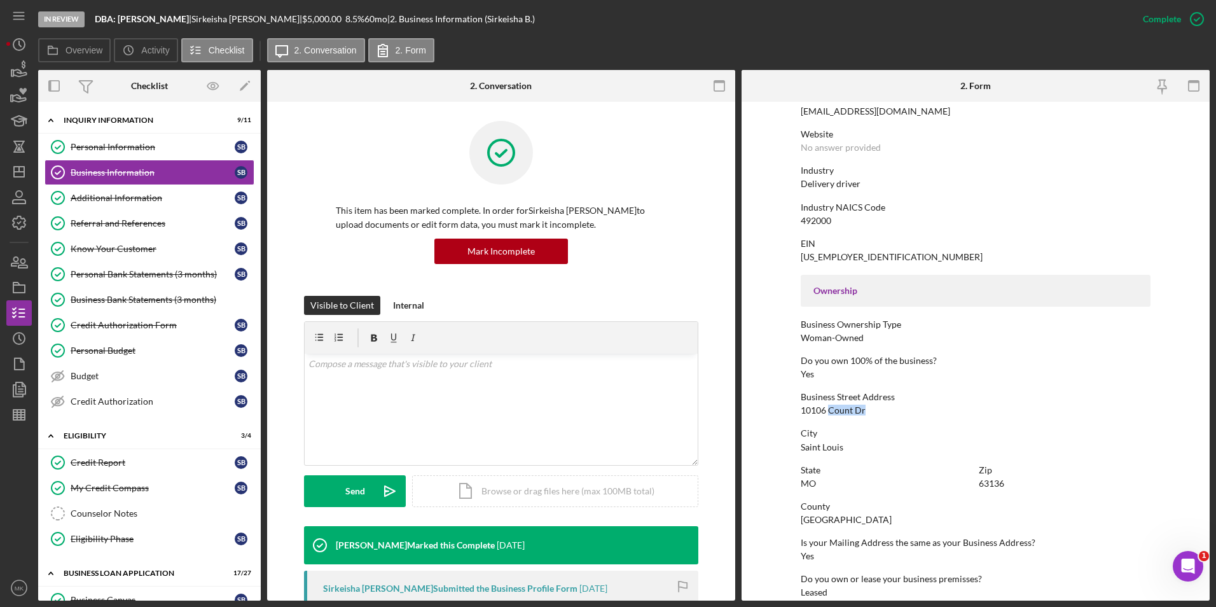
copy div "Count Dr"
click at [1115, 363] on div "Do you own 100% of the business?" at bounding box center [976, 361] width 350 height 10
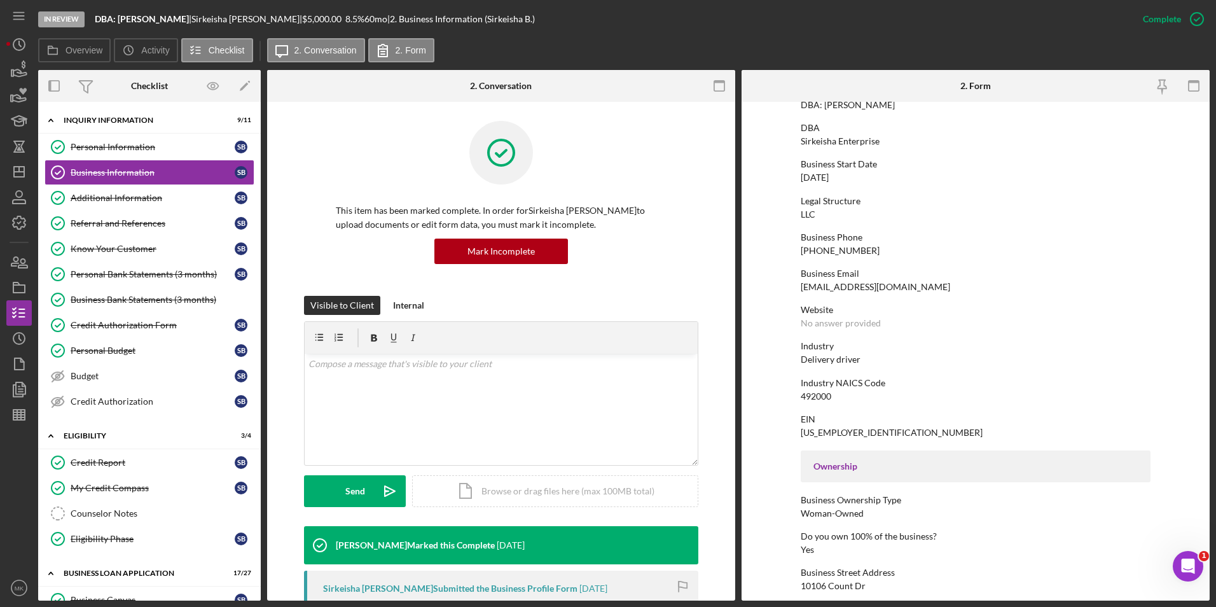
scroll to position [0, 0]
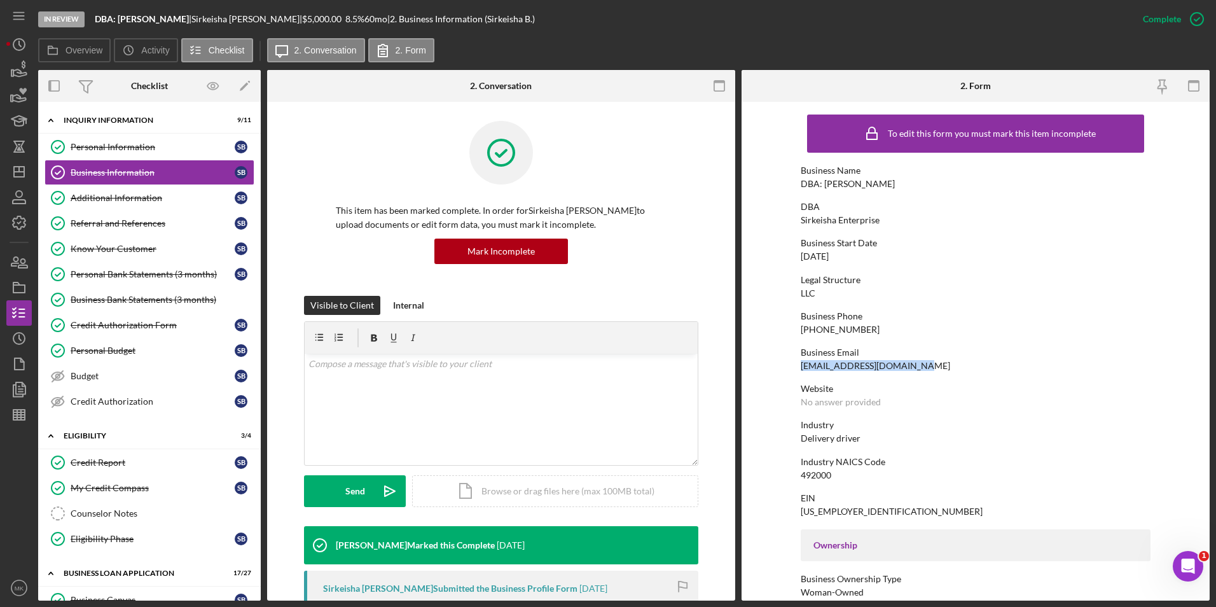
drag, startPoint x: 912, startPoint y: 366, endPoint x: 799, endPoint y: 366, distance: 112.6
click at [801, 366] on div "Business Email [EMAIL_ADDRESS][DOMAIN_NAME]" at bounding box center [976, 359] width 350 height 24
copy div "[EMAIL_ADDRESS][DOMAIN_NAME]"
click at [1042, 310] on div "To edit this form you must mark this item incomplete Business Name DBA: [PERSON…" at bounding box center [976, 581] width 350 height 947
click at [20, 175] on icon "Icon/Dashboard" at bounding box center [19, 172] width 32 height 32
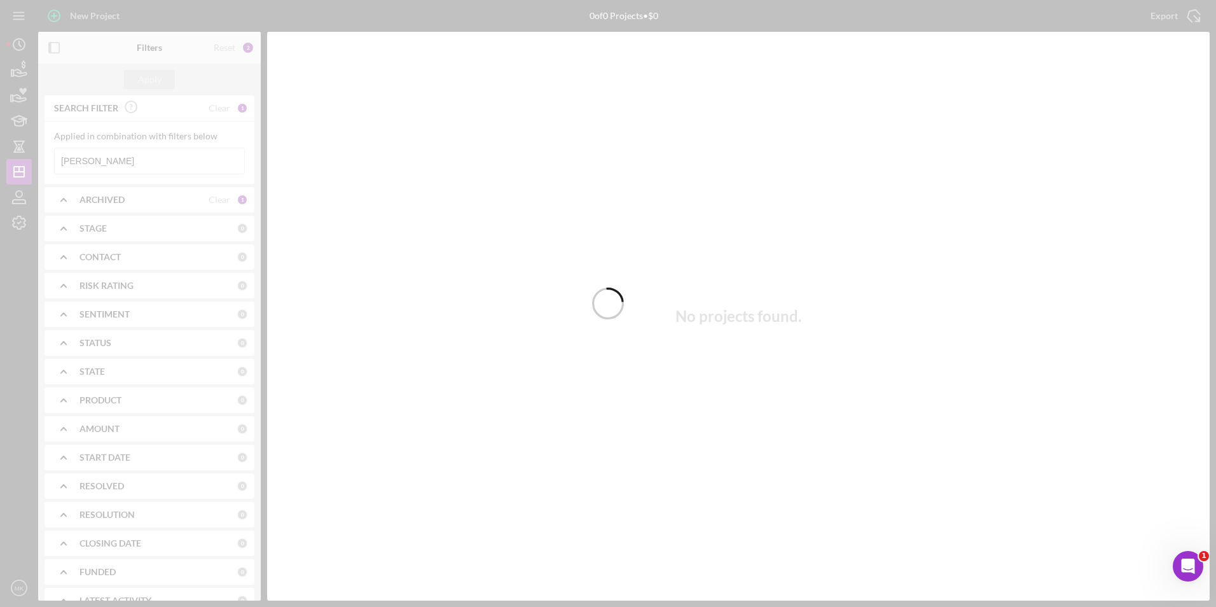
click at [143, 160] on div at bounding box center [608, 303] width 1216 height 607
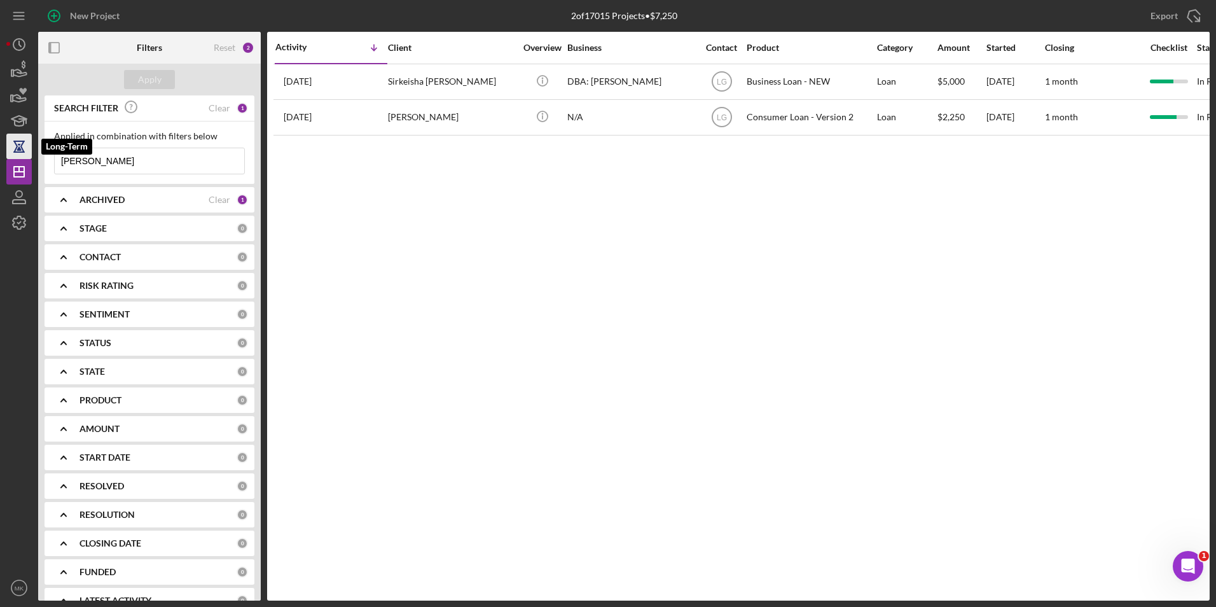
drag, startPoint x: 144, startPoint y: 162, endPoint x: 19, endPoint y: 147, distance: 125.5
click at [16, 149] on div "New Project 2 of 17015 Projects • $7,250 [PERSON_NAME] Export Icon/Export Filte…" at bounding box center [608, 300] width 1204 height 601
type input "Waters"
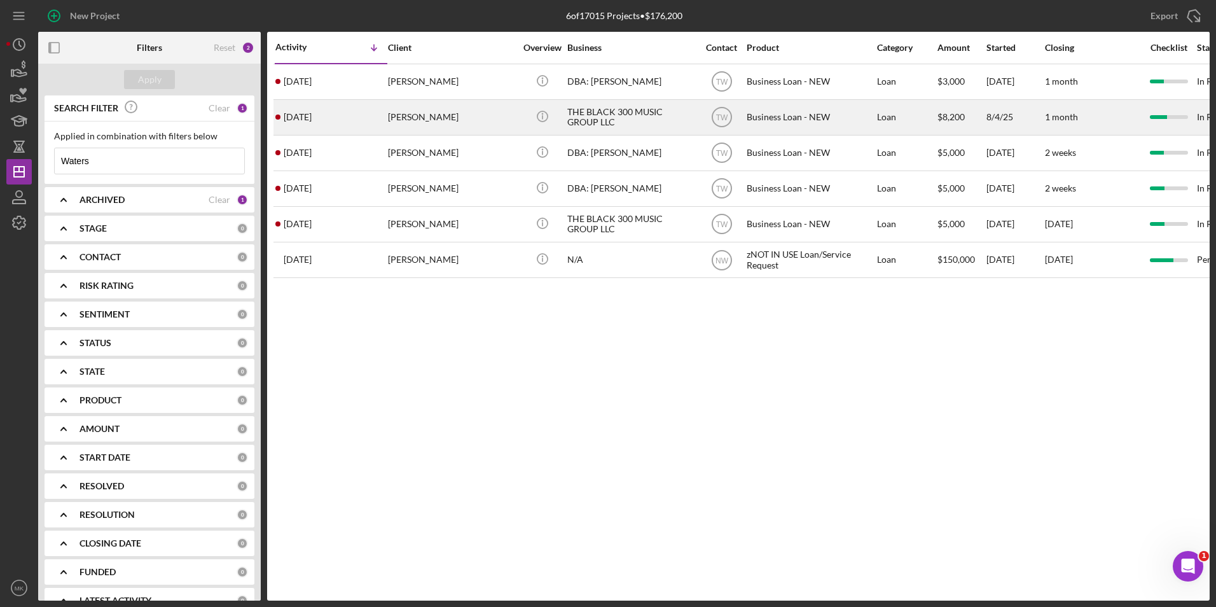
click at [480, 114] on div "[PERSON_NAME]" at bounding box center [451, 118] width 127 height 34
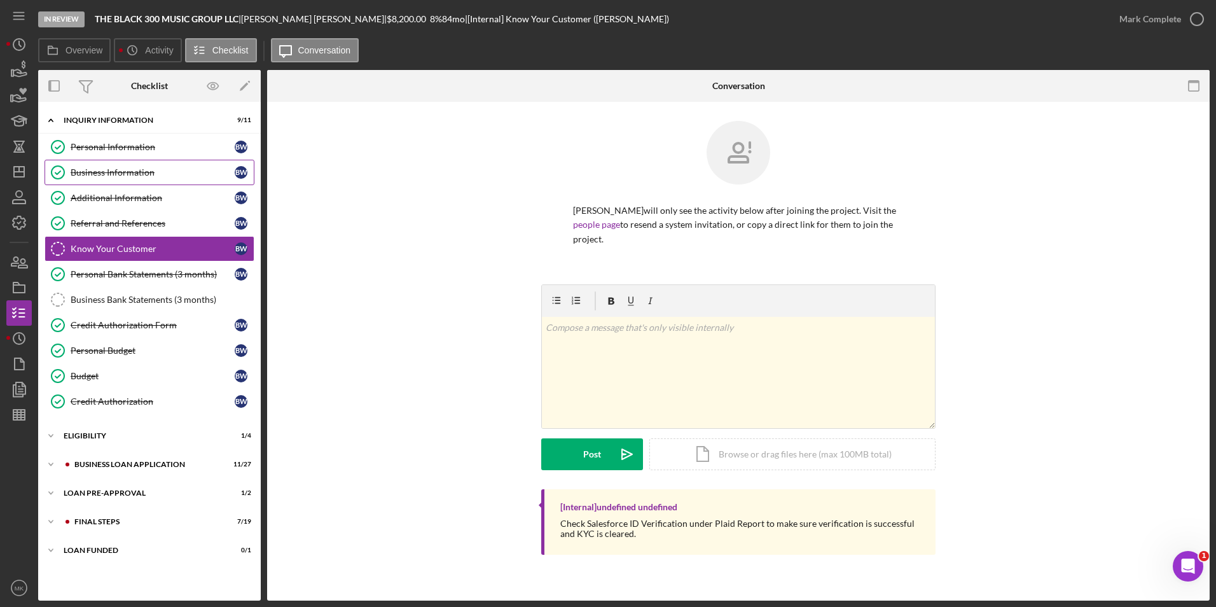
click at [124, 178] on link "Business Information Business Information B W" at bounding box center [150, 172] width 210 height 25
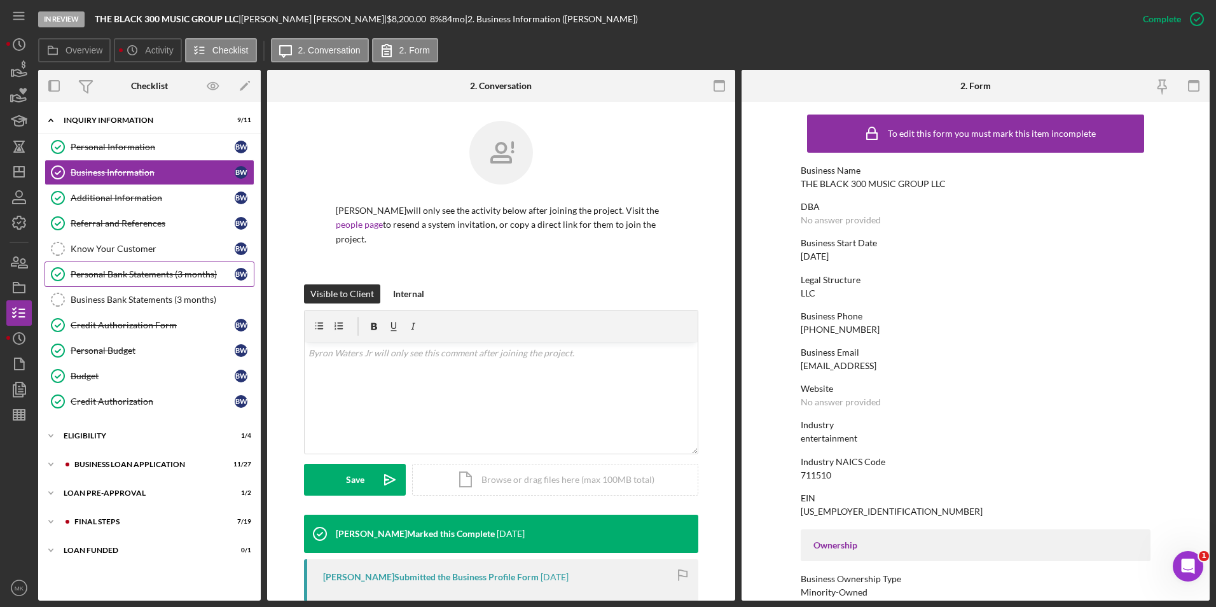
click at [136, 282] on link "Personal Bank Statements (3 months) Personal Bank Statements (3 months) B W" at bounding box center [150, 273] width 210 height 25
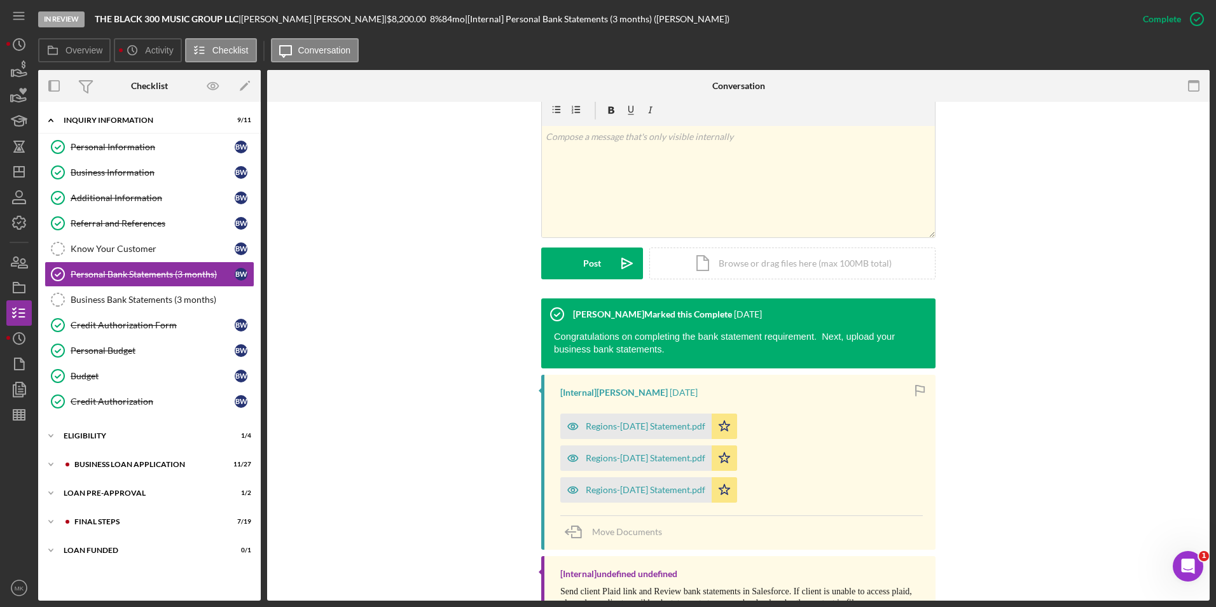
scroll to position [240, 0]
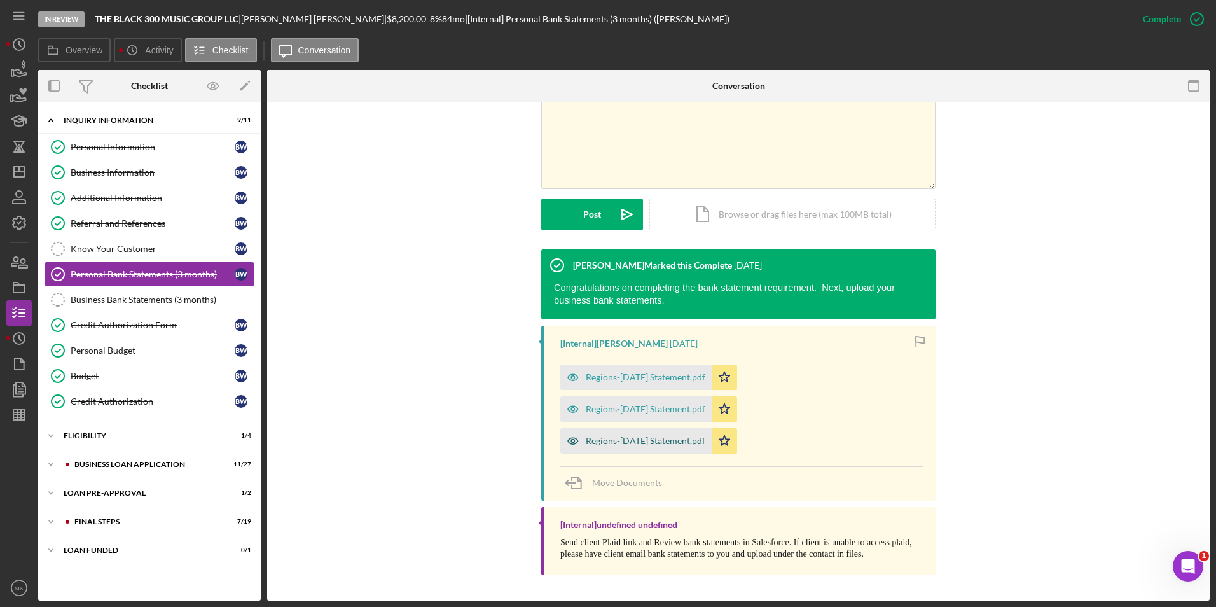
click at [661, 439] on div "Regions-[DATE] Statement.pdf" at bounding box center [646, 441] width 120 height 10
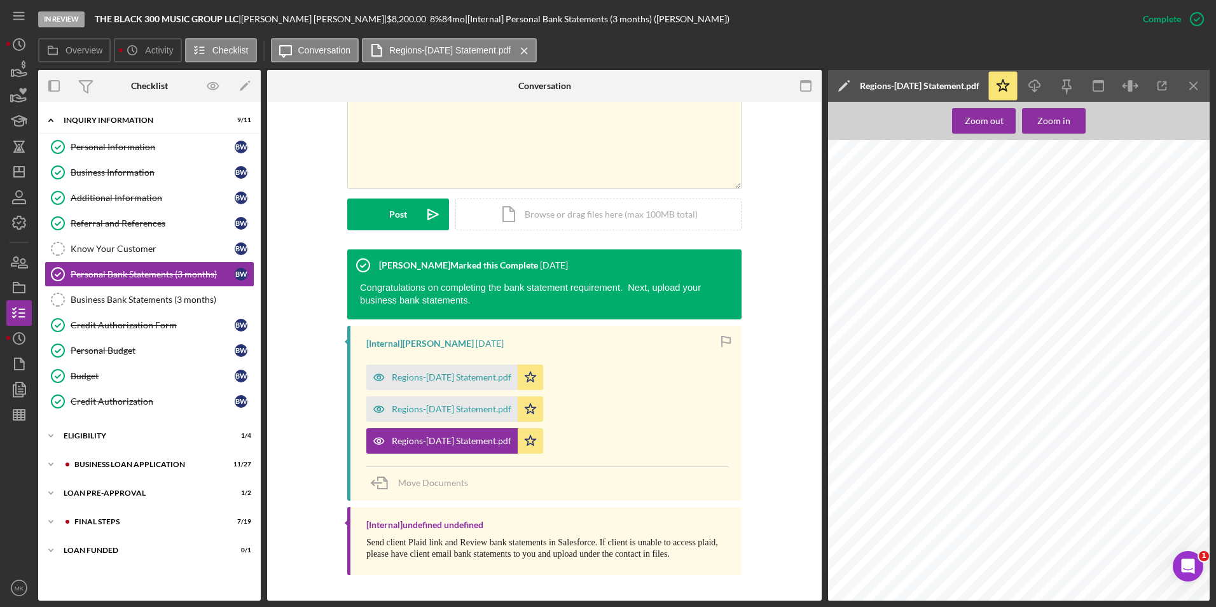
scroll to position [254, 0]
